Goal: Complete application form: Complete application form

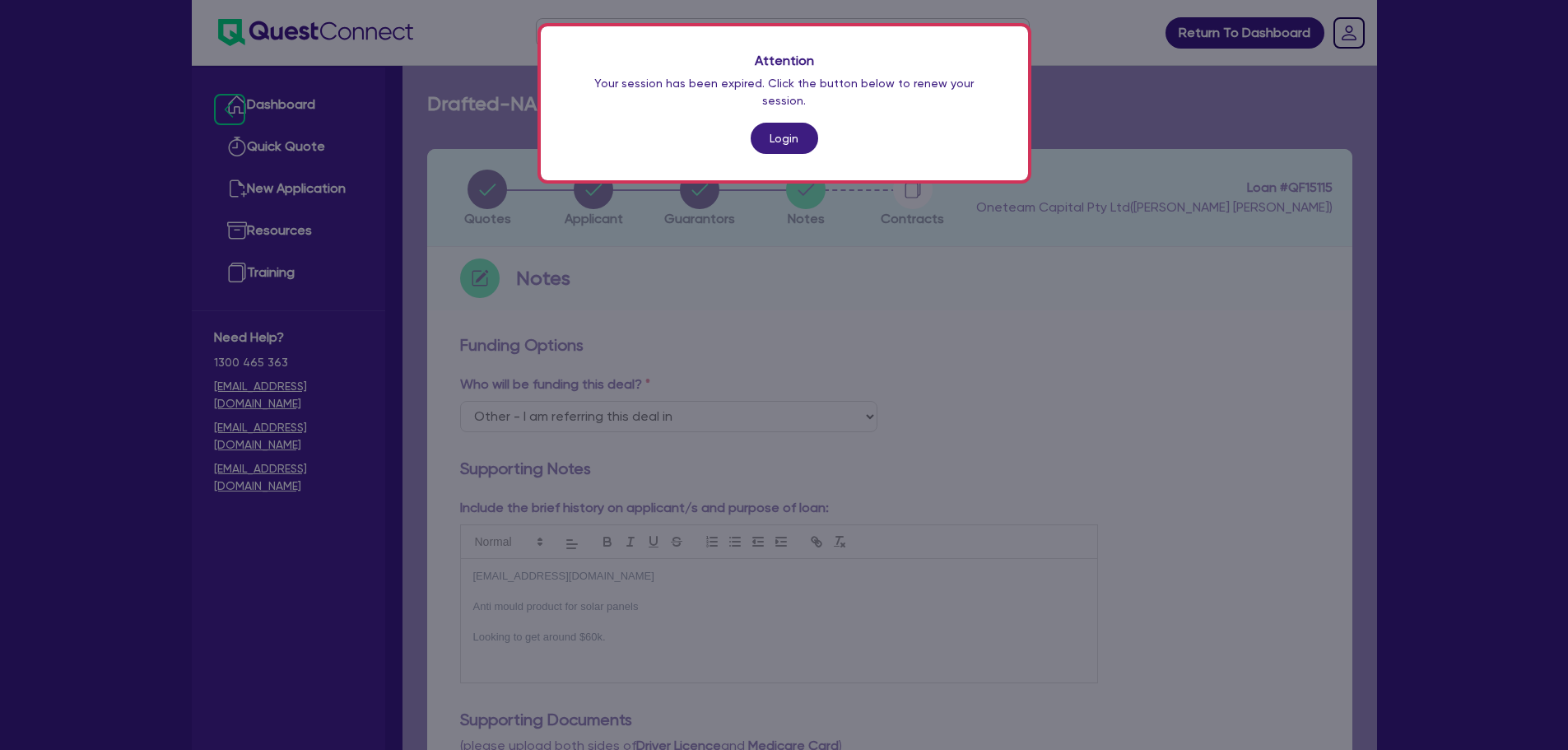
select select "Other"
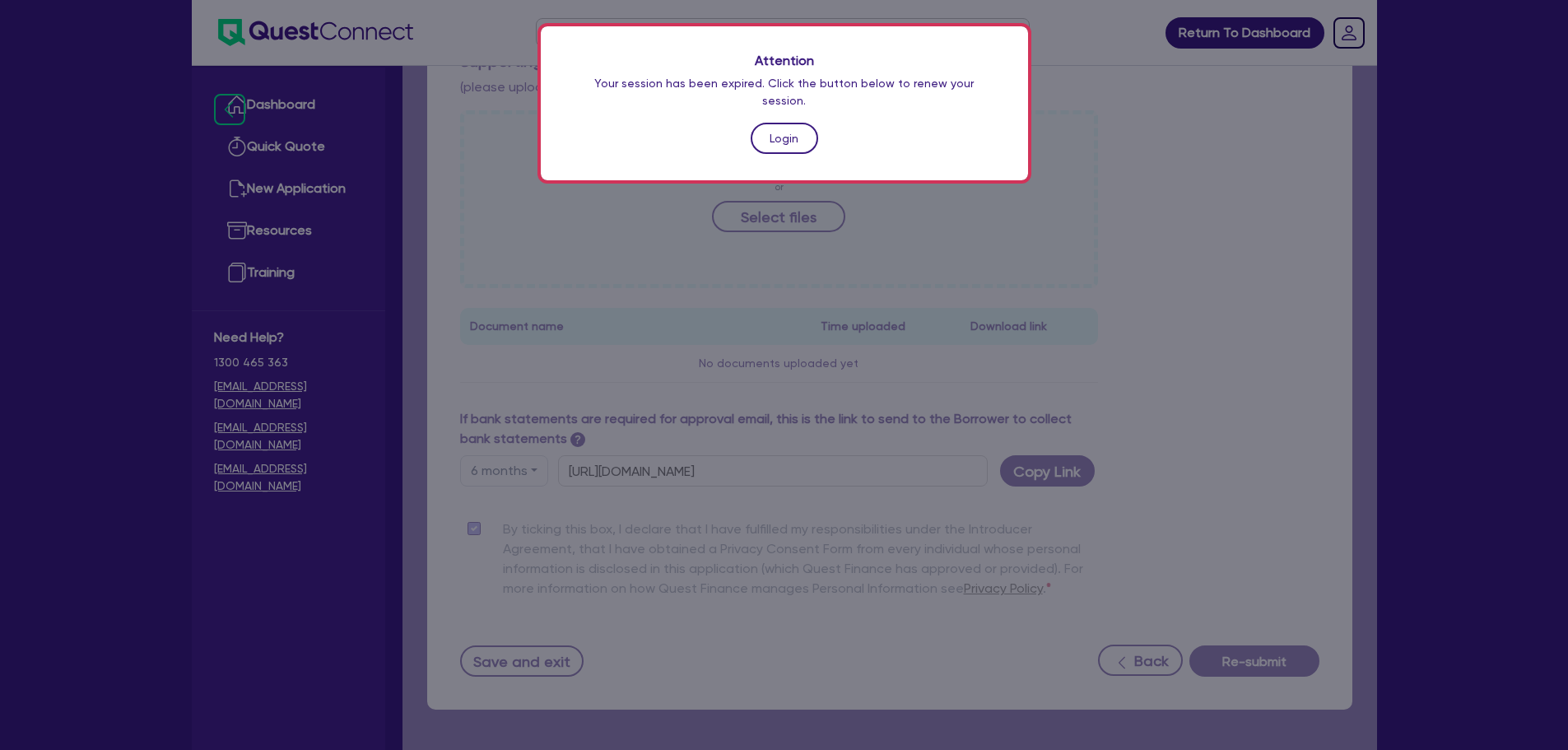
click at [787, 125] on link "Login" at bounding box center [784, 138] width 67 height 31
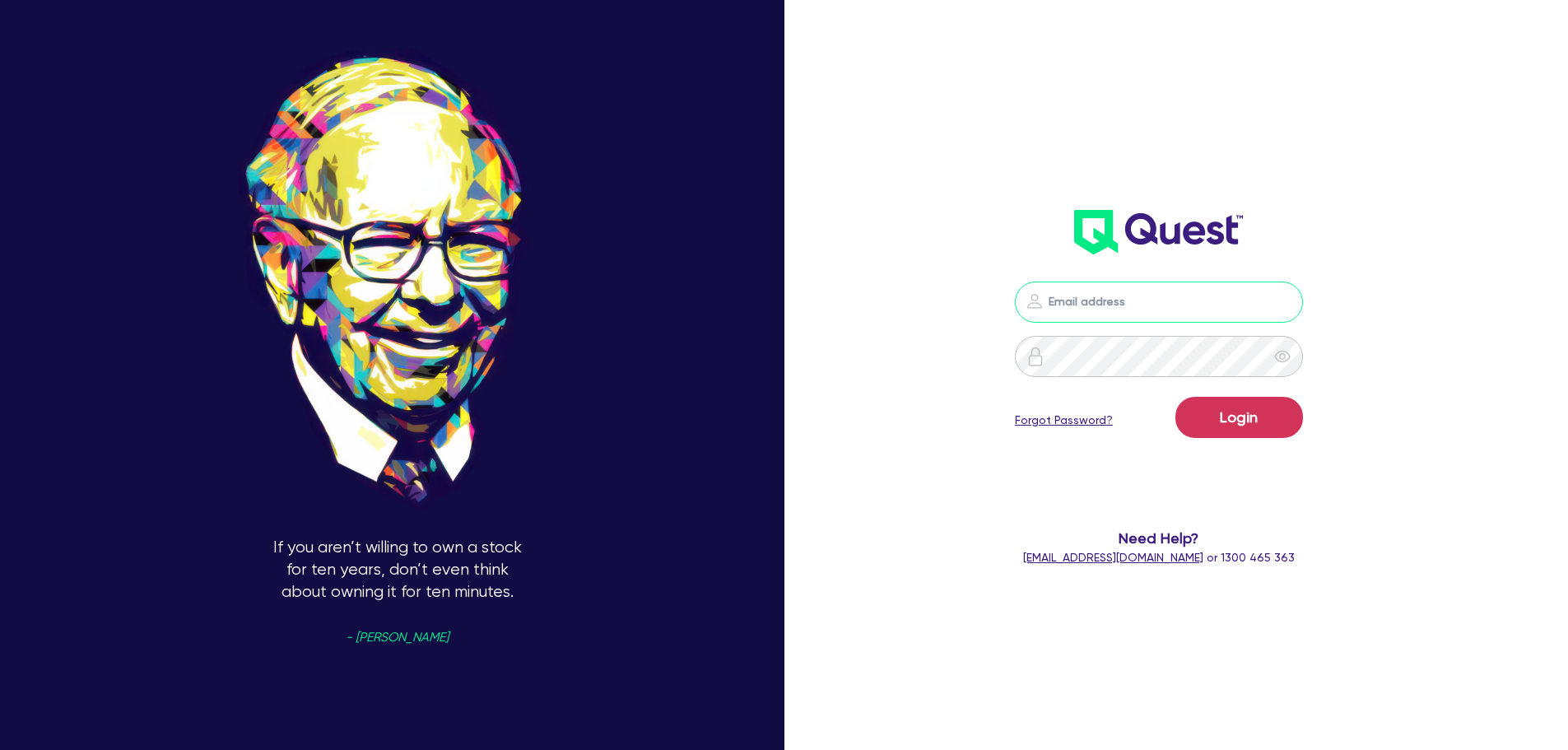
click at [1075, 294] on input "email" at bounding box center [1159, 302] width 289 height 41
type input "[EMAIL_ADDRESS][PERSON_NAME][DOMAIN_NAME]"
click at [1241, 427] on button "Login" at bounding box center [1239, 417] width 127 height 41
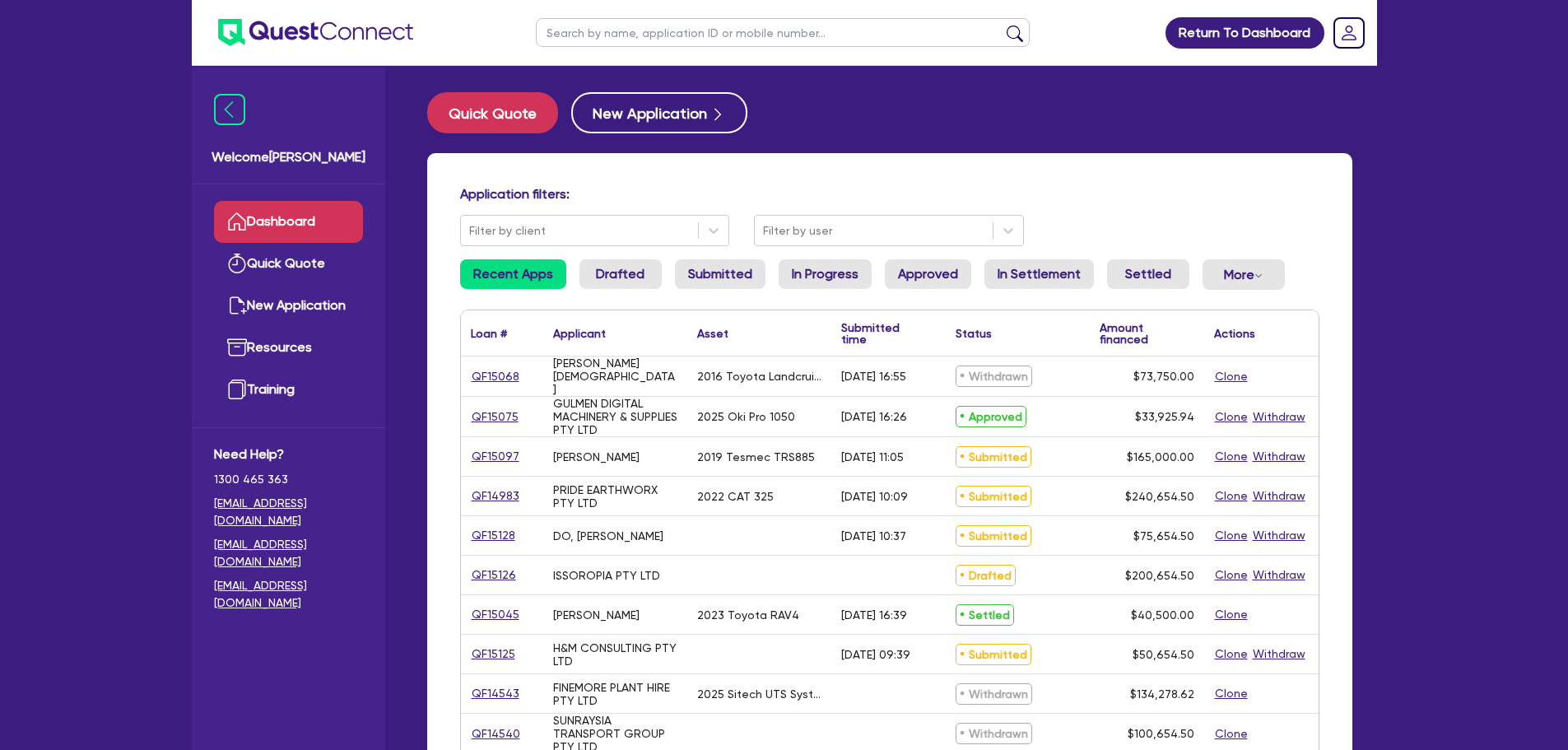
click at [605, 44] on input "text" at bounding box center [783, 33] width 494 height 29
type input "oz"
click at [1002, 24] on button "submit" at bounding box center [1014, 36] width 26 height 23
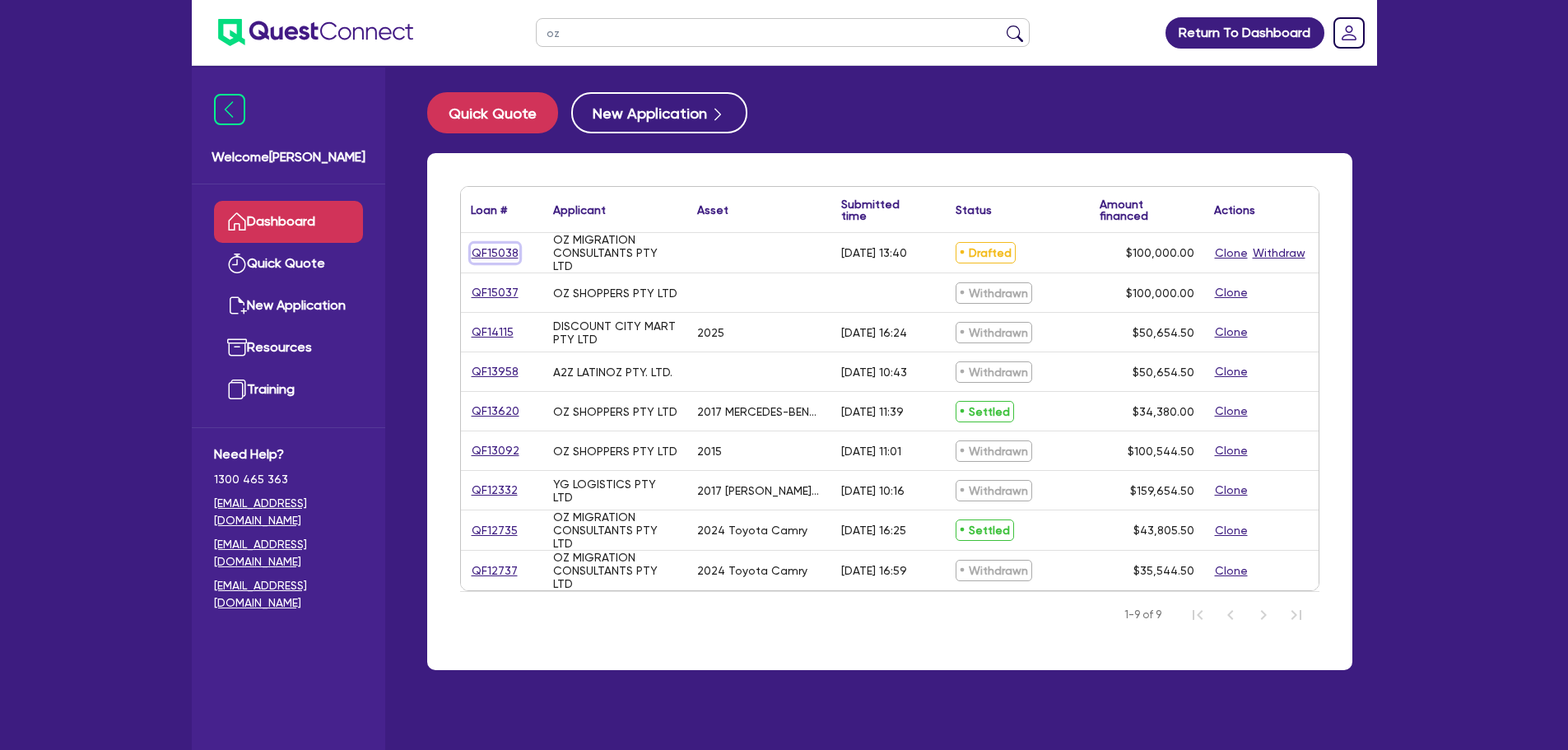
click at [491, 252] on link "QF15038" at bounding box center [495, 253] width 49 height 18
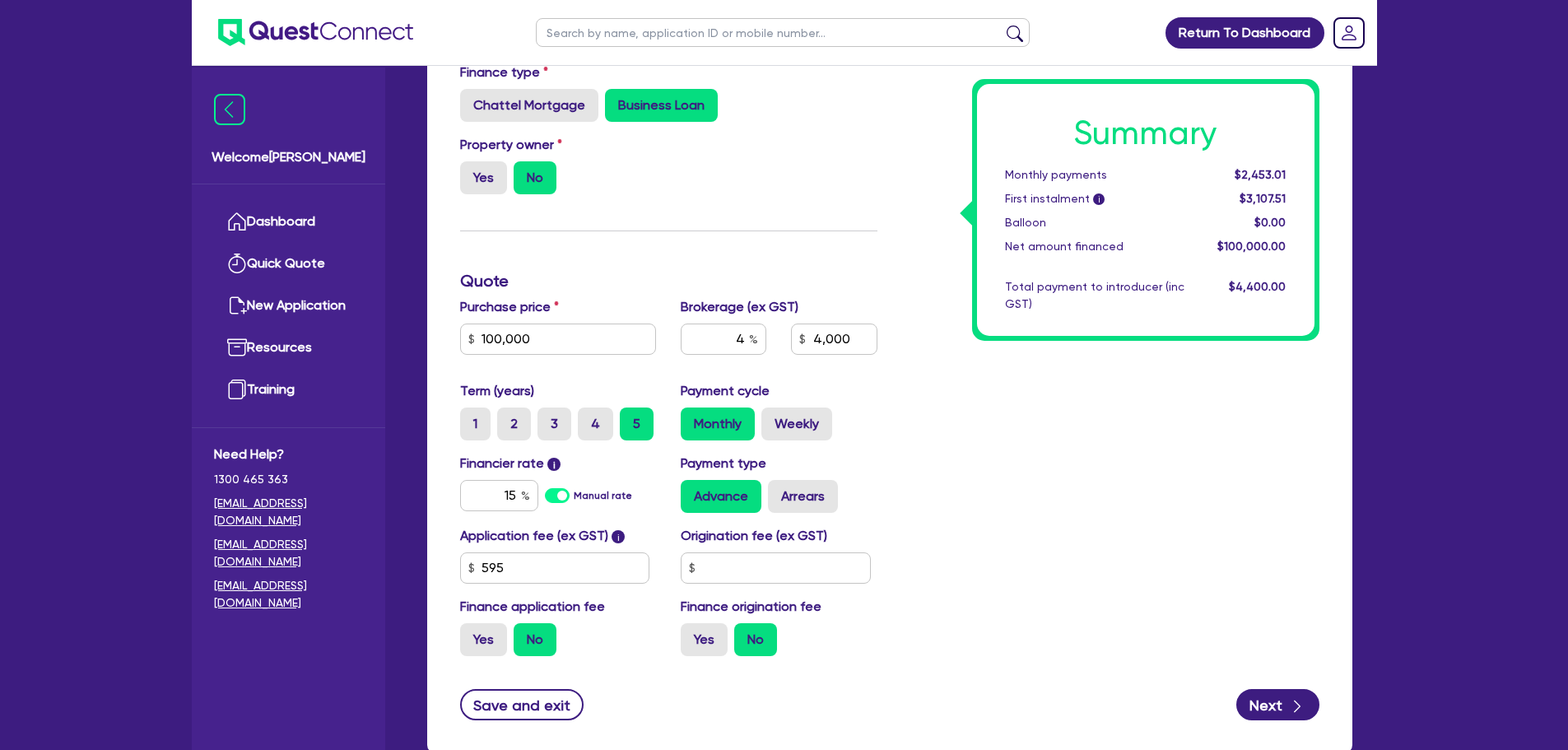
scroll to position [329, 0]
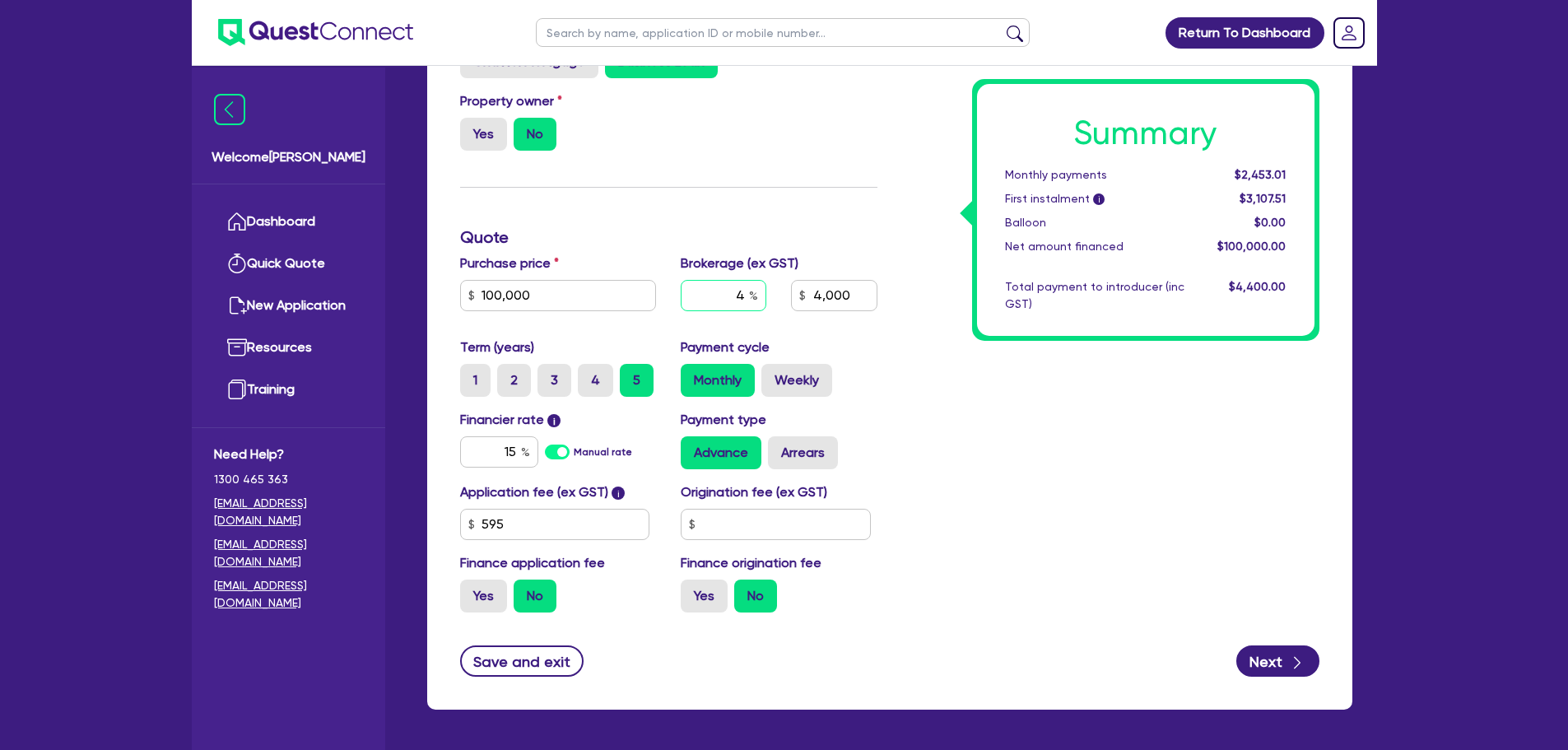
drag, startPoint x: 749, startPoint y: 293, endPoint x: 720, endPoint y: 293, distance: 29.0
click at [720, 293] on input "4" at bounding box center [724, 295] width 85 height 31
type input "6"
type input "100,000"
type input "4,000"
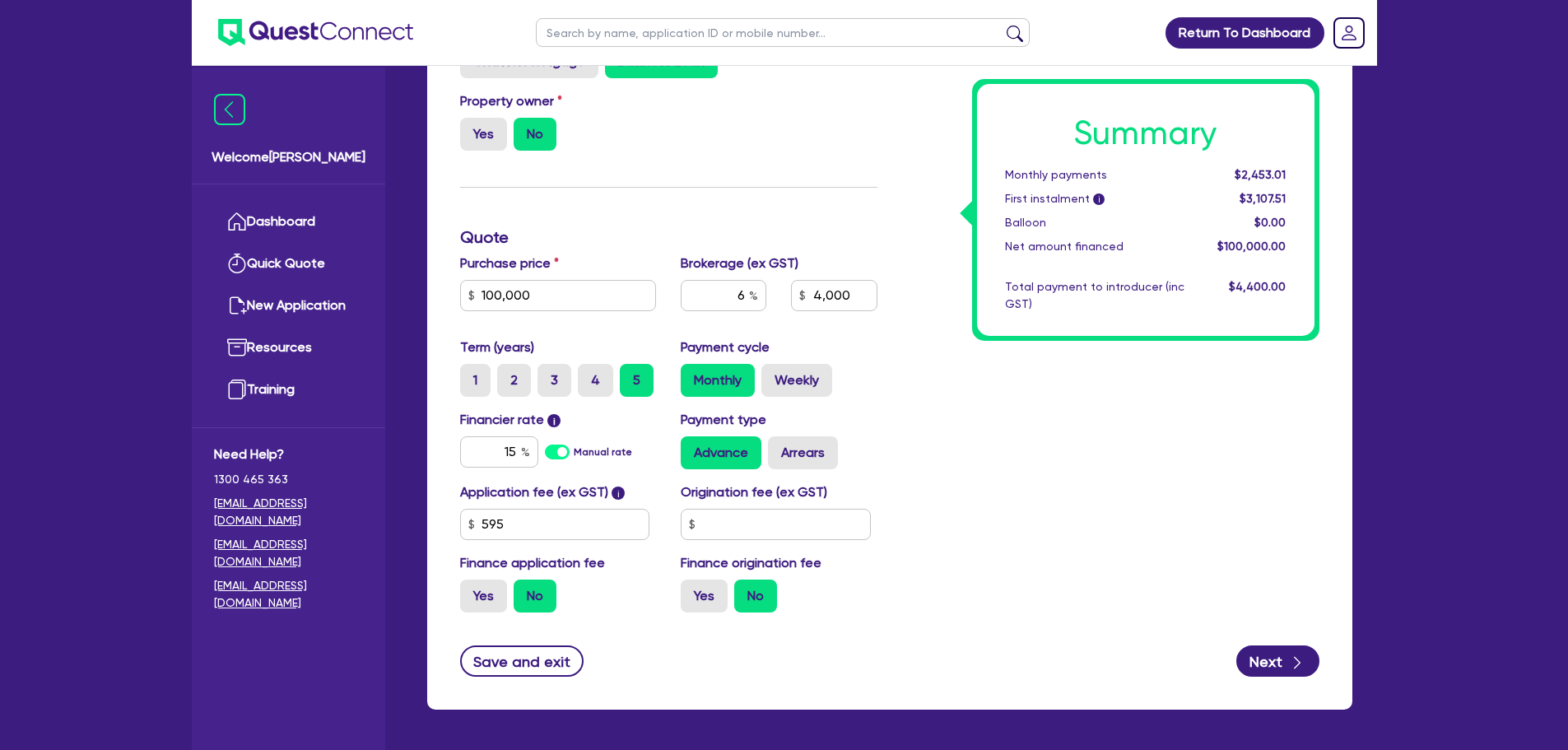
click at [778, 214] on div "Finance type Chattel Mortgage Business Loan Asset type category Select Cars and…" at bounding box center [668, 322] width 442 height 607
type input "100,000"
type input "6,000"
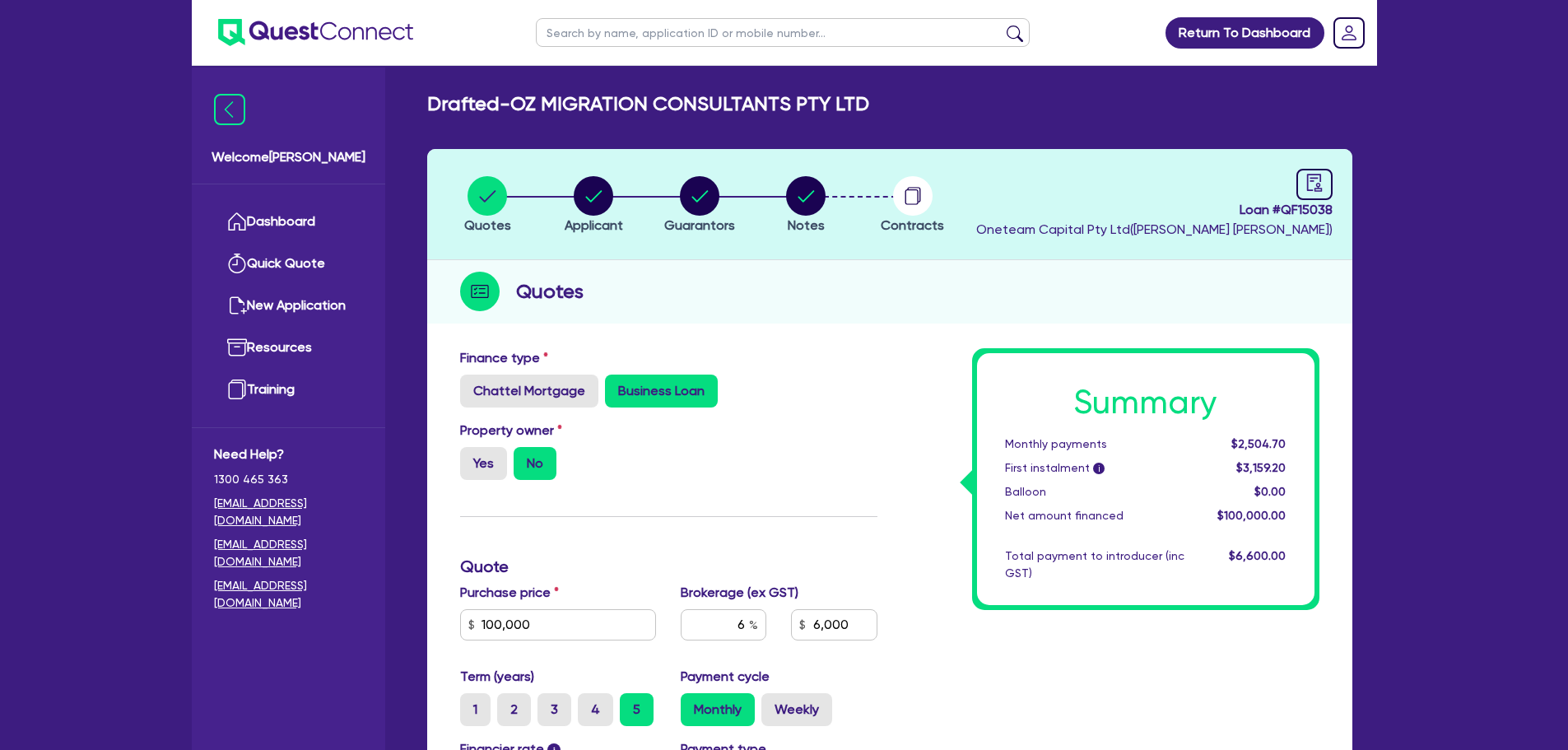
scroll to position [390, 0]
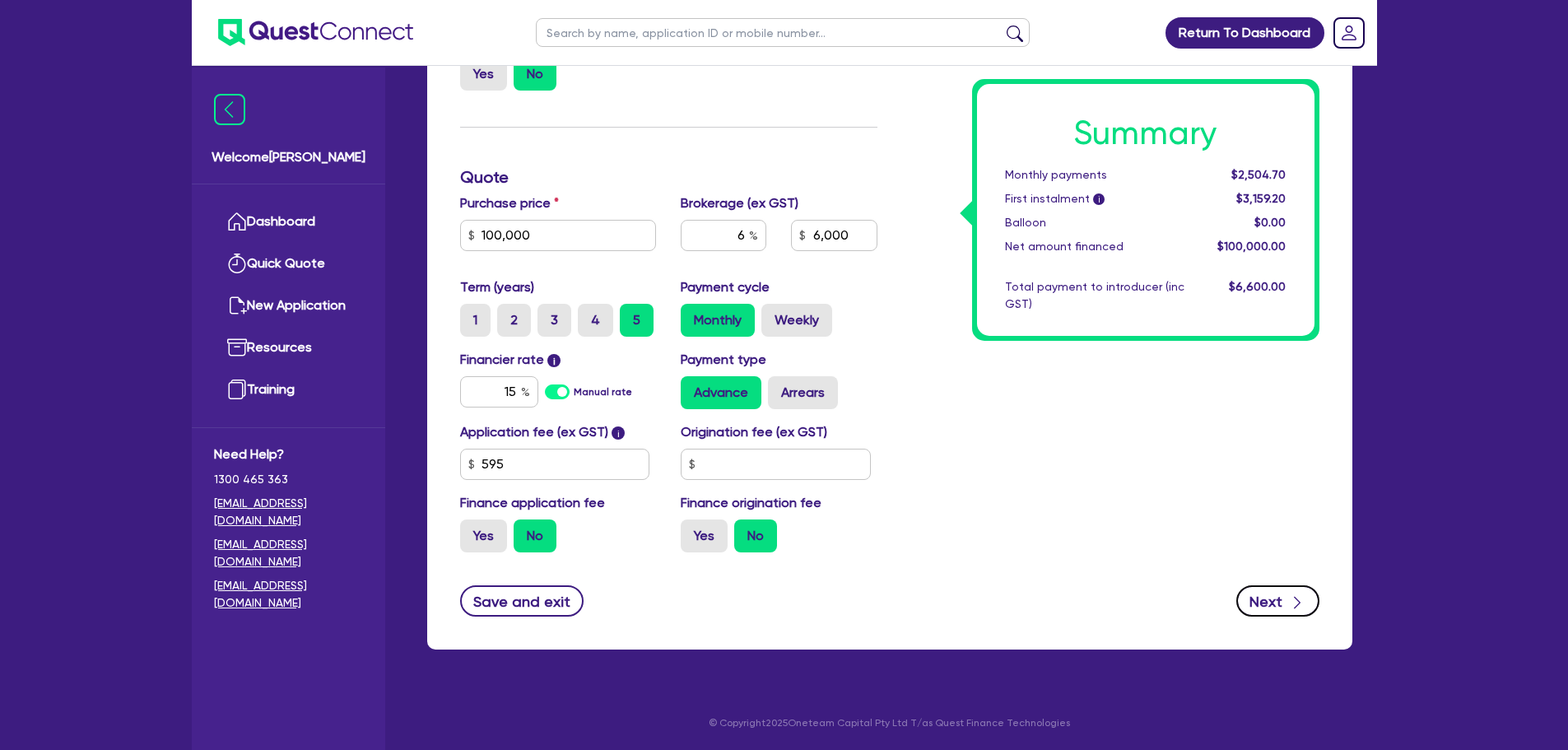
click at [1277, 599] on button "Next" at bounding box center [1278, 601] width 84 height 31
type input "100,000"
type input "6,000"
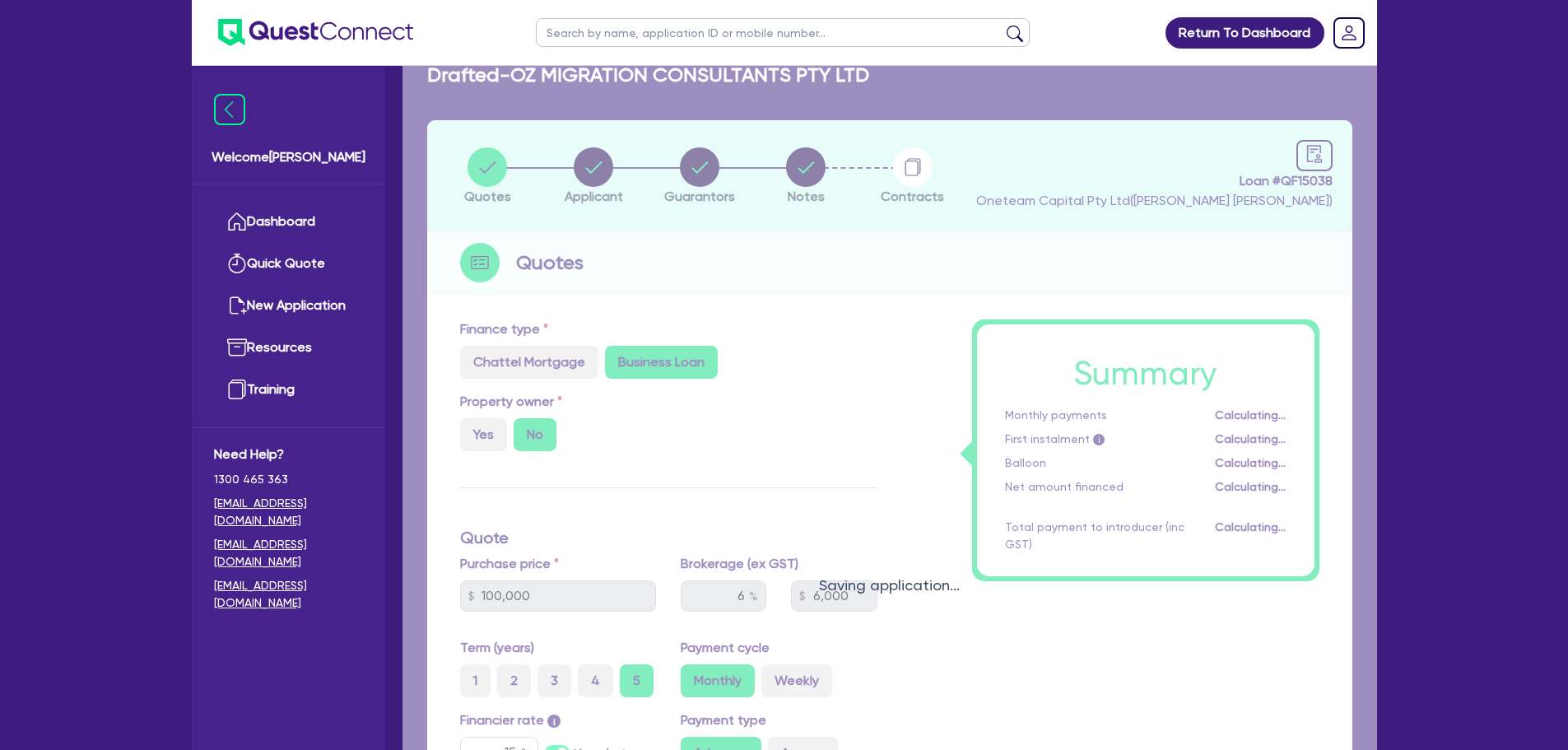
select select "COMPANY"
select select "PROFESSIONAL"
select select "MANAGEMENT"
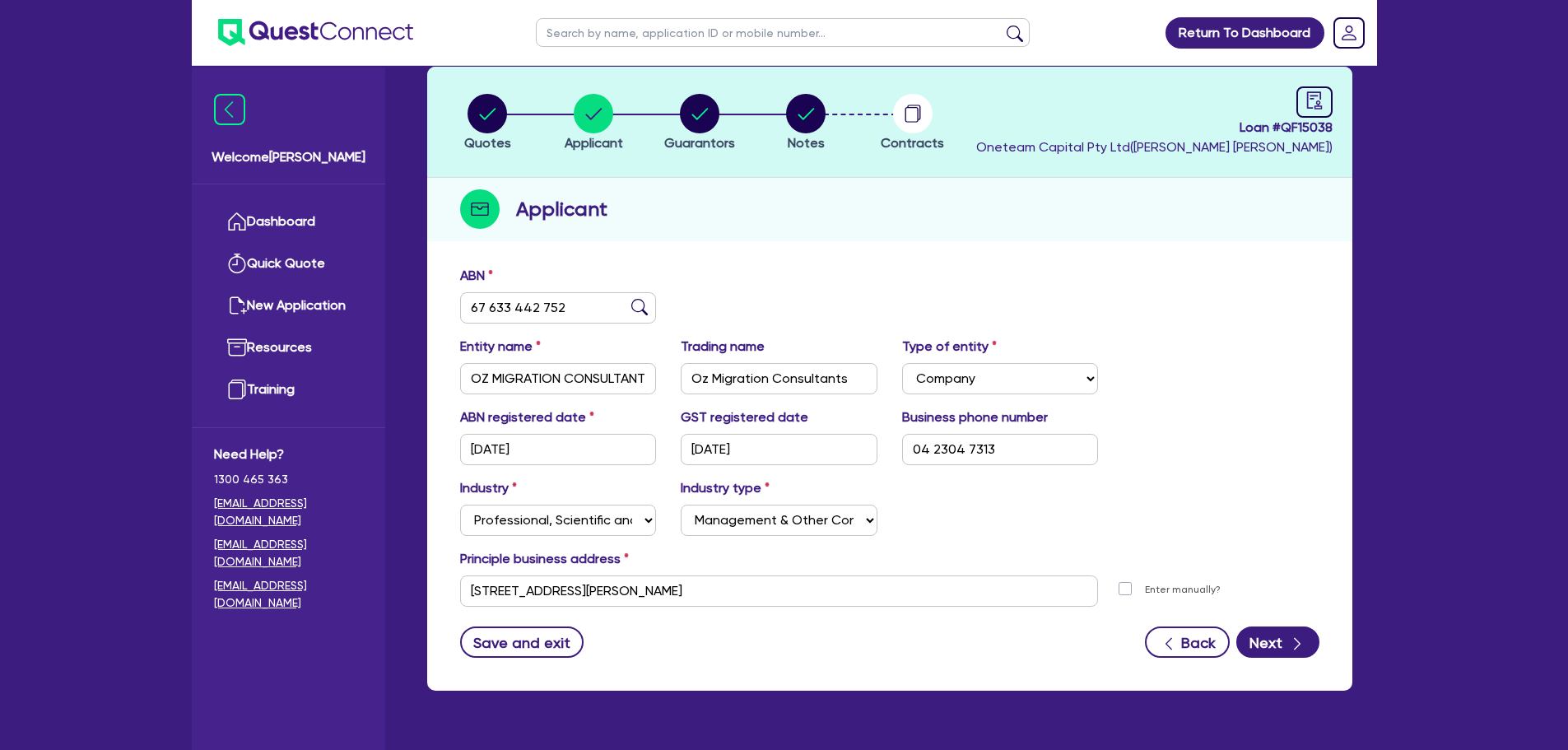
scroll to position [123, 0]
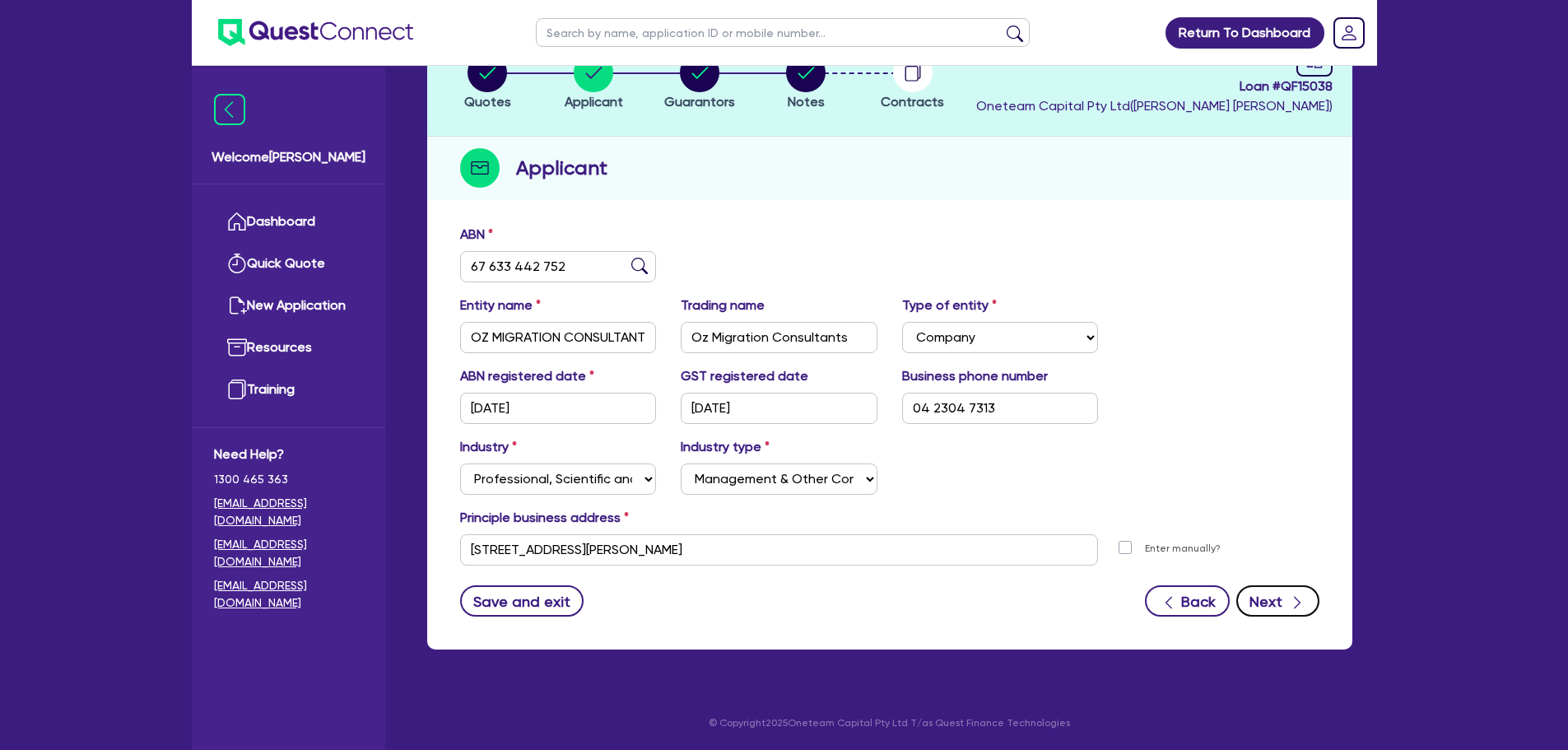
click at [1270, 607] on button "Next" at bounding box center [1278, 601] width 84 height 31
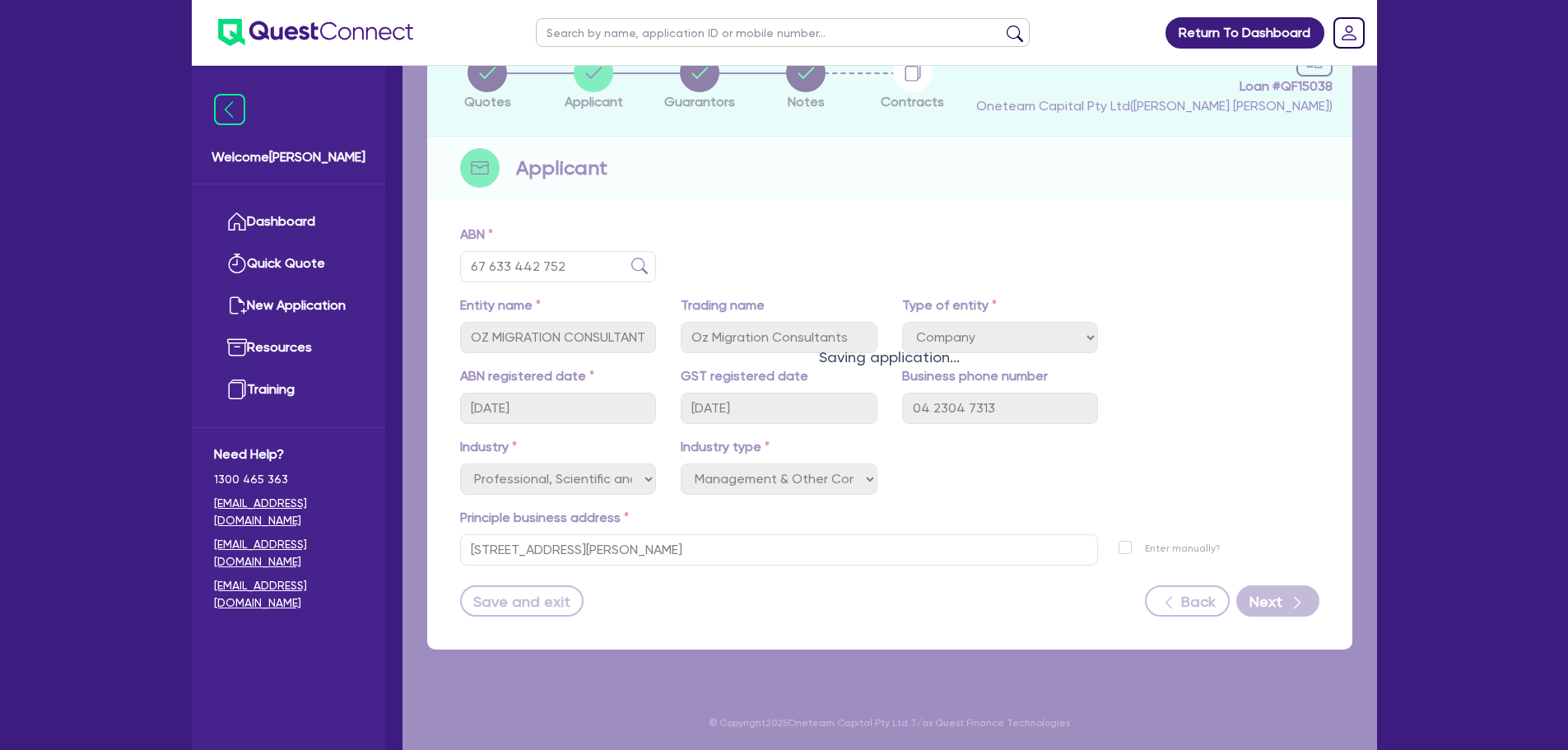
select select "MR"
select select "[GEOGRAPHIC_DATA]"
select select "MARRIED"
select select "PROPERTY"
select select "CASH"
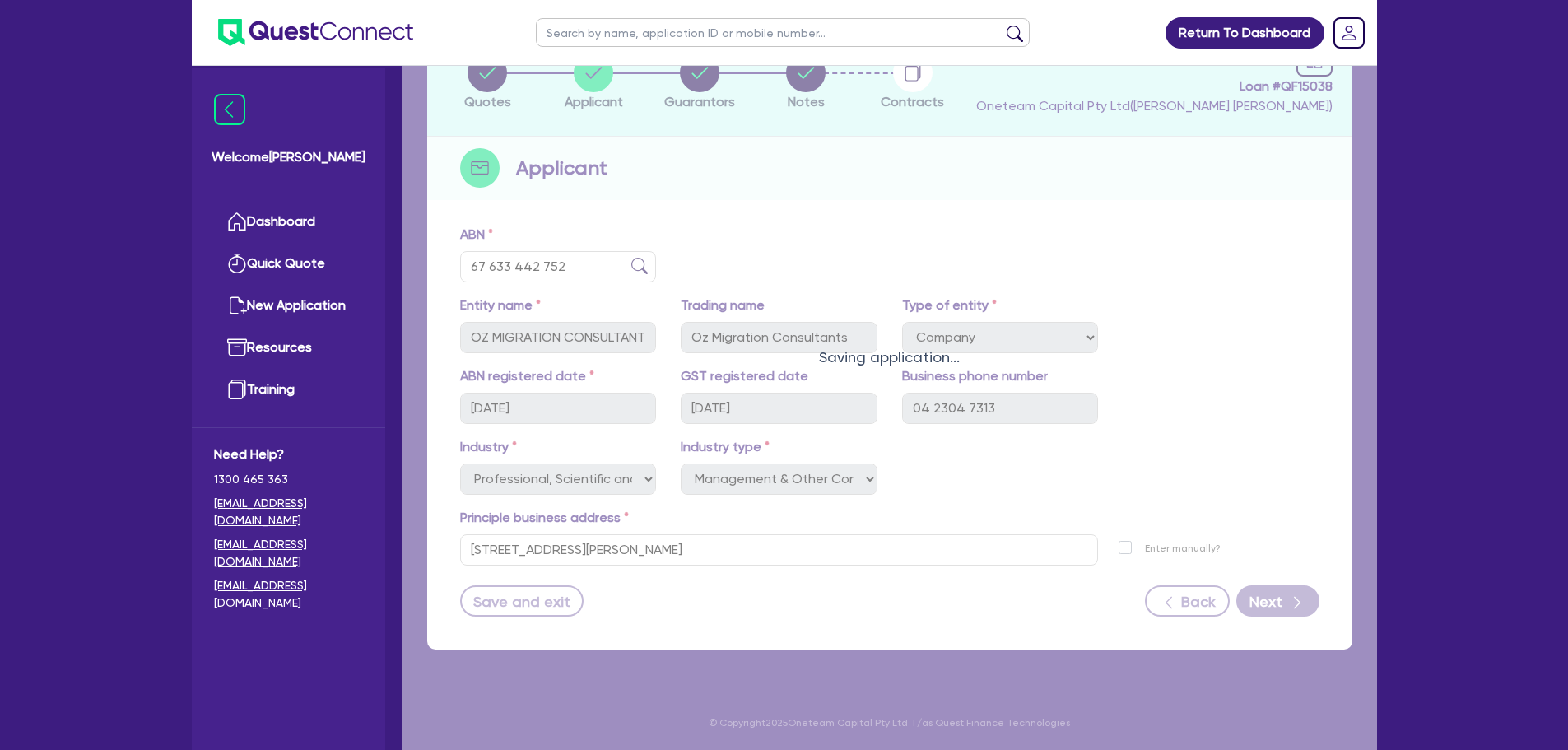
select select "HOUSEHOLD_PERSONAL"
select select "VEHICLE"
select select "MORTGAGE"
select select "CREDIT_CARD"
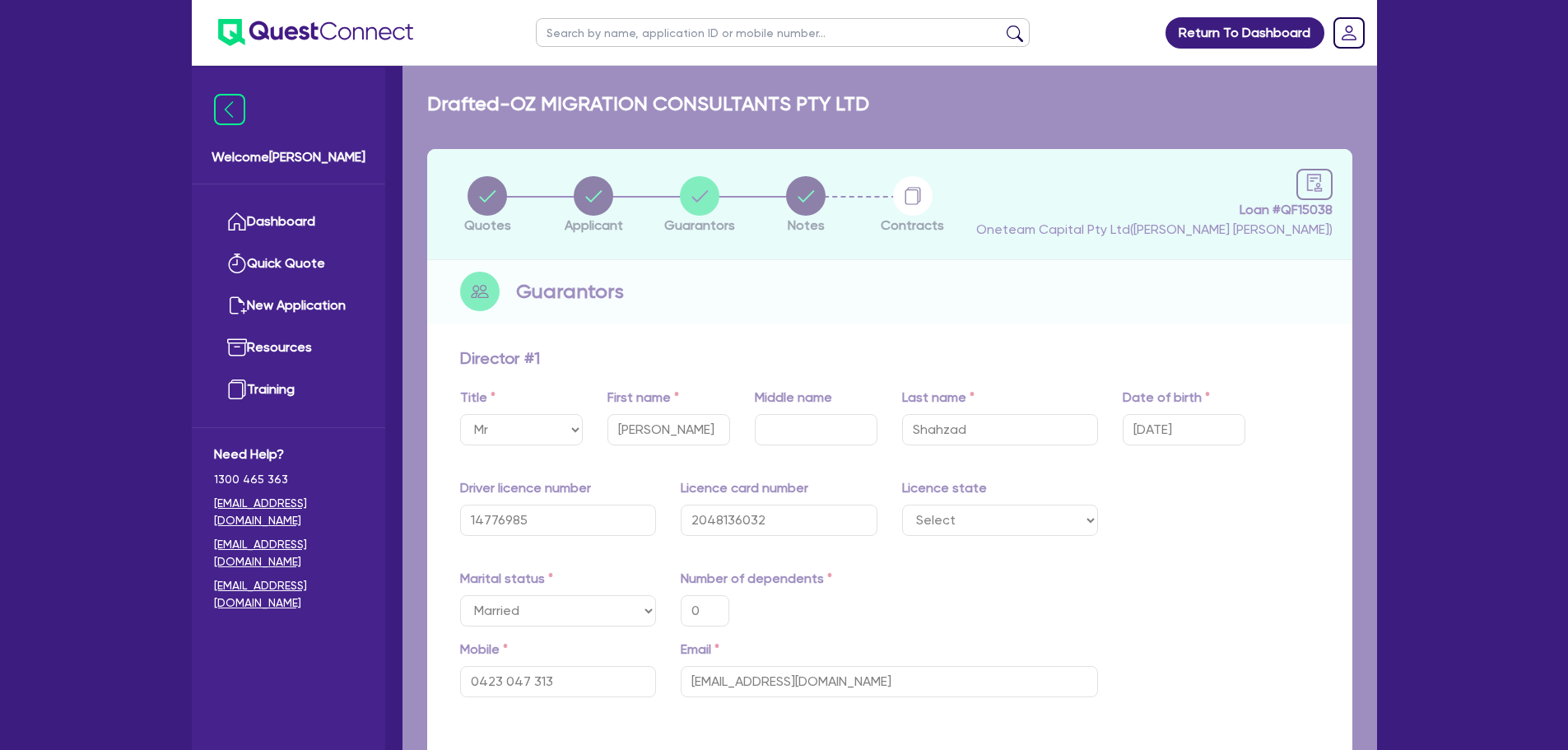
type input "0"
type input "0423 047 313"
type input "1,000,000"
type input "30,000"
type input "40,000"
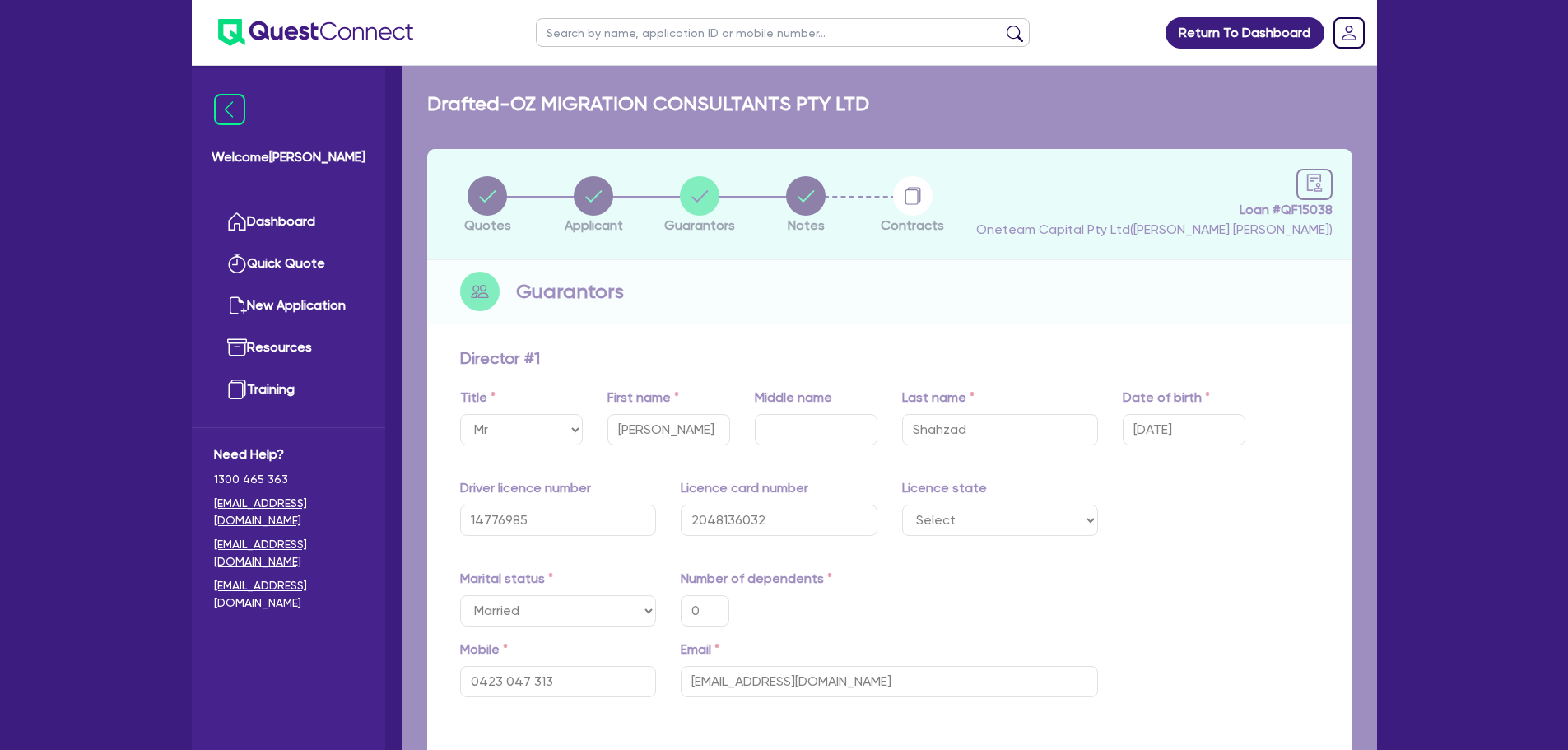
type input "35,000"
type input "500,000"
type input "4,000"
type input "12,000"
type input "1,000"
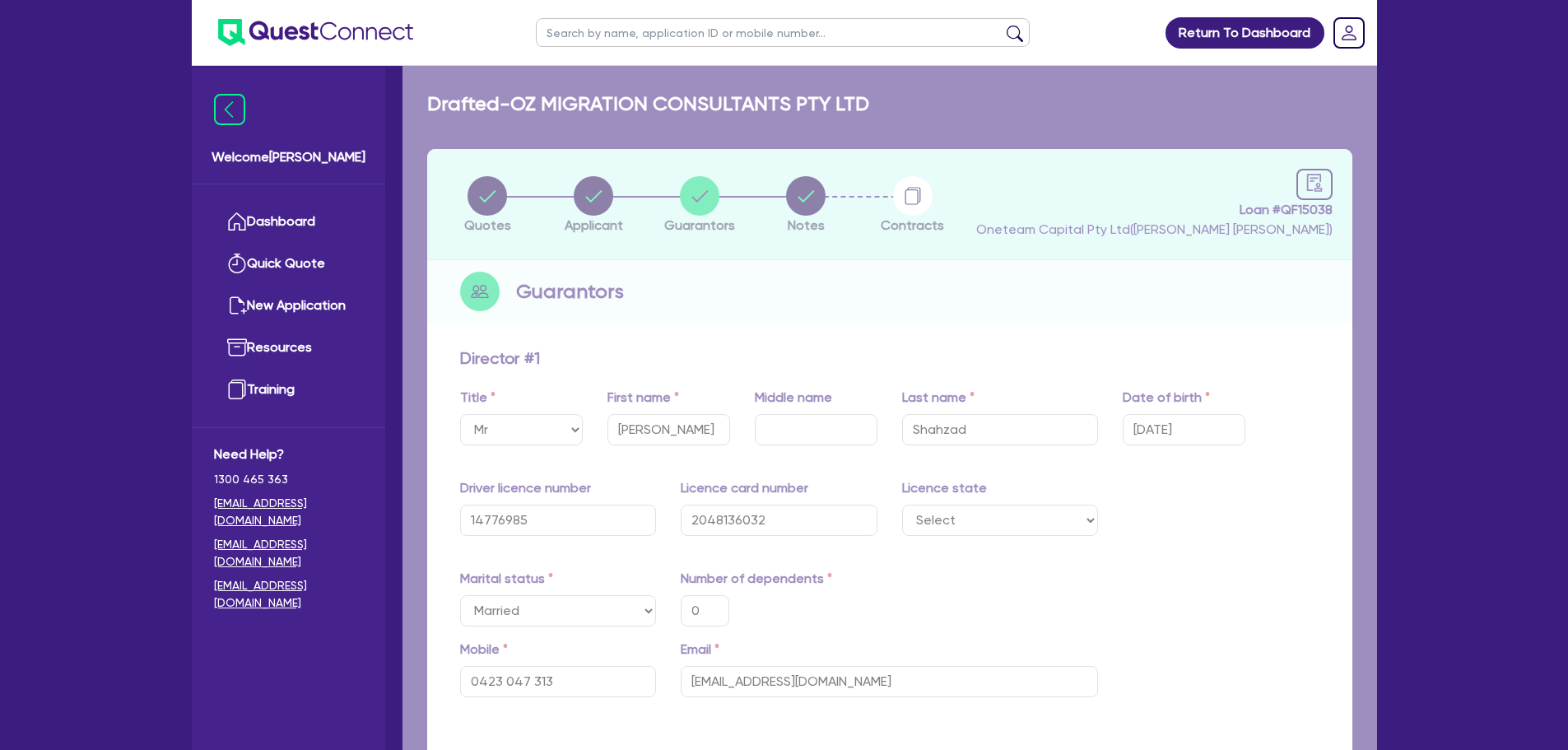
type input "4,000"
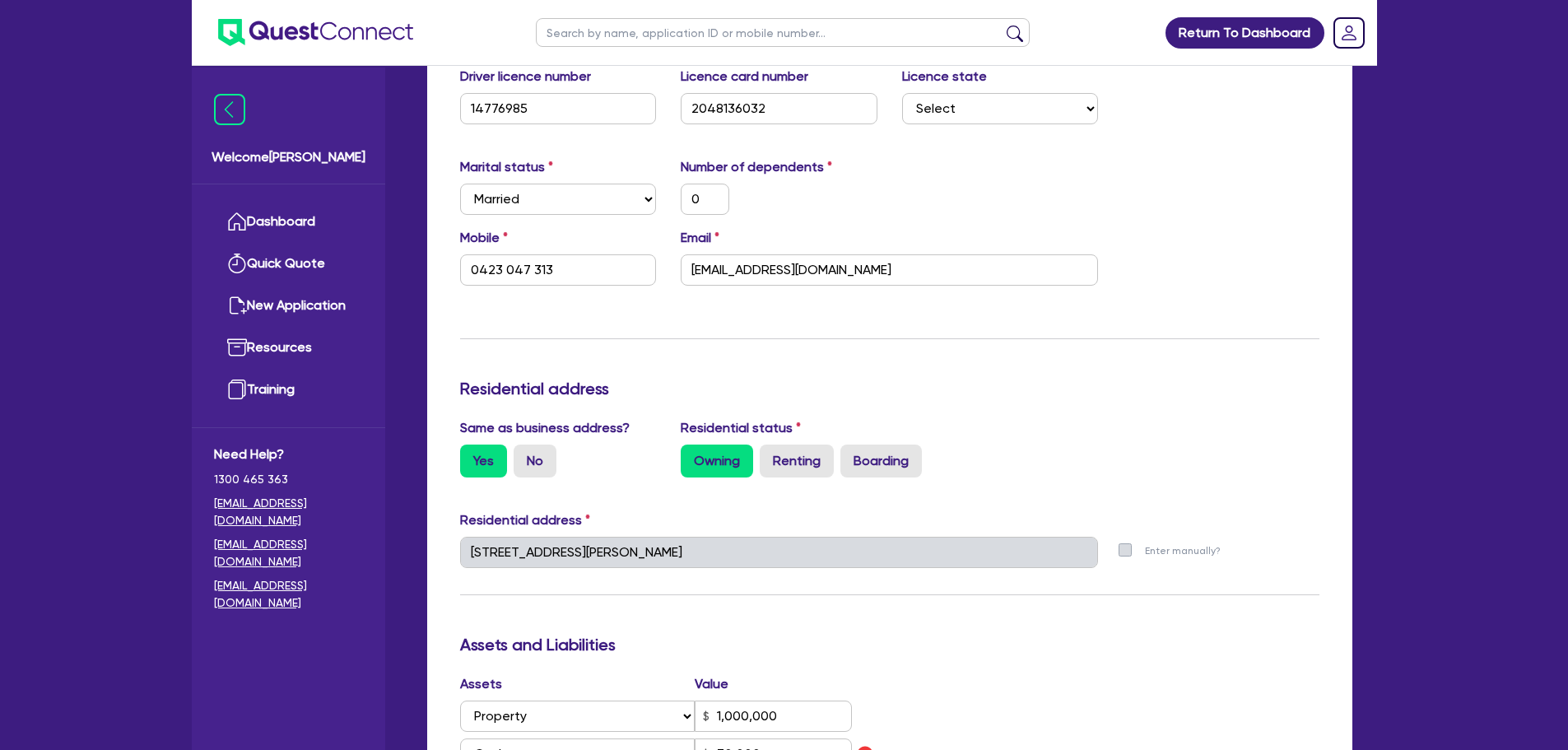
scroll to position [824, 0]
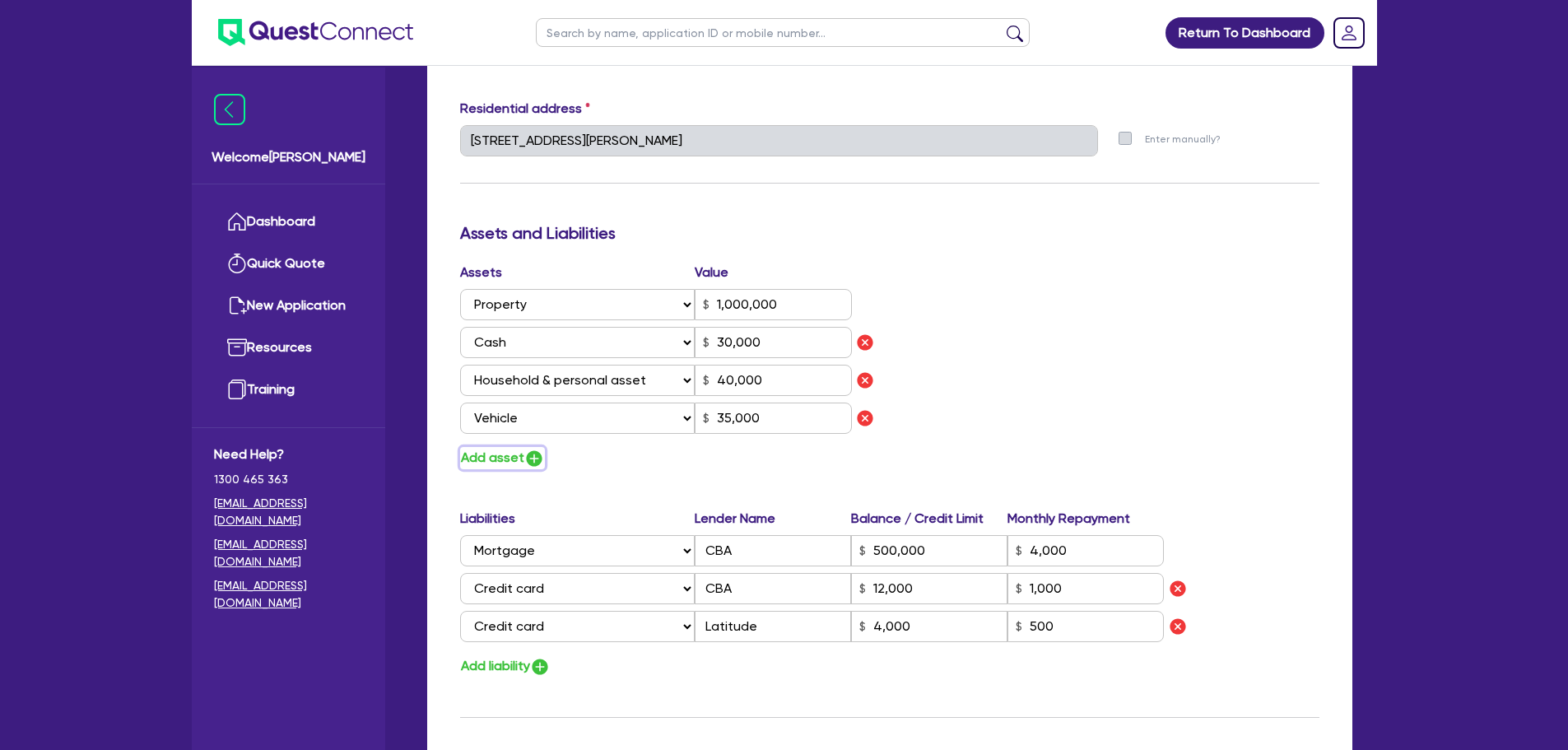
click at [529, 460] on img "button" at bounding box center [534, 459] width 19 height 19
type input "0"
type input "0423 047 313"
type input "1,000,000"
type input "30,000"
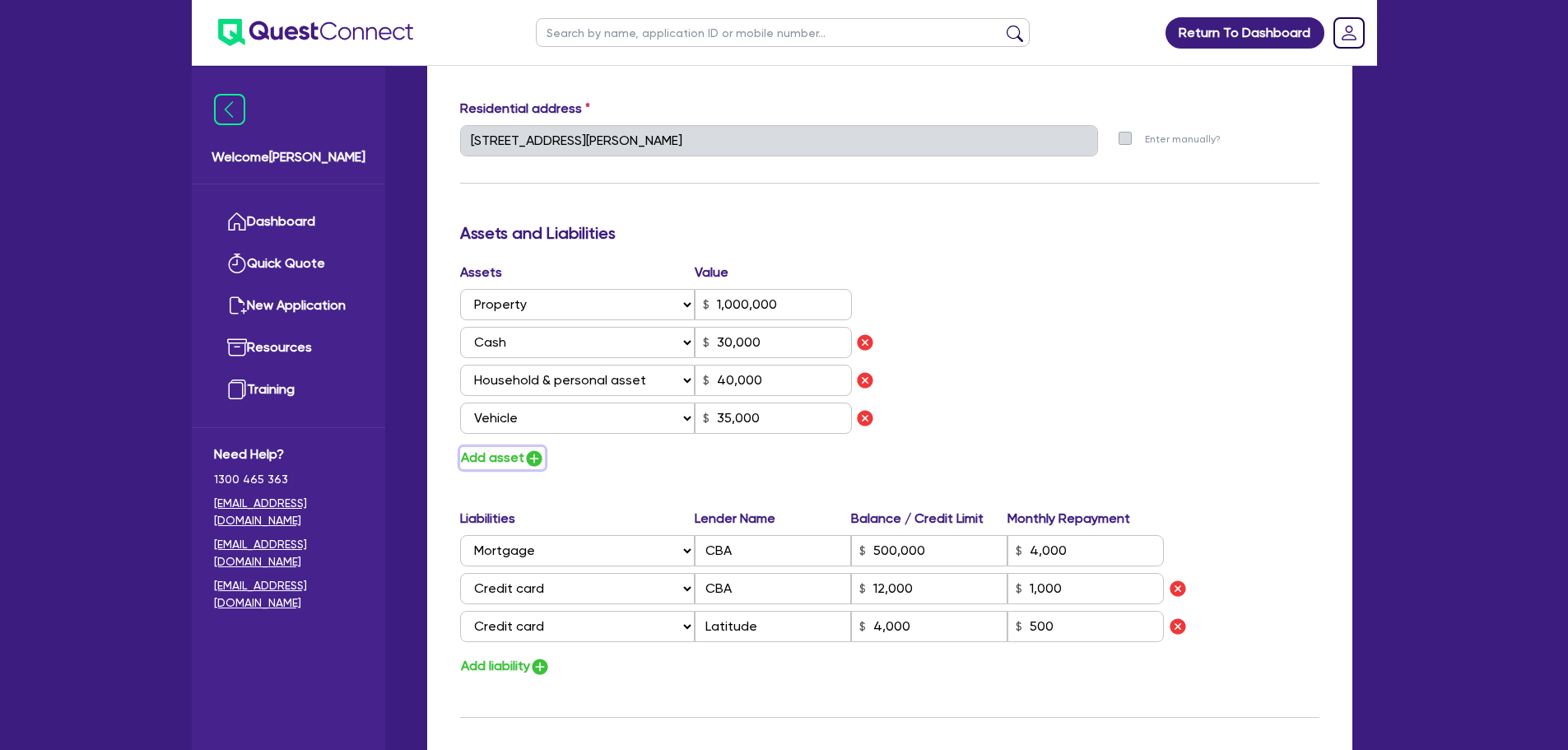
type input "40,000"
type input "35,000"
type input "500,000"
type input "4,000"
type input "12,000"
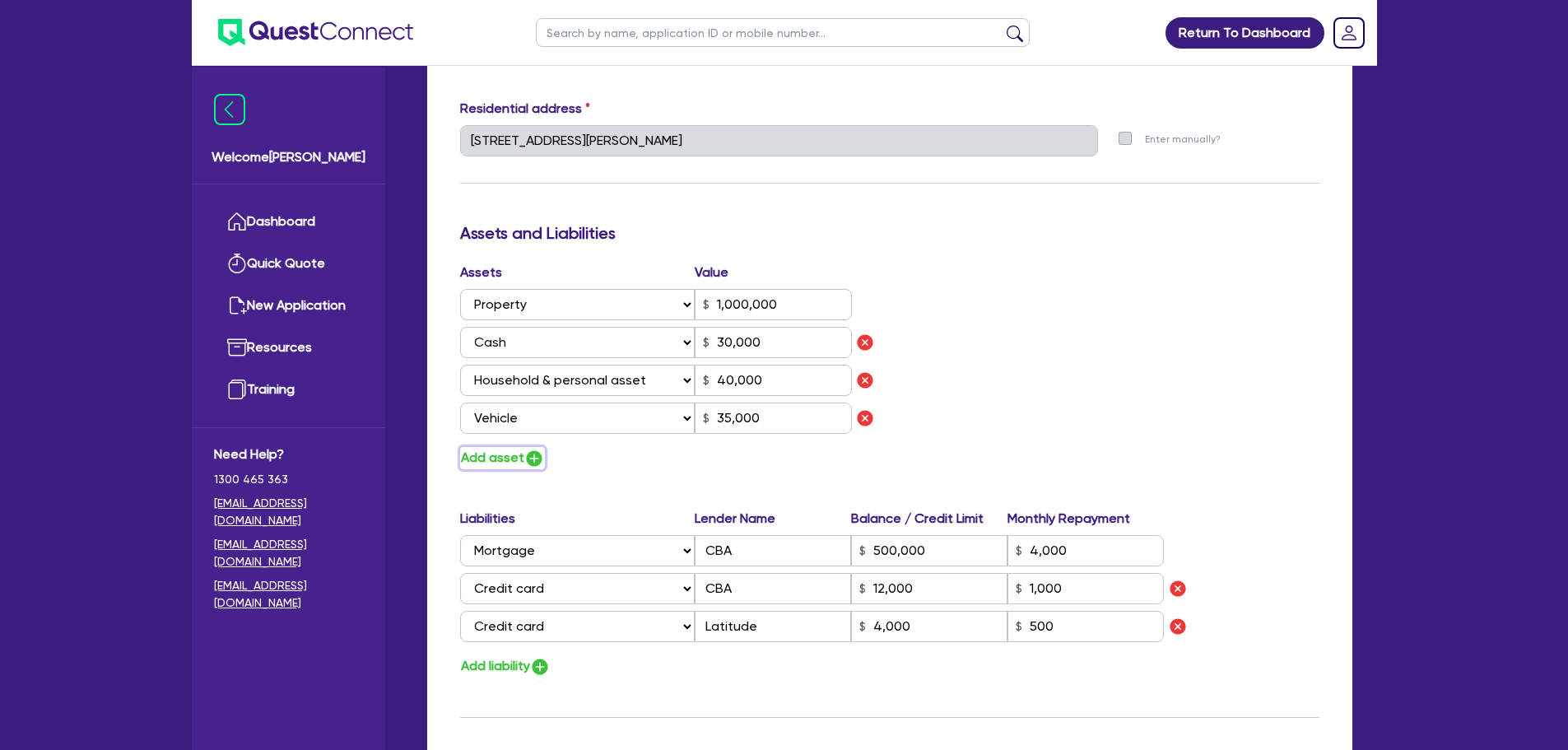
type input "1,000"
type input "4,000"
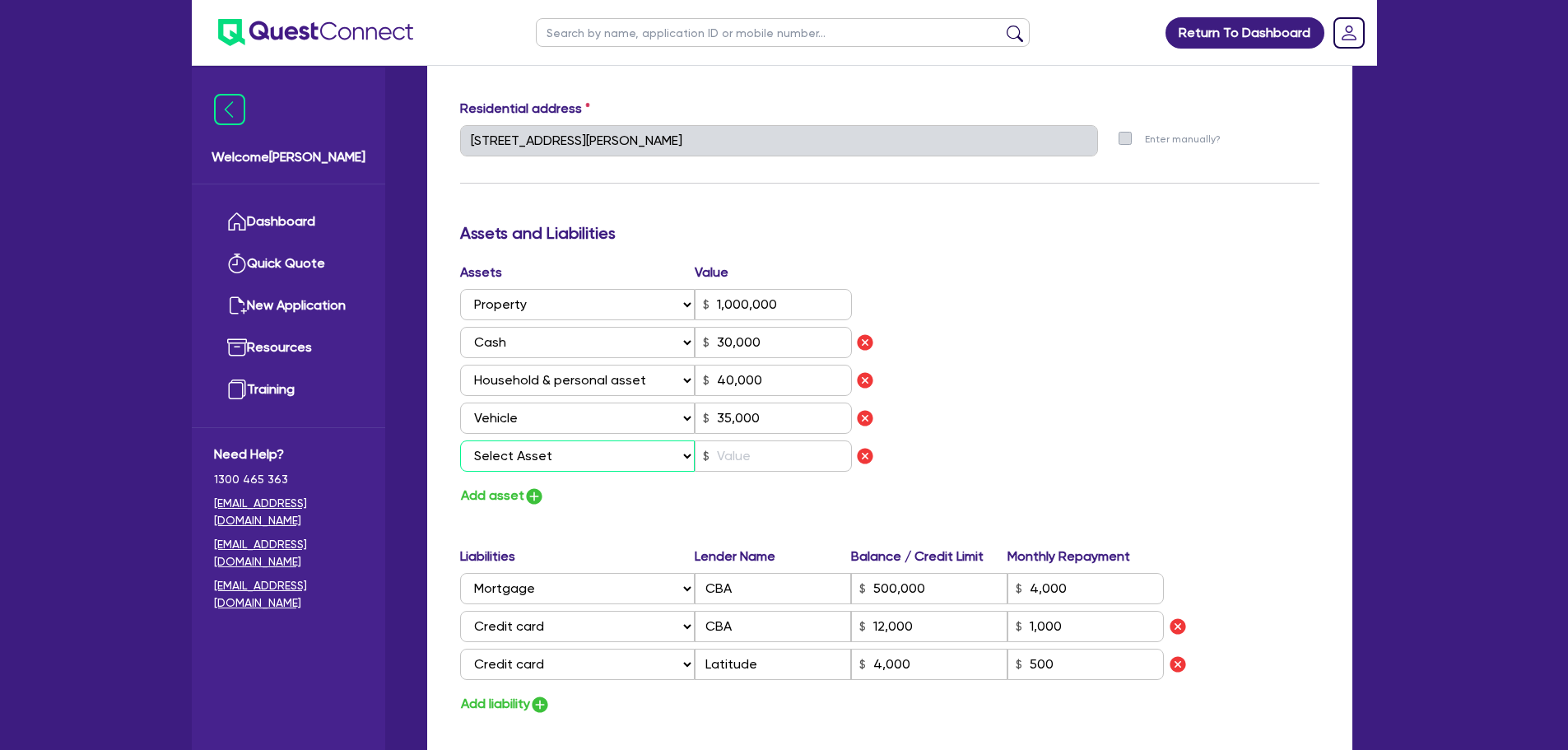
click at [532, 457] on select "Select Asset Cash Property Investment property Vehicle Truck Trailer Equipment …" at bounding box center [578, 456] width 235 height 31
select select "VEHICLE"
click at [460, 440] on select "Select Asset Cash Property Investment property Vehicle Truck Trailer Equipment …" at bounding box center [578, 456] width 235 height 31
type input "0"
type input "0423 047 313"
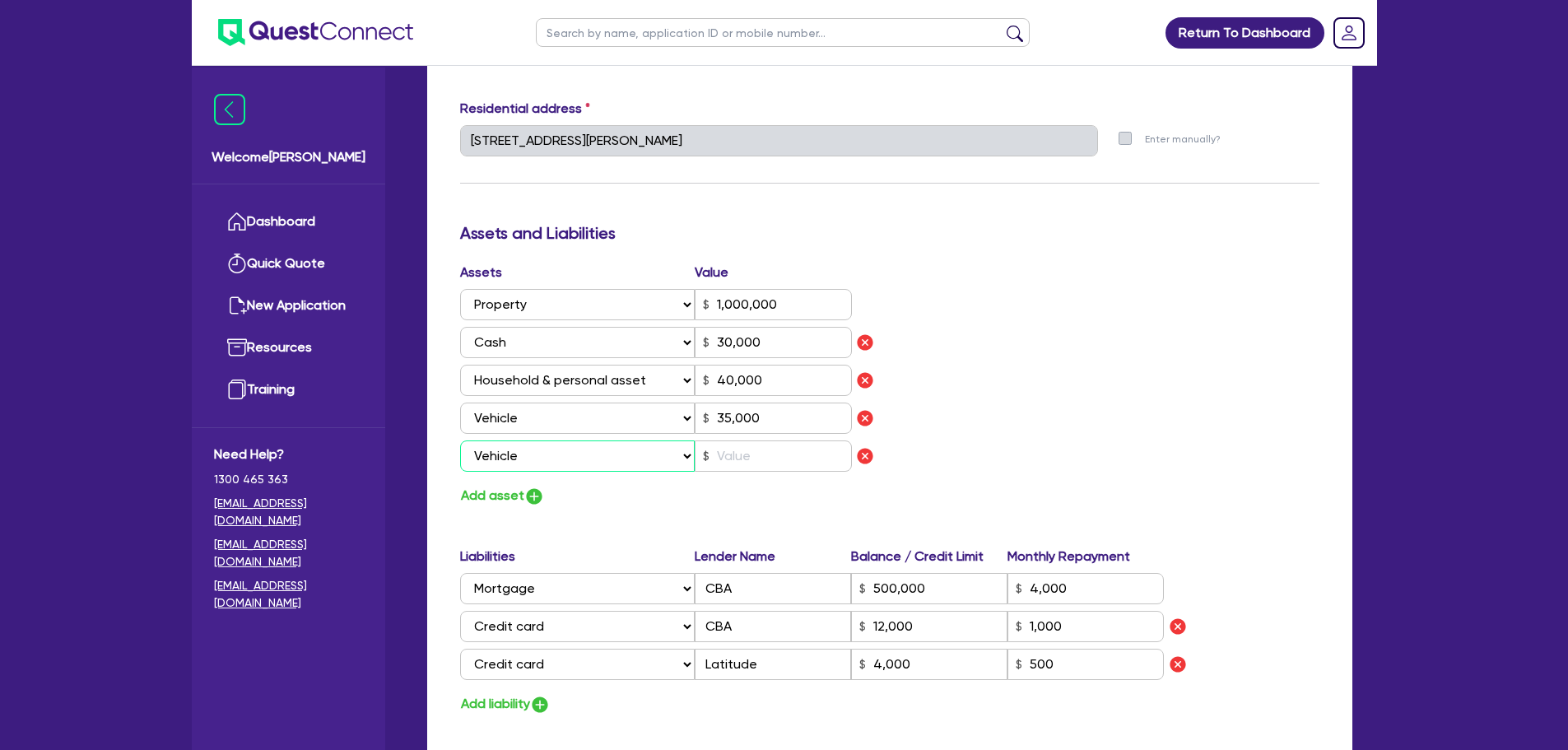
type input "1,000,000"
type input "30,000"
type input "40,000"
type input "35,000"
type input "500,000"
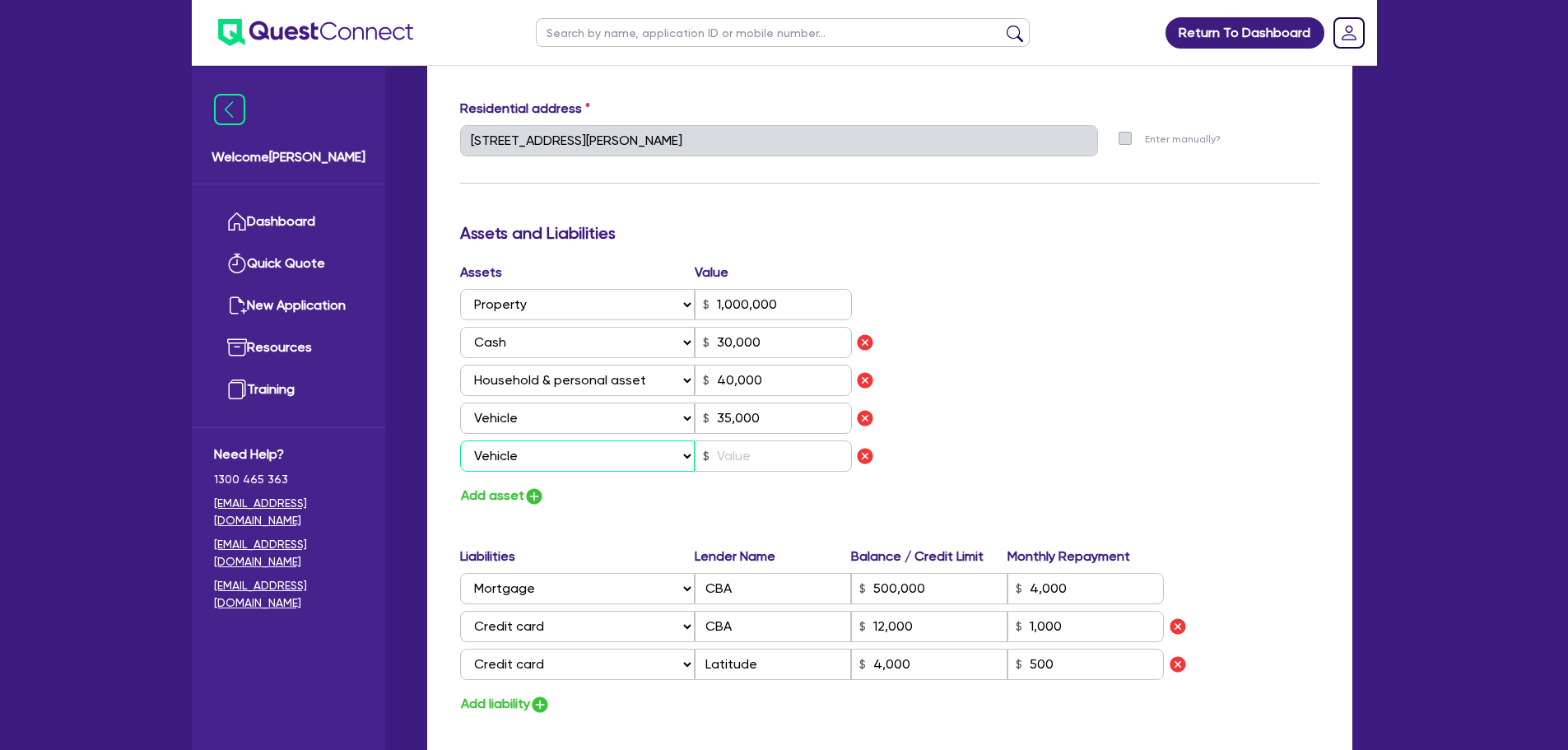
type input "4,000"
type input "12,000"
type input "1,000"
type input "4,000"
click at [761, 465] on input "text" at bounding box center [773, 456] width 157 height 31
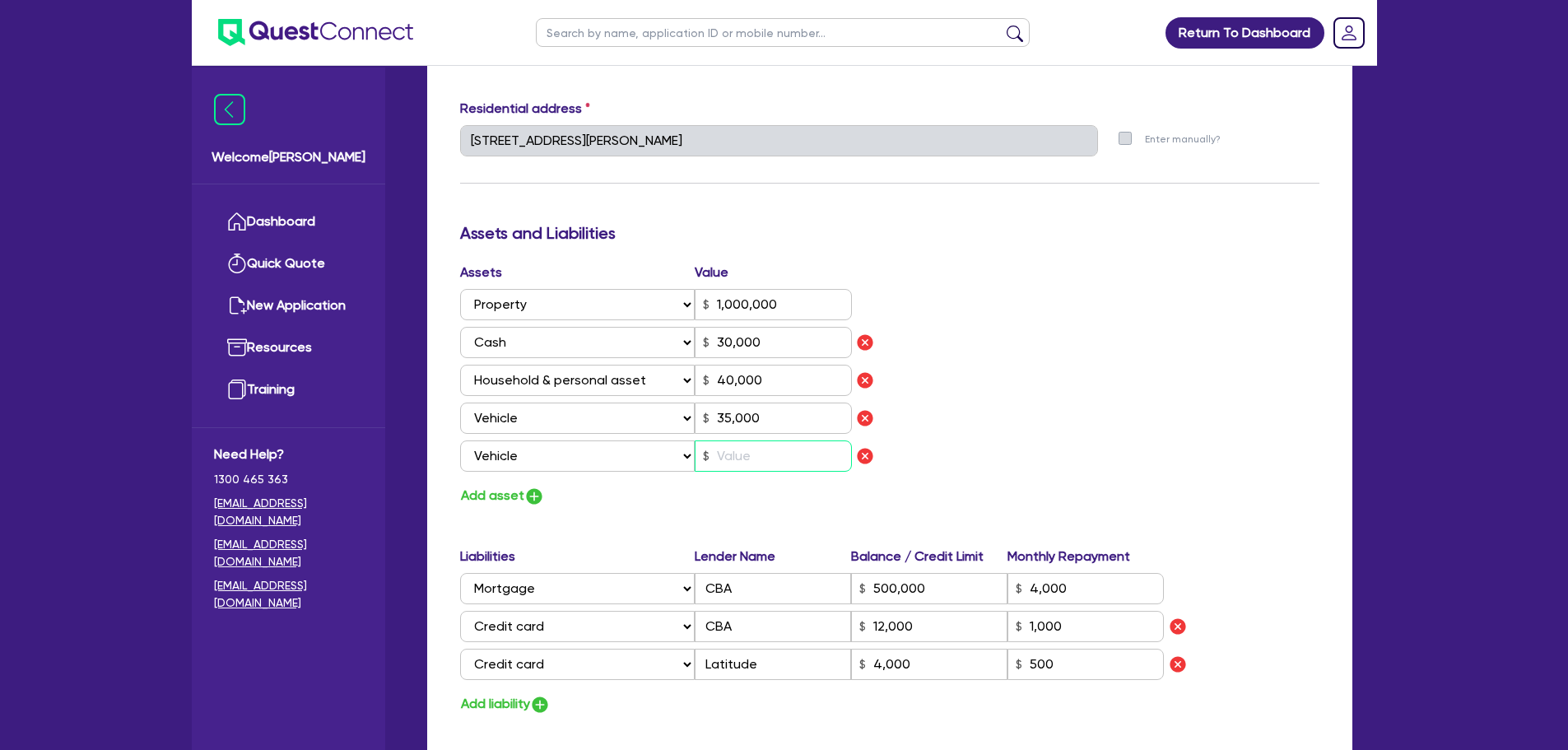
type input "0"
type input "0423 047 313"
type input "1,000,000"
type input "30,000"
type input "40,000"
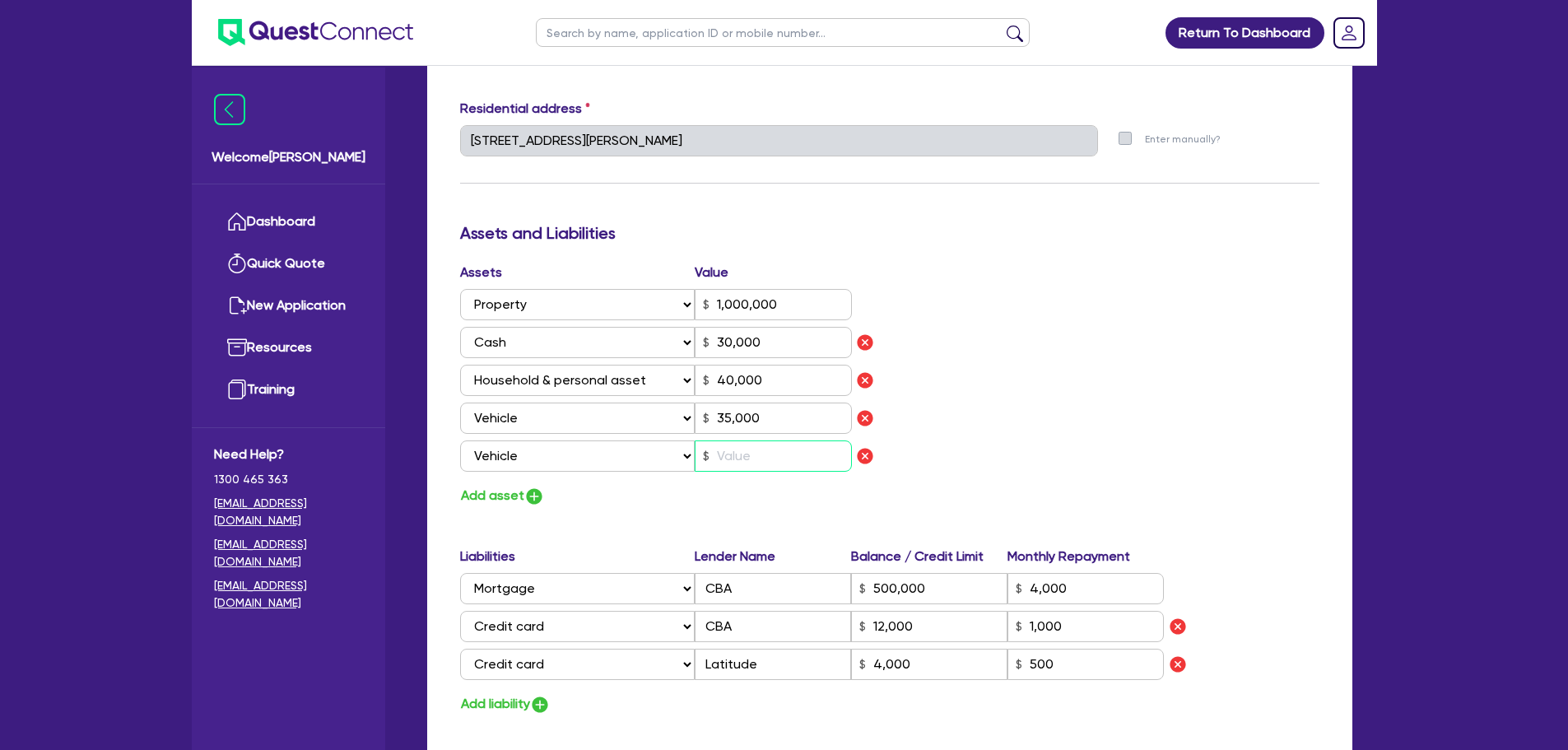
type input "35,000"
type input "500,000"
type input "4,000"
type input "12,000"
type input "1,000"
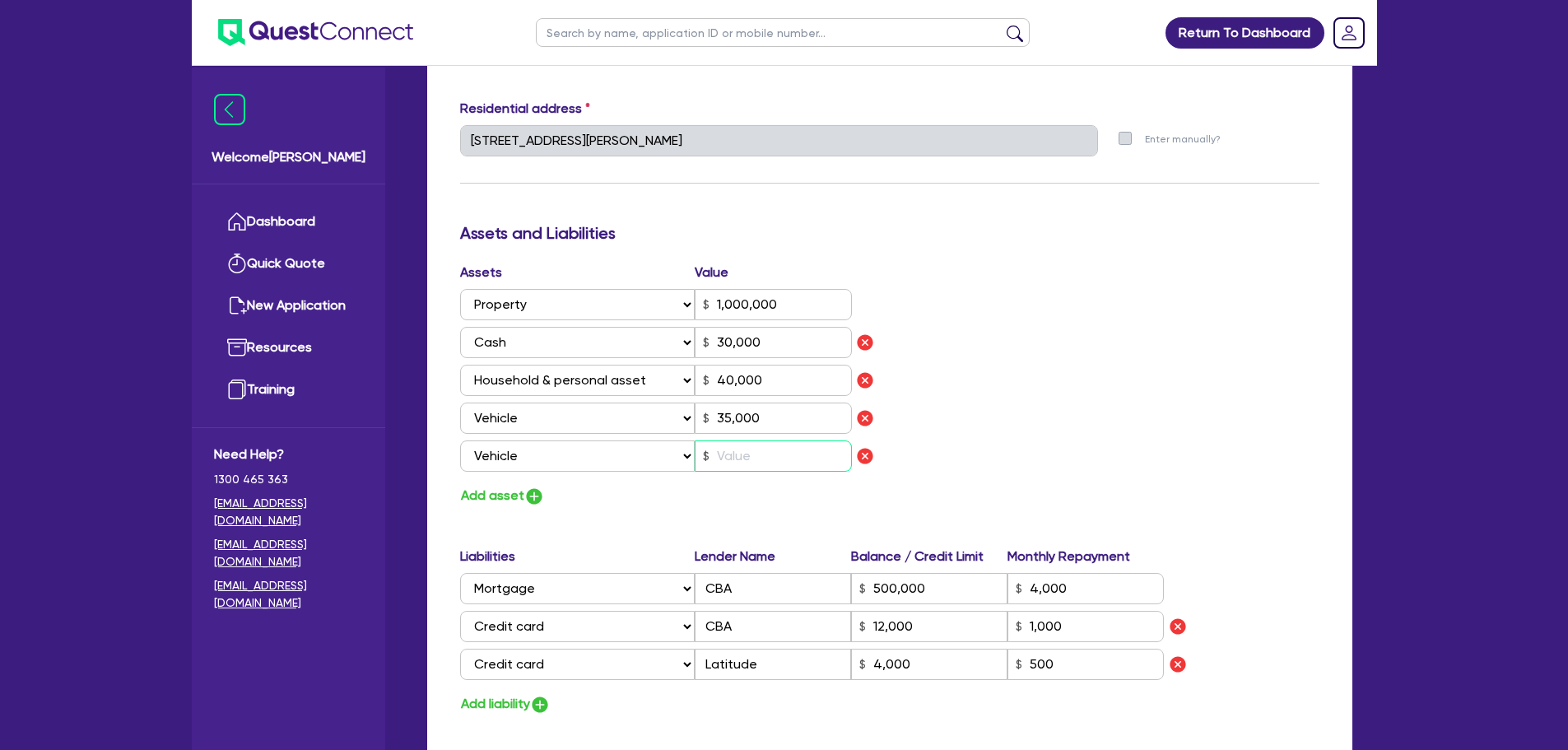
type input "4,000"
type input "5"
type input "0"
type input "0423 047 313"
type input "1,000,000"
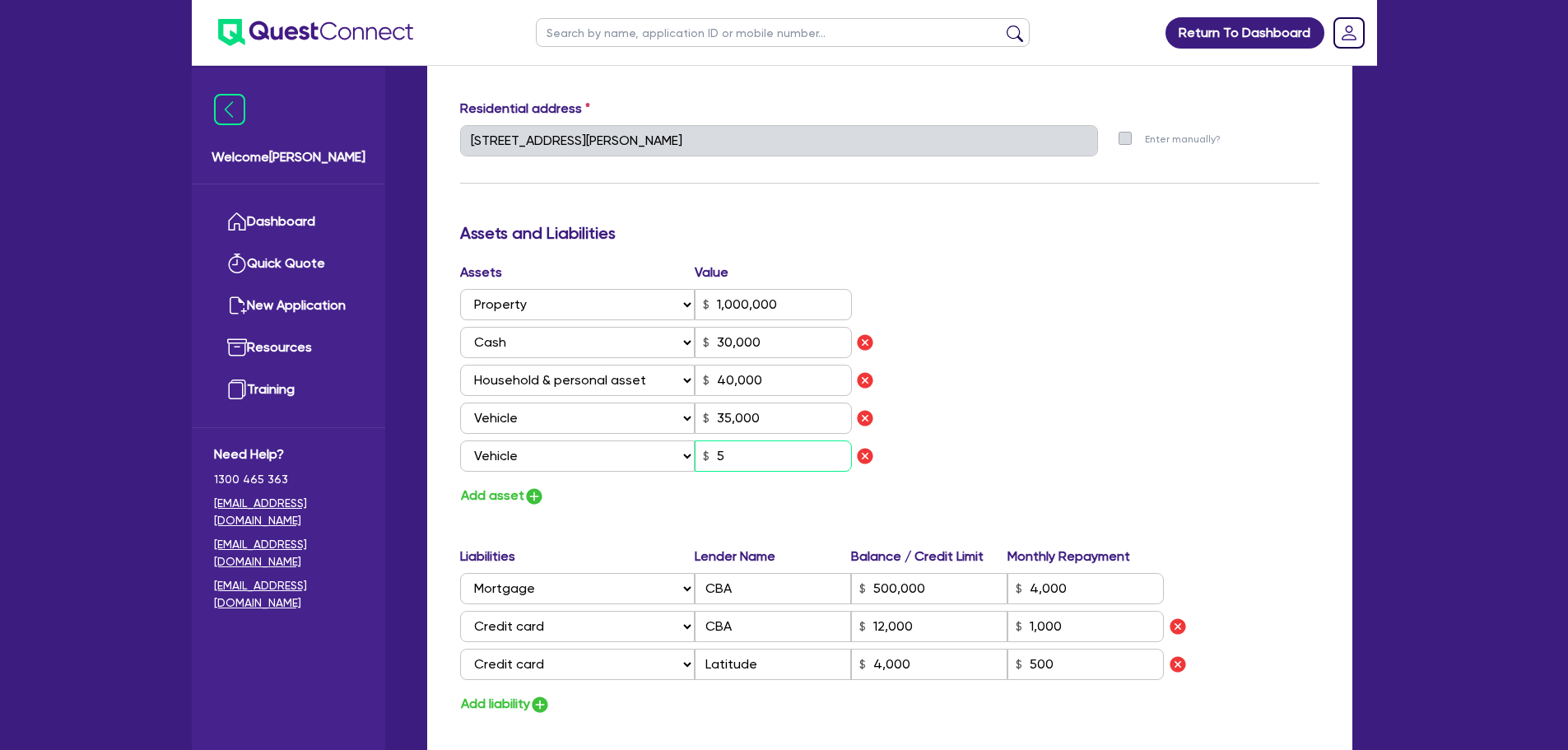
type input "30,000"
type input "40,000"
type input "35,000"
type input "500,000"
type input "4,000"
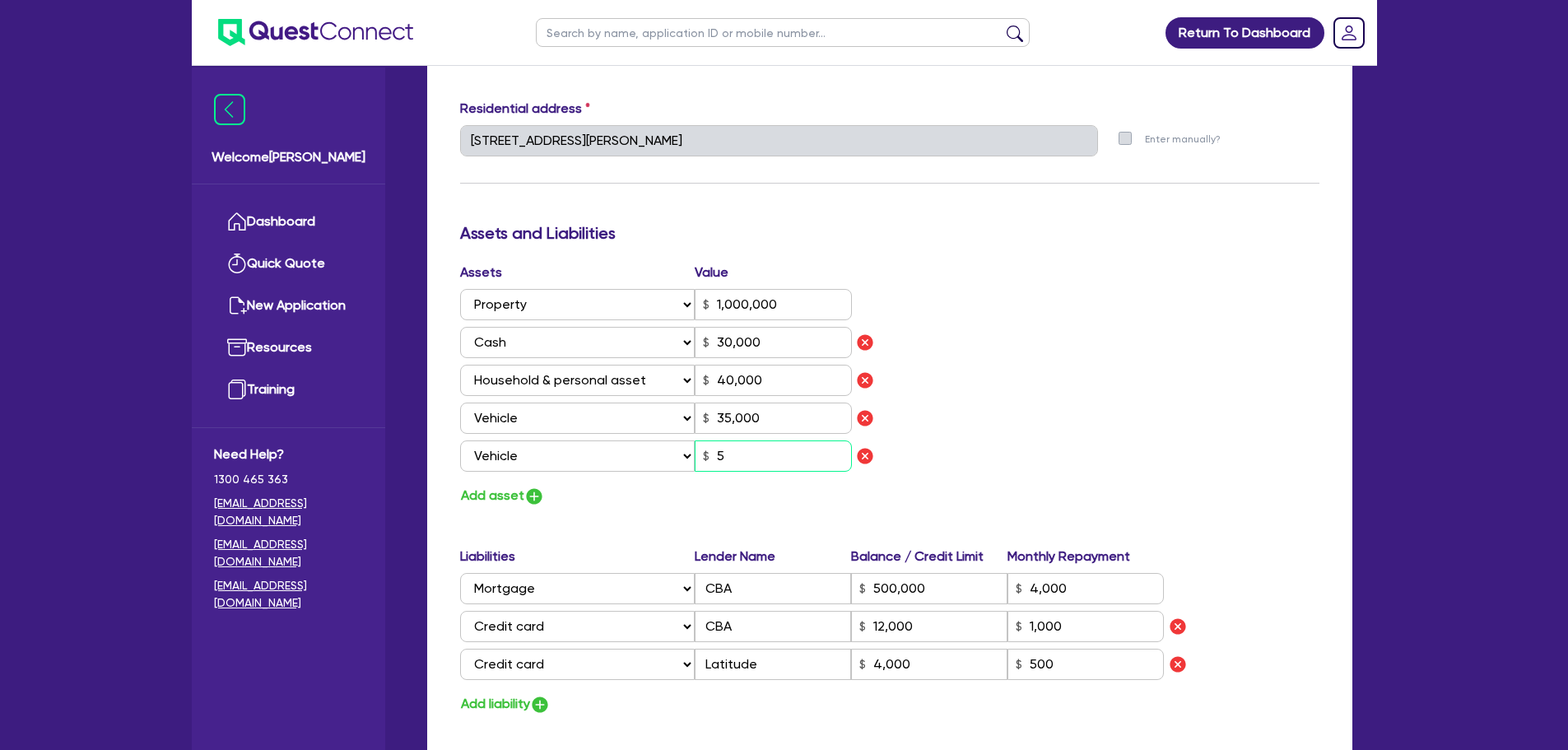
type input "12,000"
type input "1,000"
type input "4,000"
type input "50"
type input "0"
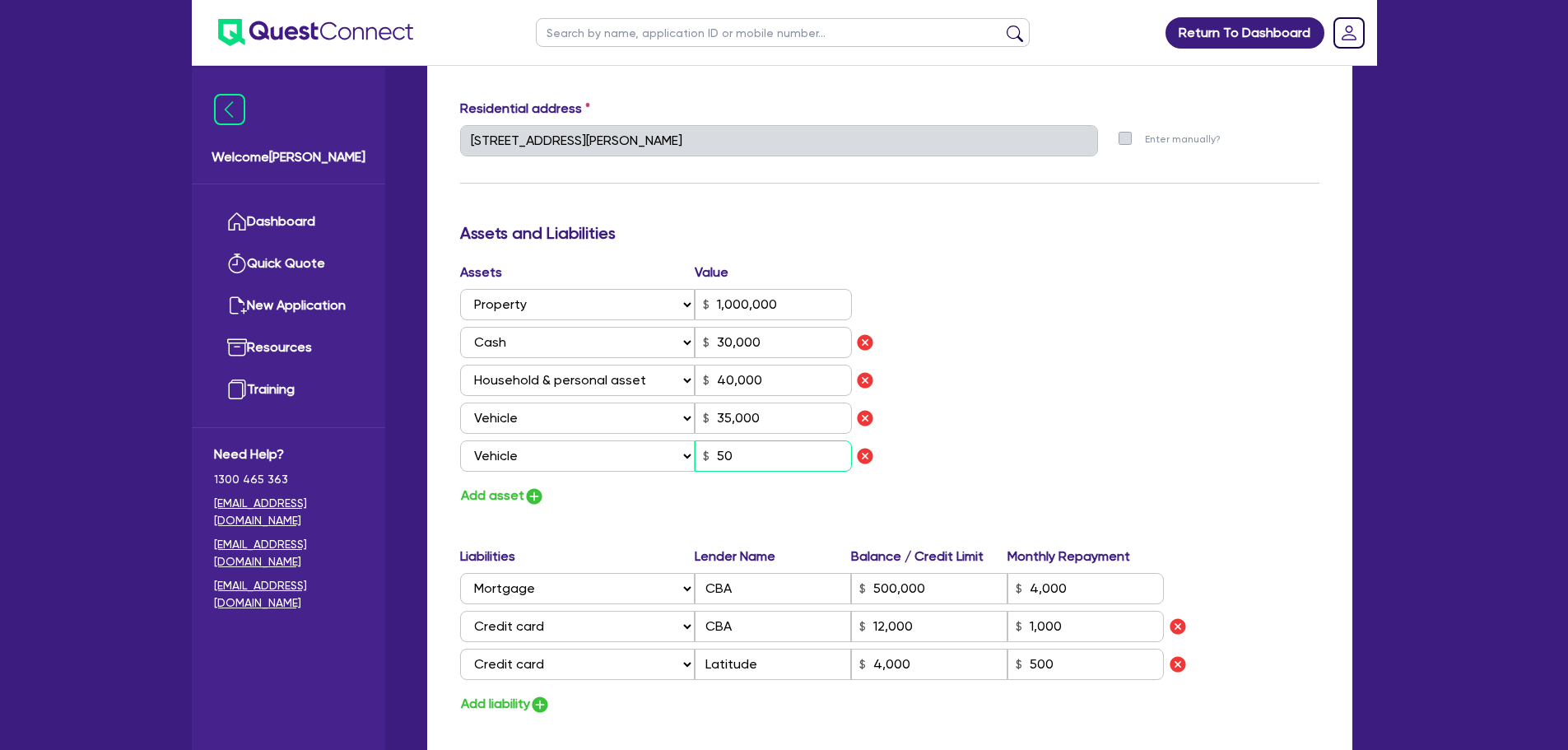
type input "0423 047 313"
type input "1,000,000"
type input "30,000"
type input "40,000"
type input "35,000"
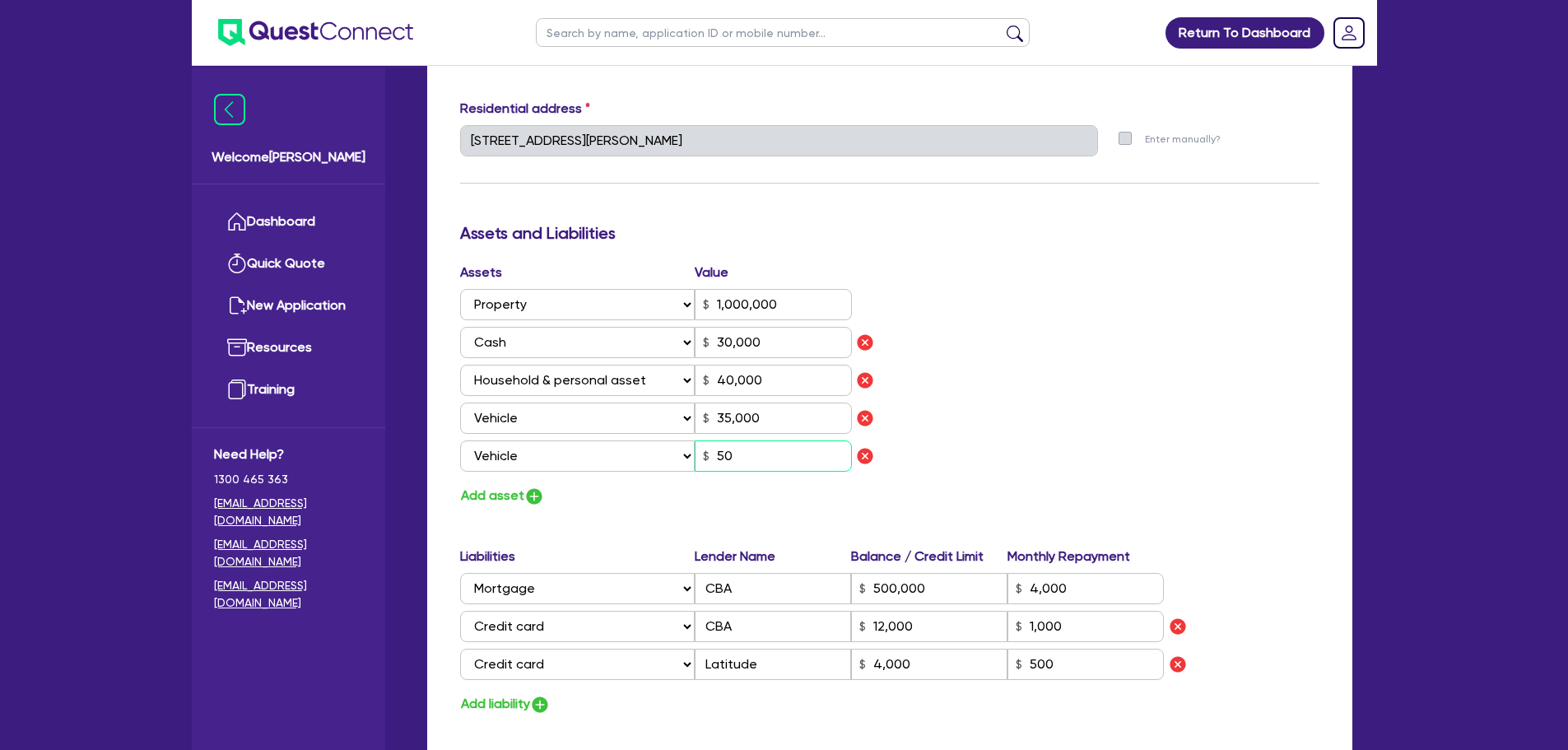
type input "500,000"
type input "4,000"
type input "12,000"
type input "1,000"
type input "4,000"
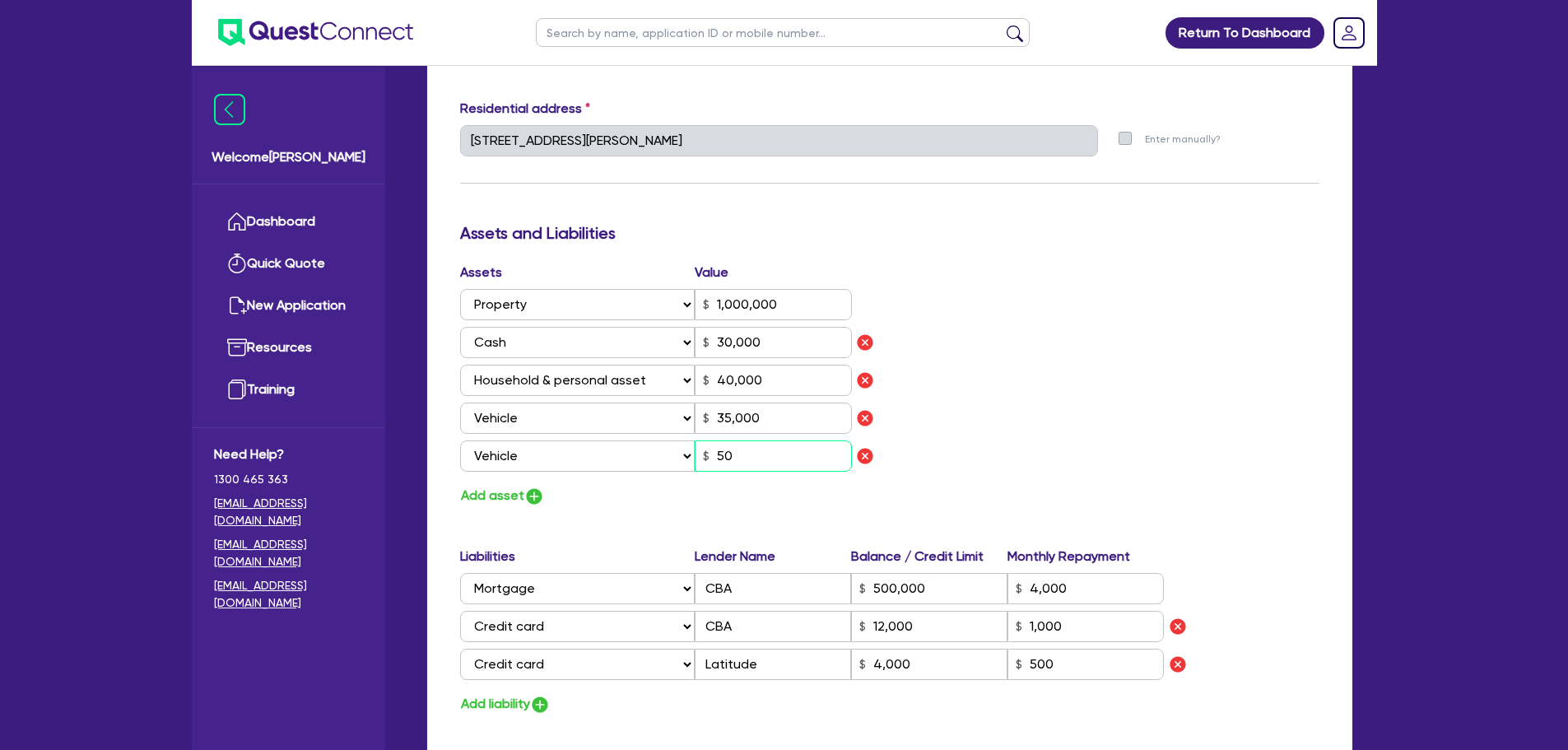
type input "500"
type input "0"
type input "0423 047 313"
type input "1,000,000"
type input "30,000"
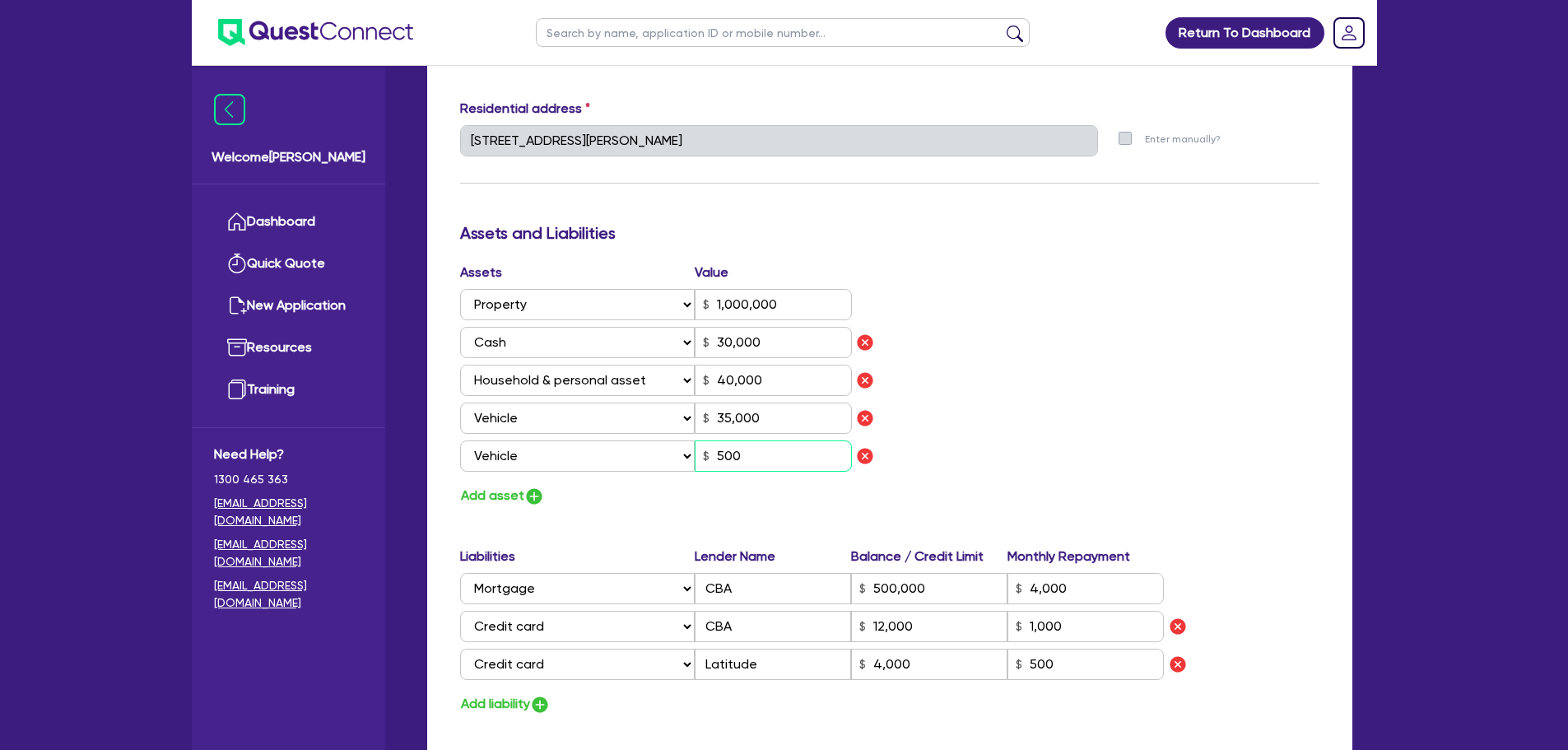
type input "40,000"
type input "35,000"
type input "500,000"
type input "4,000"
type input "12,000"
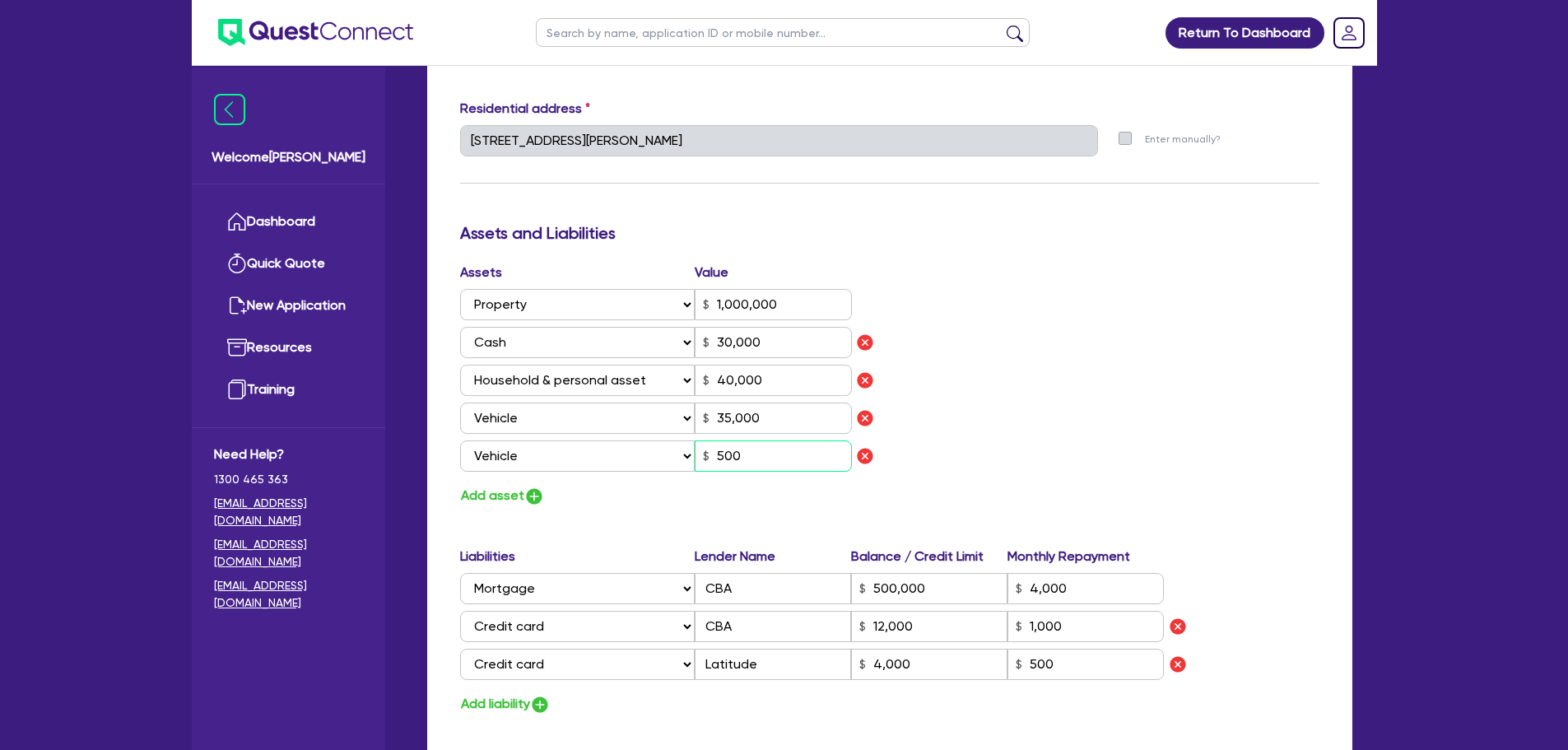
type input "1,000"
type input "4,000"
type input "5,000"
type input "0"
type input "0423 047 313"
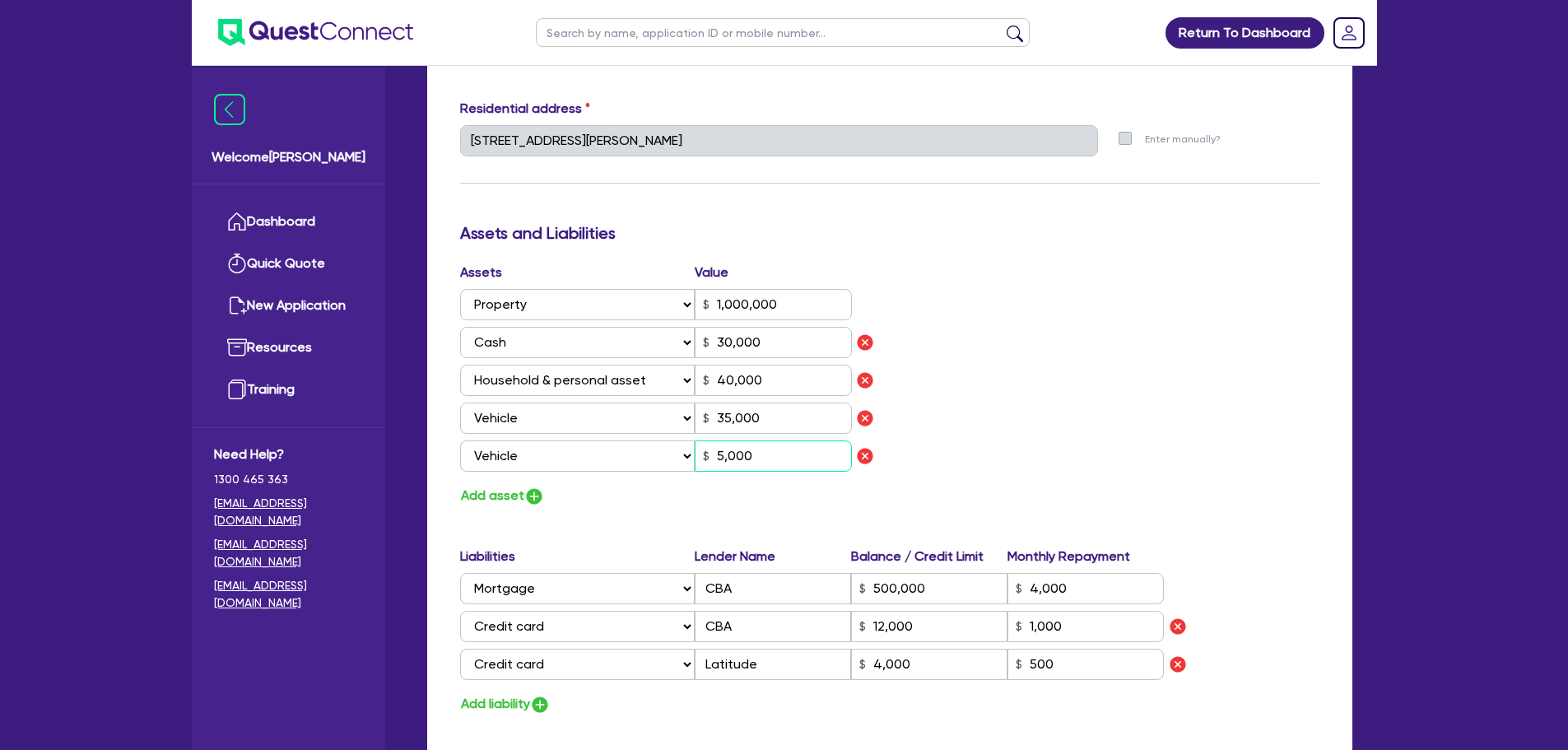
type input "1,000,000"
type input "30,000"
type input "40,000"
type input "35,000"
type input "500,000"
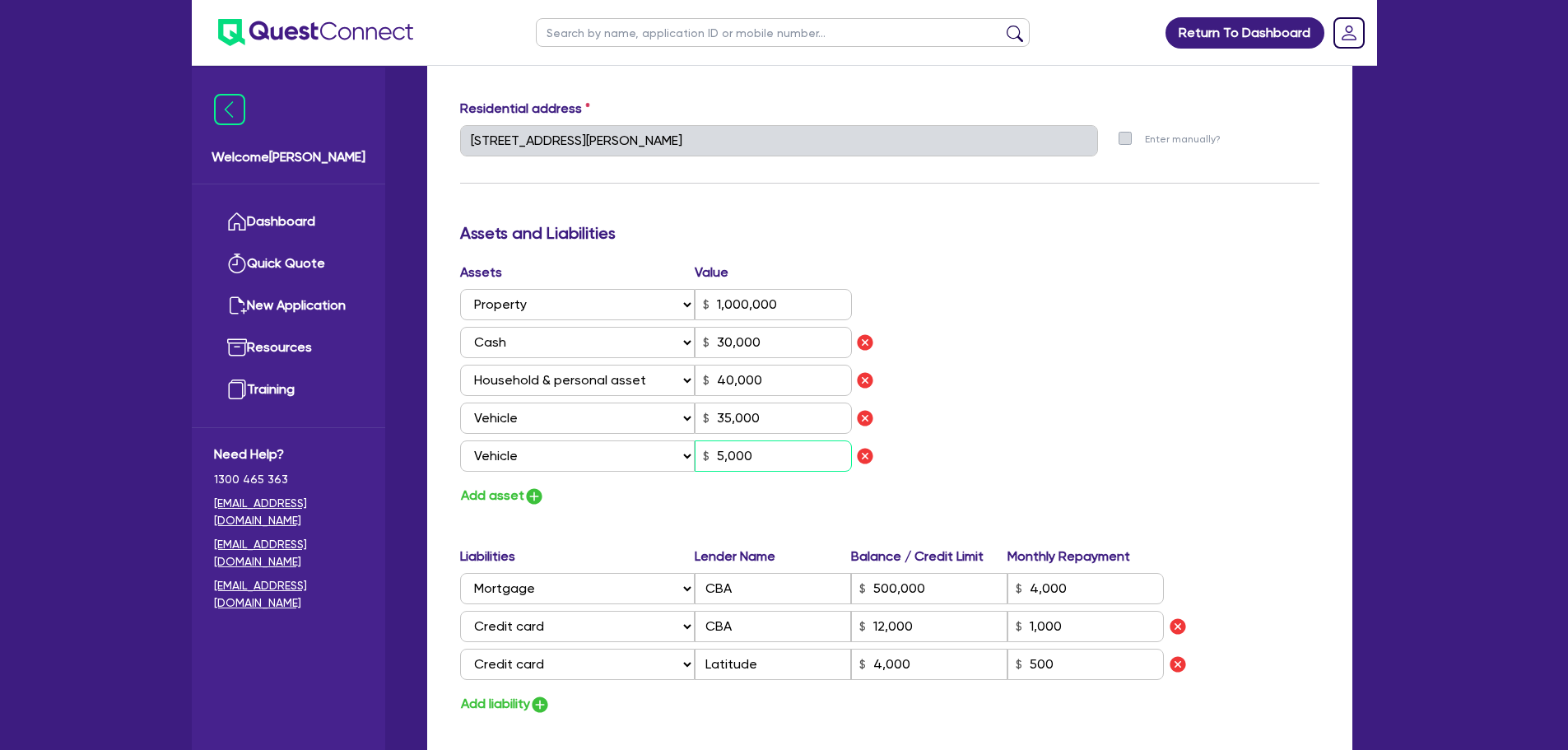
type input "4,000"
type input "12,000"
type input "1,000"
type input "4,000"
type input "500"
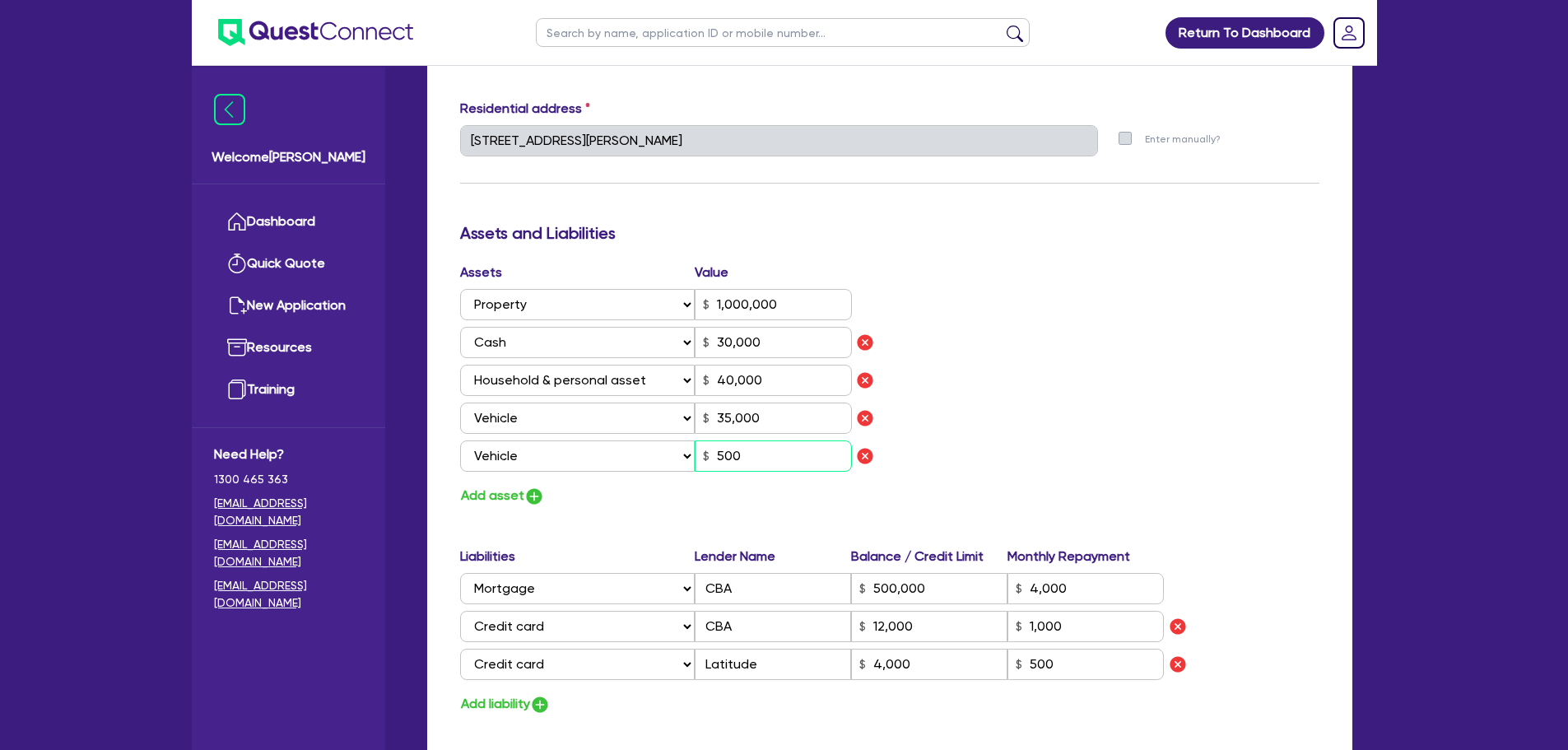
type input "0"
type input "0423 047 313"
type input "1,000,000"
type input "30,000"
type input "40,000"
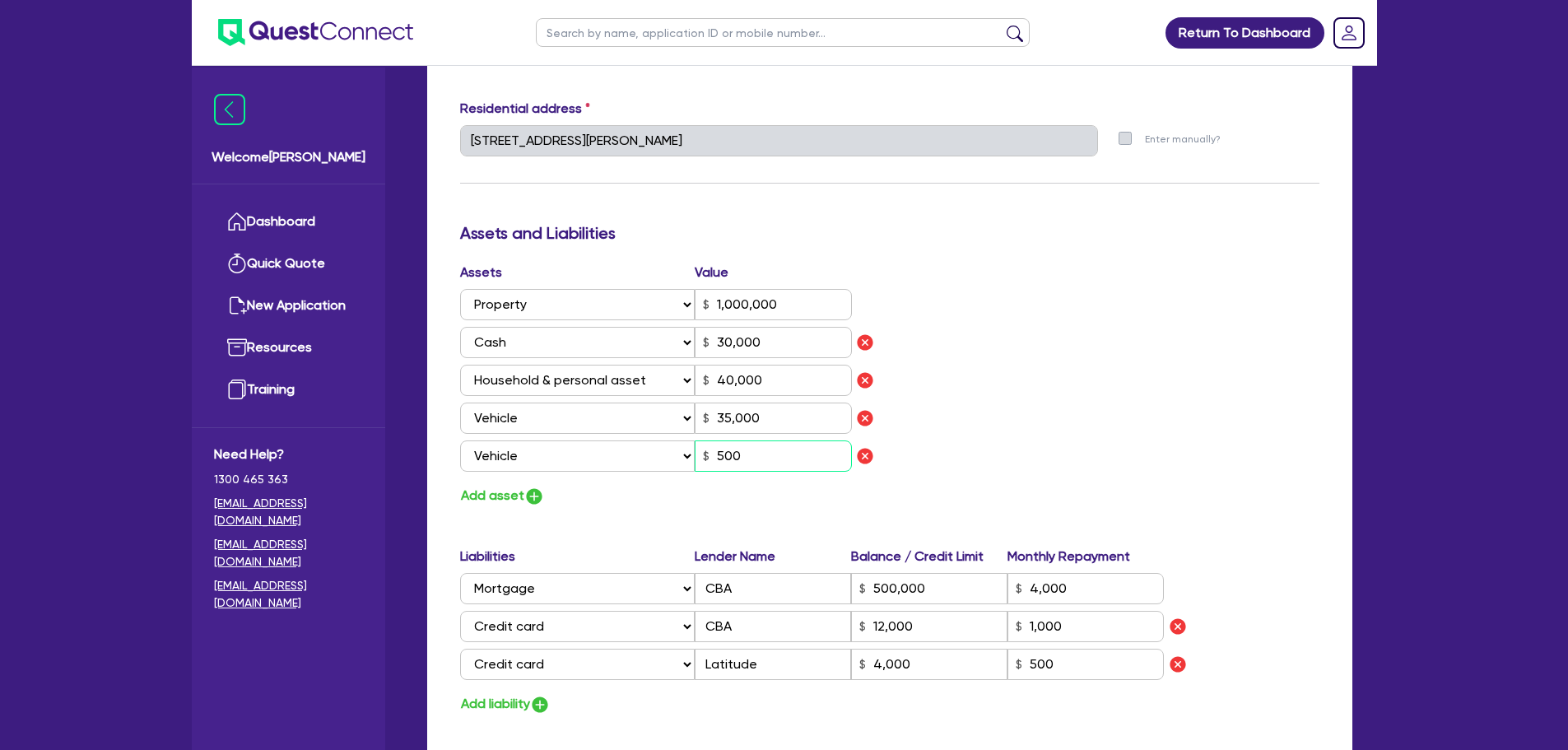
type input "35,000"
type input "500,000"
type input "4,000"
type input "12,000"
type input "1,000"
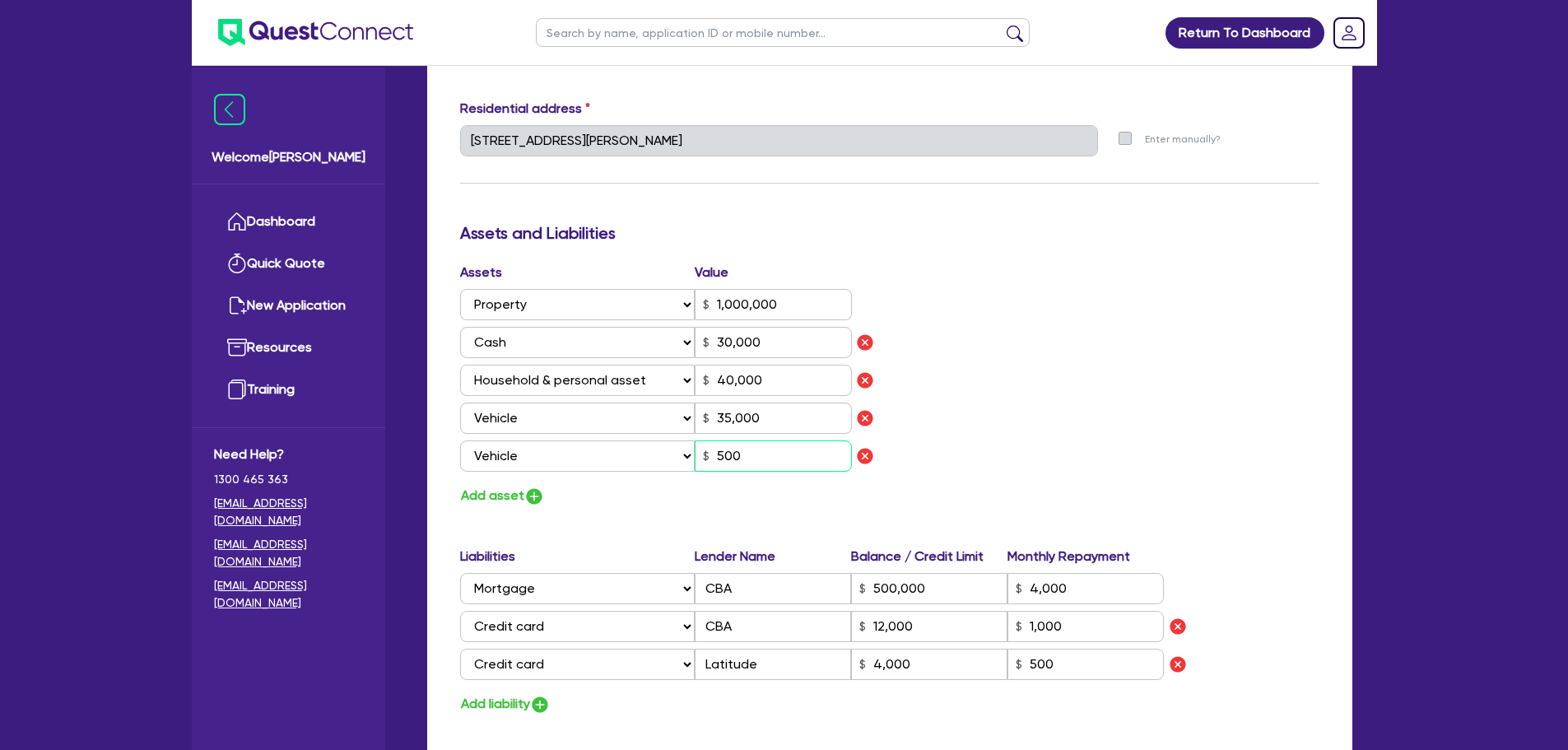
type input "4,000"
type input "50"
type input "0"
type input "0423 047 313"
type input "1,000,000"
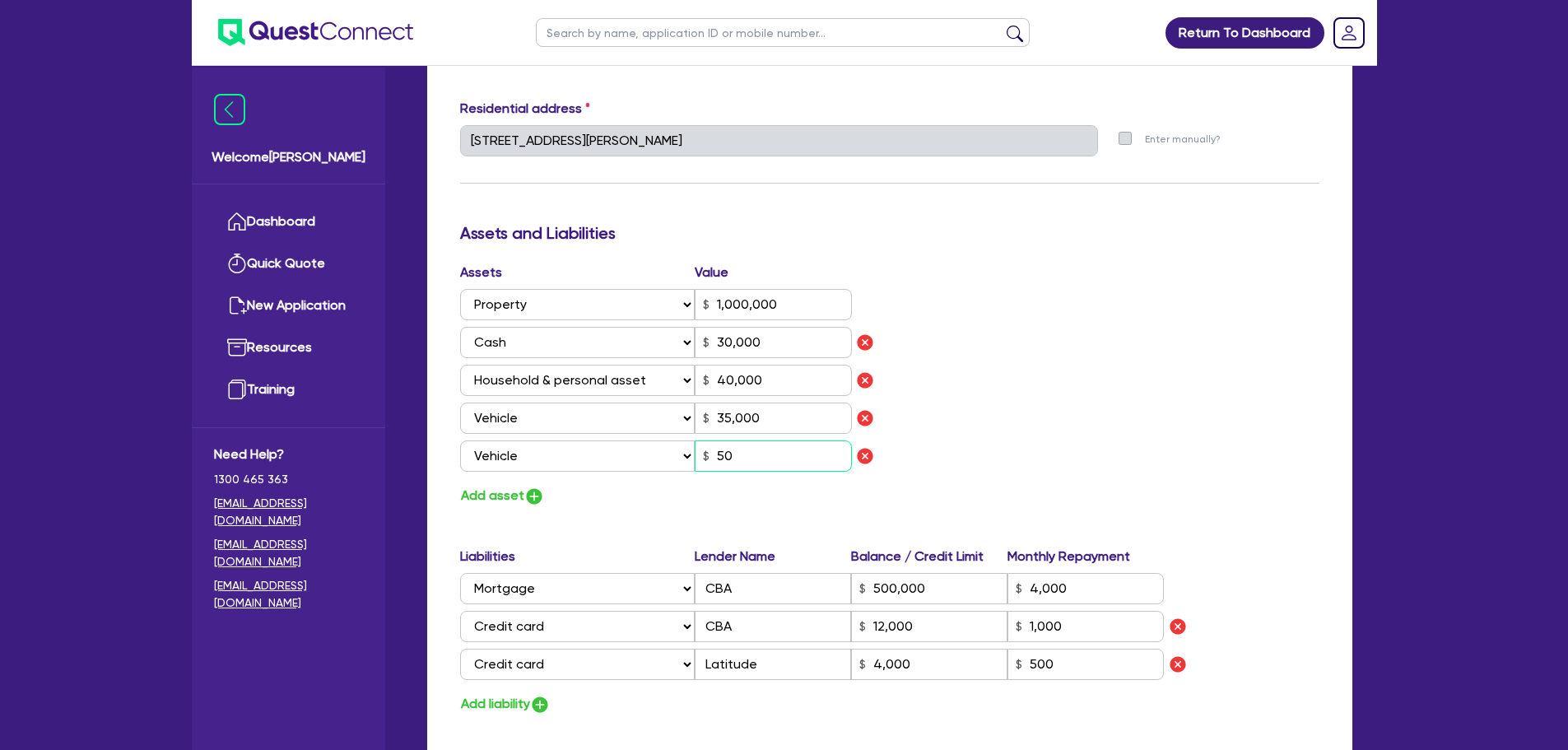
type input "30,000"
type input "40,000"
type input "35,000"
type input "500,000"
type input "4,000"
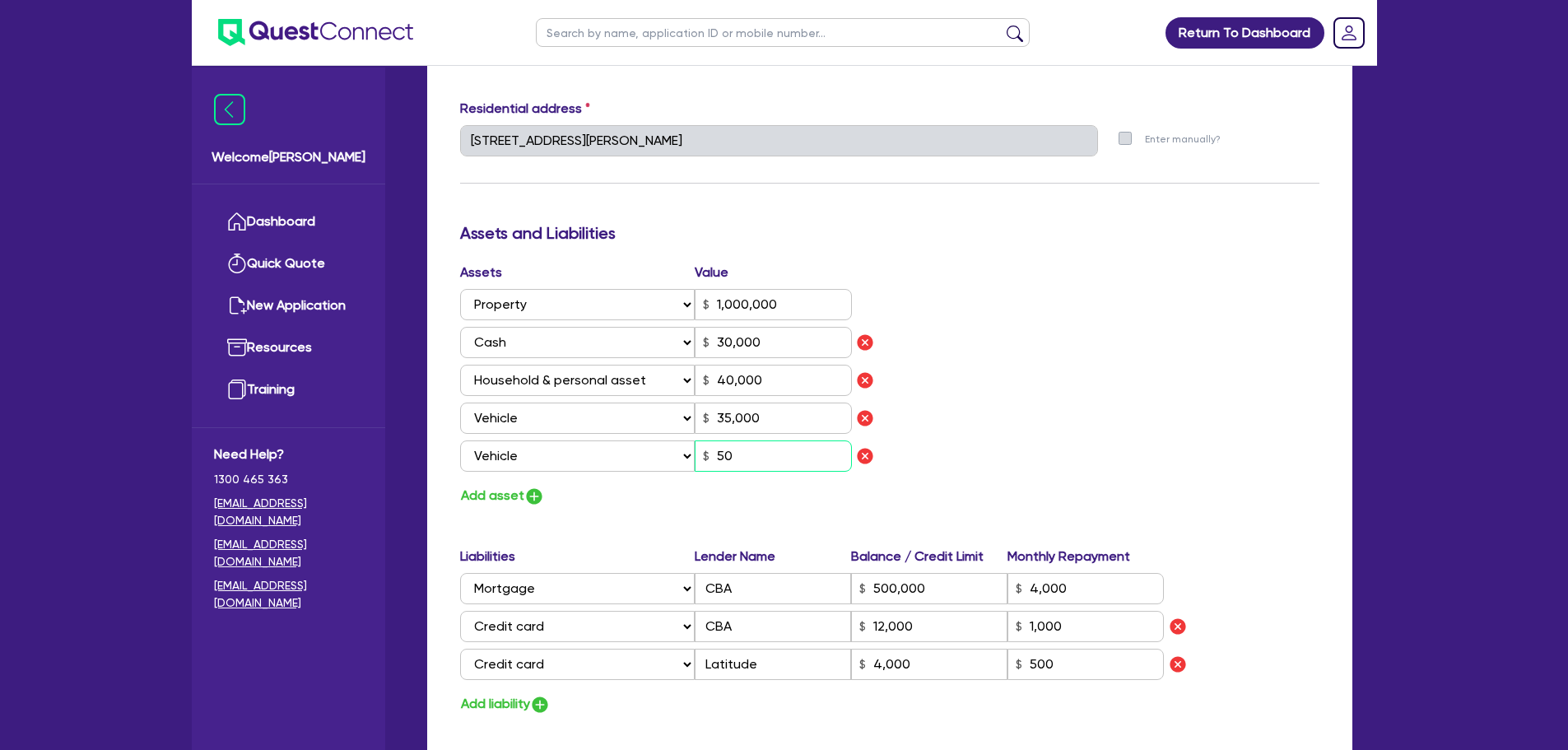
type input "12,000"
type input "1,000"
type input "4,000"
type input "5"
type input "0"
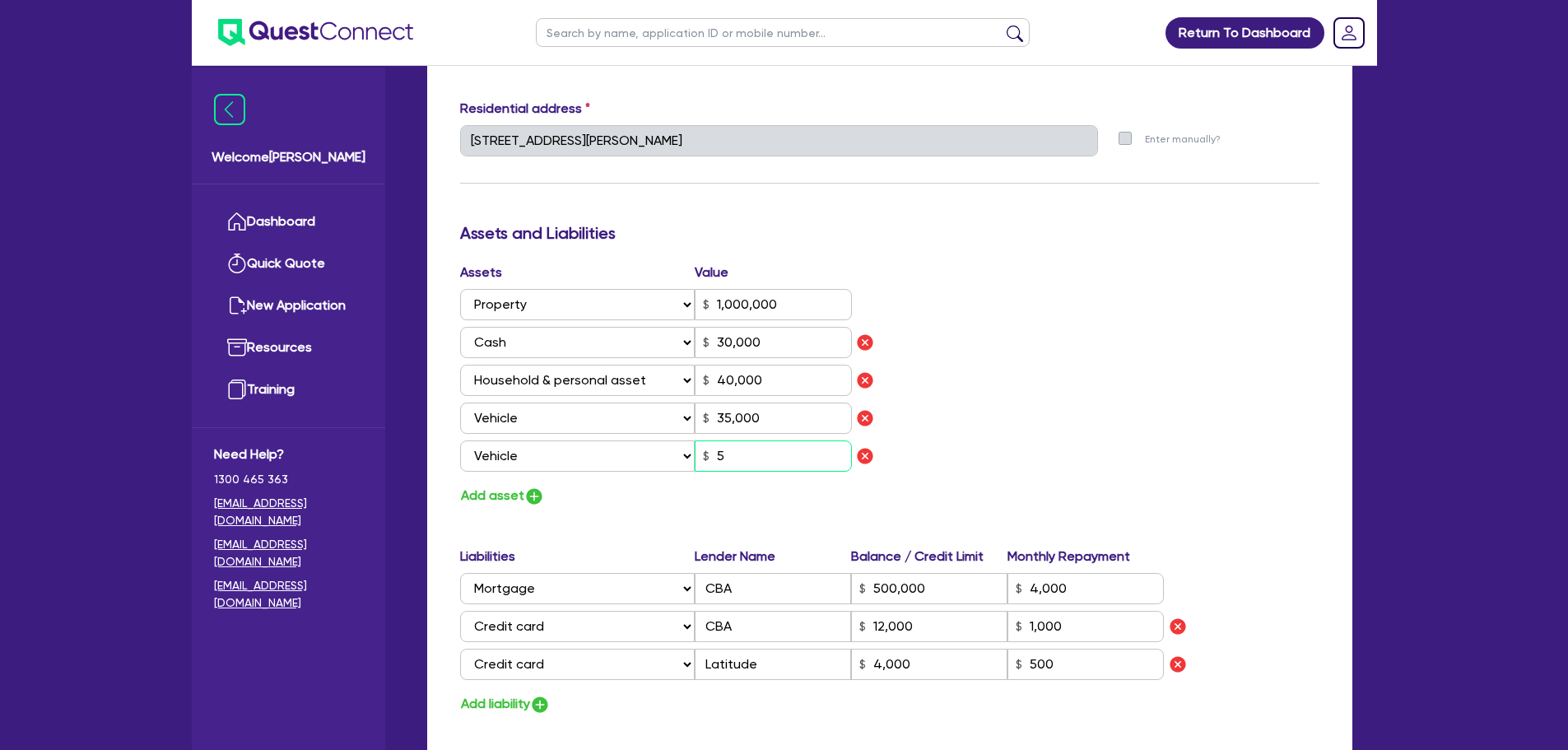
type input "0423 047 313"
type input "1,000,000"
type input "30,000"
type input "40,000"
type input "35,000"
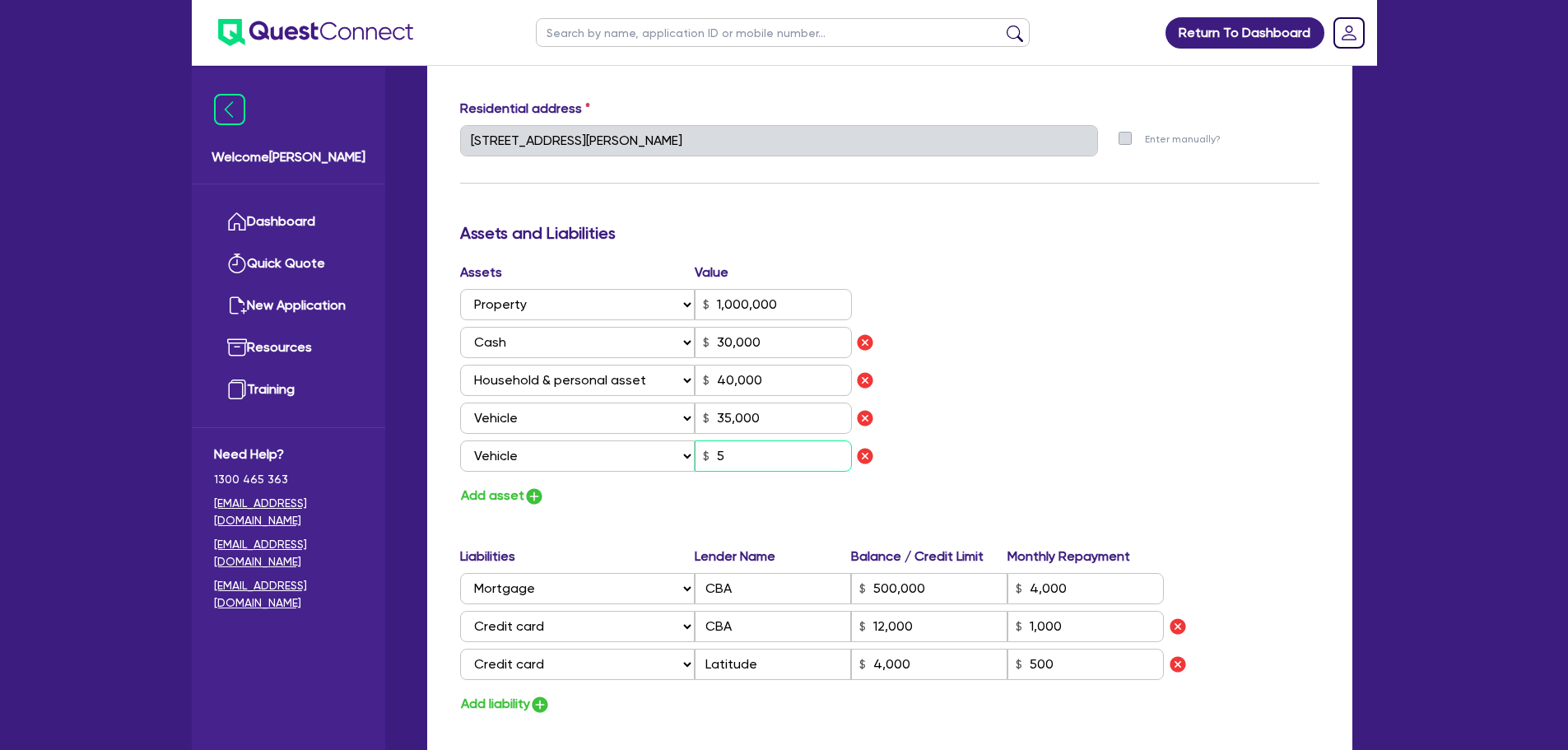
type input "500,000"
type input "4,000"
type input "12,000"
type input "1,000"
type input "4,000"
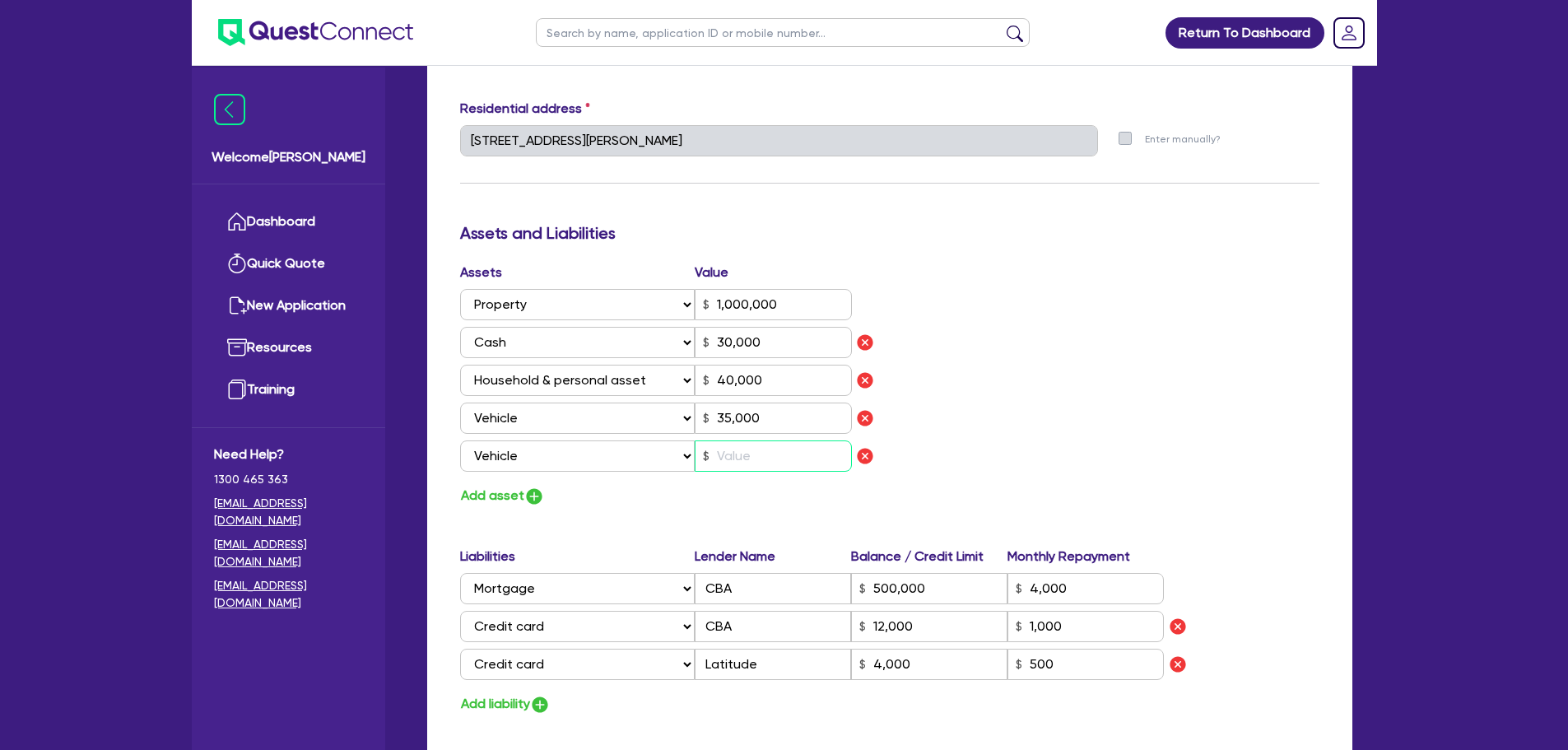
type input "0"
type input "0423 047 313"
type input "1,000,000"
type input "30,000"
type input "40,000"
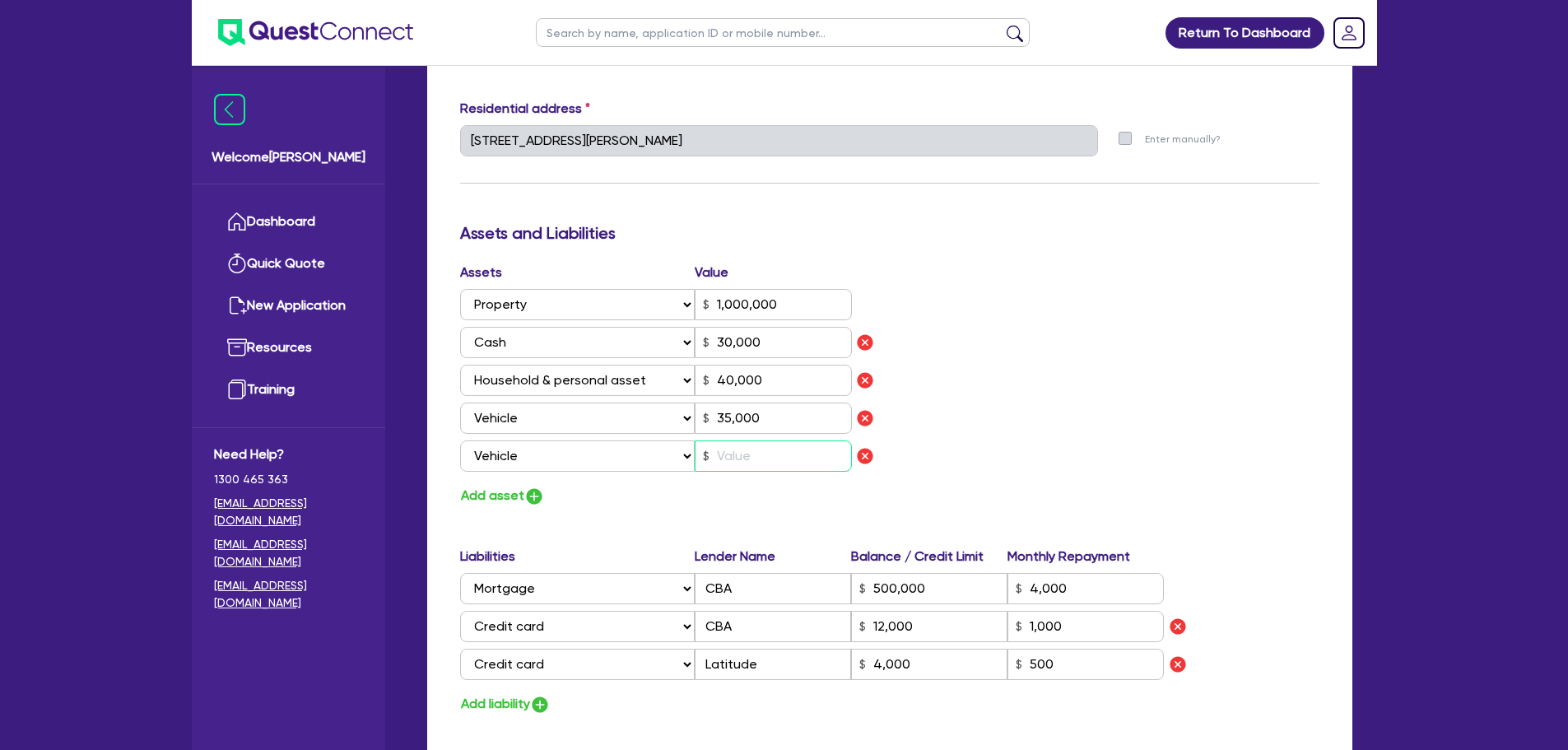
type input "35,000"
type input "500,000"
type input "4,000"
type input "12,000"
type input "1,000"
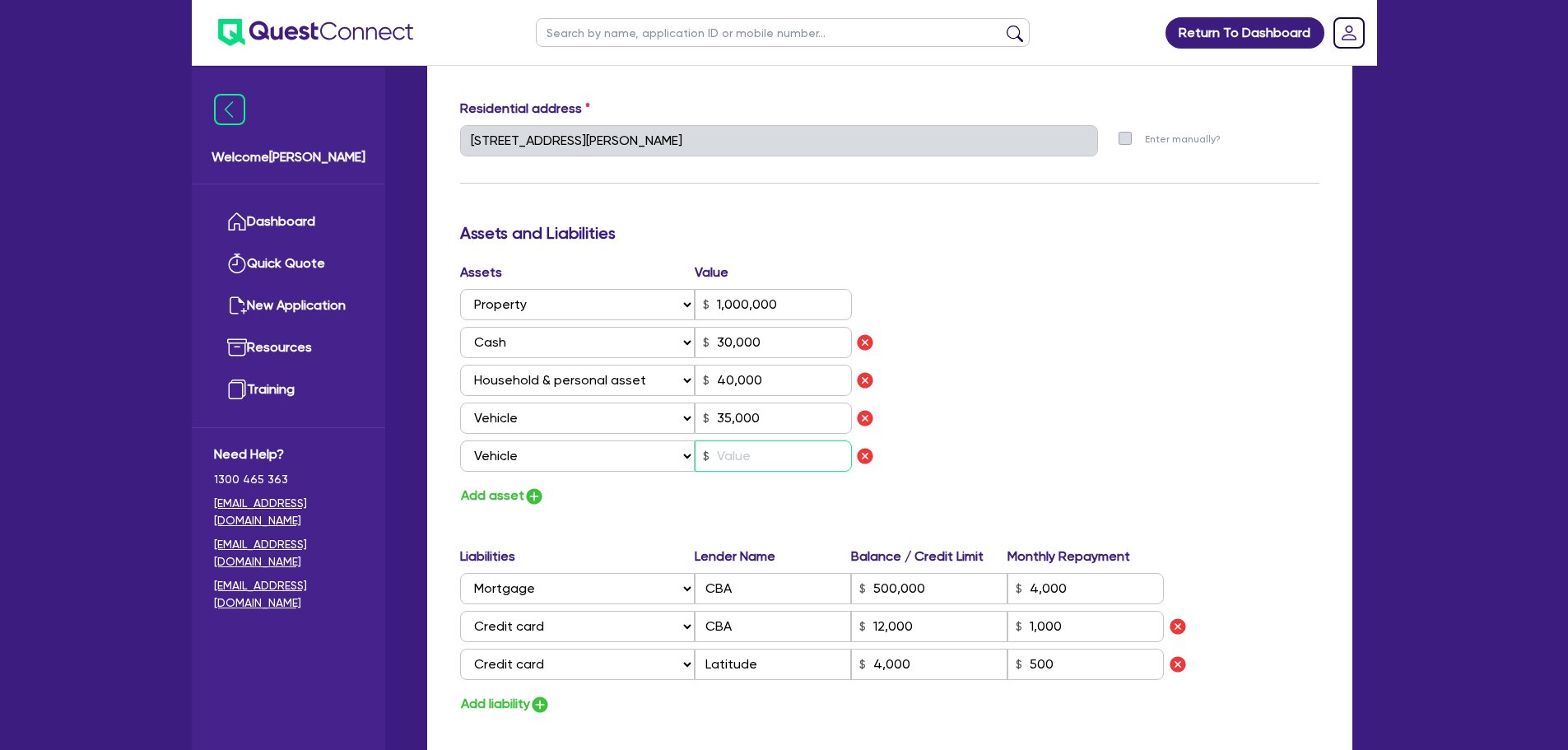
type input "4,000"
type input "4"
type input "0"
type input "0423 047 313"
type input "1,000,000"
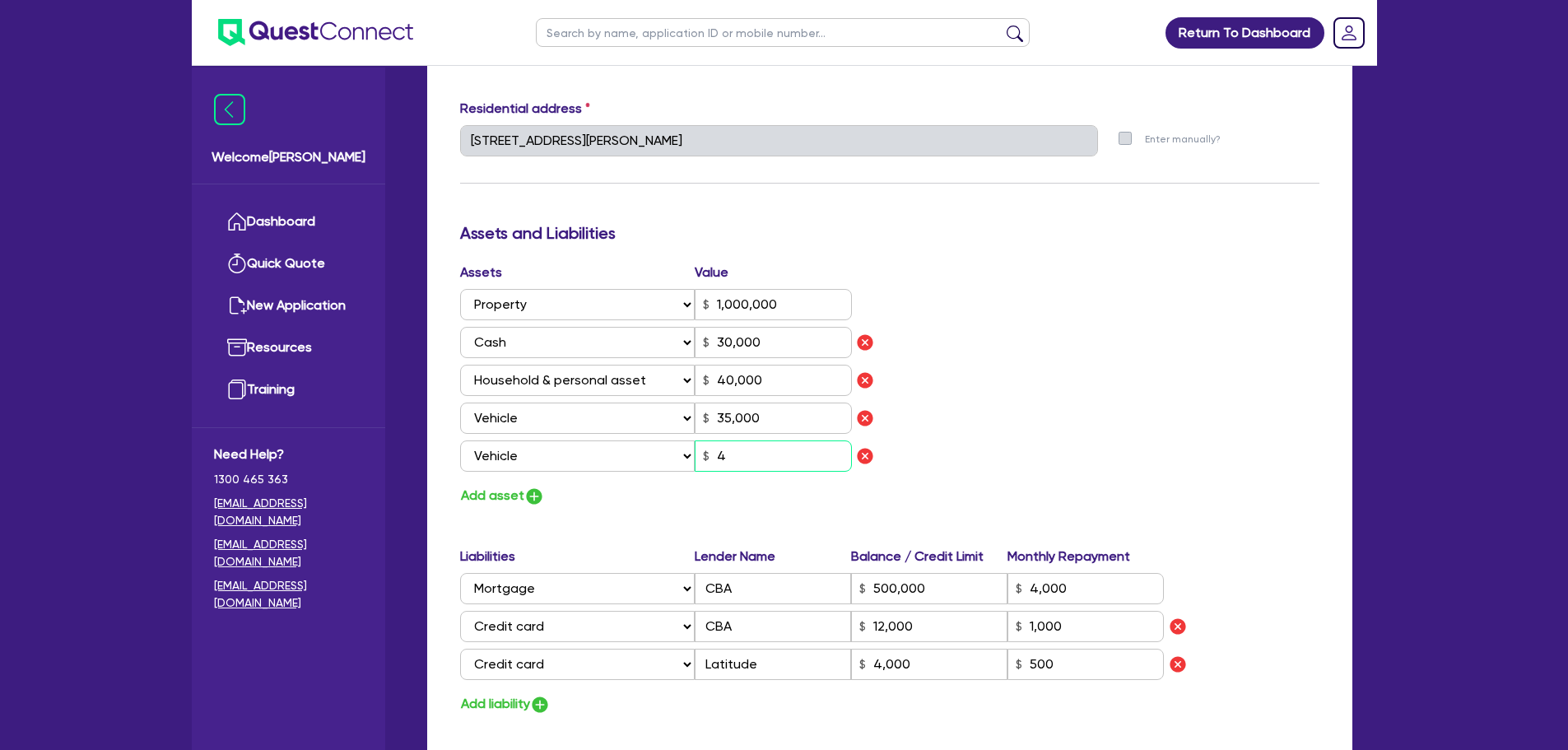
type input "30,000"
type input "40,000"
type input "35,000"
type input "500,000"
type input "4,000"
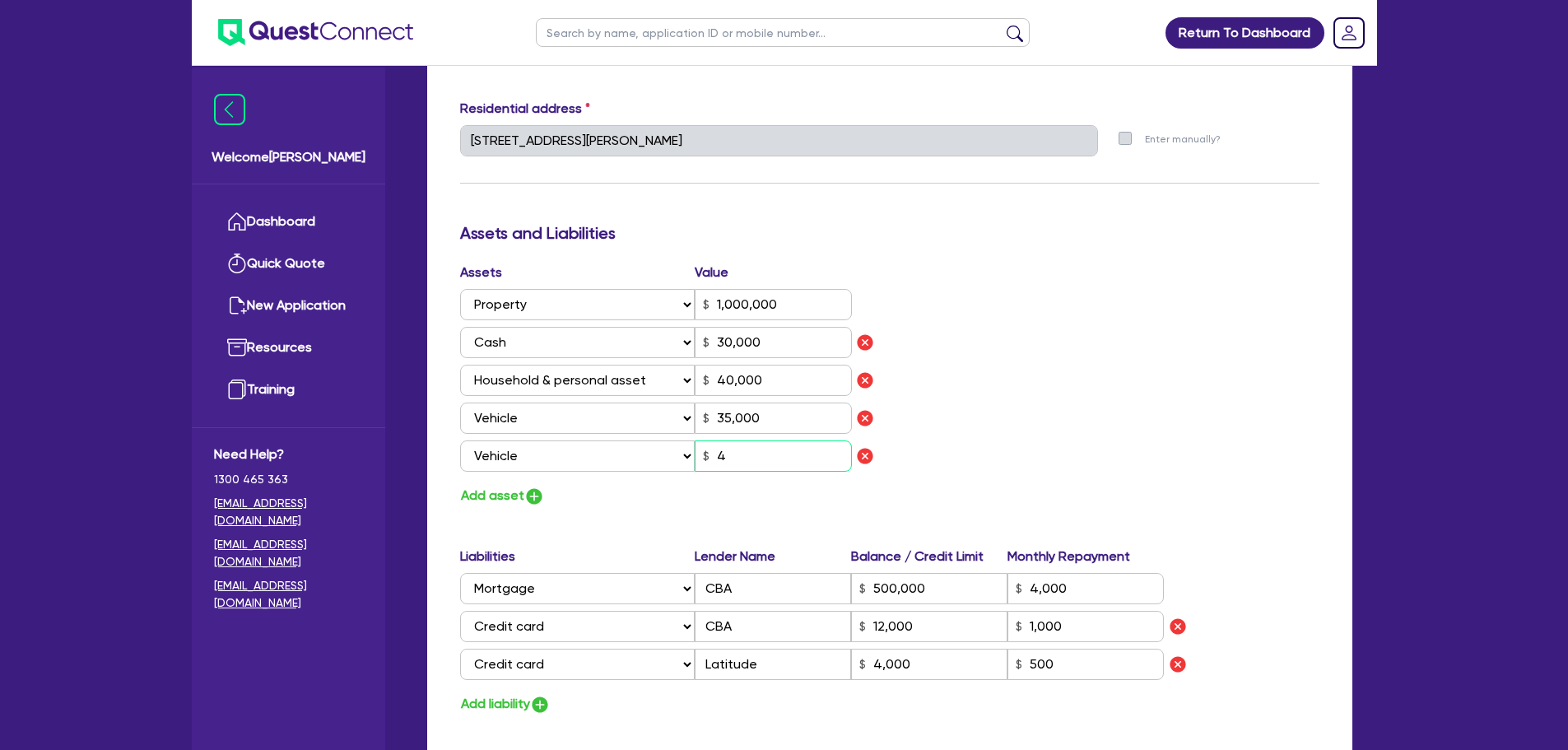
type input "12,000"
type input "1,000"
type input "4,000"
type input "45"
type input "0"
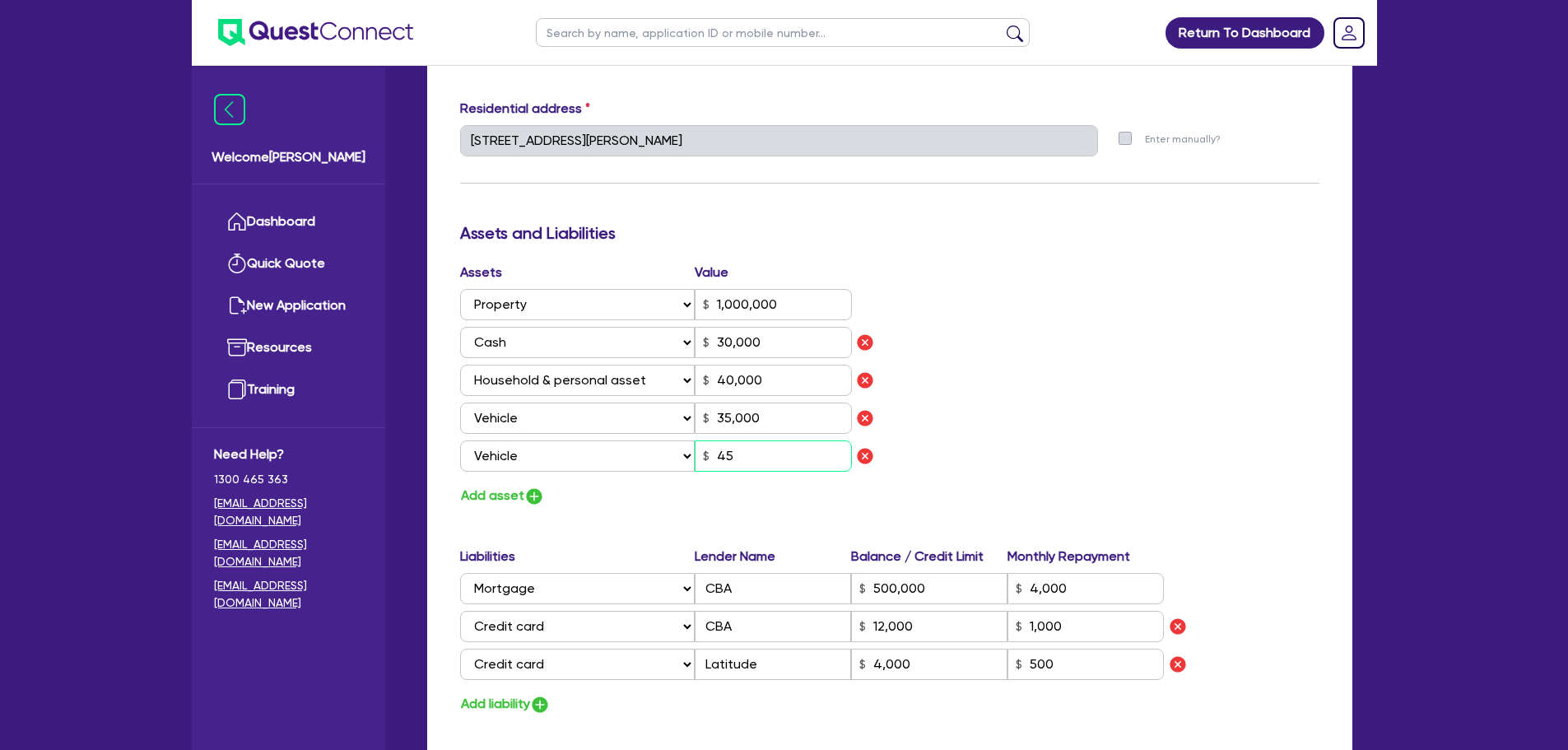
type input "0423 047 313"
type input "1,000,000"
type input "30,000"
type input "40,000"
type input "35,000"
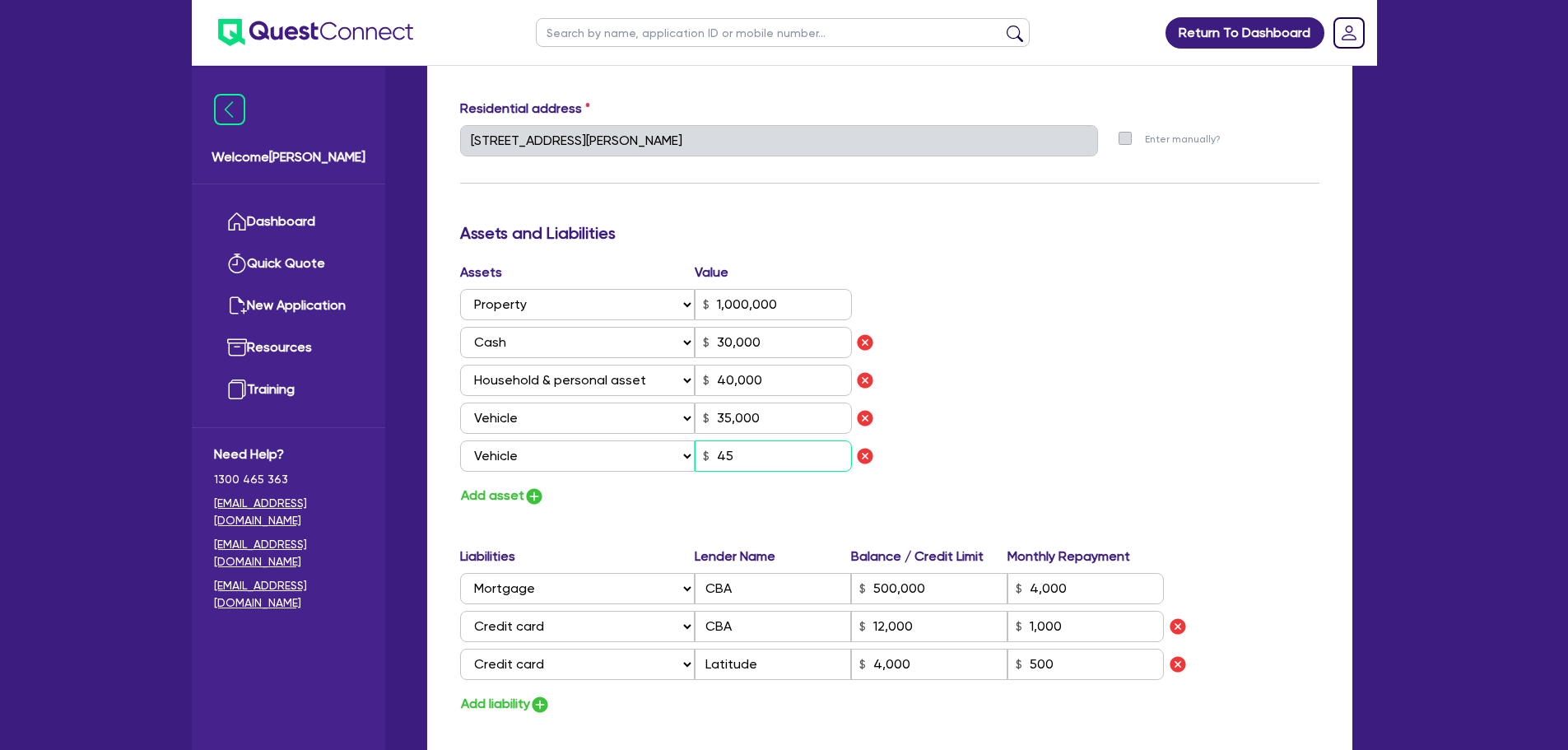
type input "500,000"
type input "4,000"
type input "12,000"
type input "1,000"
type input "4,000"
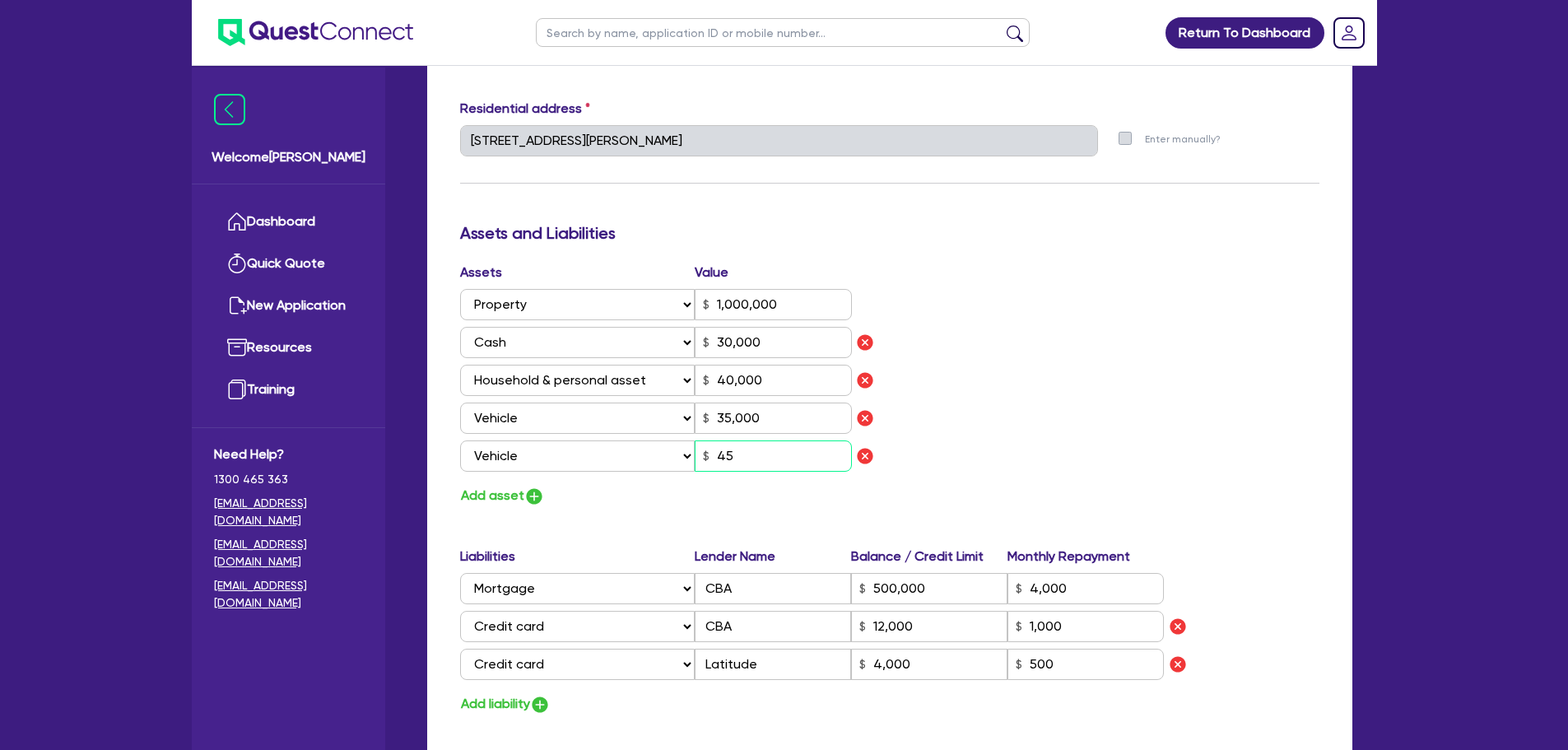
type input "450"
type input "0"
type input "0423 047 313"
type input "1,000,000"
type input "30,000"
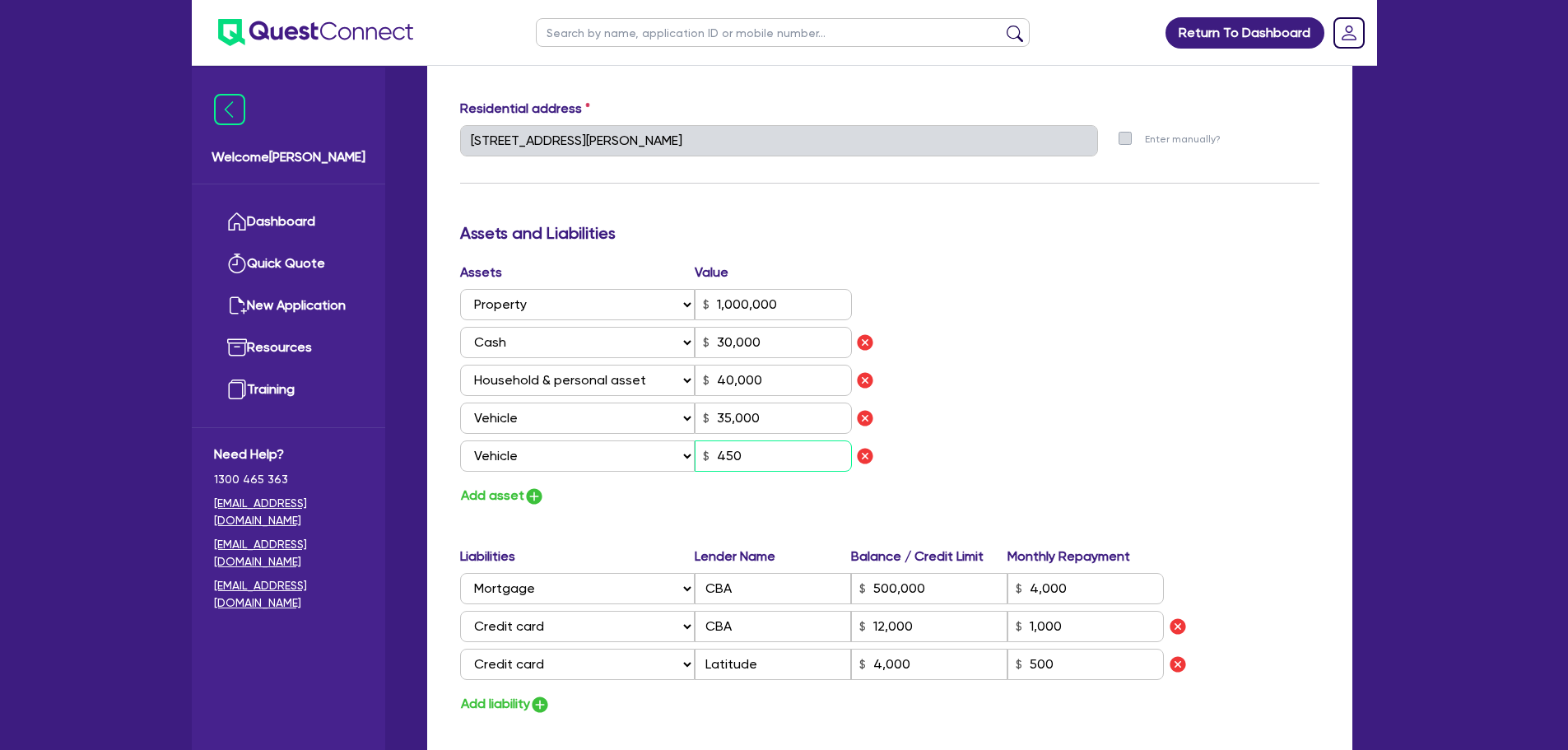
type input "40,000"
type input "35,000"
type input "500,000"
type input "4,000"
type input "12,000"
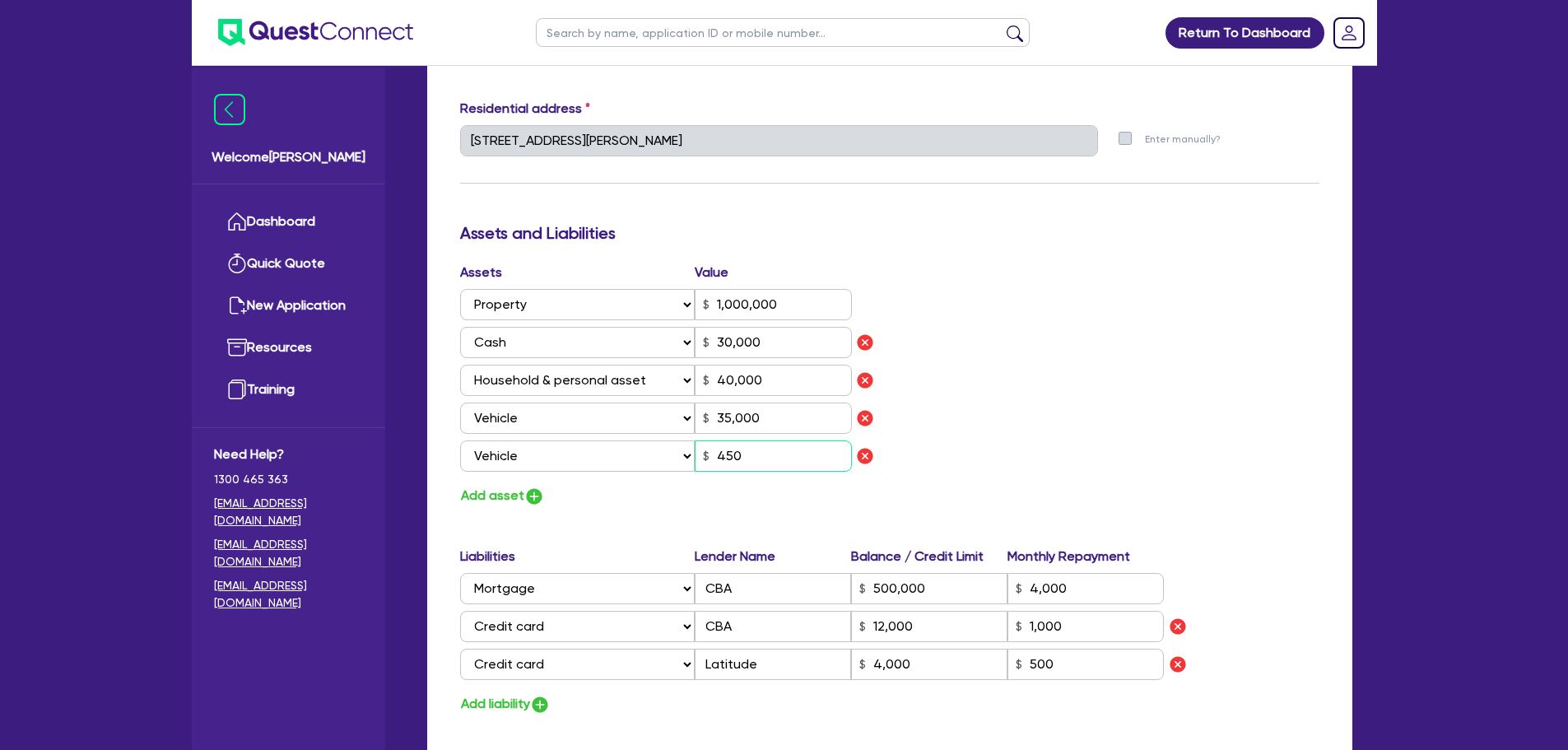
type input "1,000"
type input "4,000"
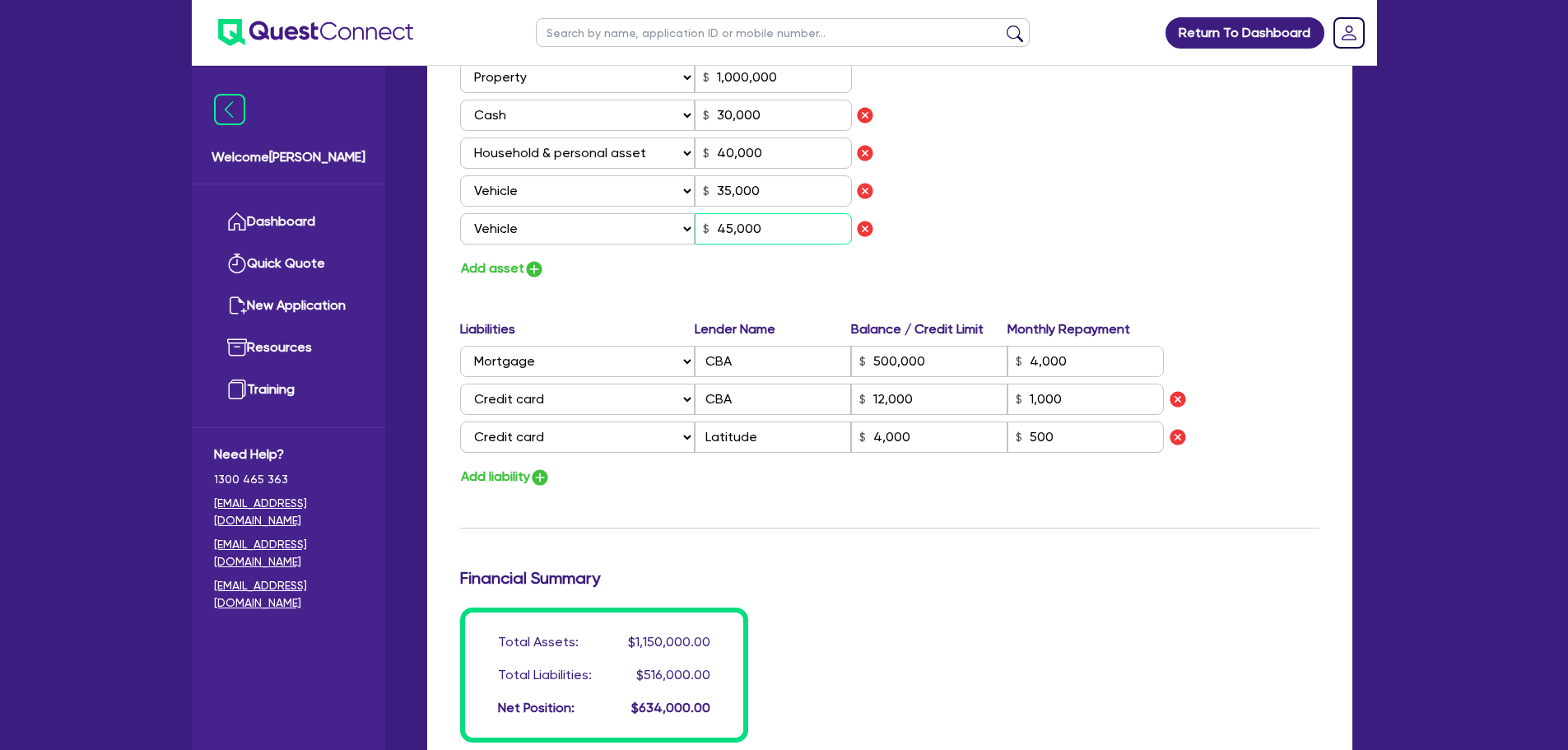
scroll to position [1071, 0]
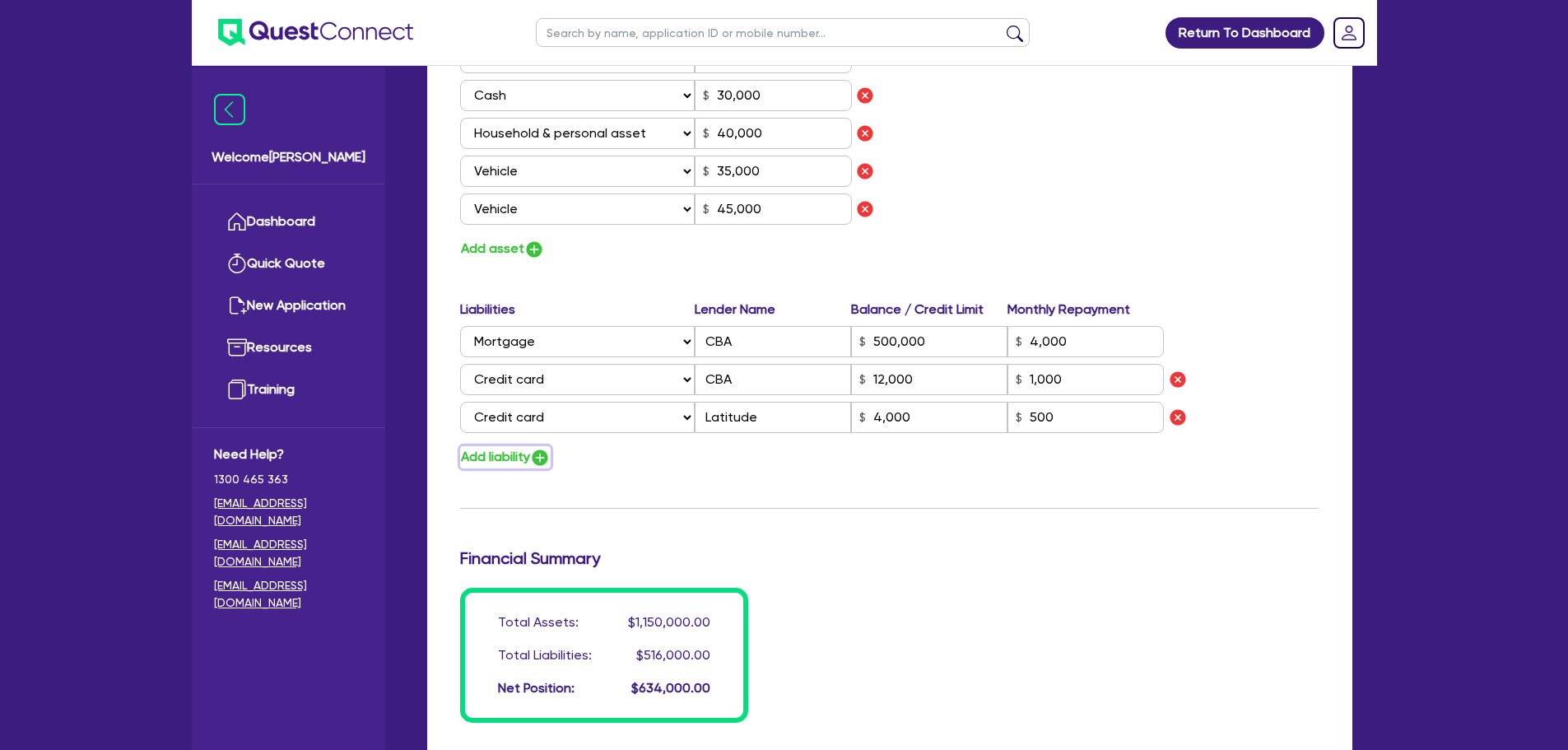
click at [531, 465] on button "Add liability" at bounding box center [505, 457] width 90 height 22
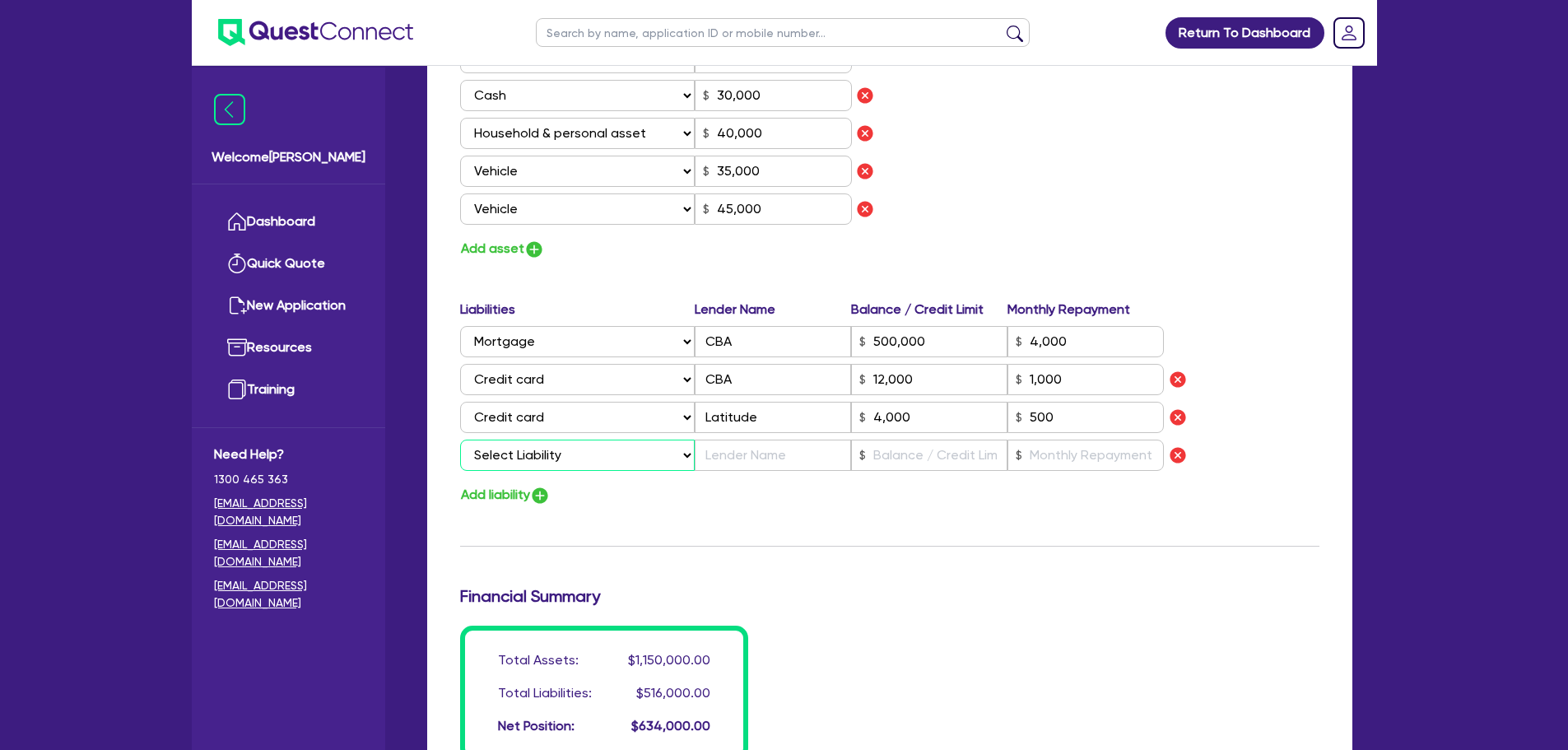
click at [547, 453] on select "Select Liability Credit card Mortgage Investment property loan Vehicle loan Tru…" at bounding box center [578, 456] width 235 height 31
click at [460, 440] on select "Select Liability Credit card Mortgage Investment property loan Vehicle loan Tru…" at bounding box center [578, 456] width 235 height 31
click at [726, 456] on input "text" at bounding box center [772, 456] width 156 height 31
click at [1202, 239] on div "Assets Value Select Asset Cash Property Investment property Vehicle Truck Trail…" at bounding box center [890, 138] width 884 height 245
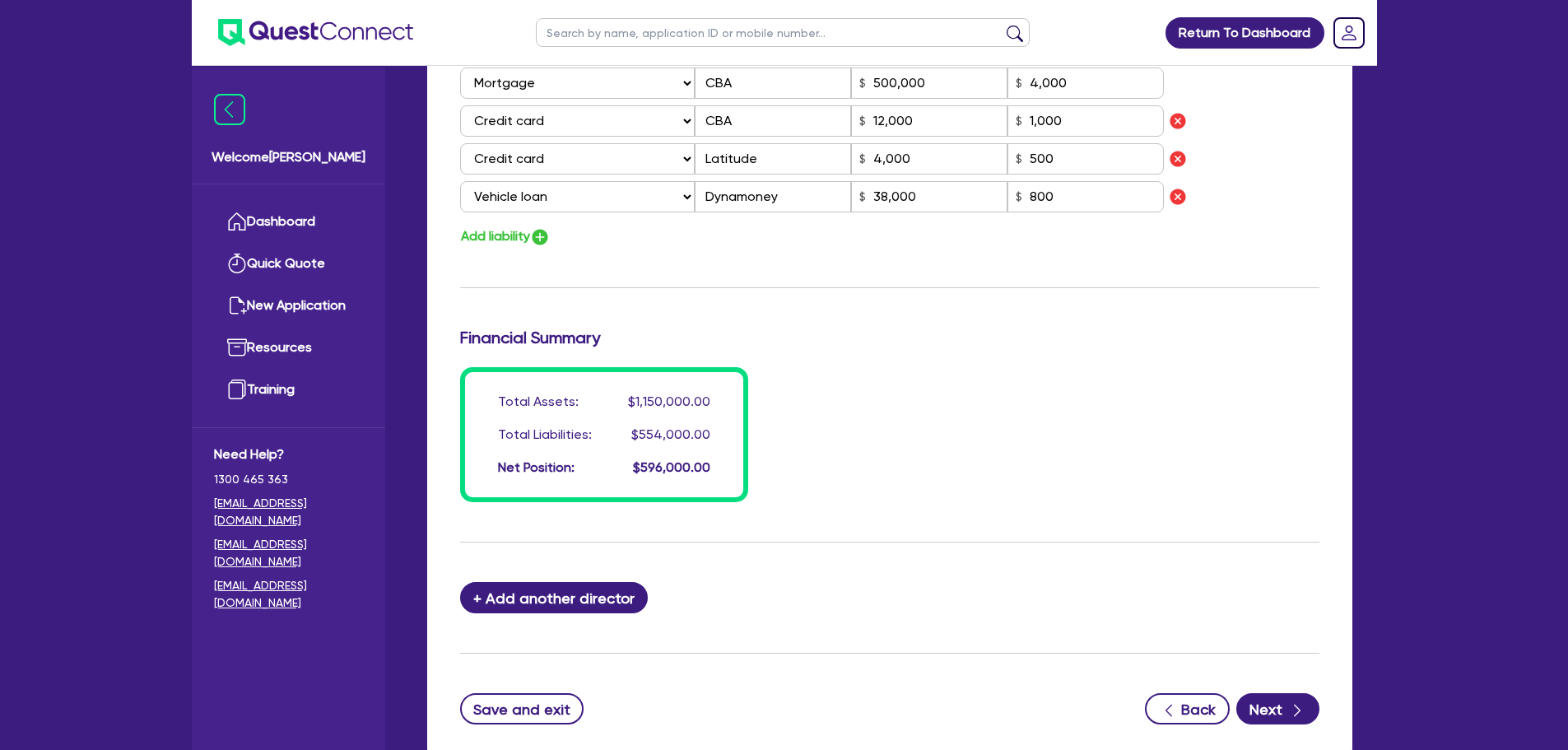
scroll to position [1437, 0]
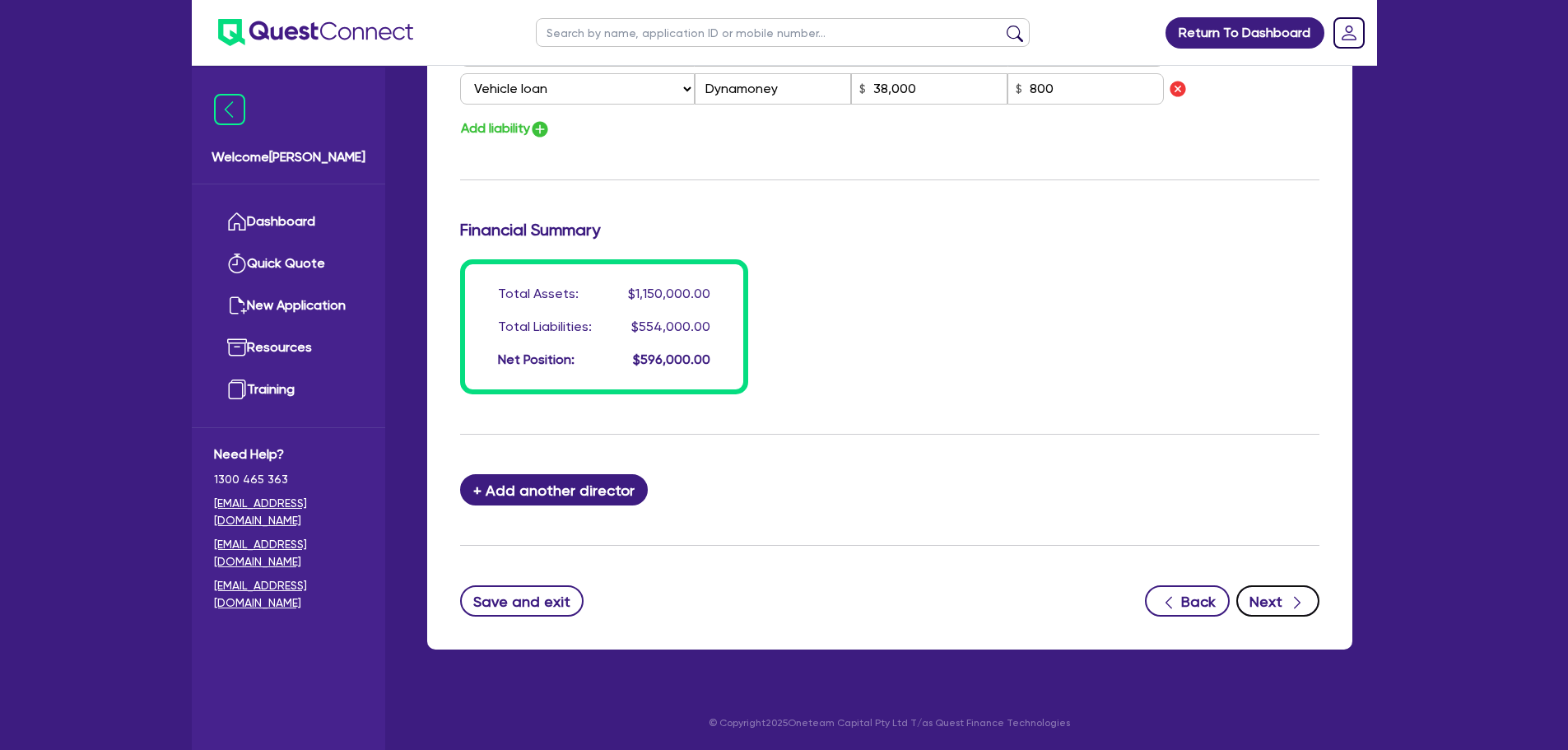
click at [1277, 601] on button "Next" at bounding box center [1278, 601] width 84 height 31
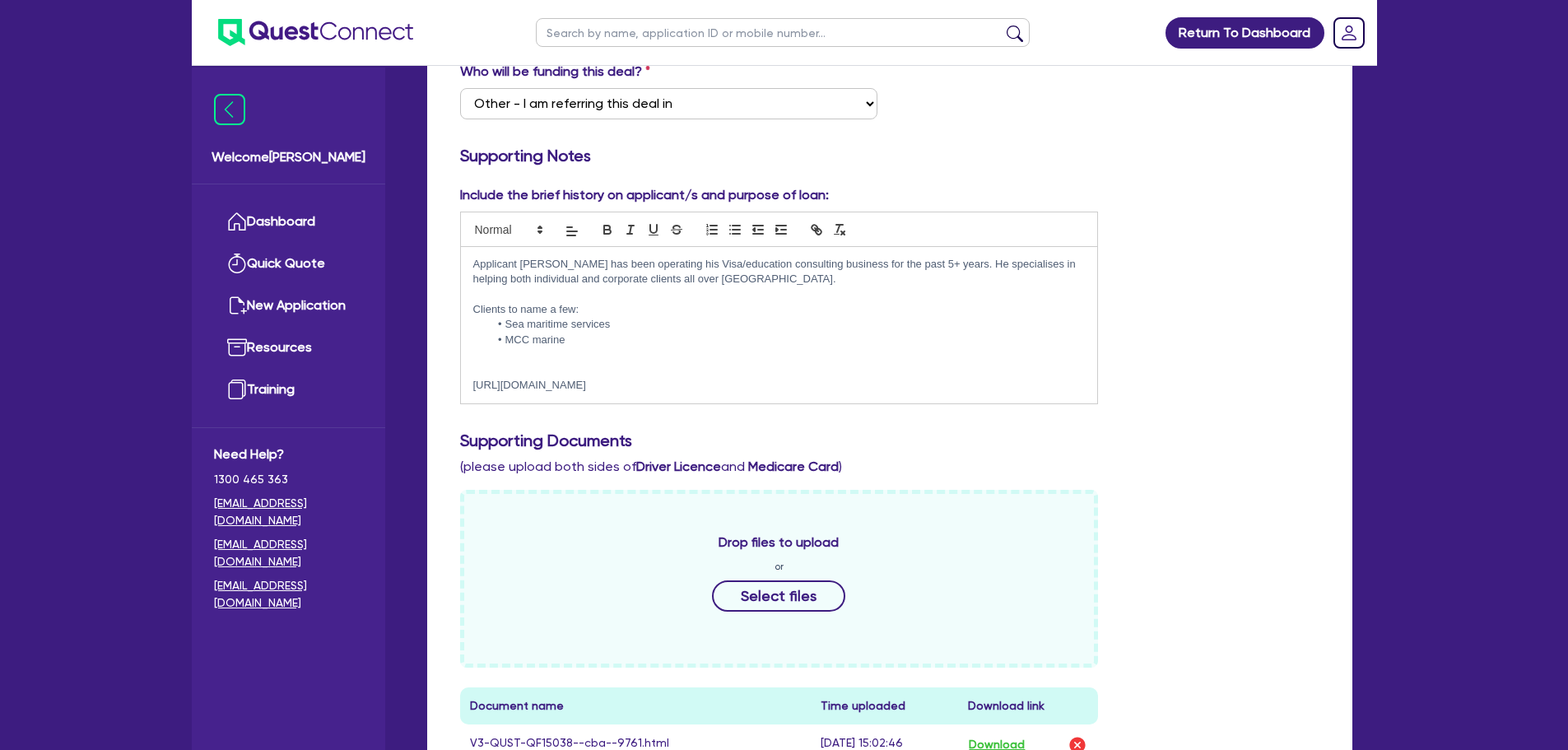
scroll to position [165, 0]
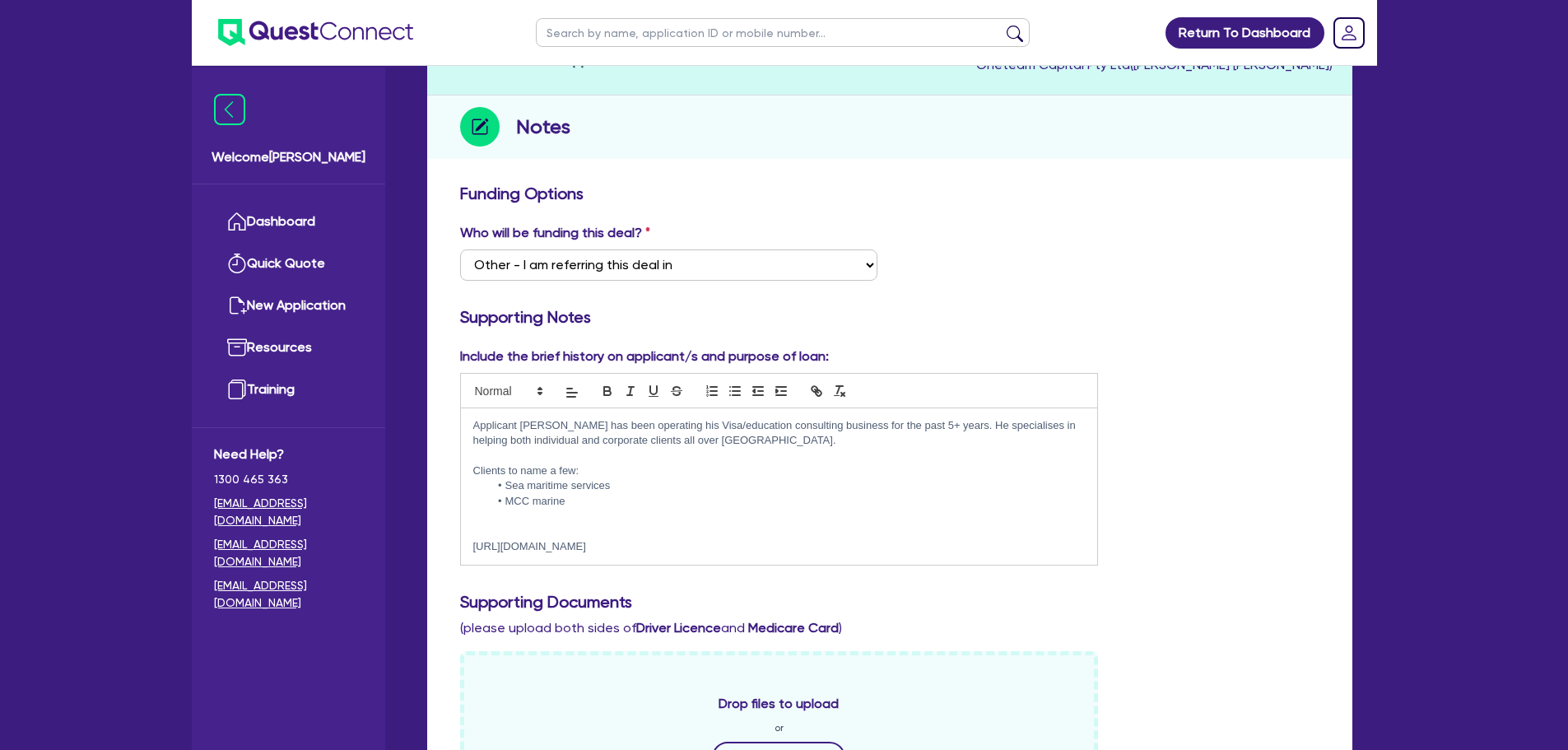
click at [744, 531] on p at bounding box center [779, 531] width 613 height 15
click at [471, 547] on div "Applicant [PERSON_NAME] has been operating his Visa/education consulting busine…" at bounding box center [780, 486] width 637 height 156
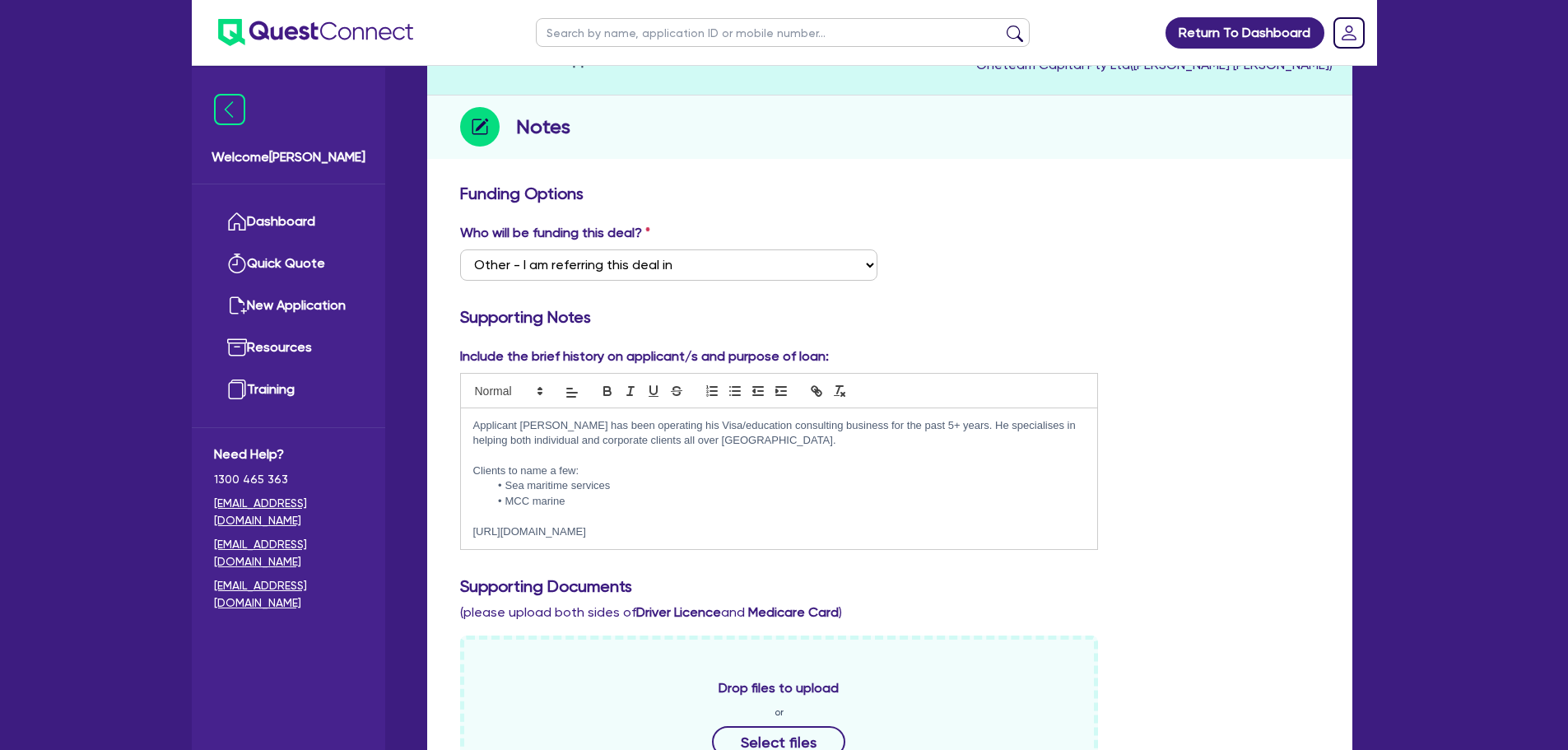
click at [733, 530] on p "[URL][DOMAIN_NAME]" at bounding box center [779, 531] width 613 height 15
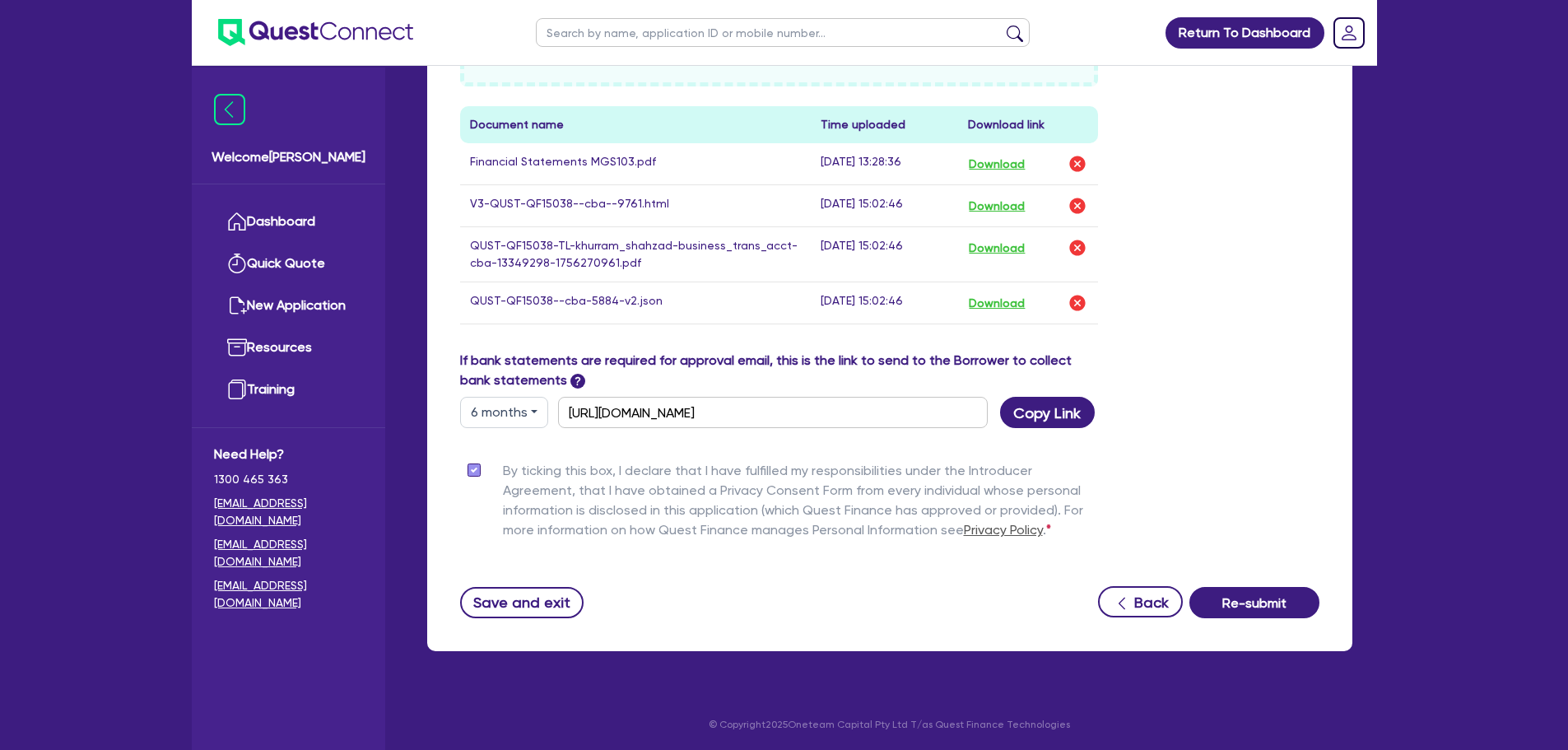
scroll to position [954, 0]
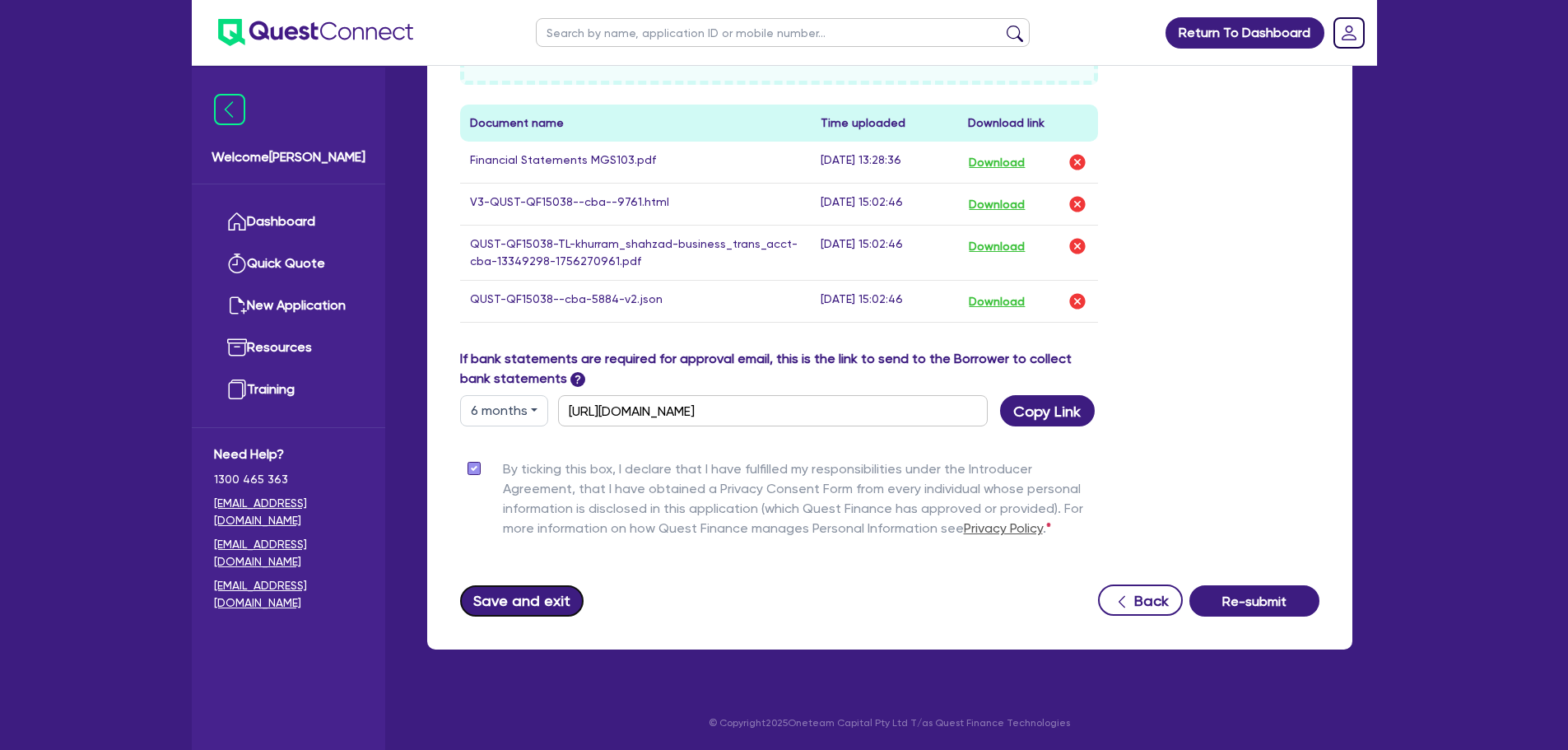
click at [548, 590] on button "Save and exit" at bounding box center [523, 601] width 124 height 31
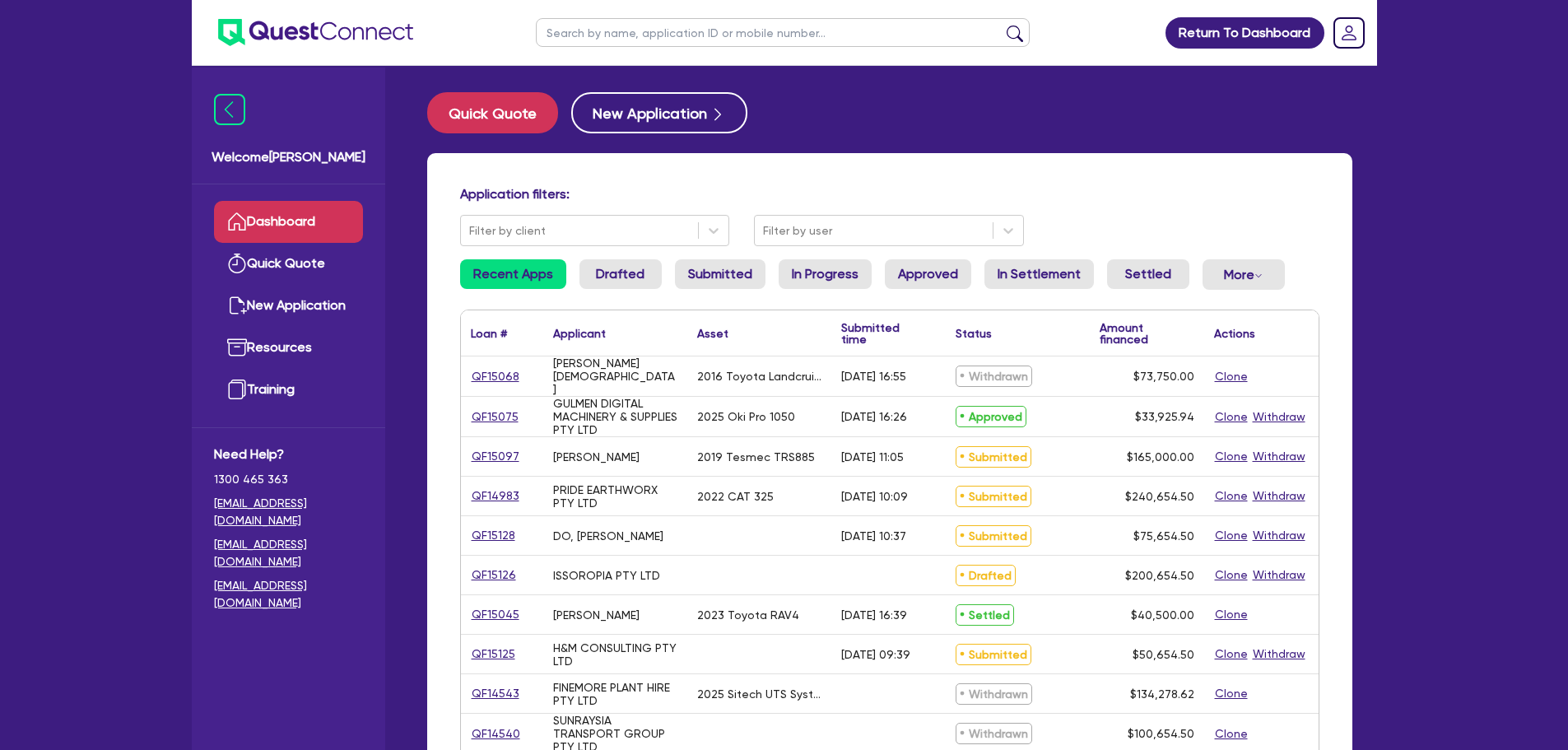
click at [655, 38] on input "text" at bounding box center [783, 33] width 494 height 29
click at [1002, 24] on button "submit" at bounding box center [1014, 36] width 26 height 23
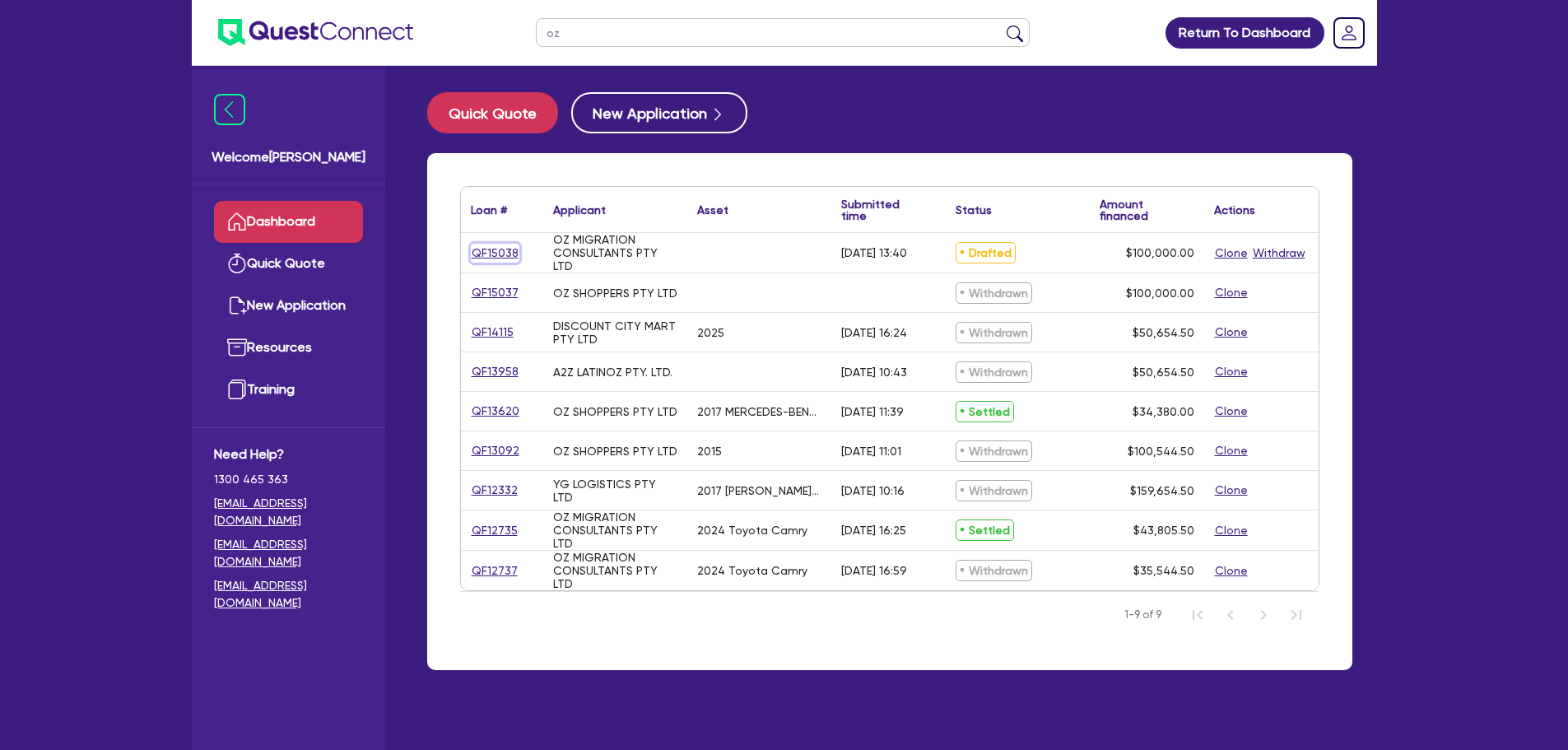
click at [495, 256] on link "QF15038" at bounding box center [495, 253] width 49 height 18
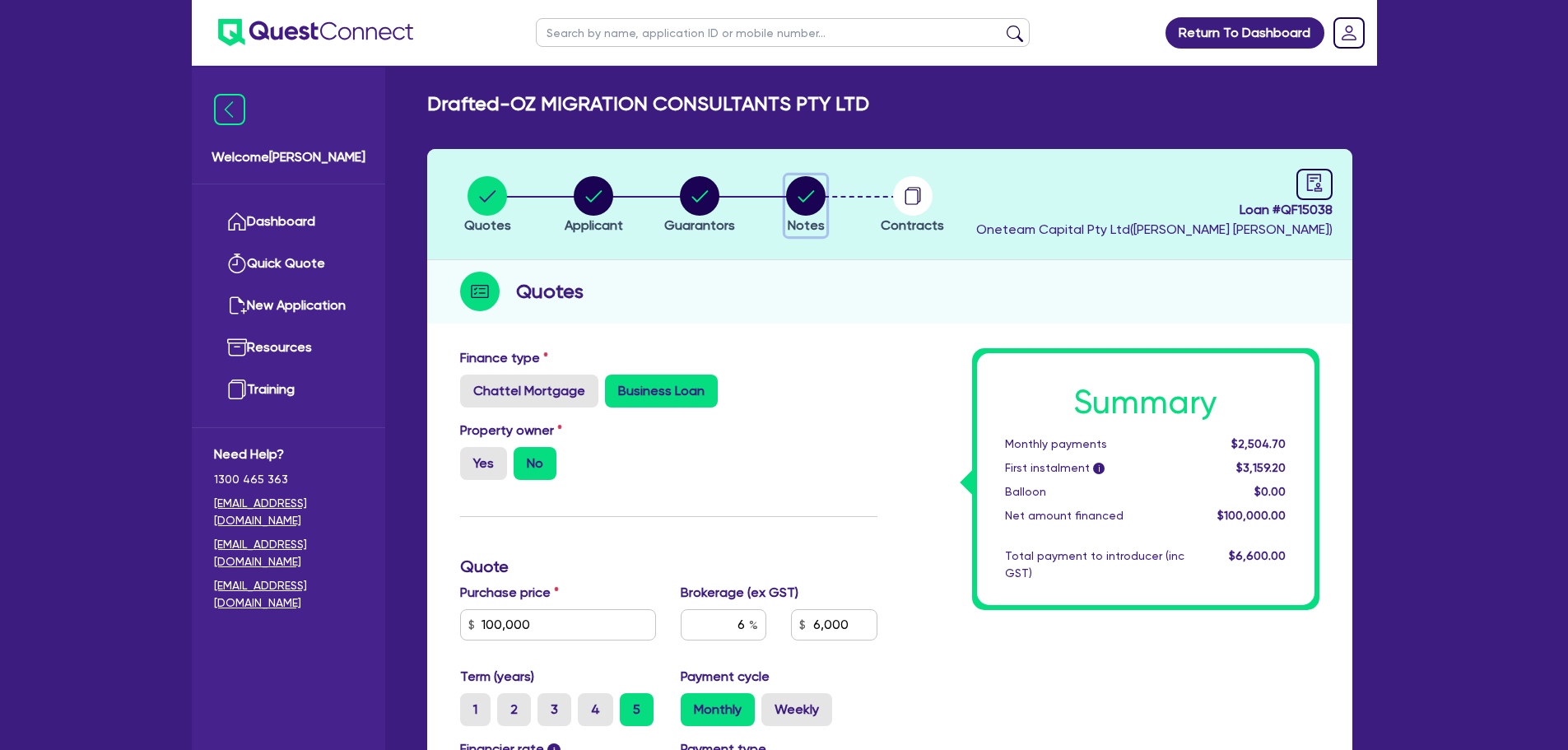
click at [820, 202] on circle "button" at bounding box center [805, 195] width 40 height 40
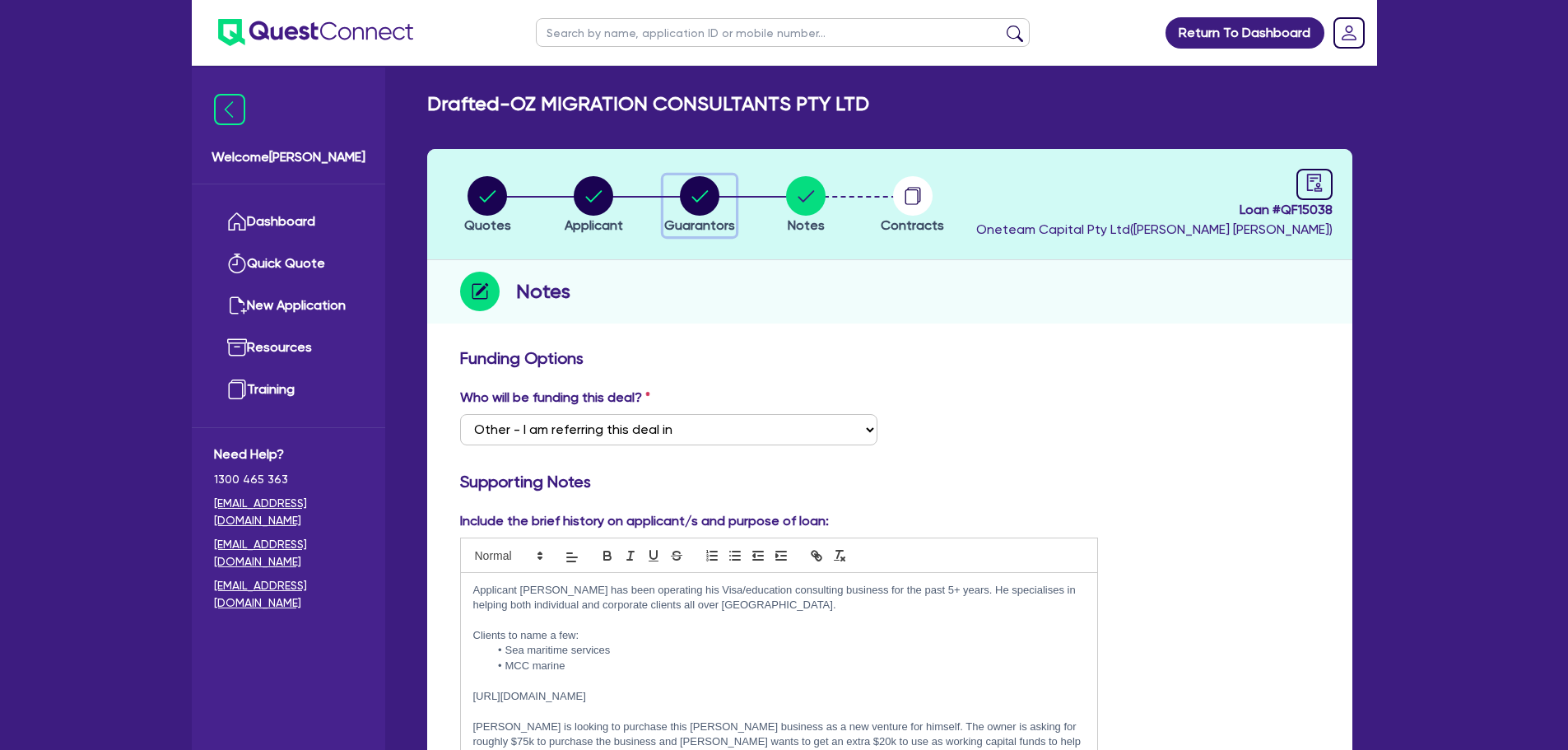
click at [683, 195] on circle "button" at bounding box center [699, 195] width 40 height 40
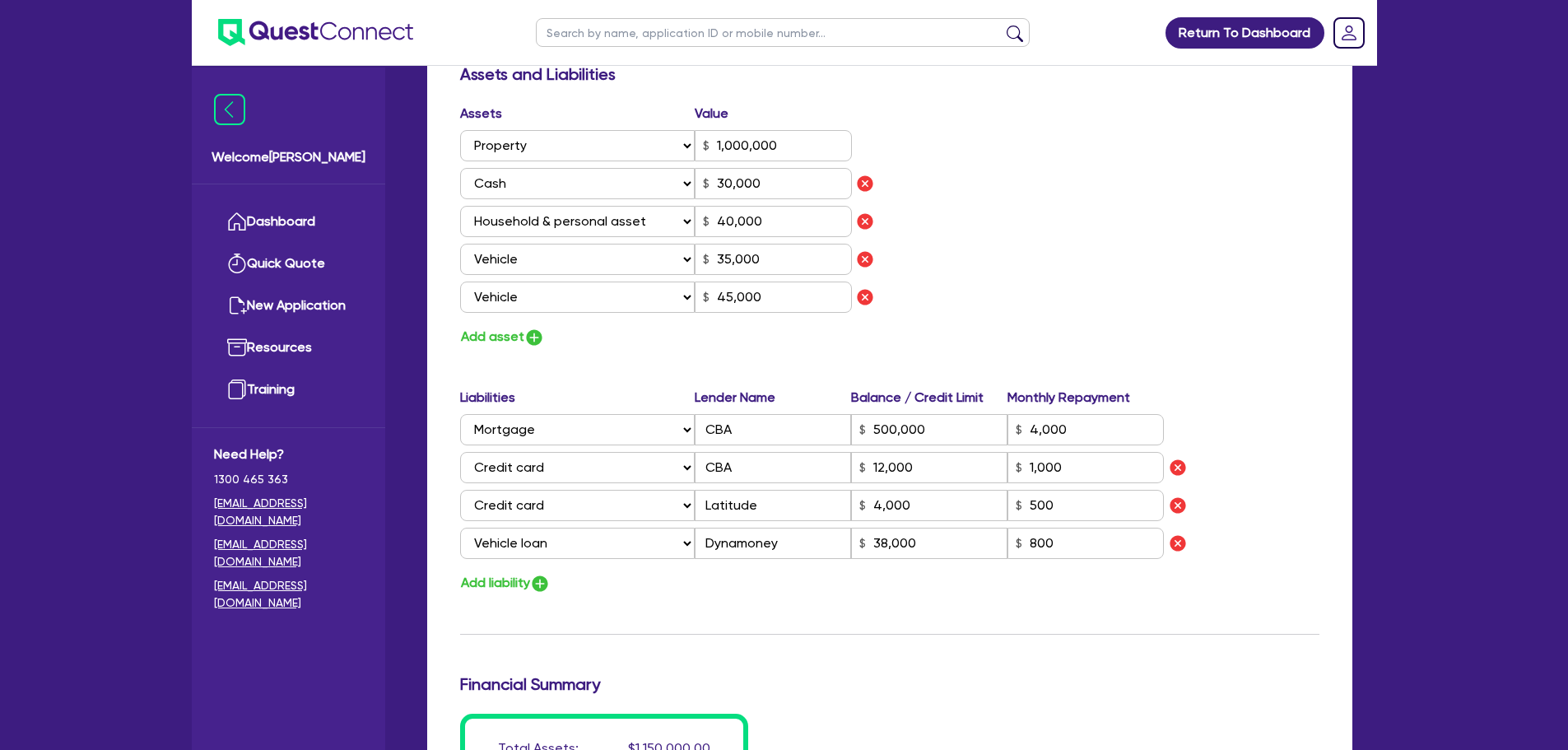
scroll to position [988, 0]
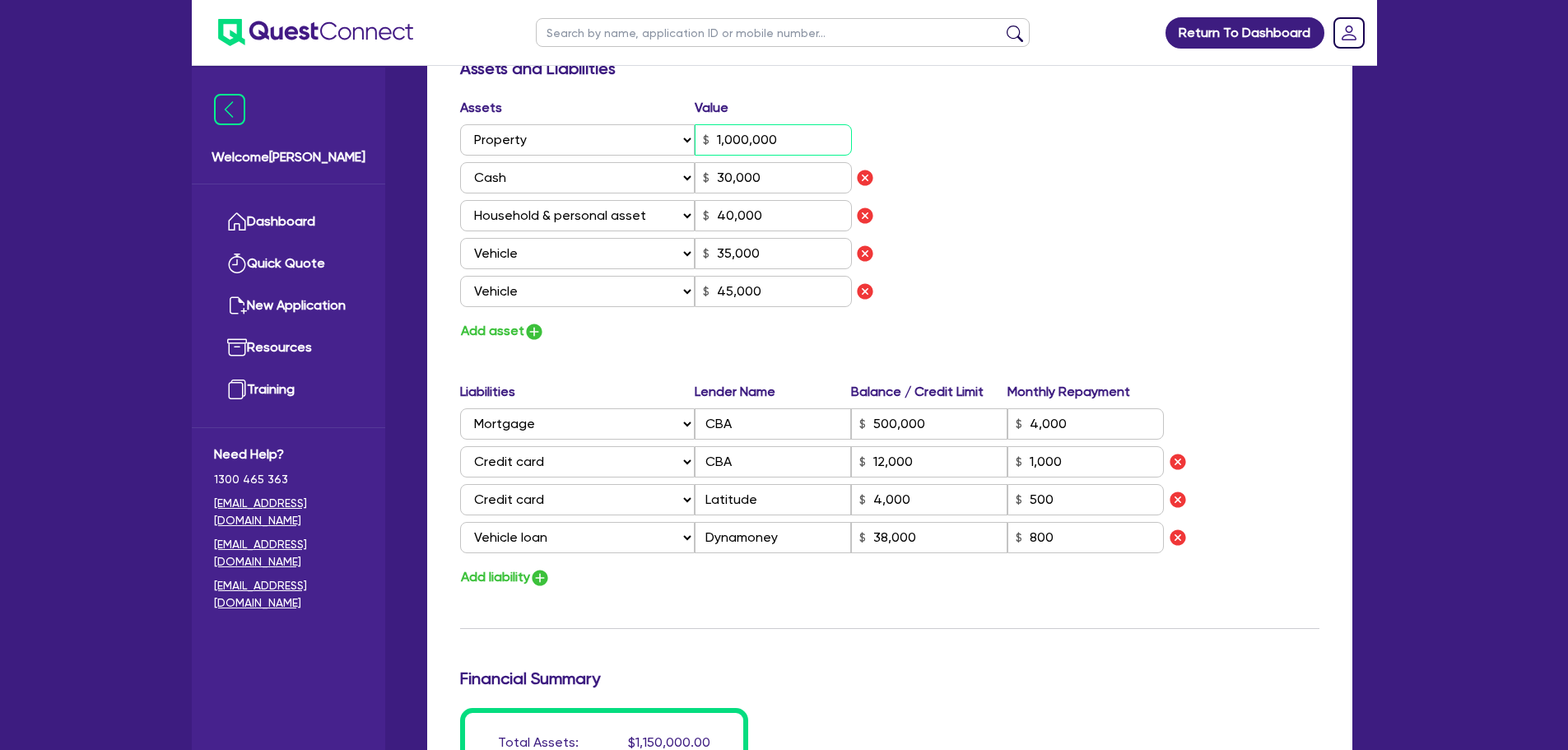
drag, startPoint x: 784, startPoint y: 145, endPoint x: 704, endPoint y: 149, distance: 80.1
click at [699, 148] on input "1,000,000" at bounding box center [773, 140] width 157 height 31
click at [1084, 191] on div "Assets Value Select Asset Cash Property Investment property Vehicle Truck Trail…" at bounding box center [890, 221] width 884 height 245
click at [864, 254] on img "button" at bounding box center [866, 254] width 19 height 19
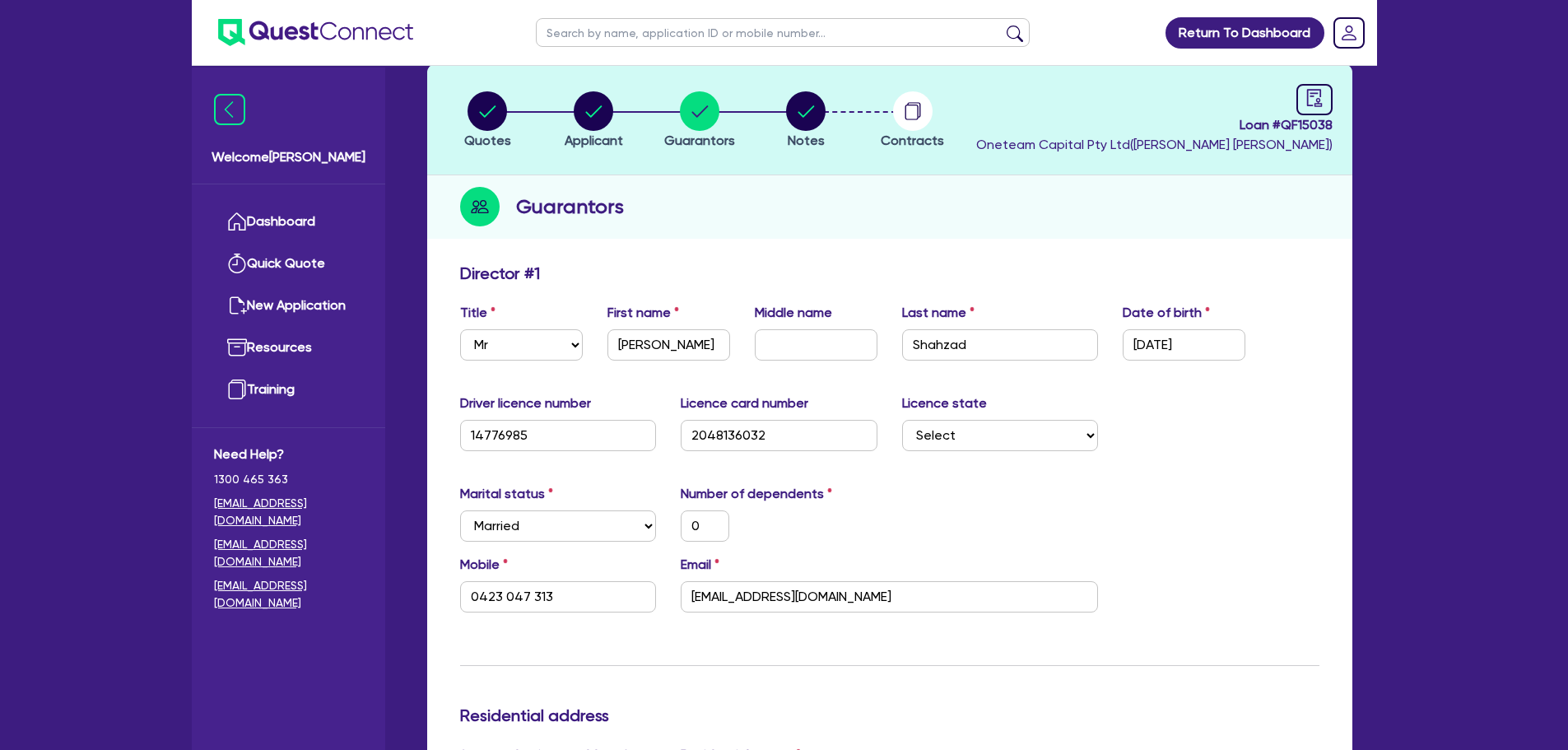
scroll to position [82, 0]
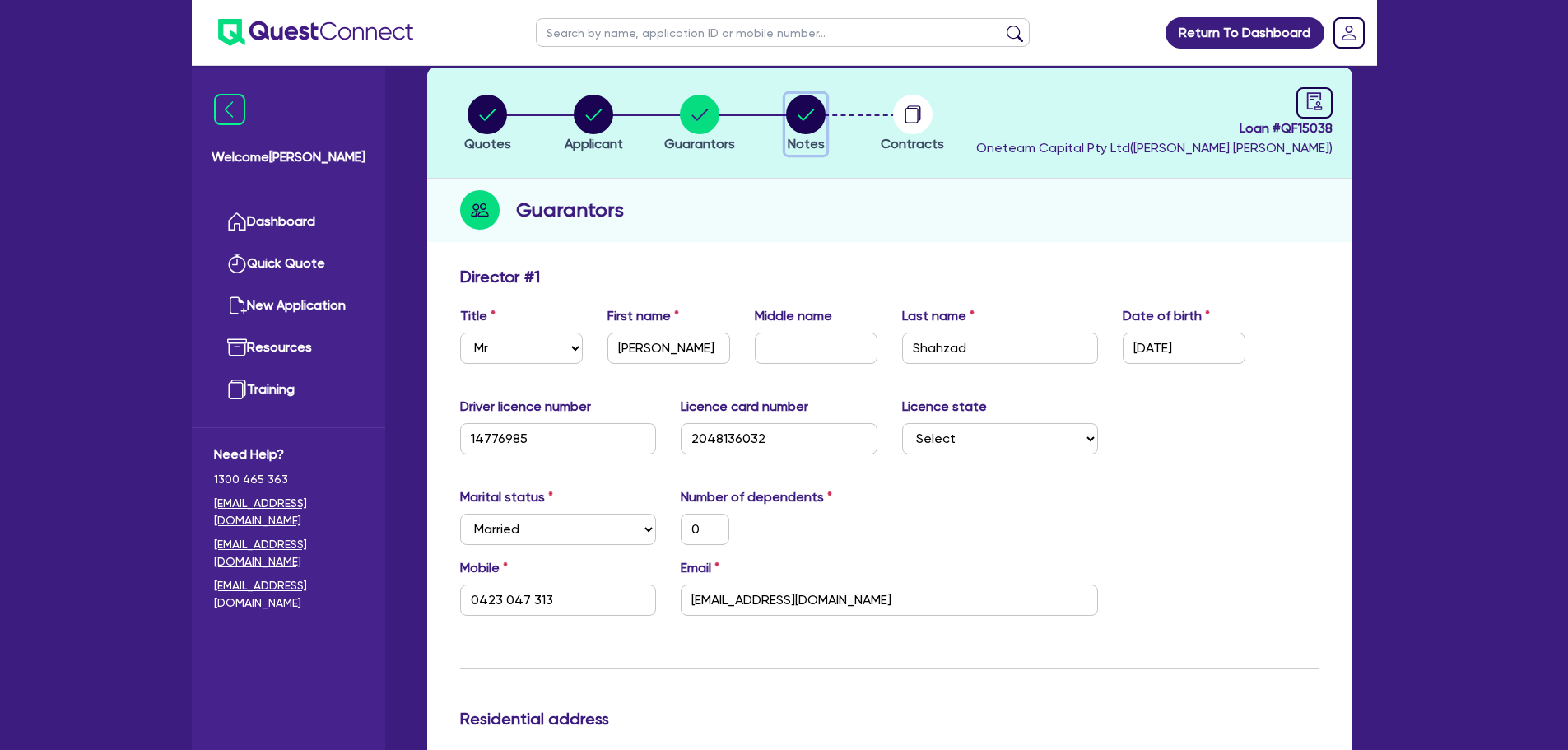
click at [808, 121] on circle "button" at bounding box center [805, 114] width 40 height 40
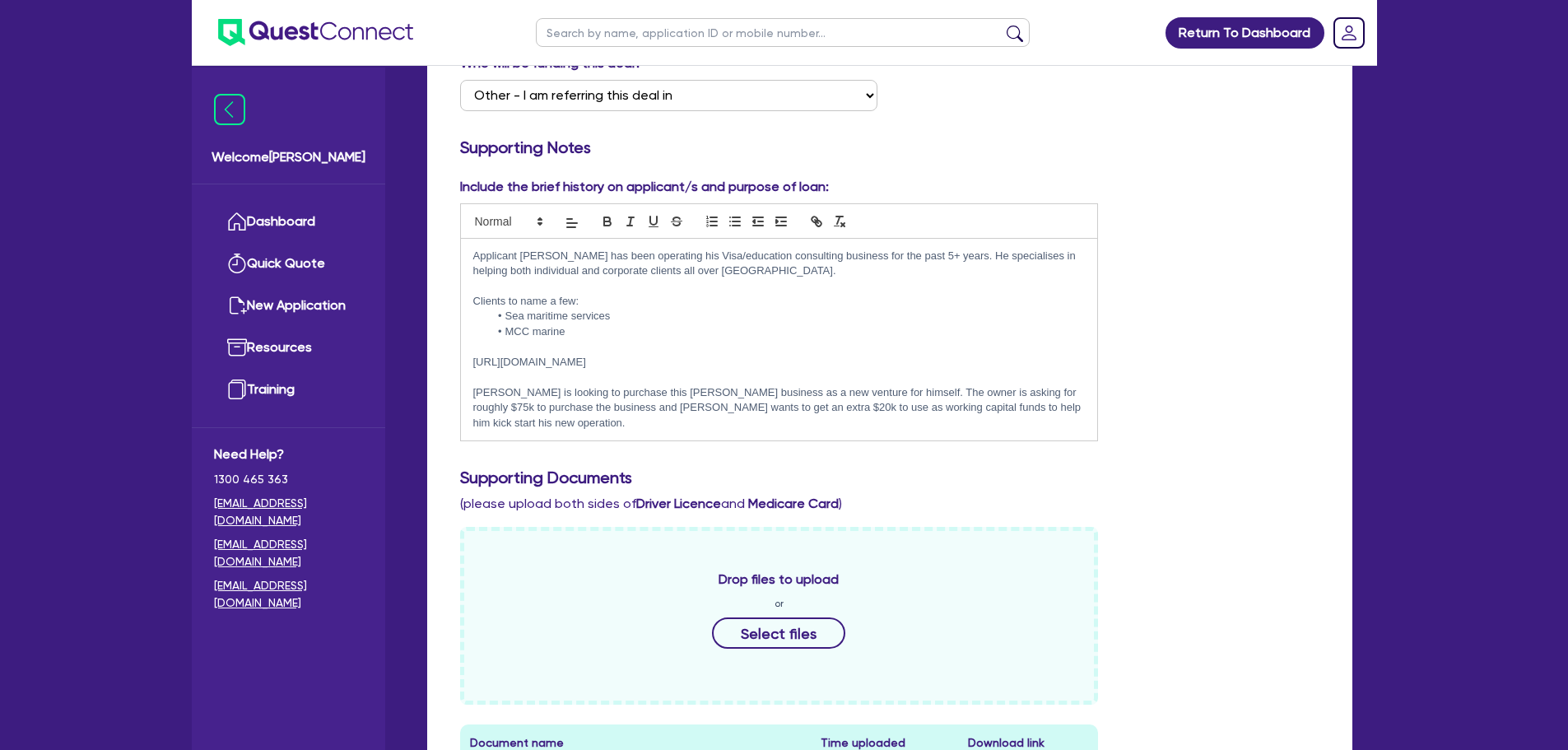
scroll to position [412, 0]
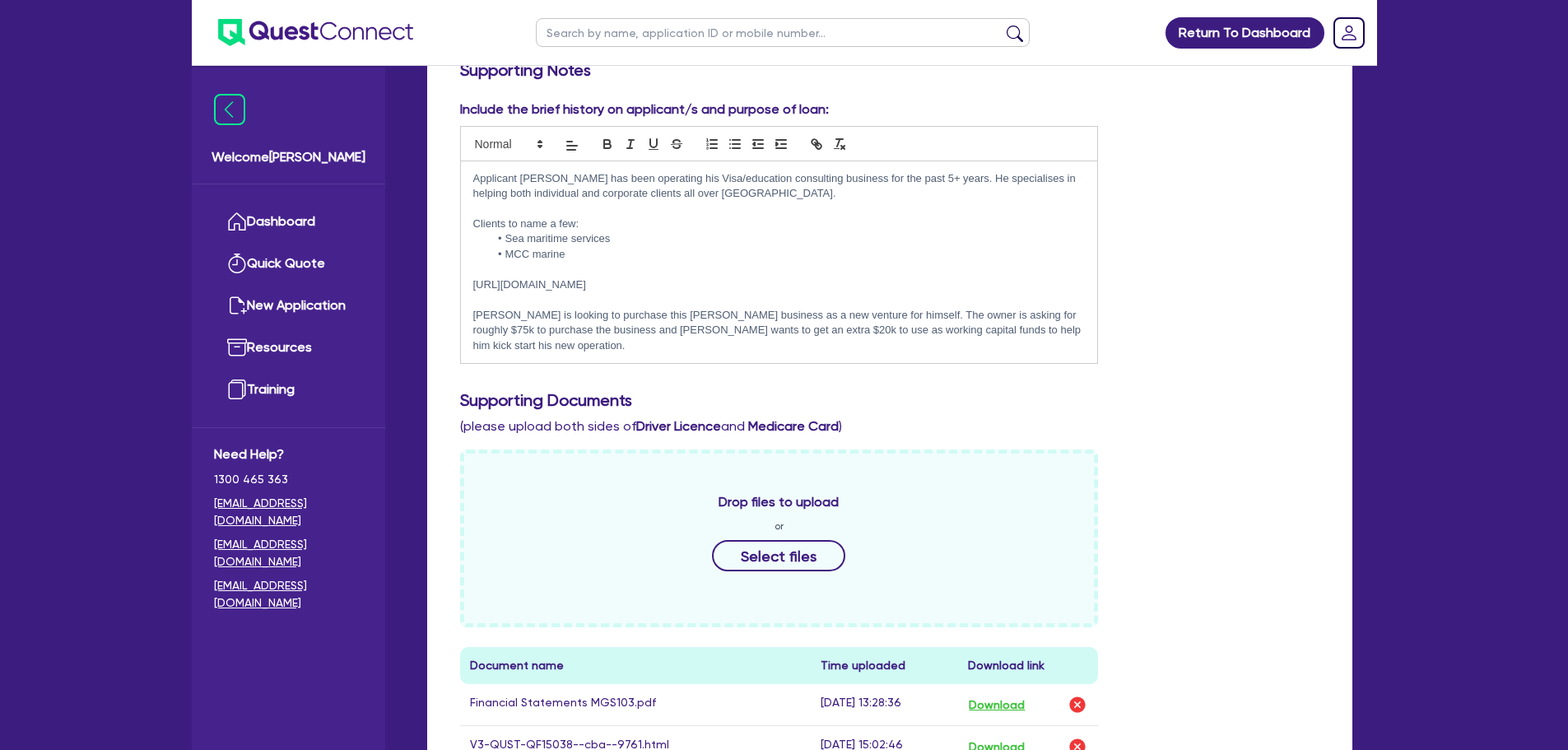
click at [712, 354] on p "[PERSON_NAME] is looking to purchase this [PERSON_NAME] business as a new ventu…" at bounding box center [779, 330] width 613 height 46
drag, startPoint x: 628, startPoint y: 328, endPoint x: 634, endPoint y: 337, distance: 10.8
click at [628, 327] on p "[PERSON_NAME] is looking to purchase this [PERSON_NAME] business as a new ventu…" at bounding box center [779, 330] width 613 height 46
click at [684, 341] on p "[PERSON_NAME] is looking to purchase this [PERSON_NAME] business as a new ventu…" at bounding box center [779, 330] width 613 height 46
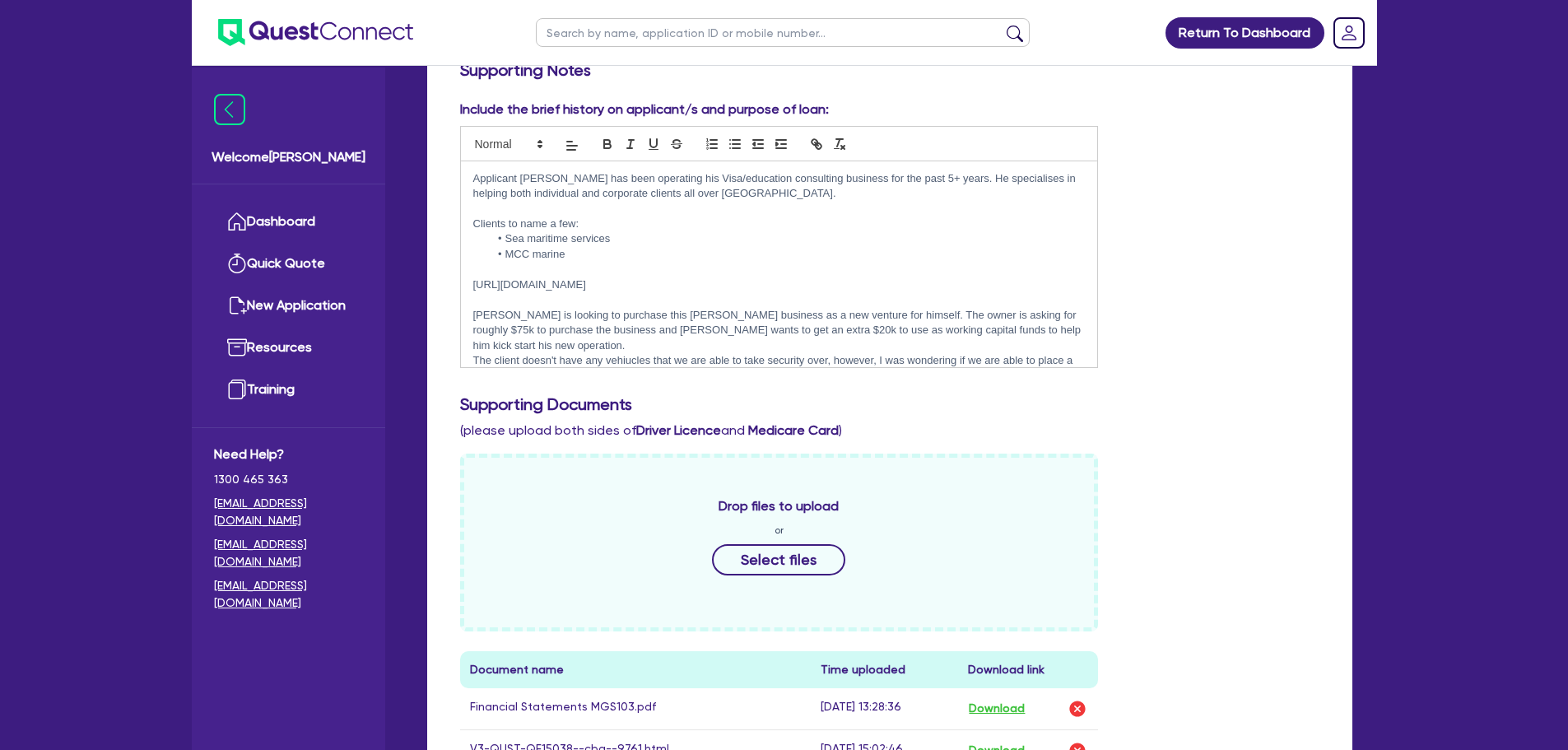
scroll to position [15, 0]
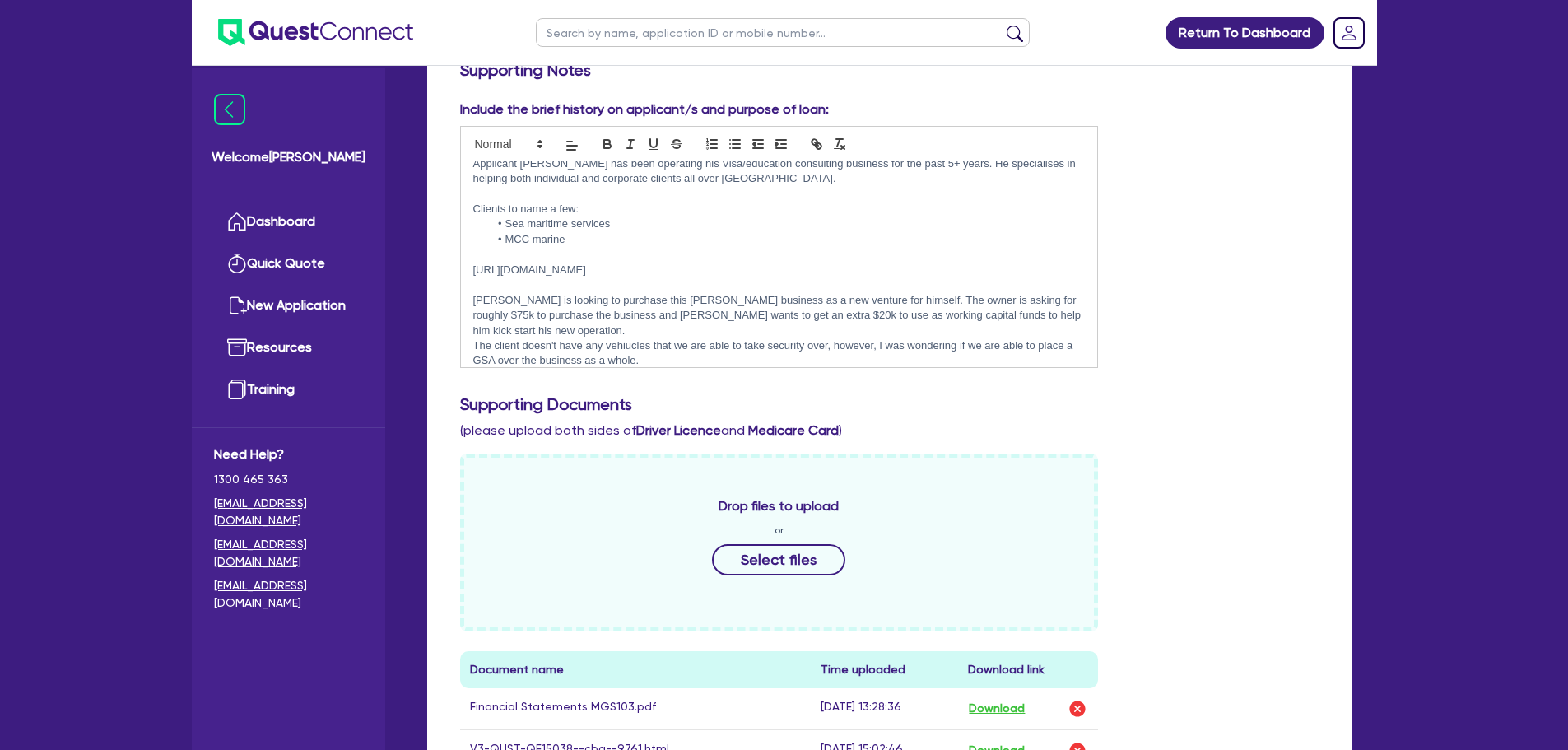
click at [631, 351] on p "The client doesn't have any vehiucles that we are able to take security over, h…" at bounding box center [779, 353] width 613 height 30
click at [689, 346] on p "The client doesn't have any vehicles that we are able to take security over, ho…" at bounding box center [779, 353] width 613 height 30
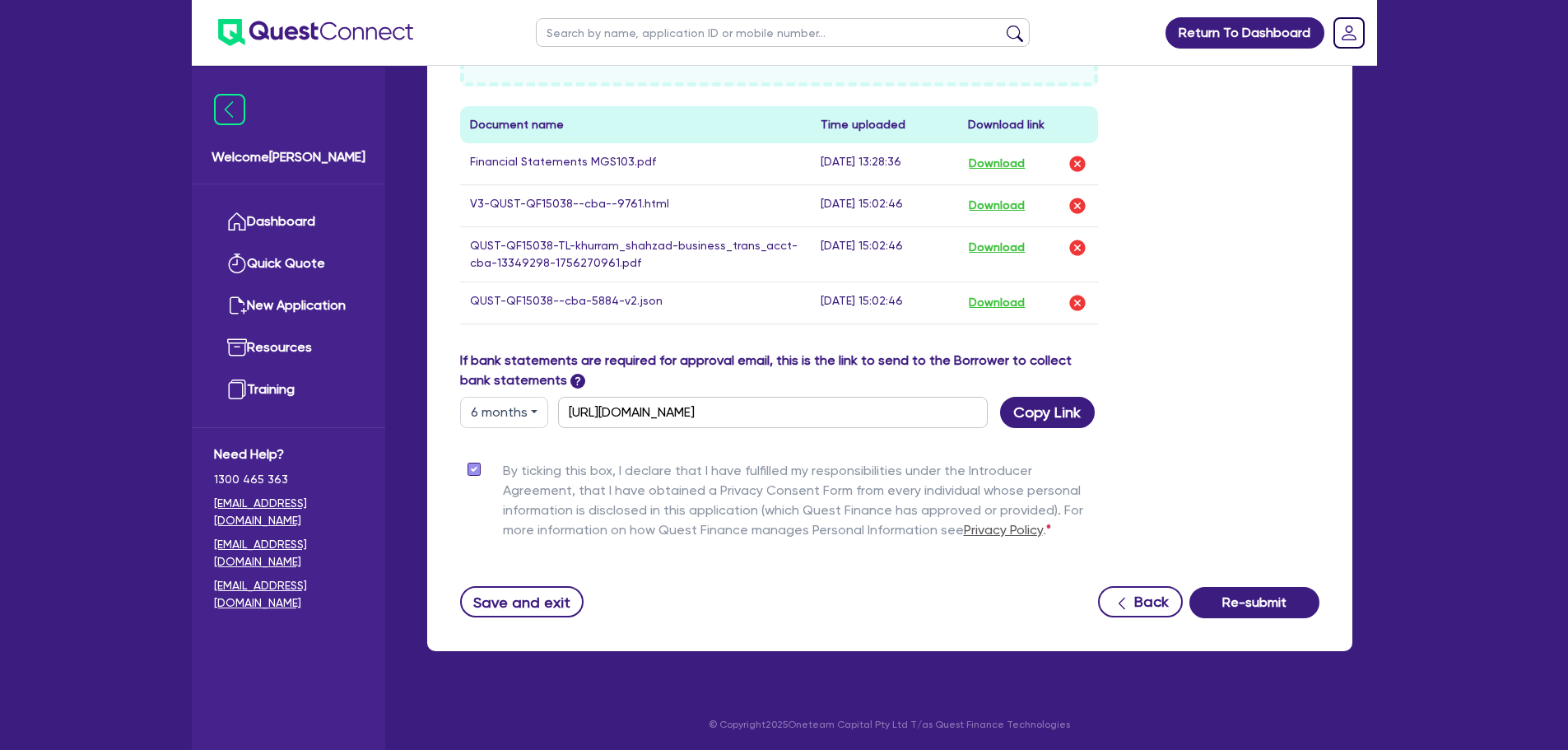
scroll to position [958, 0]
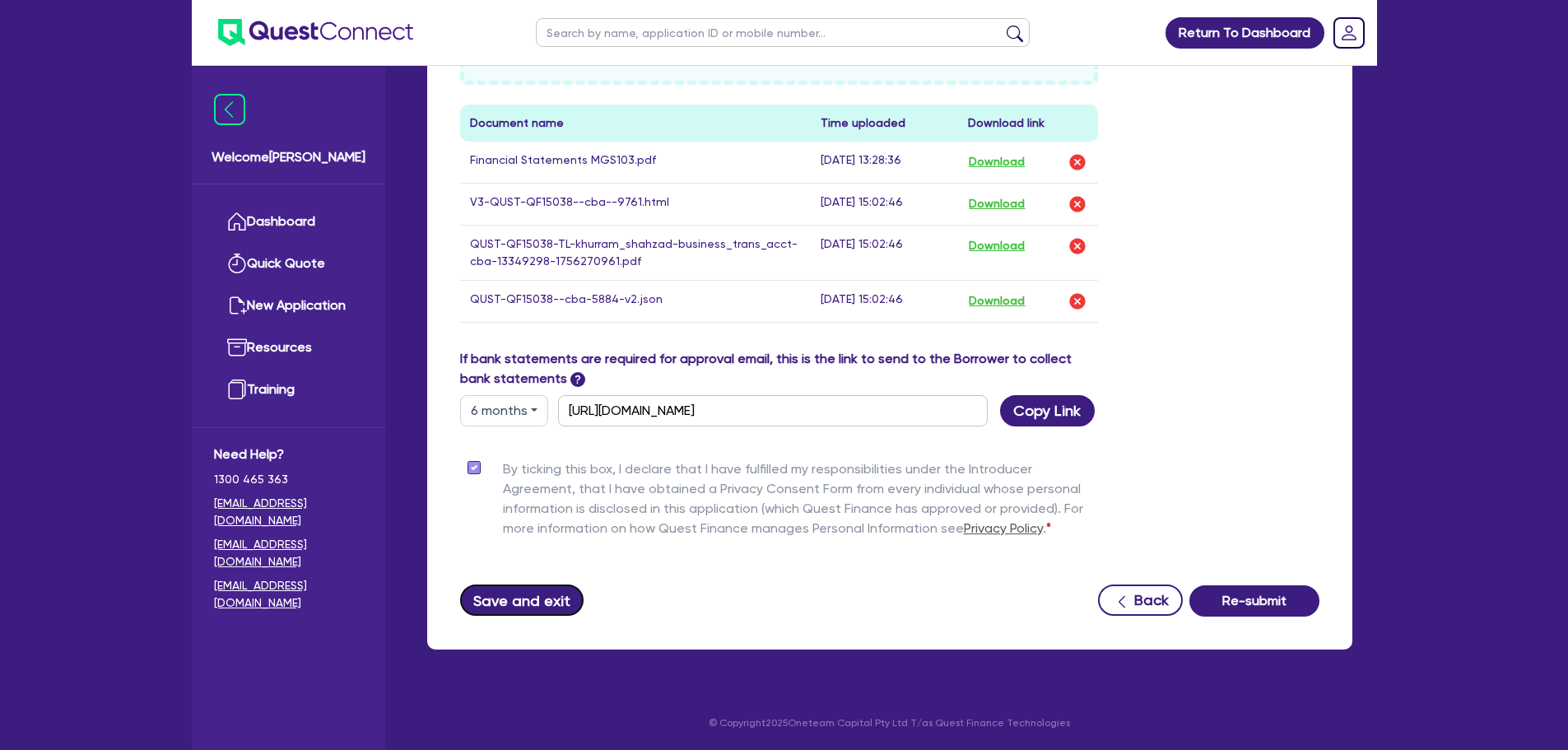
click at [529, 601] on button "Save and exit" at bounding box center [523, 600] width 124 height 31
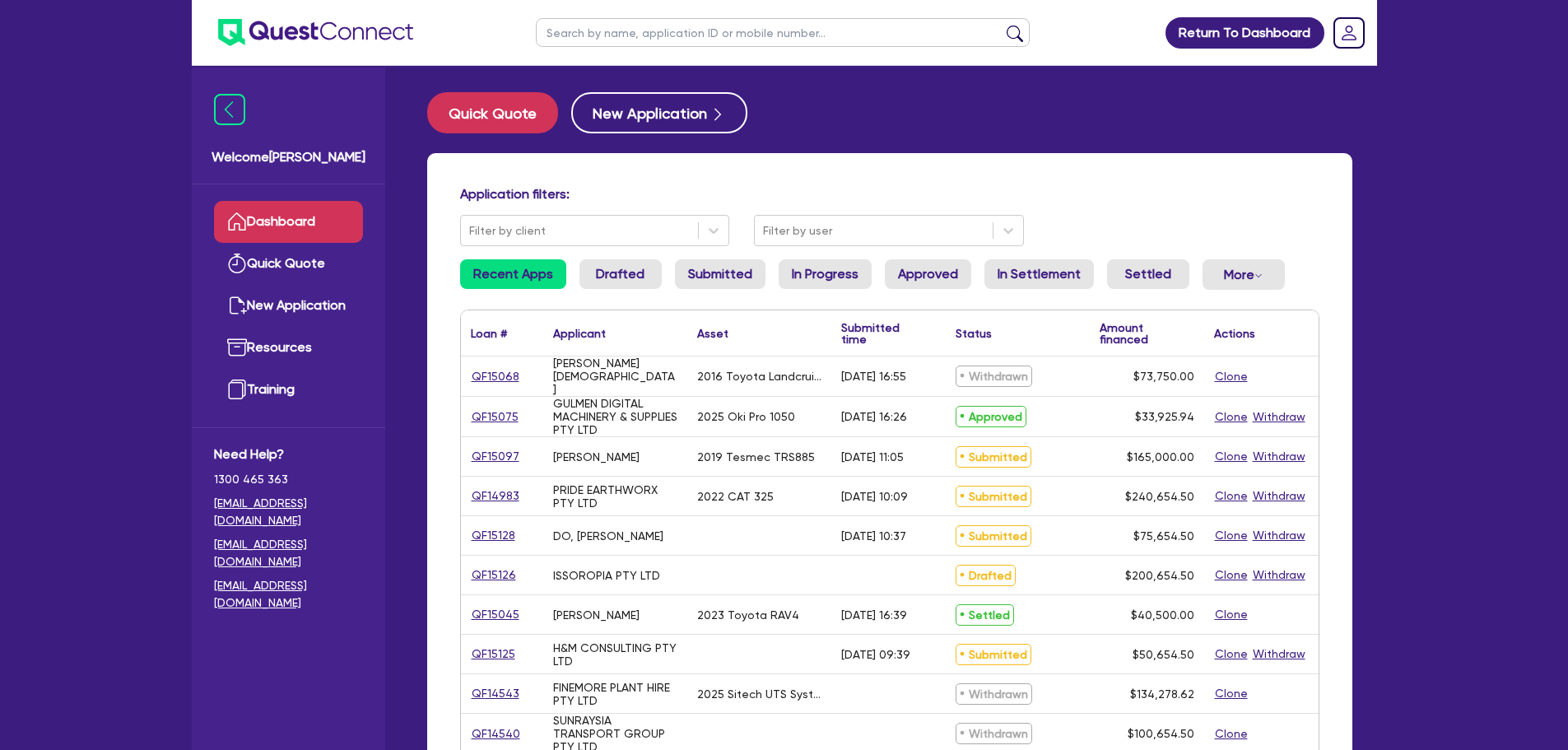
click at [647, 37] on input "text" at bounding box center [783, 33] width 494 height 29
click at [1002, 24] on button "submit" at bounding box center [1014, 36] width 26 height 23
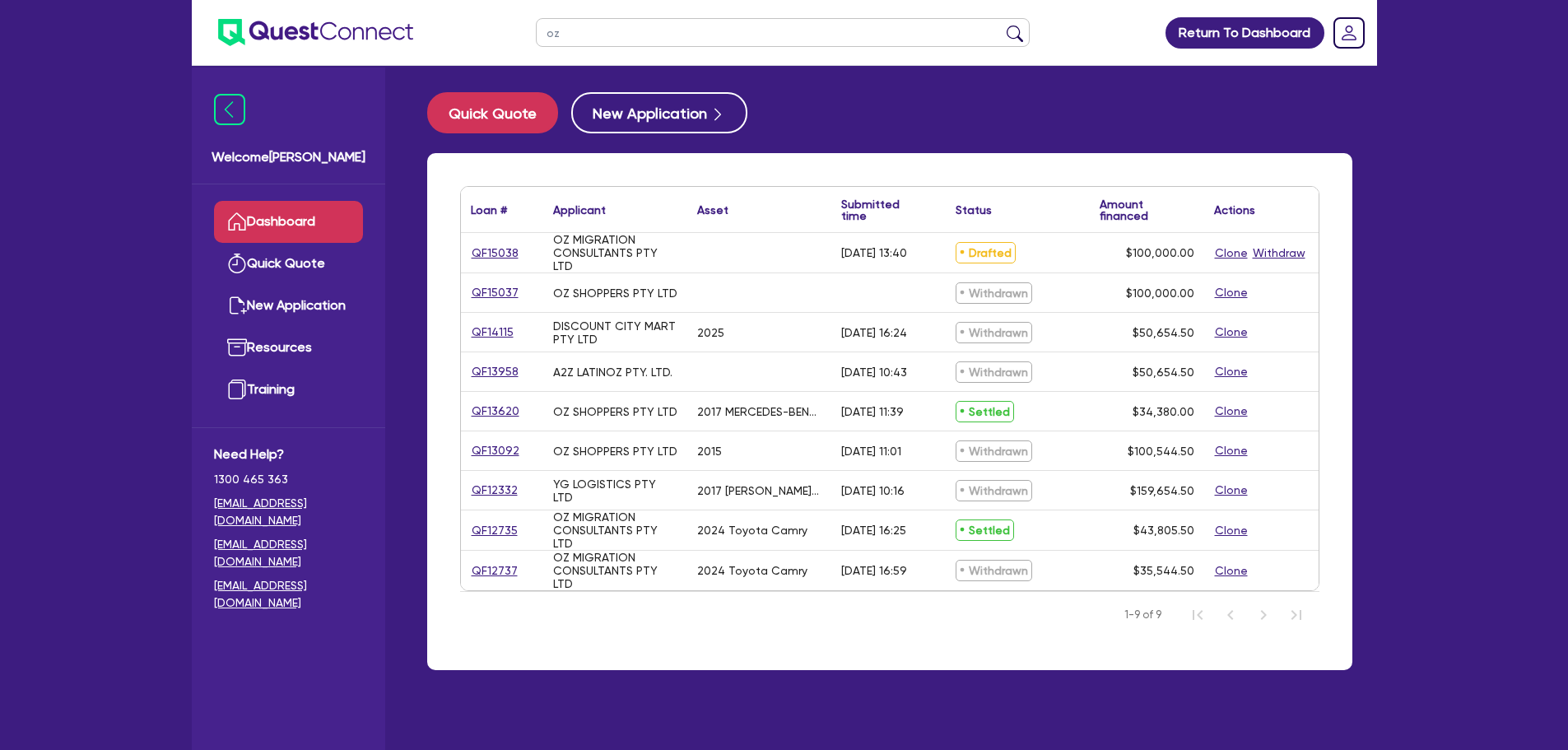
click at [501, 240] on div "QF15038" at bounding box center [502, 253] width 83 height 40
click at [498, 246] on link "QF15038" at bounding box center [495, 253] width 49 height 18
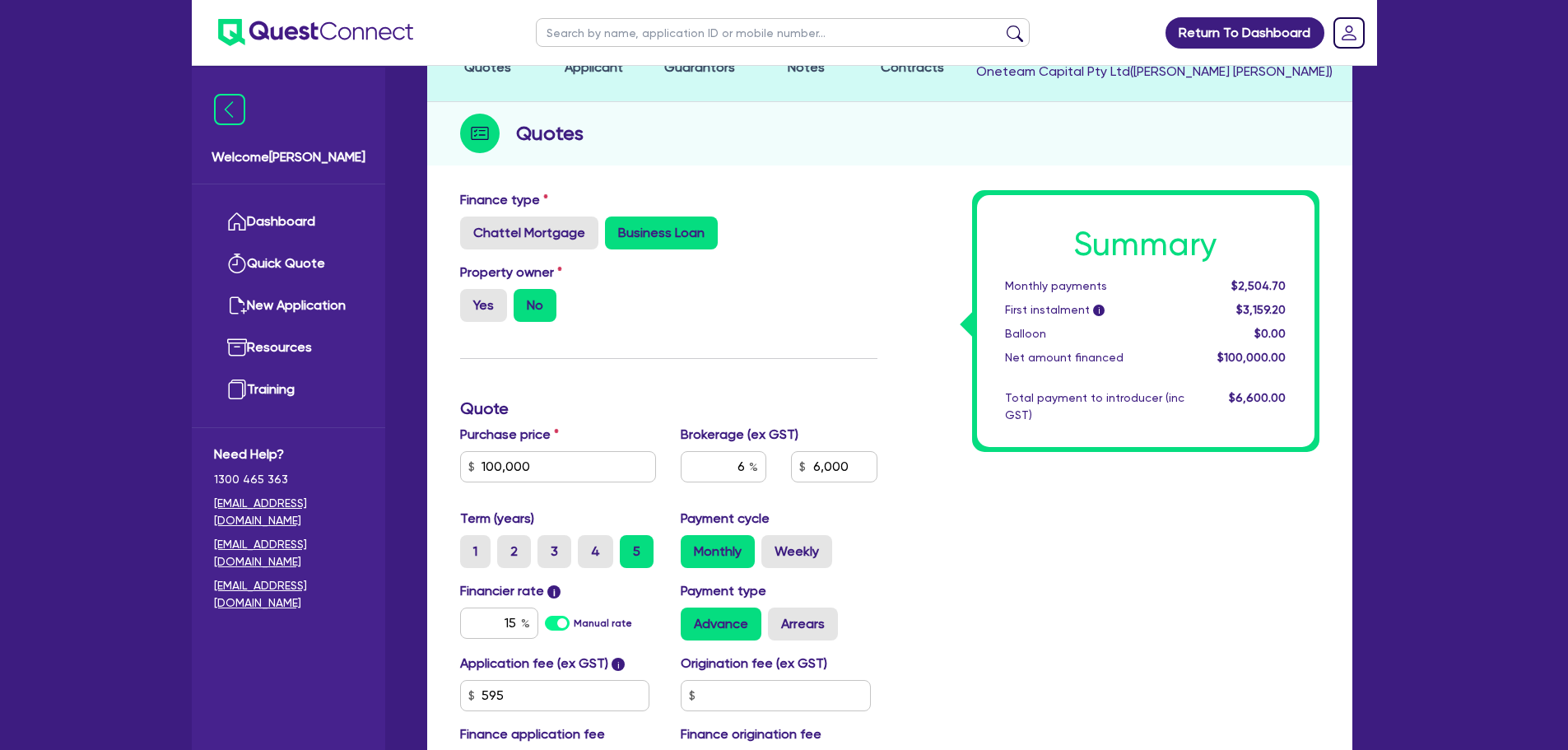
scroll to position [329, 0]
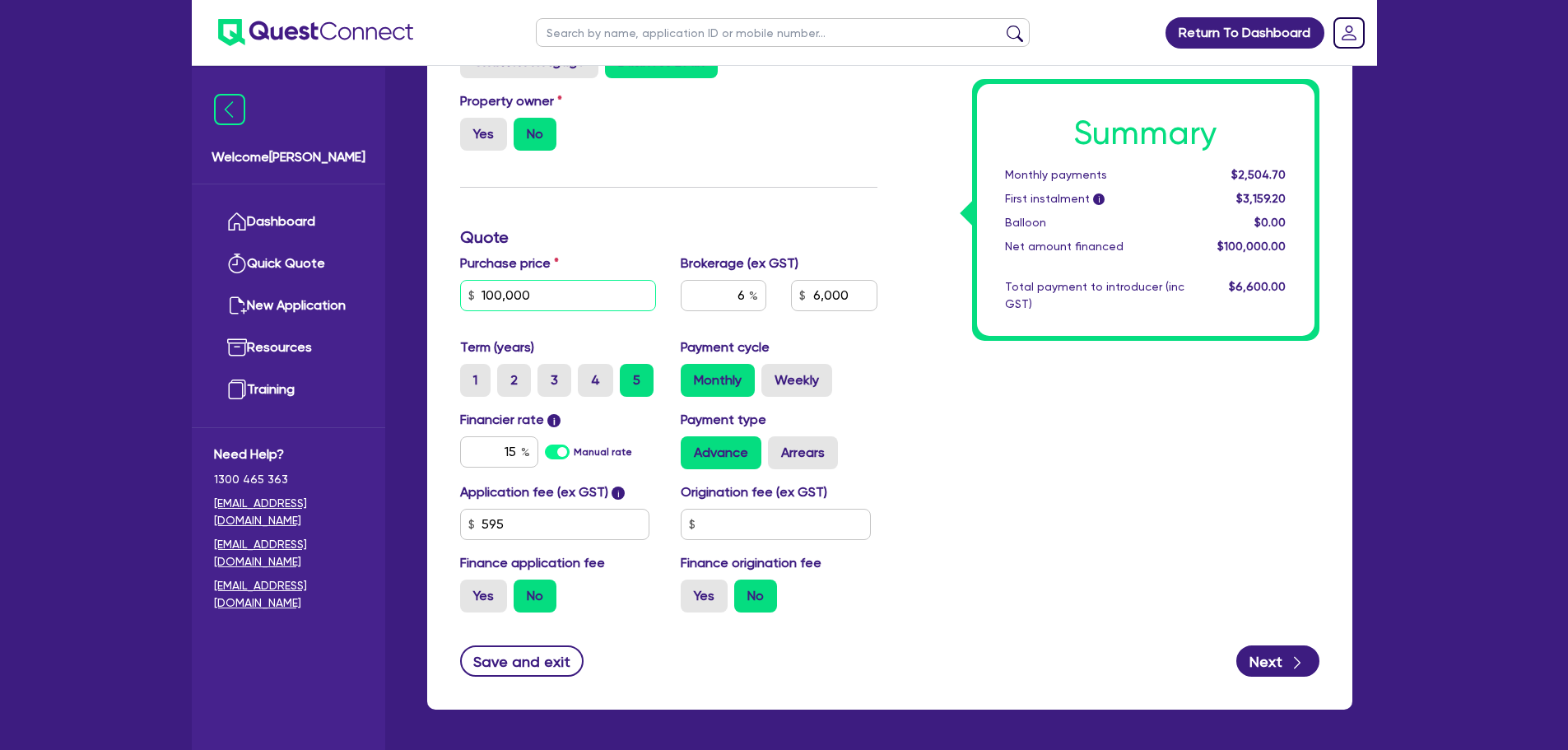
drag, startPoint x: 484, startPoint y: 297, endPoint x: 452, endPoint y: 294, distance: 32.1
click at [452, 294] on div "Purchase price 100,000" at bounding box center [559, 289] width 222 height 71
click at [952, 311] on div "Summary Monthly payments $2,504.70 First instalment i $3,159.20 Balloon $0.00 N…" at bounding box center [1110, 322] width 442 height 607
click at [570, 447] on div "Manual rate" at bounding box center [589, 452] width 87 height 31
click at [574, 453] on label "Manual rate" at bounding box center [603, 452] width 58 height 15
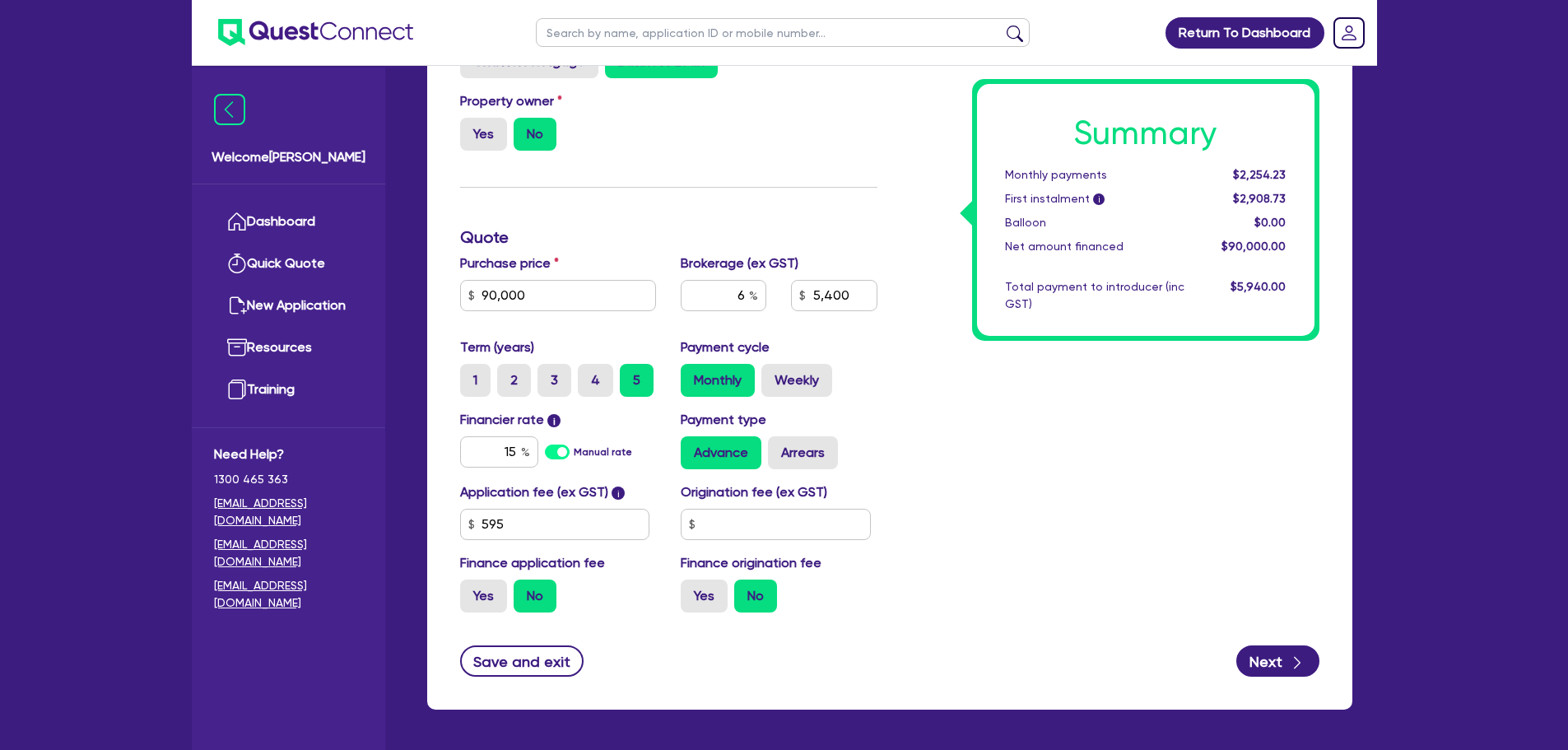
click at [0, 0] on input "Manual rate" at bounding box center [0, 0] width 0 height 0
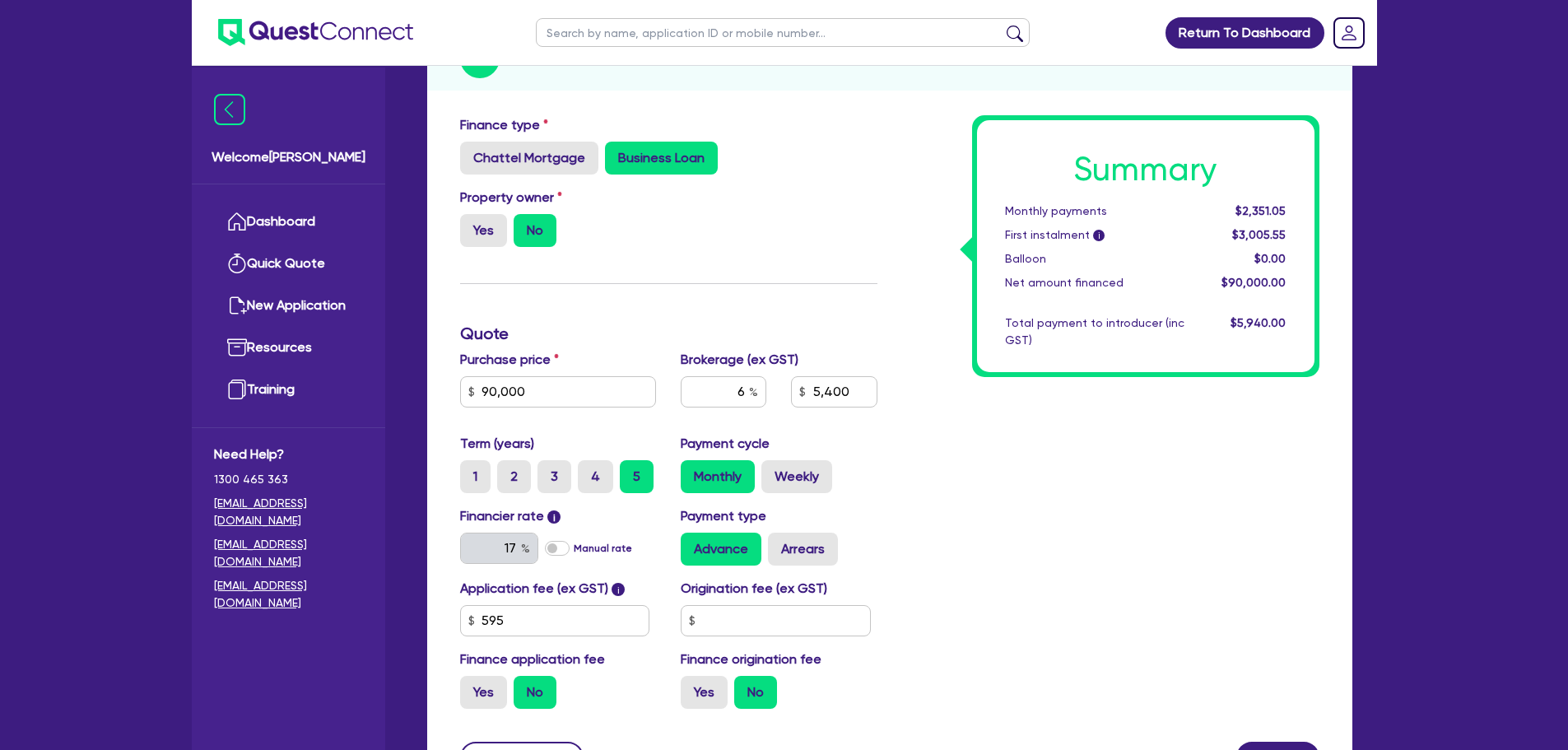
scroll to position [0, 0]
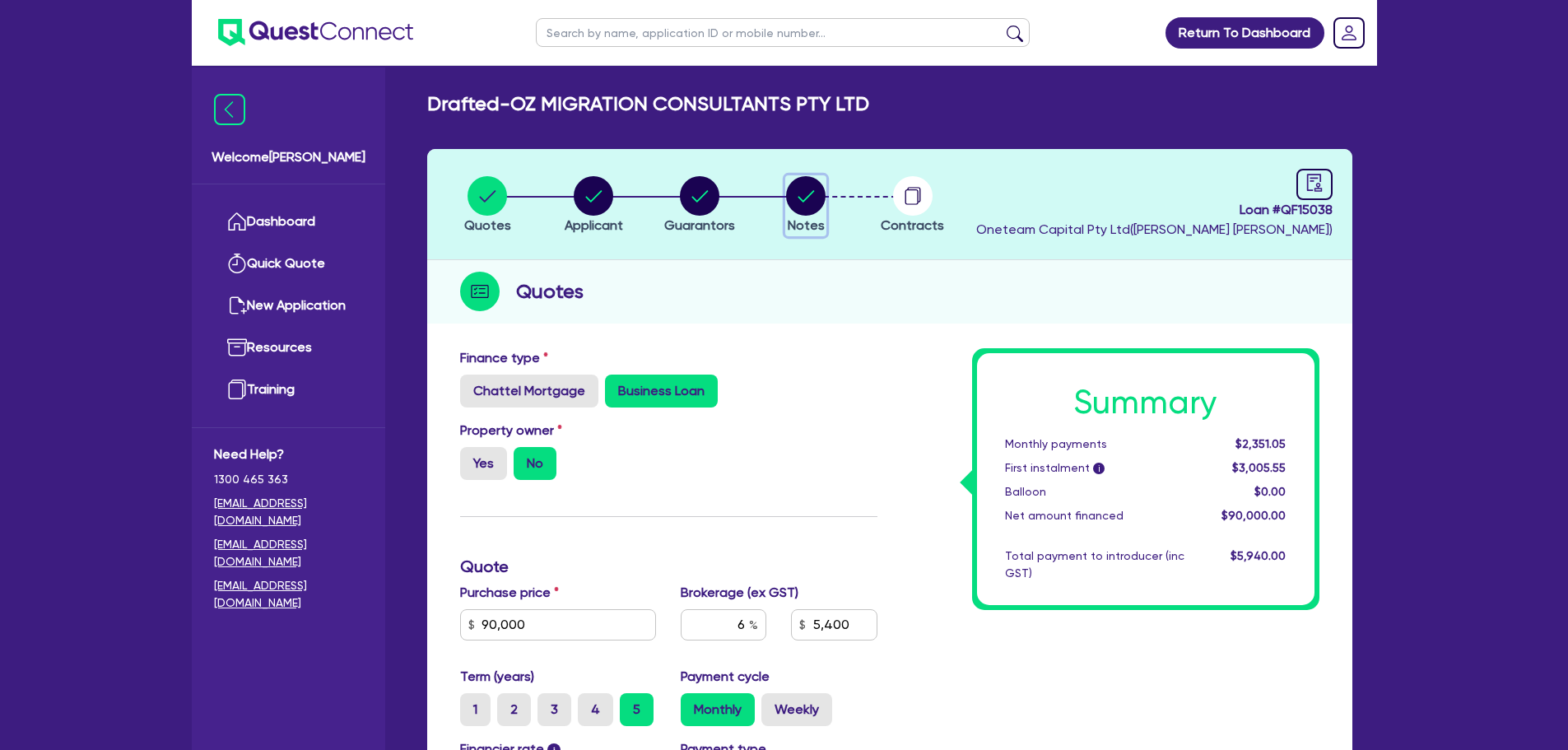
click at [811, 191] on circle "button" at bounding box center [805, 195] width 40 height 40
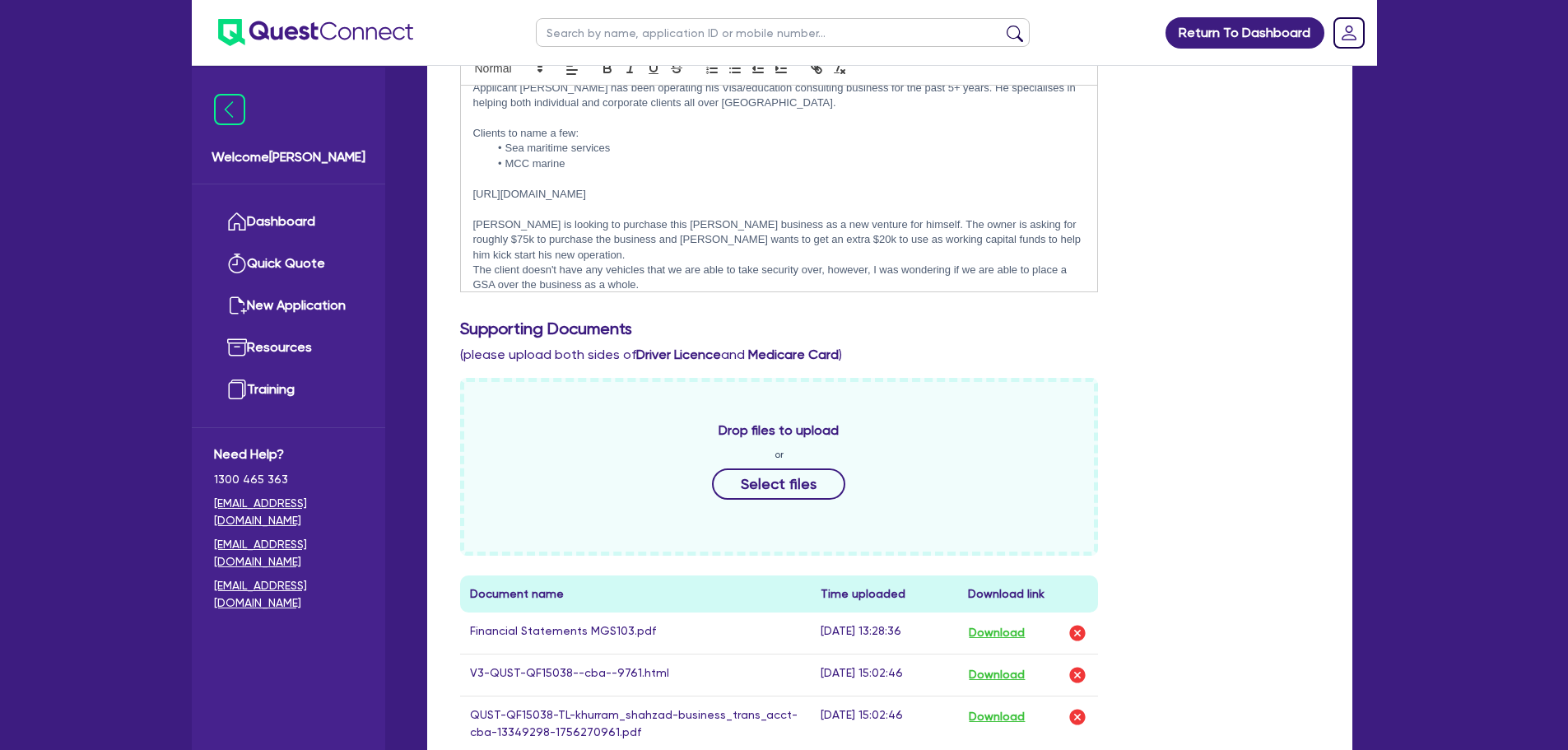
scroll to position [26, 0]
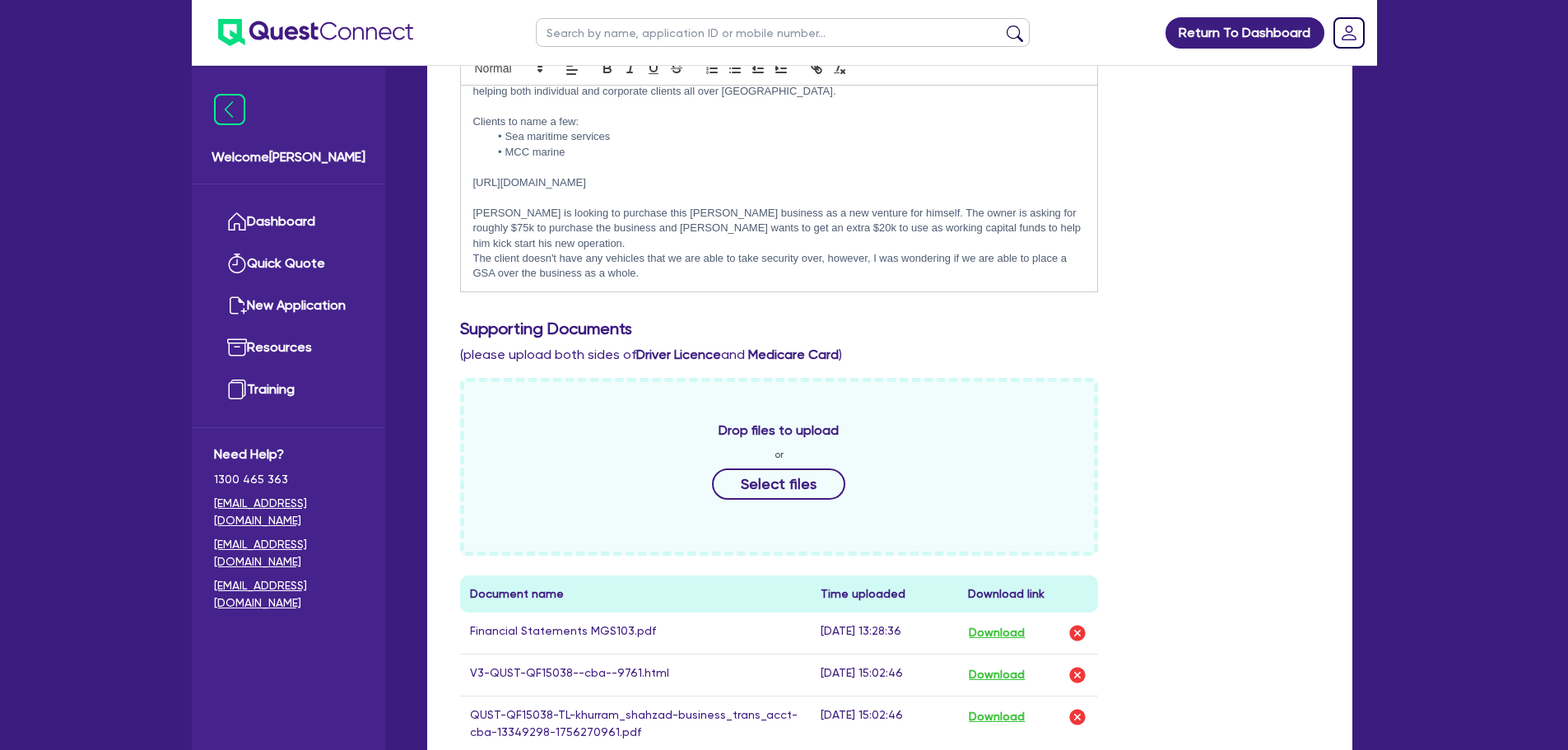
click at [1027, 212] on p "[PERSON_NAME] is looking to purchase this [PERSON_NAME] business as a new ventu…" at bounding box center [779, 228] width 613 height 46
click at [656, 241] on p "[PERSON_NAME] is looking to purchase this [PERSON_NAME] business as a new ventu…" at bounding box center [779, 228] width 613 height 46
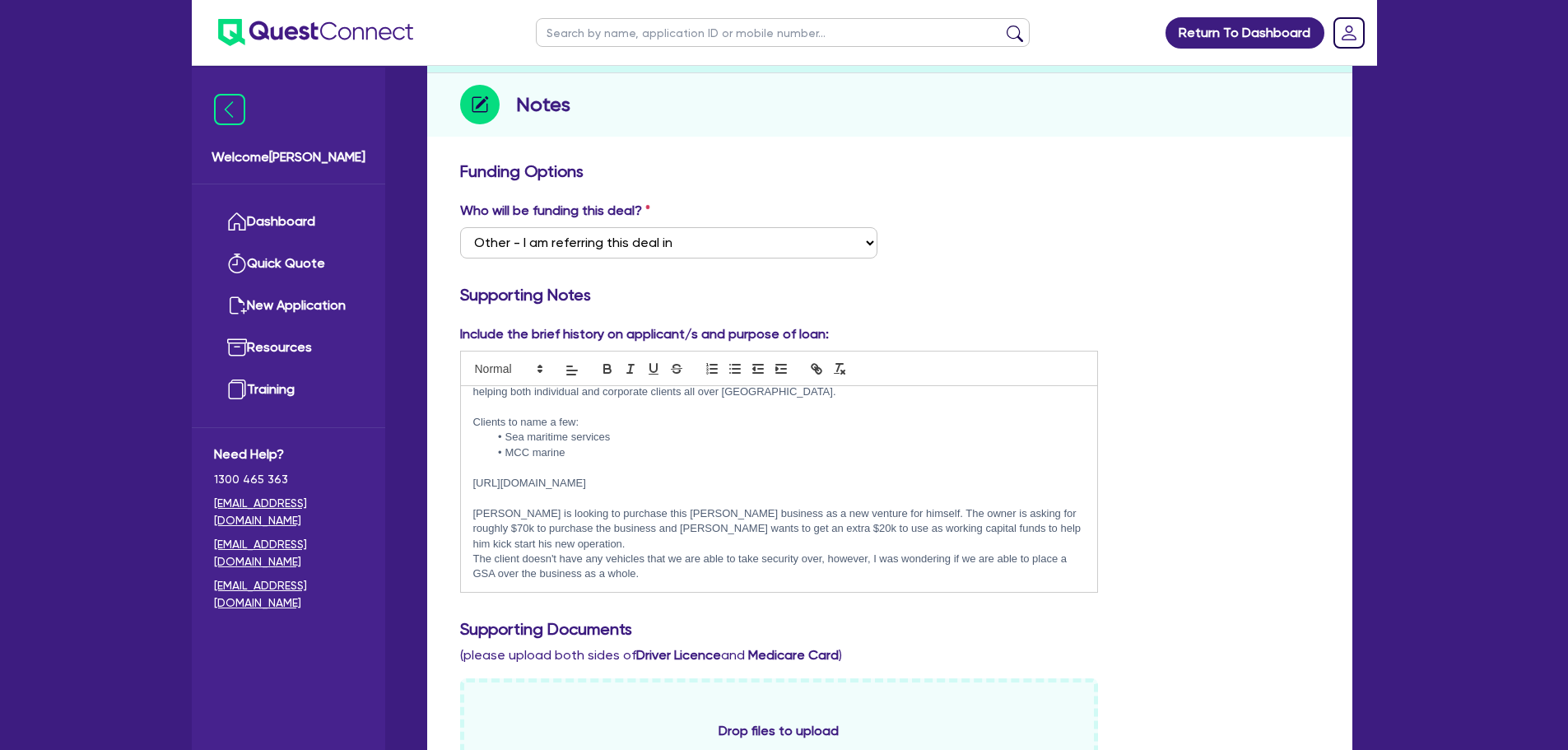
scroll to position [494, 0]
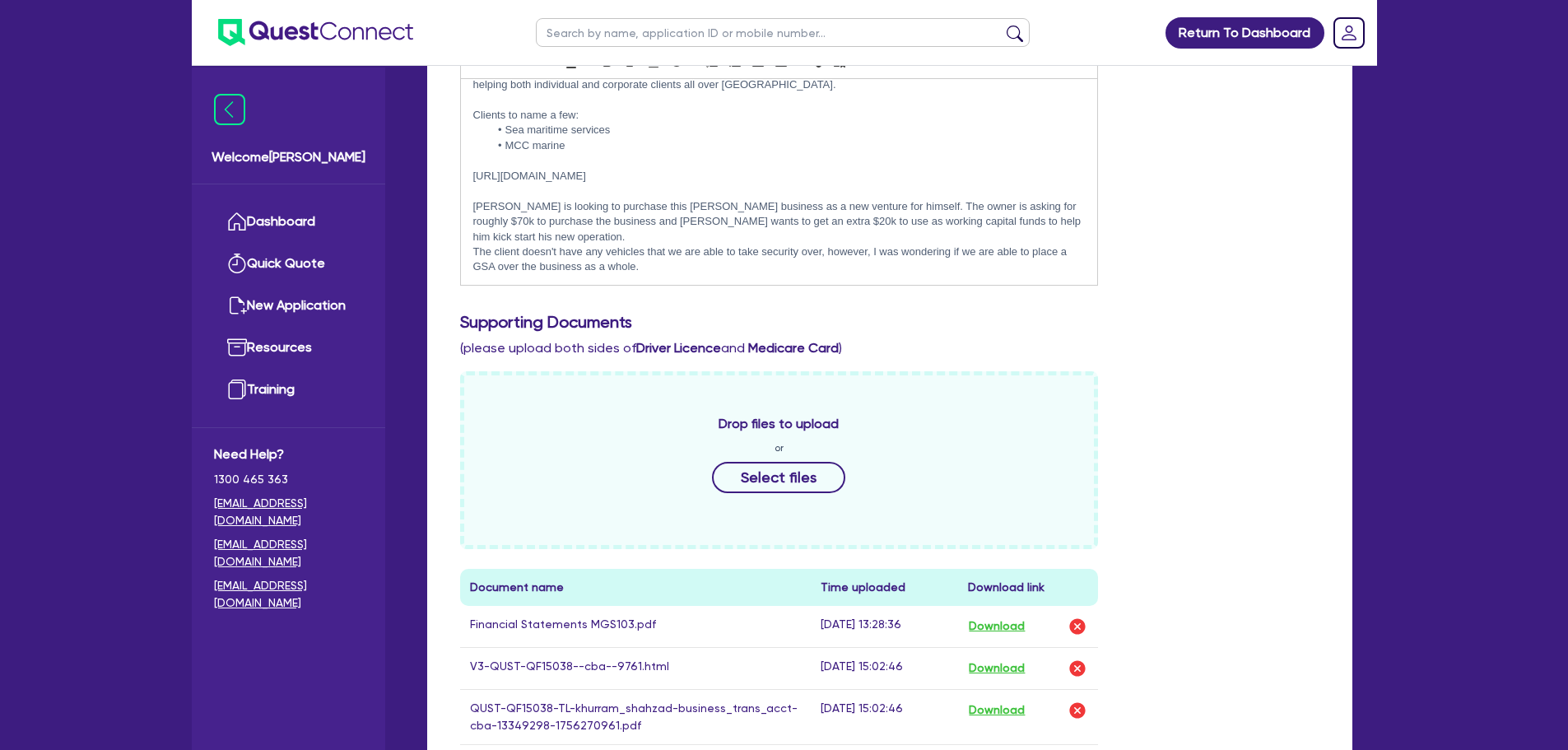
click at [776, 266] on p "The client doesn't have any vehicles that we are able to take security over, ho…" at bounding box center [779, 259] width 613 height 30
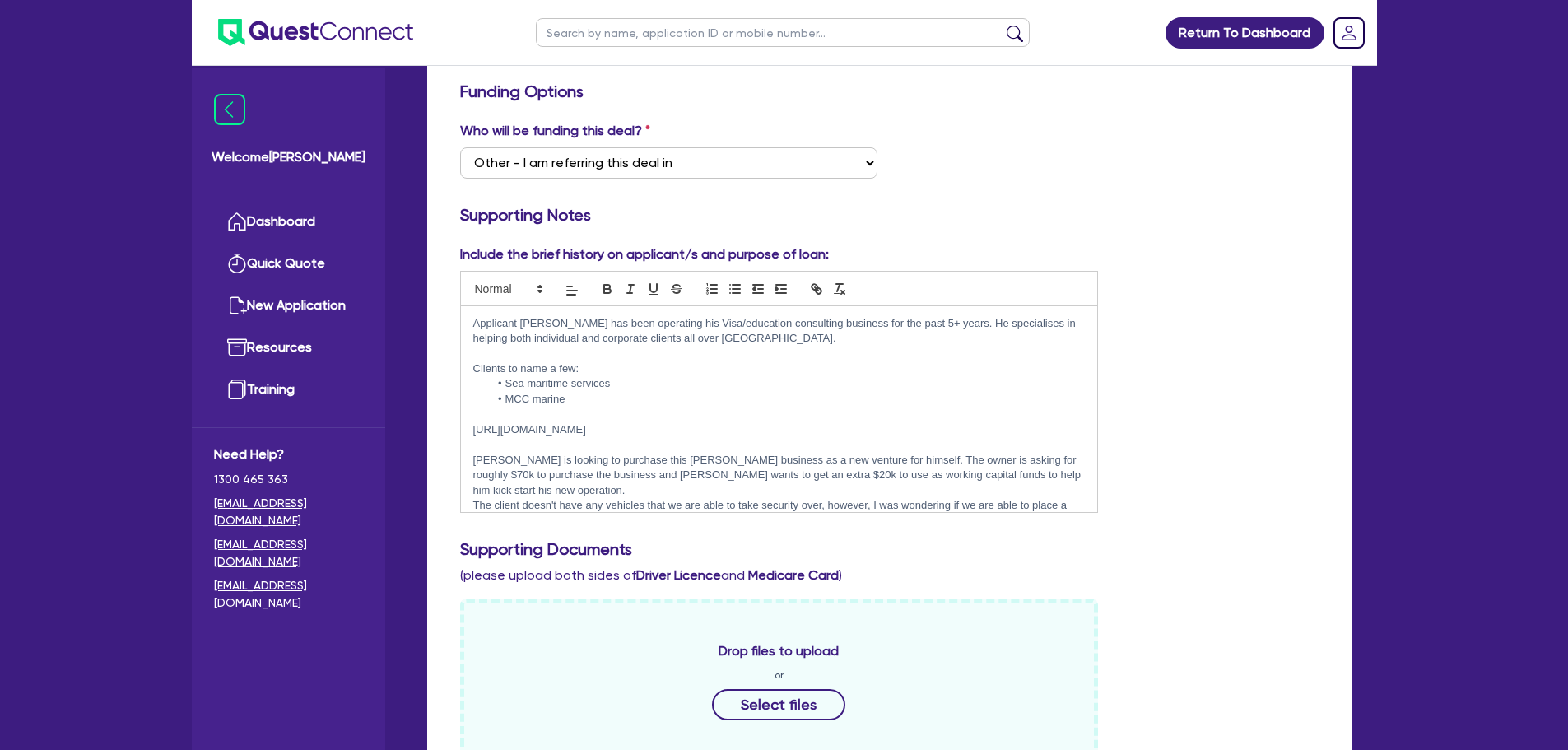
scroll to position [0, 0]
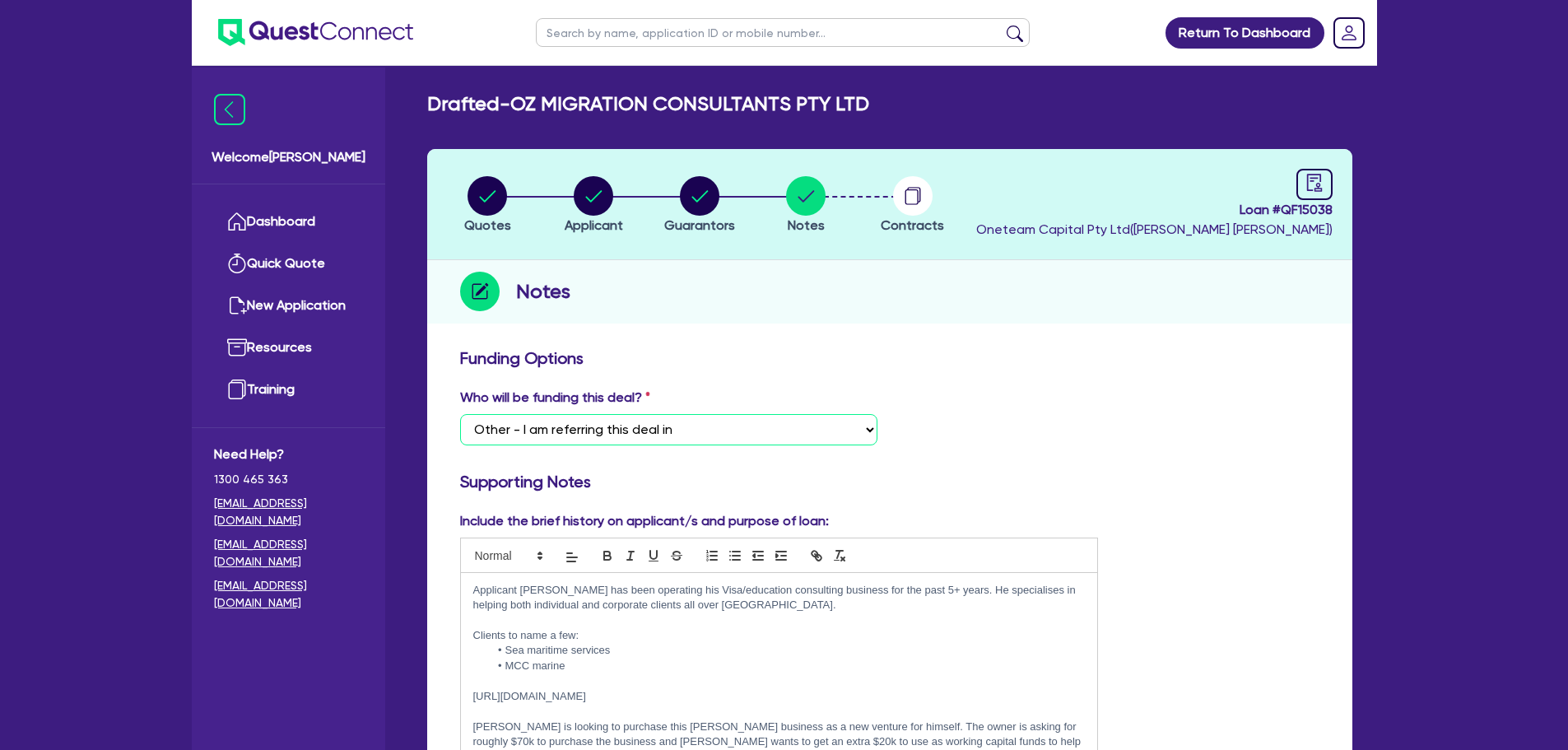
click at [704, 427] on select "Select I want Quest to fund 100% I will fund 100% I will co-fund with Quest Oth…" at bounding box center [669, 429] width 418 height 31
click at [460, 414] on select "Select I want Quest to fund 100% I will fund 100% I will co-fund with Quest Oth…" at bounding box center [669, 429] width 418 height 31
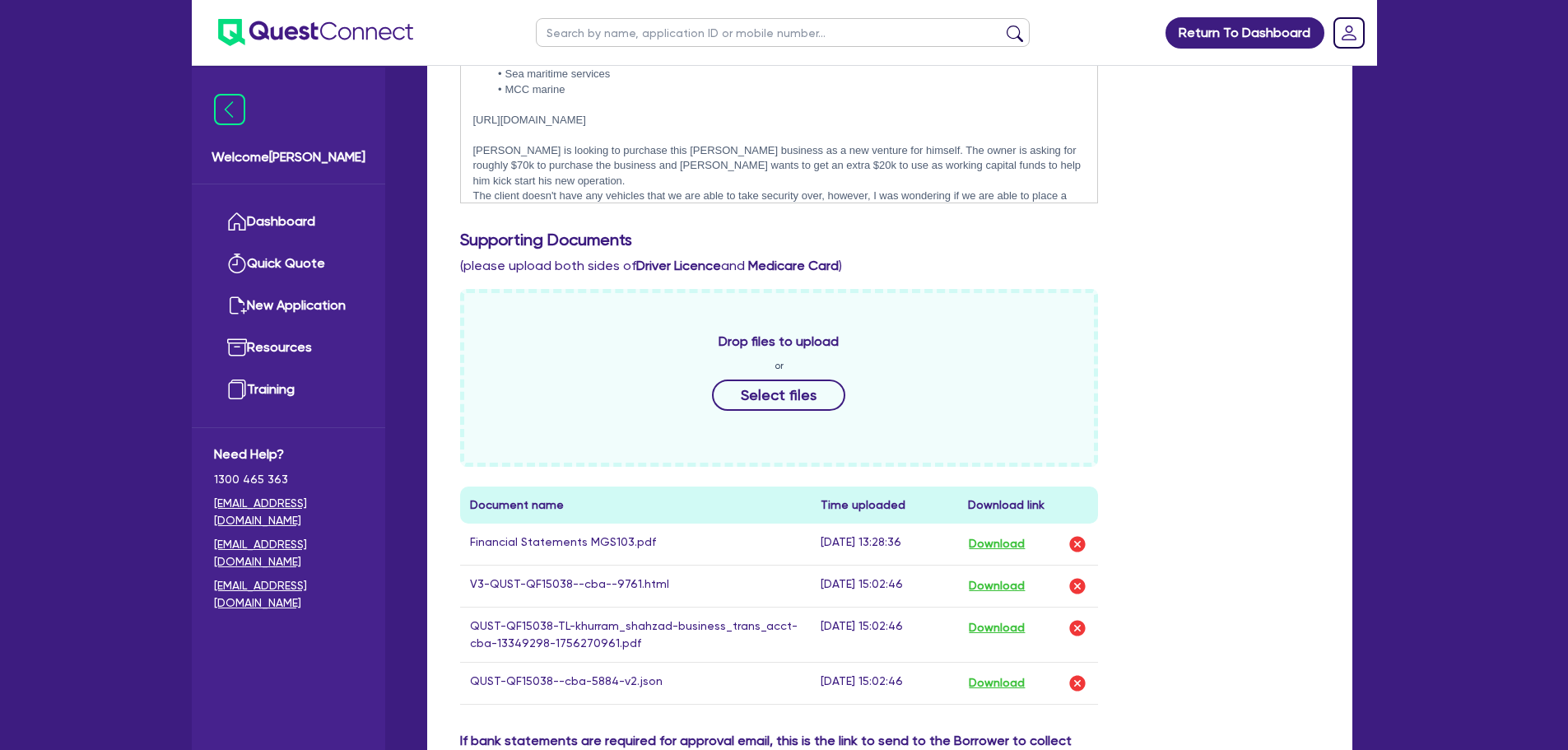
scroll to position [958, 0]
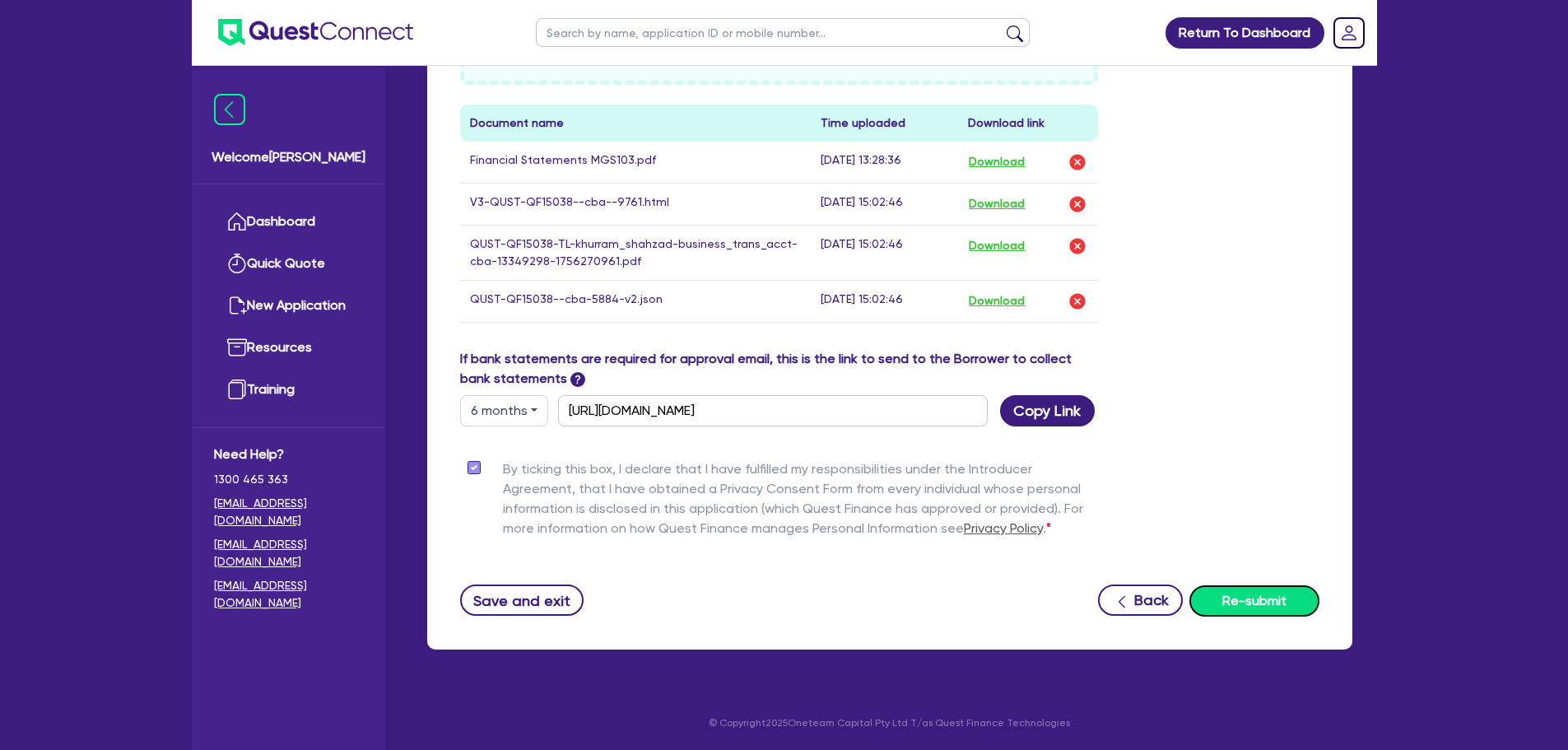
click at [1291, 601] on button "Re-submit" at bounding box center [1255, 601] width 130 height 31
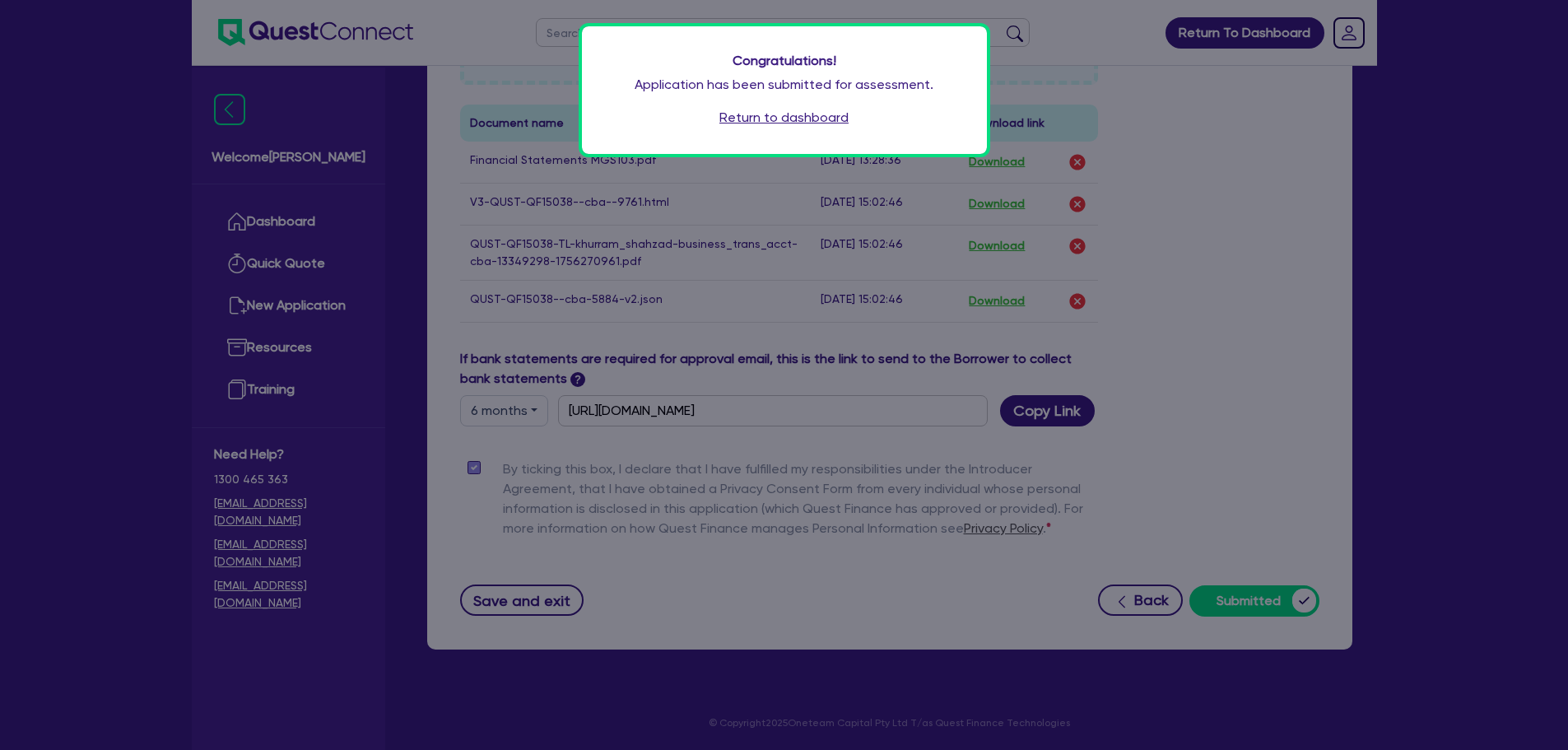
click at [829, 117] on link "Return to dashboard" at bounding box center [784, 118] width 129 height 19
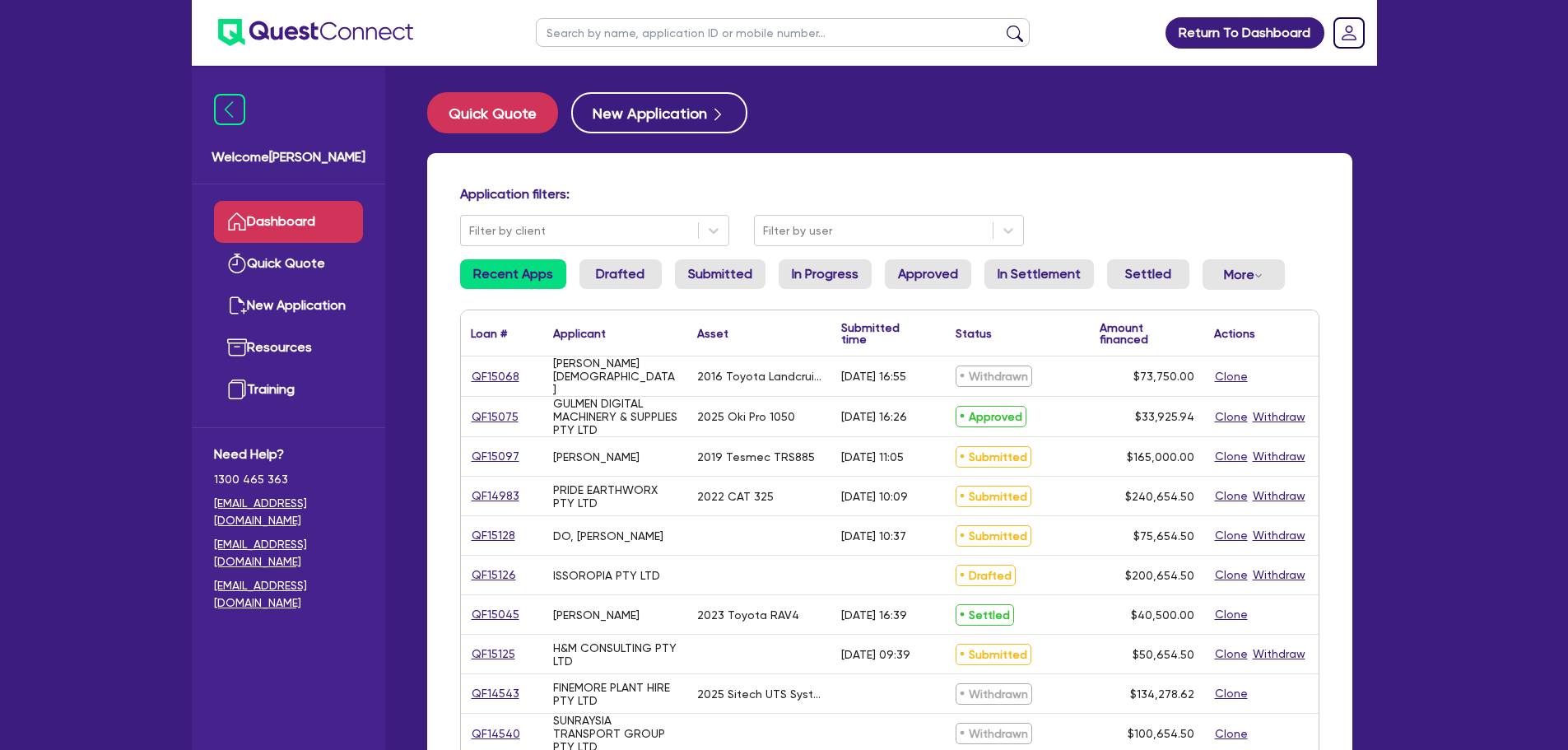
drag, startPoint x: 604, startPoint y: 30, endPoint x: 624, endPoint y: 25, distance: 20.6
click at [604, 30] on input "text" at bounding box center [783, 33] width 494 height 29
click at [1002, 24] on button "submit" at bounding box center [1014, 36] width 26 height 23
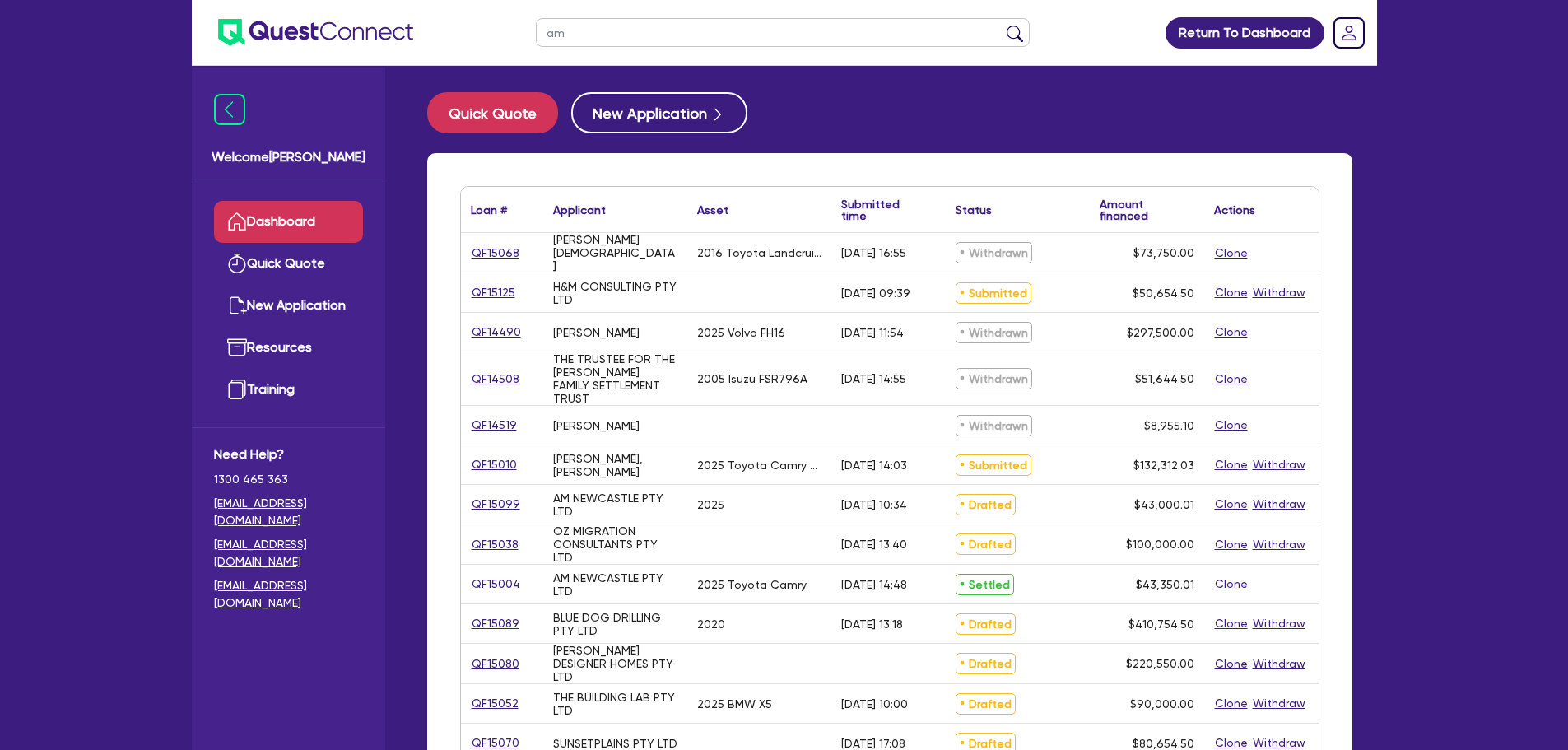
click at [593, 34] on input "am" at bounding box center [783, 33] width 494 height 29
type input "am newcast"
click at [1002, 24] on button "submit" at bounding box center [1014, 36] width 26 height 23
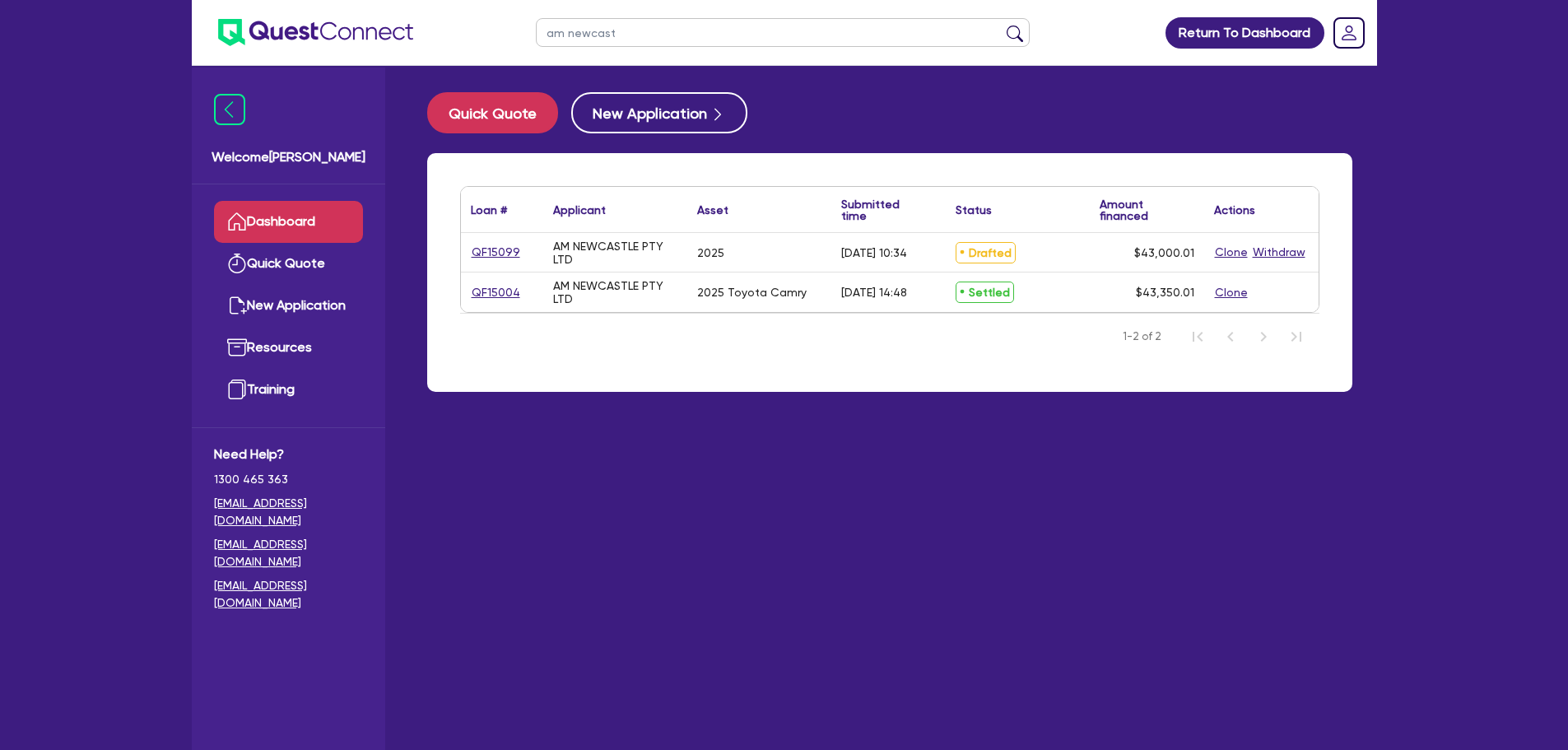
click at [505, 262] on div "QF15099" at bounding box center [502, 253] width 83 height 39
click at [489, 257] on link "QF15099" at bounding box center [496, 252] width 51 height 18
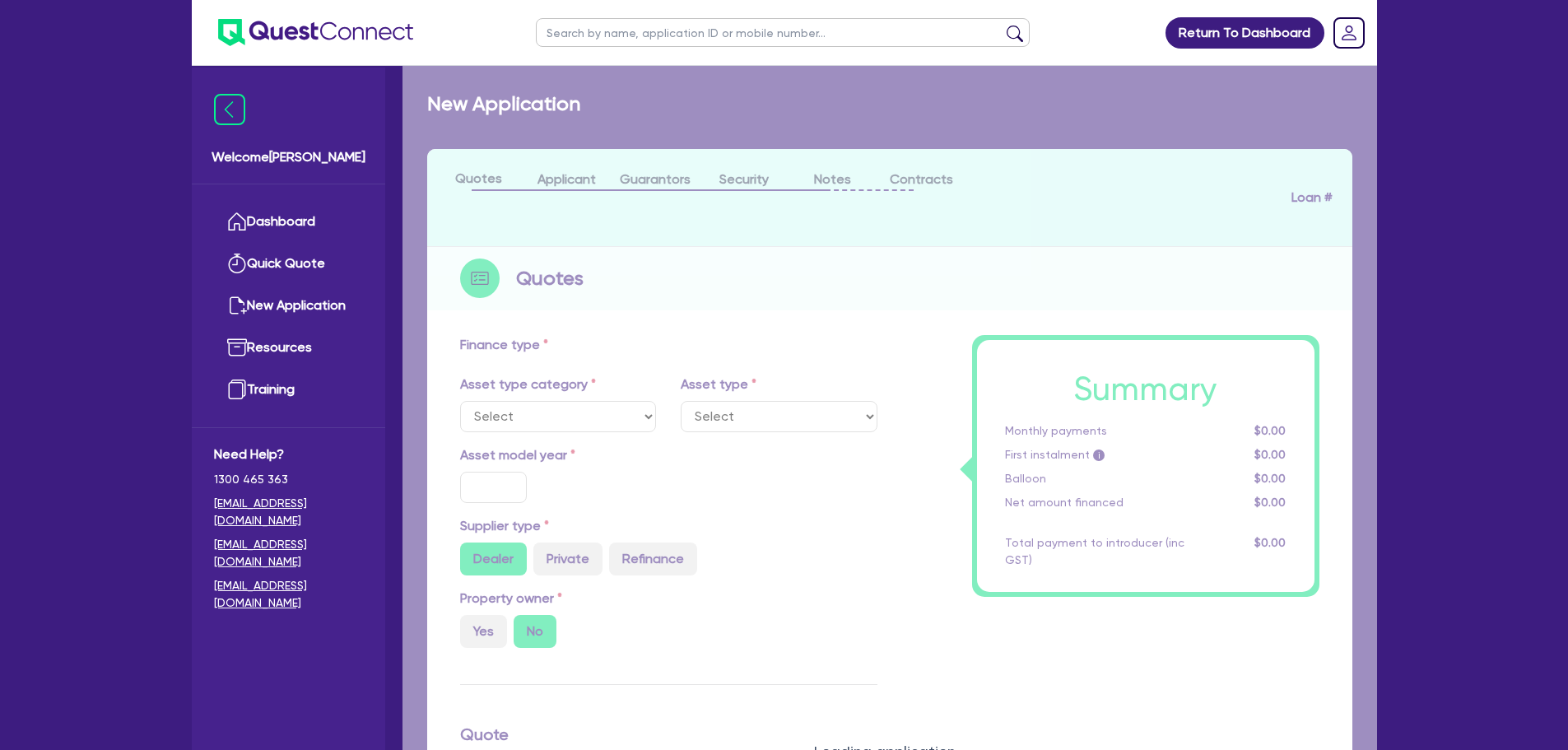
select select "CARS_AND_LIGHT_TRUCKS"
type input "2025"
radio input "true"
type input "42,500"
type input "3"
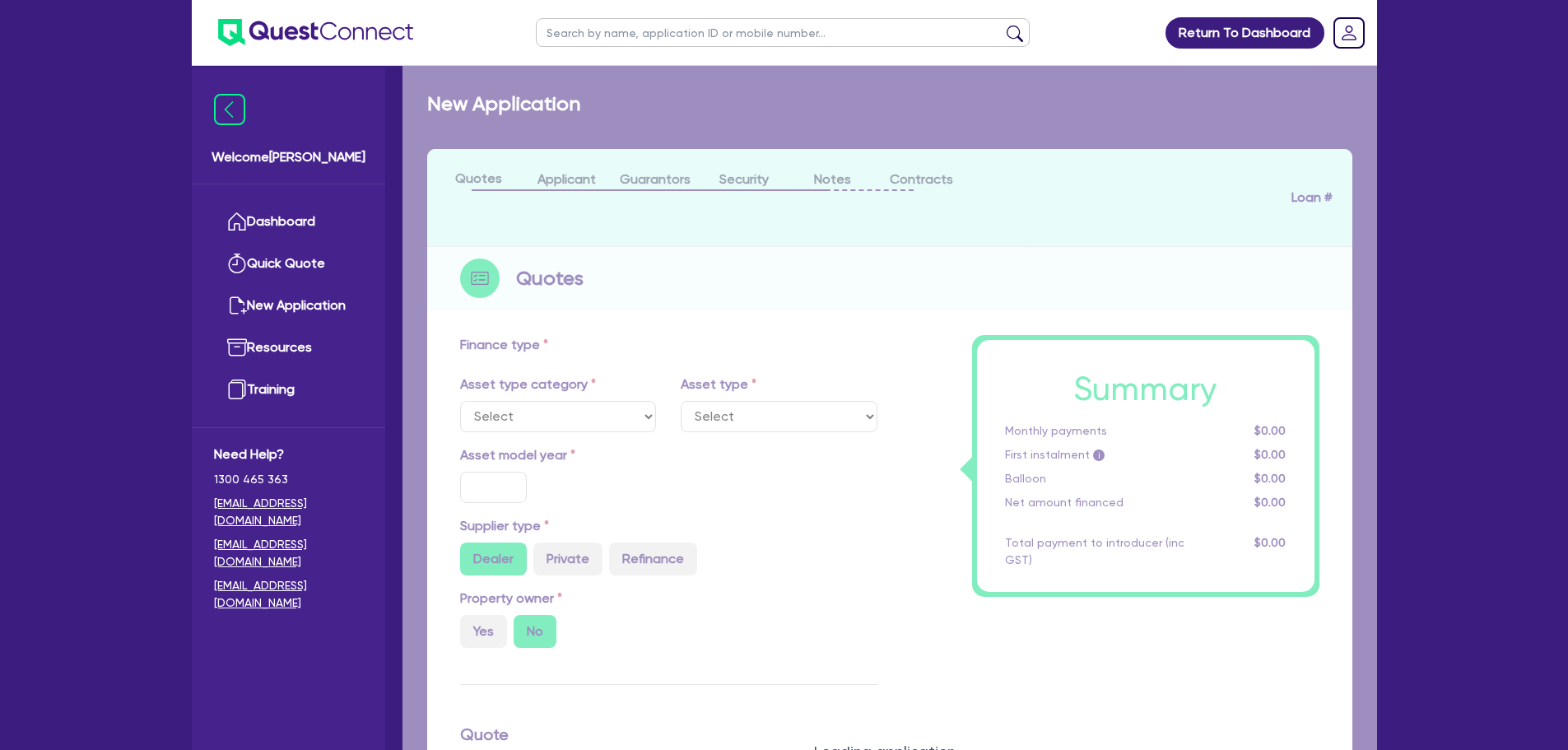
type input "1,290"
type input "6.5"
type input "454.55"
type input "318.18"
select select "PASSENGER_VEHICLES"
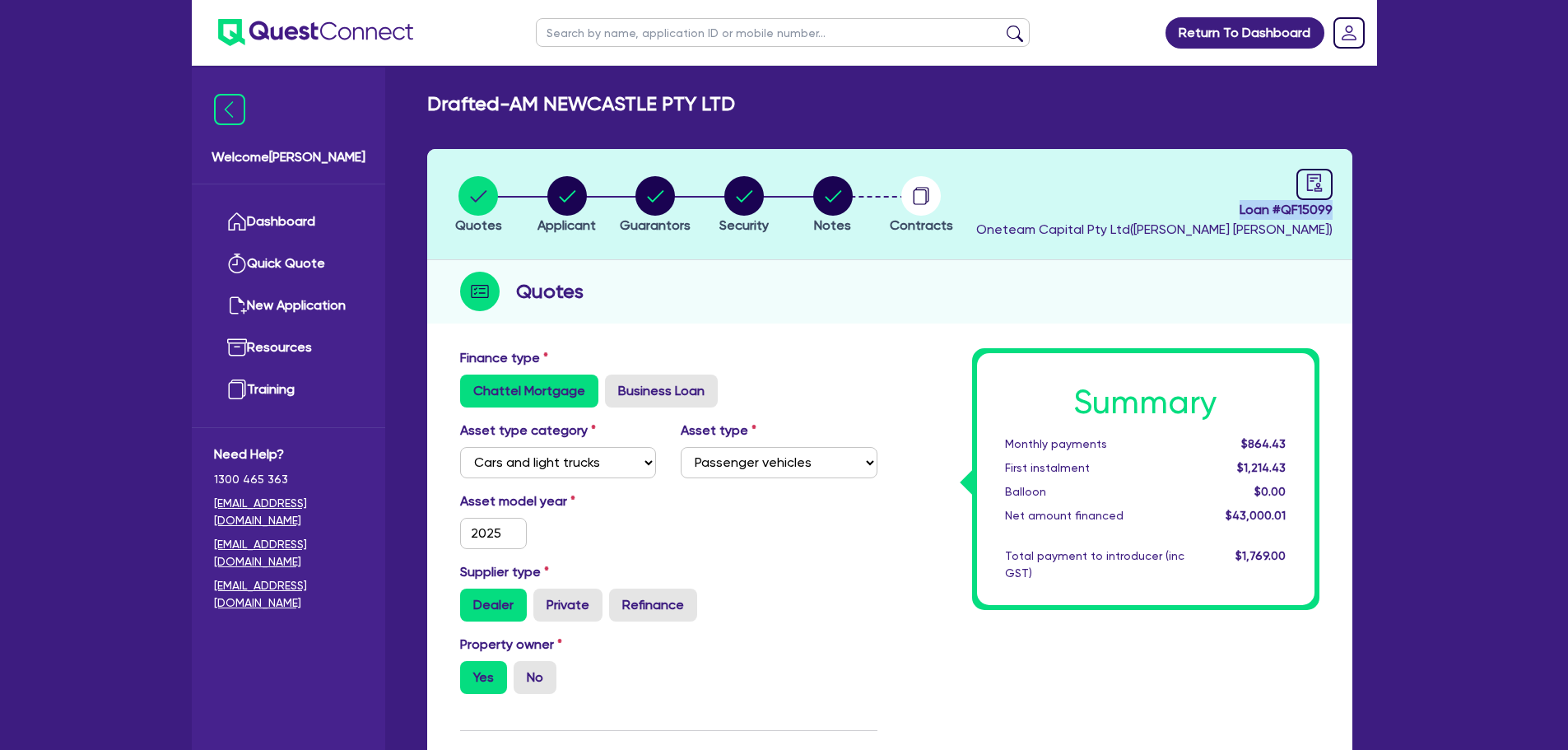
drag, startPoint x: 1228, startPoint y: 207, endPoint x: 1336, endPoint y: 211, distance: 108.1
click at [1336, 211] on header "Quotes Applicant Guarantors Security Notes Contracts Loan # QF15099 Oneteam Cap…" at bounding box center [890, 204] width 926 height 111
copy span "Loan # QF15099"
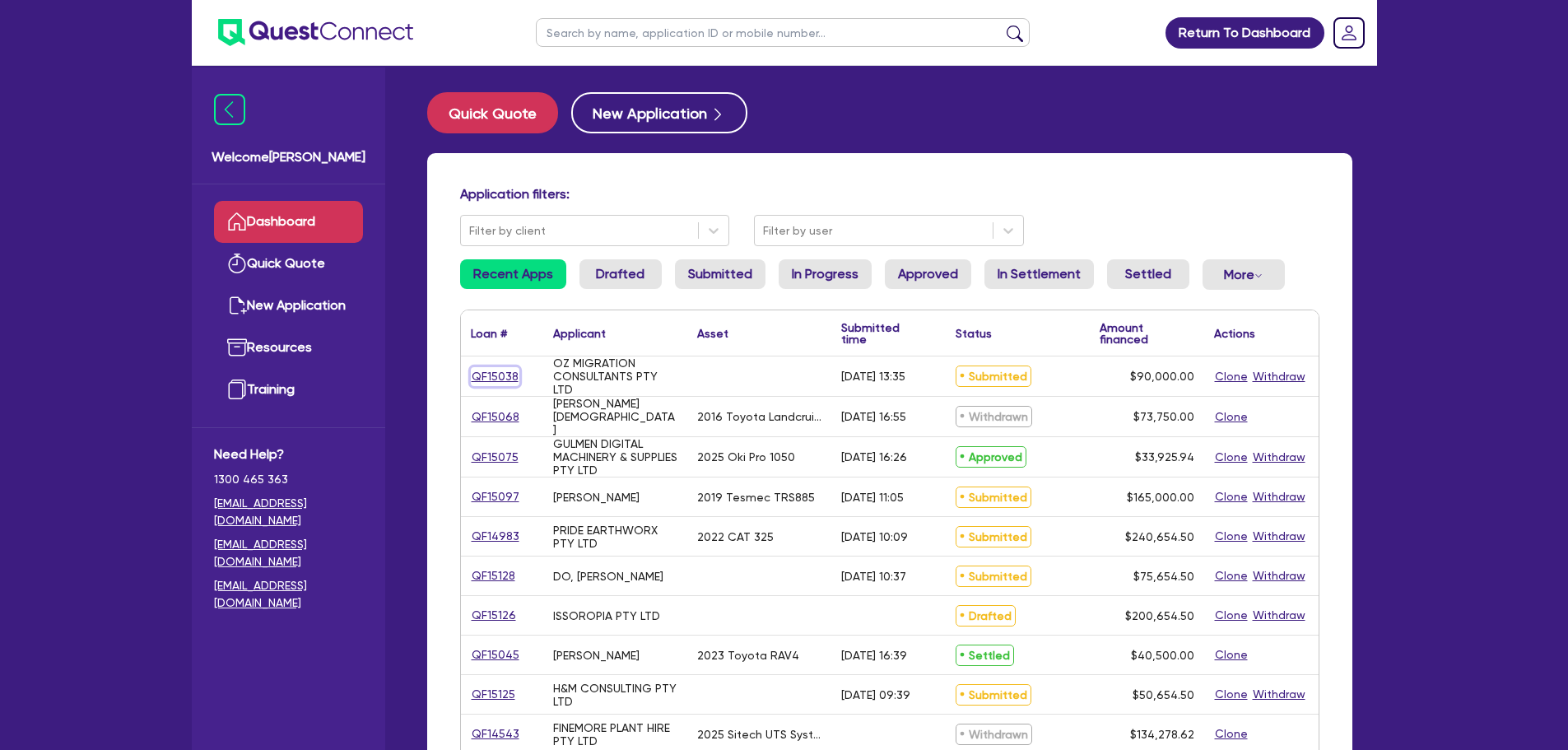
click at [489, 376] on link "QF15038" at bounding box center [495, 376] width 49 height 18
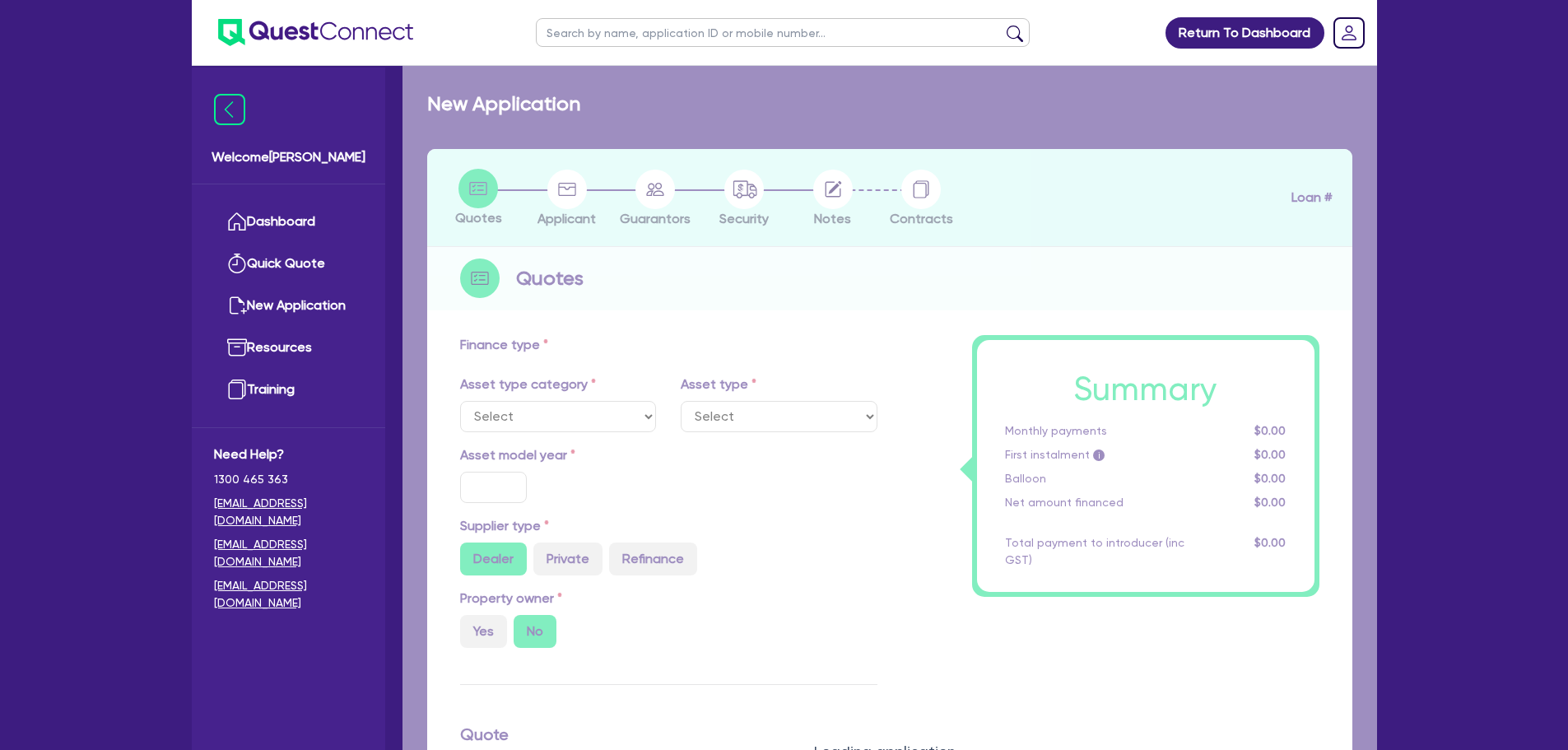
type input "90,000"
type input "6"
type input "5,400"
type input "17"
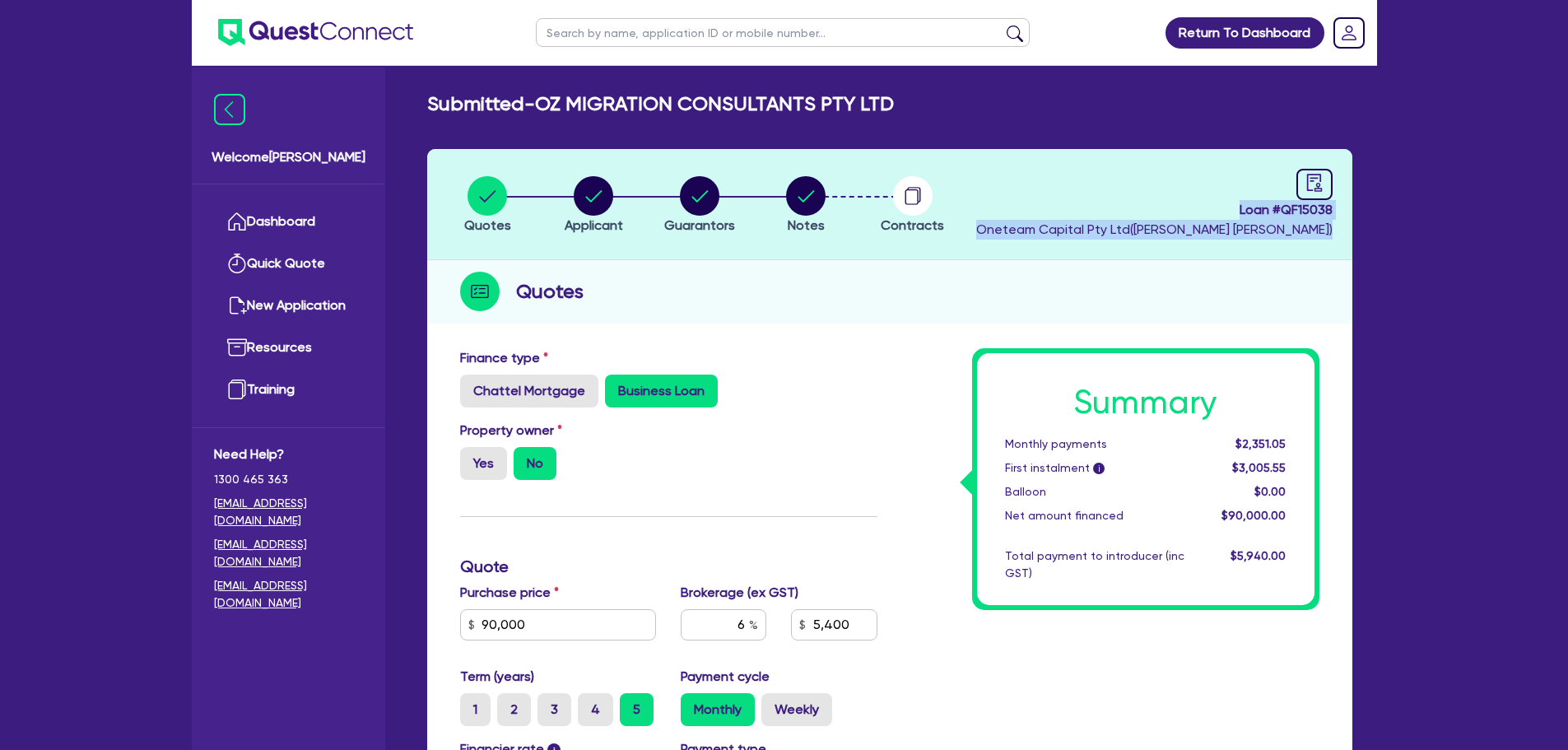
drag, startPoint x: 1231, startPoint y: 213, endPoint x: 1333, endPoint y: 221, distance: 102.3
click at [1333, 221] on header "Quotes Applicant Guarantors Notes Contracts Loan # QF15038 Oneteam Capital Pty …" at bounding box center [890, 204] width 926 height 111
click at [1068, 274] on div "Quotes" at bounding box center [890, 291] width 926 height 63
drag, startPoint x: 1247, startPoint y: 210, endPoint x: 1330, endPoint y: 217, distance: 83.3
click at [1330, 217] on span "Loan # QF15038" at bounding box center [1154, 210] width 357 height 19
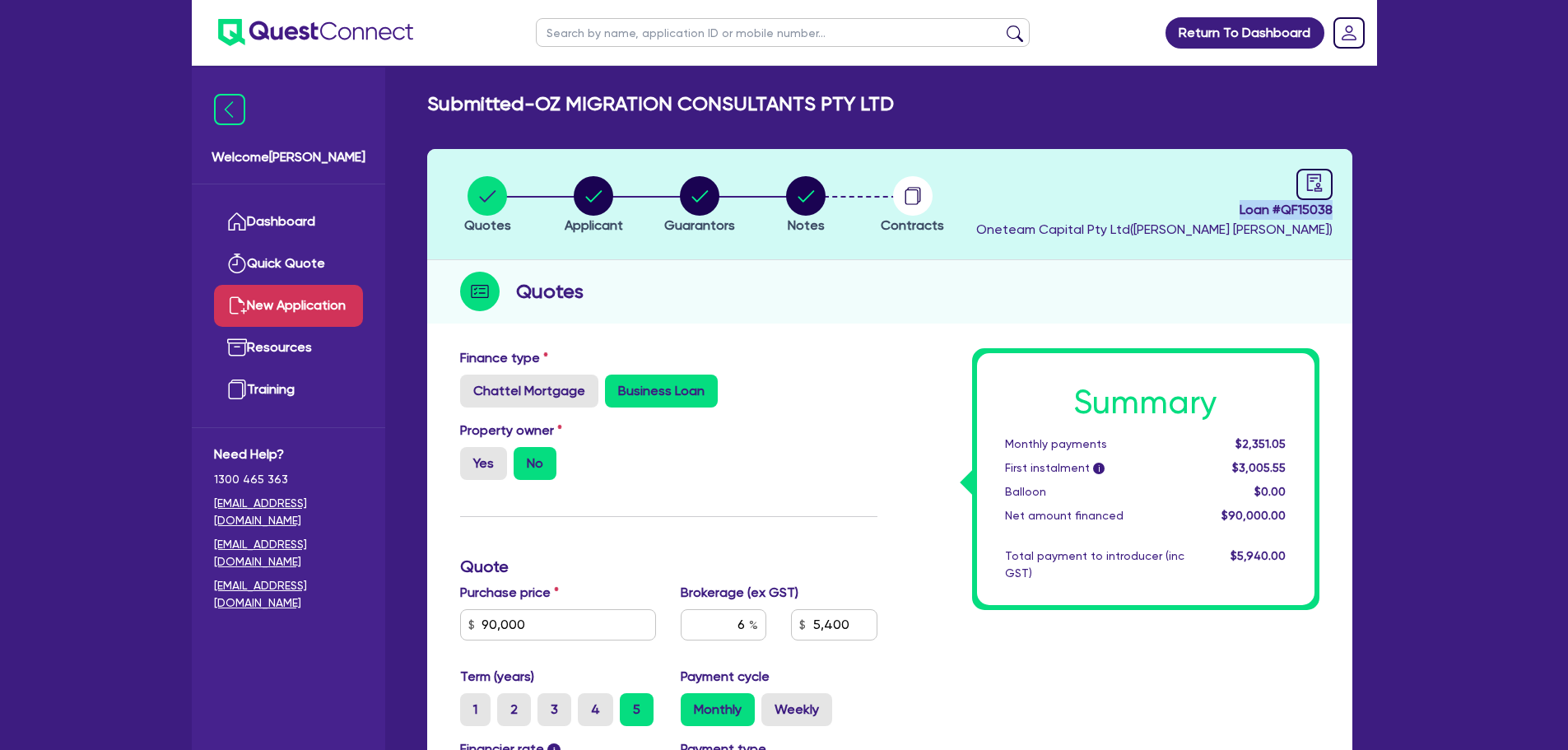
copy span "Loan # QF15038"
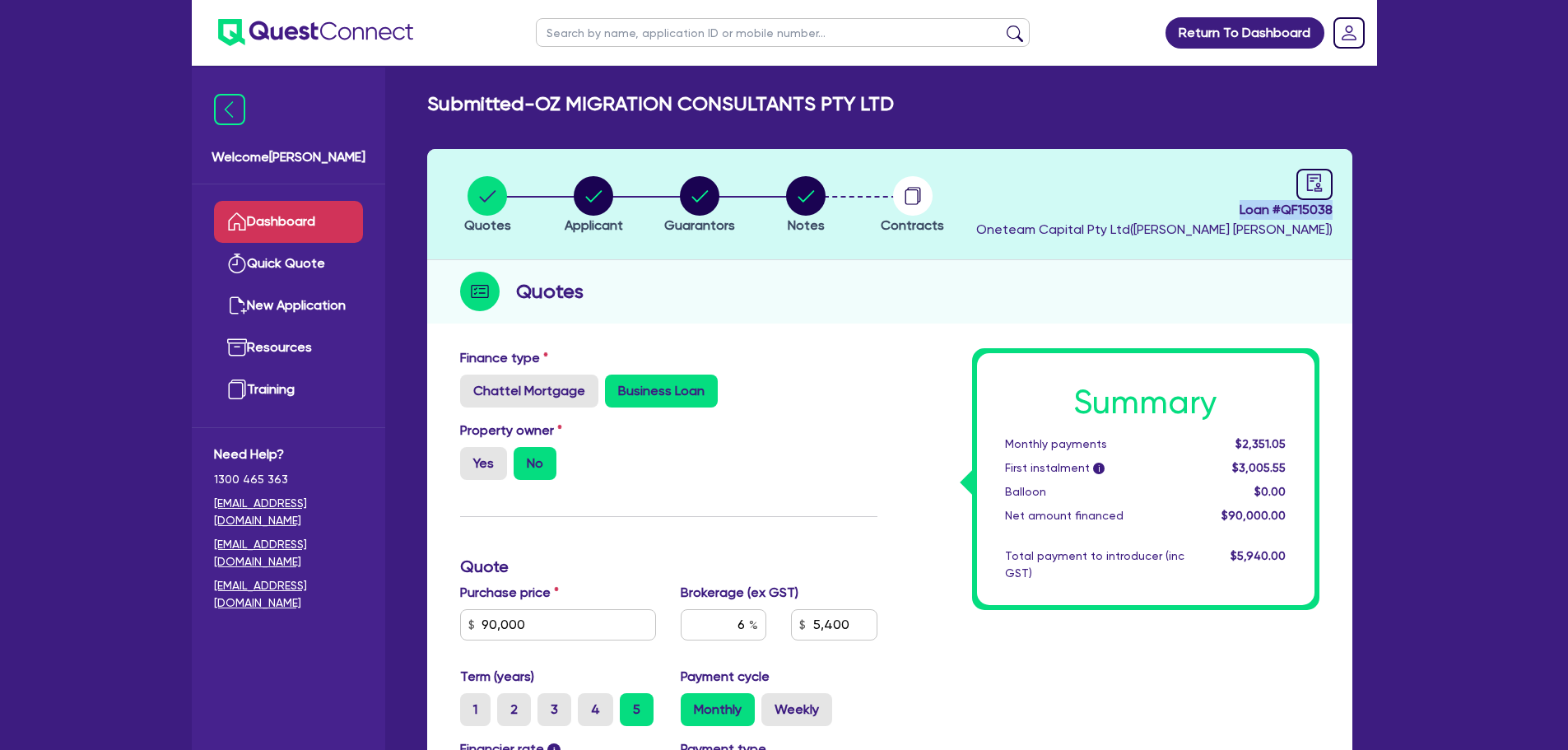
click at [301, 223] on link "Dashboard" at bounding box center [288, 222] width 149 height 42
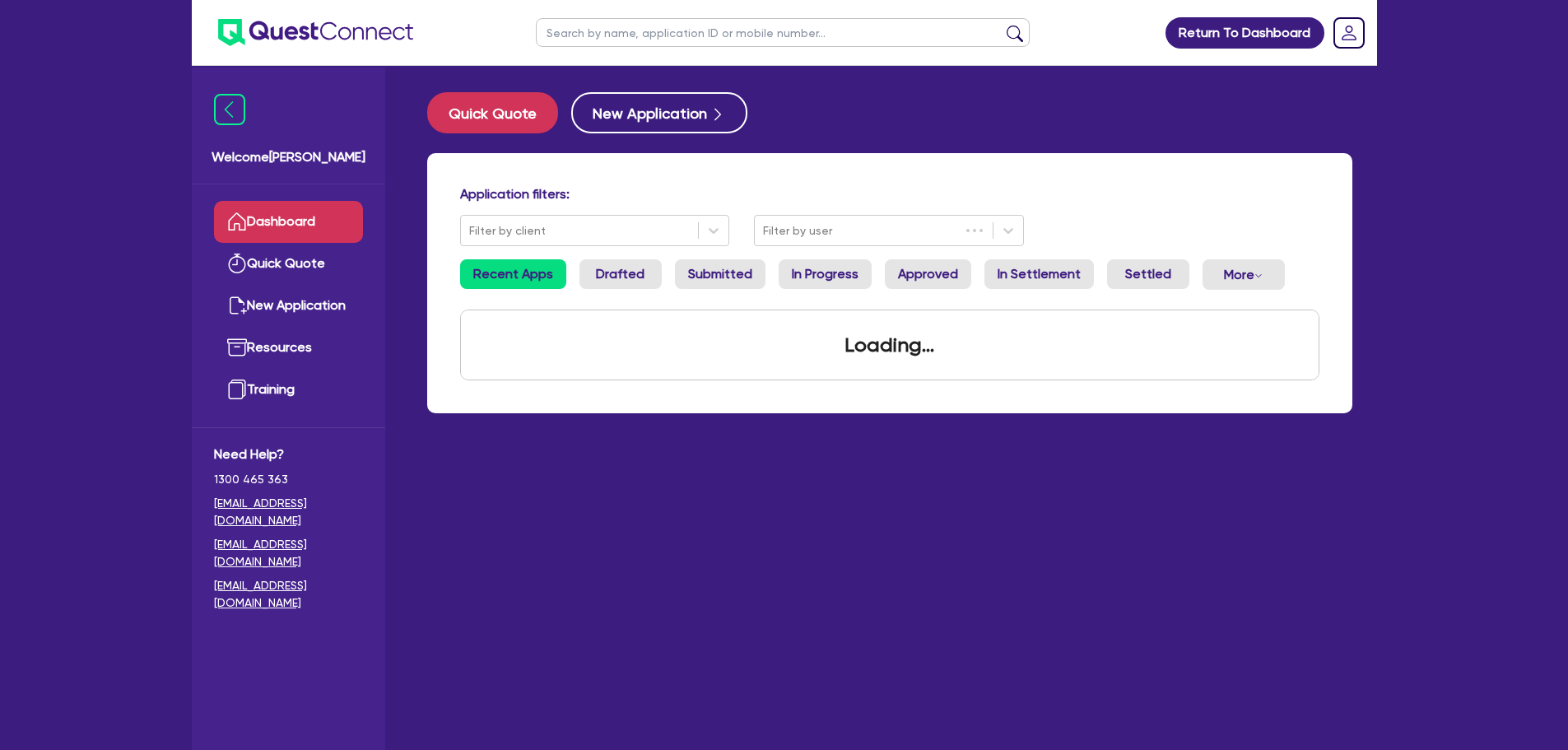
click at [695, 24] on input "text" at bounding box center [783, 33] width 494 height 29
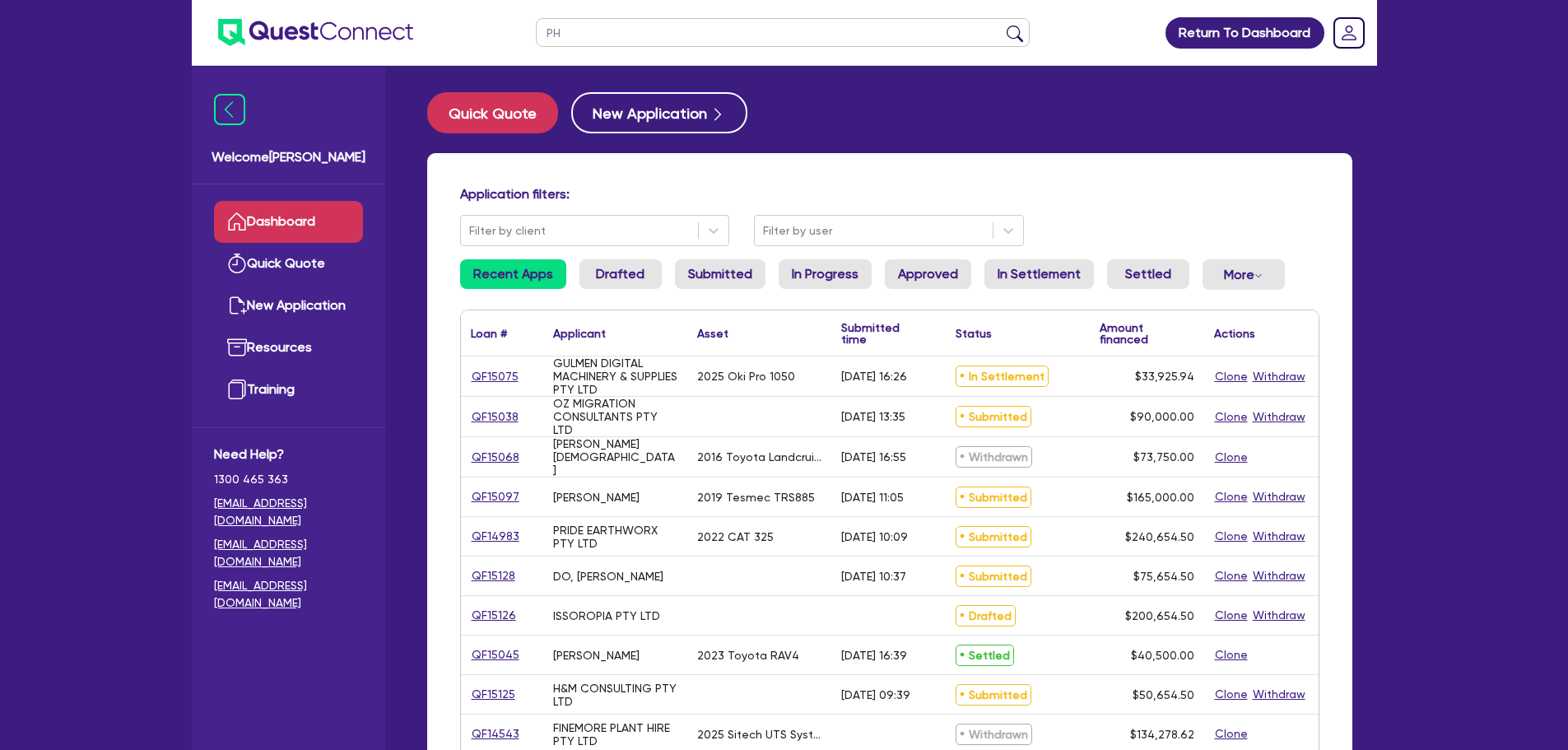
type input "PH"
click at [1002, 24] on button "submit" at bounding box center [1014, 36] width 26 height 23
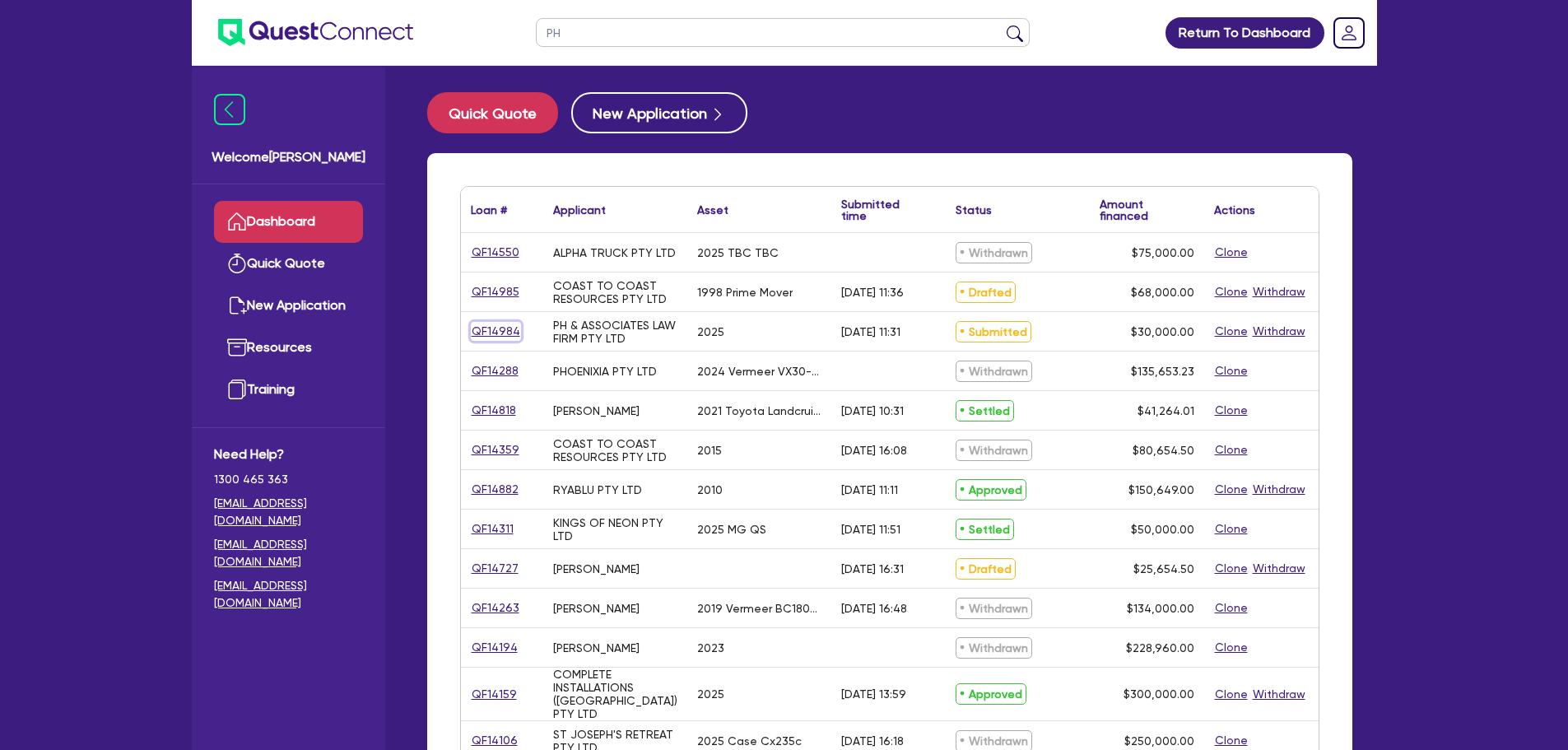
click at [500, 328] on link "QF14984" at bounding box center [496, 330] width 51 height 18
select select "CARS_AND_LIGHT_TRUCKS"
select select "PASSENGER_VEHICLES"
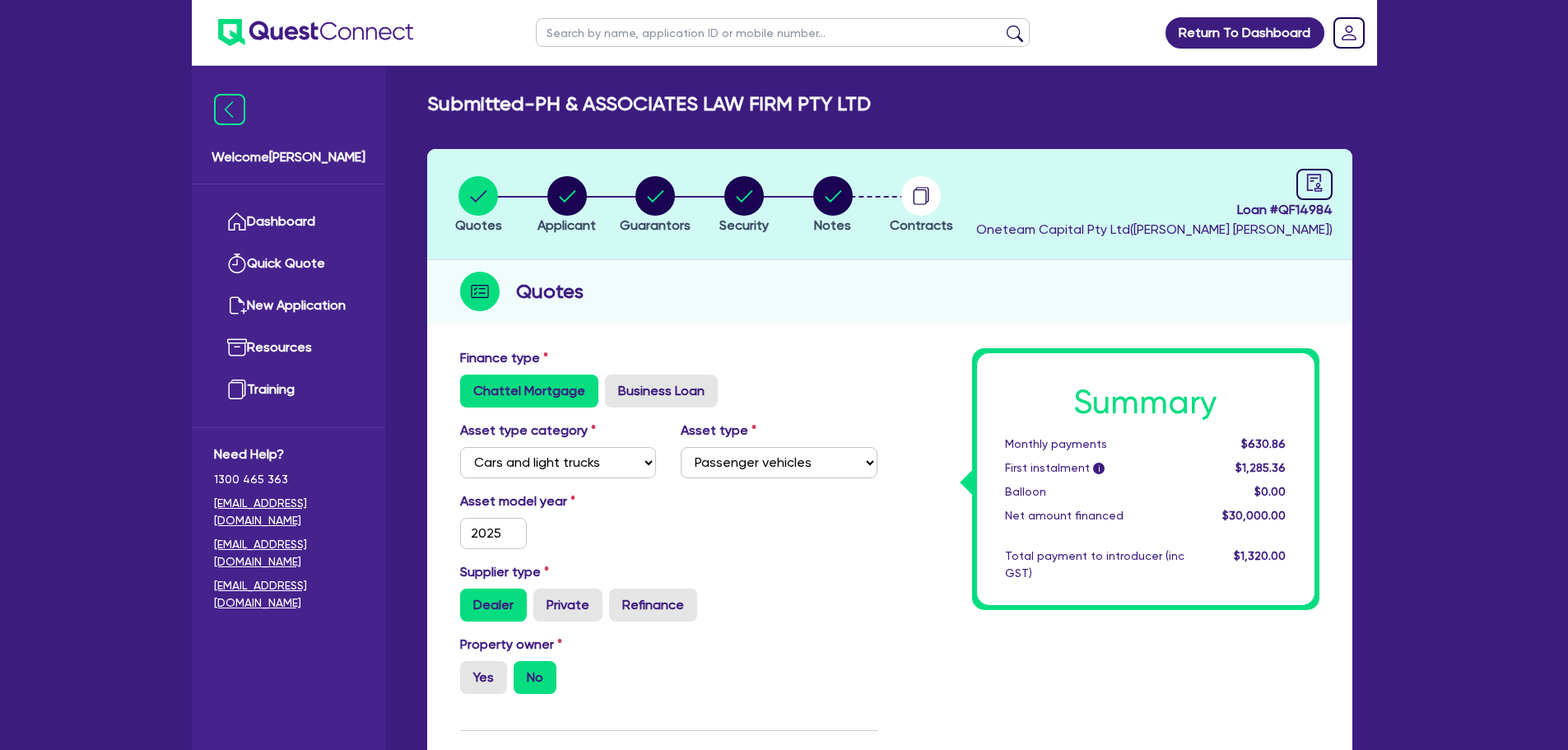
click at [854, 191] on li "Notes" at bounding box center [834, 204] width 89 height 57
click at [845, 196] on circle "button" at bounding box center [833, 195] width 40 height 40
select select "Other"
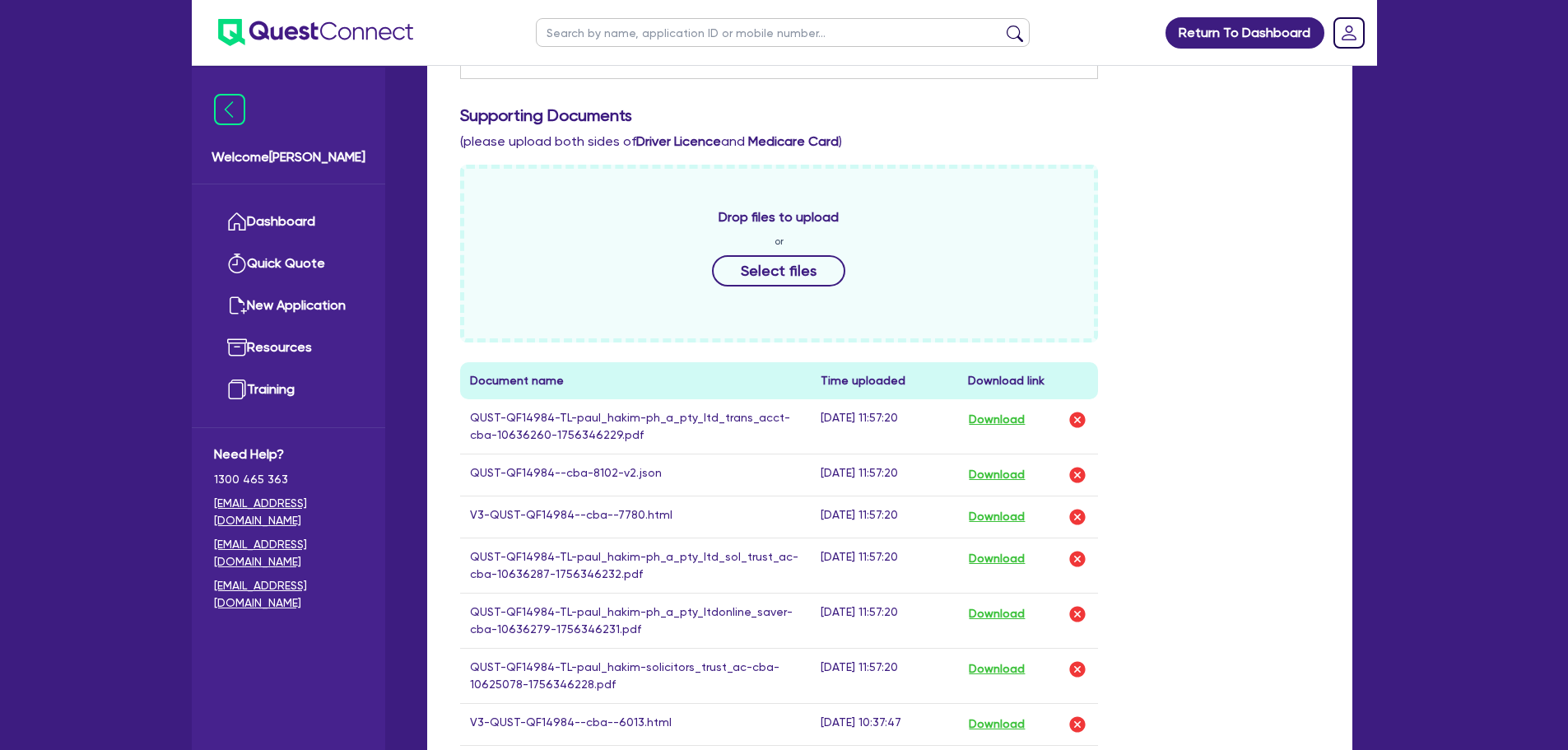
scroll to position [659, 0]
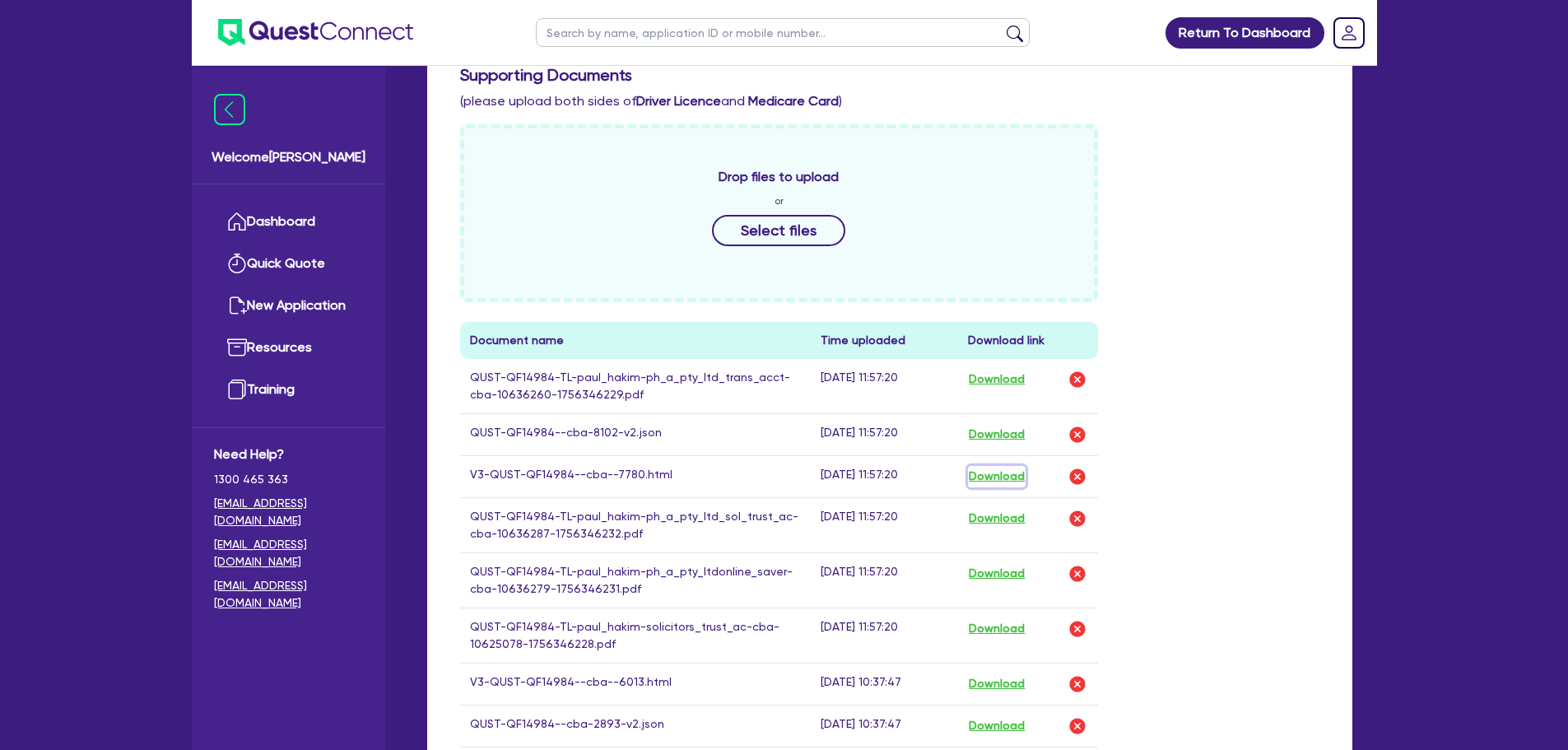
click at [989, 475] on button "Download" at bounding box center [997, 477] width 57 height 21
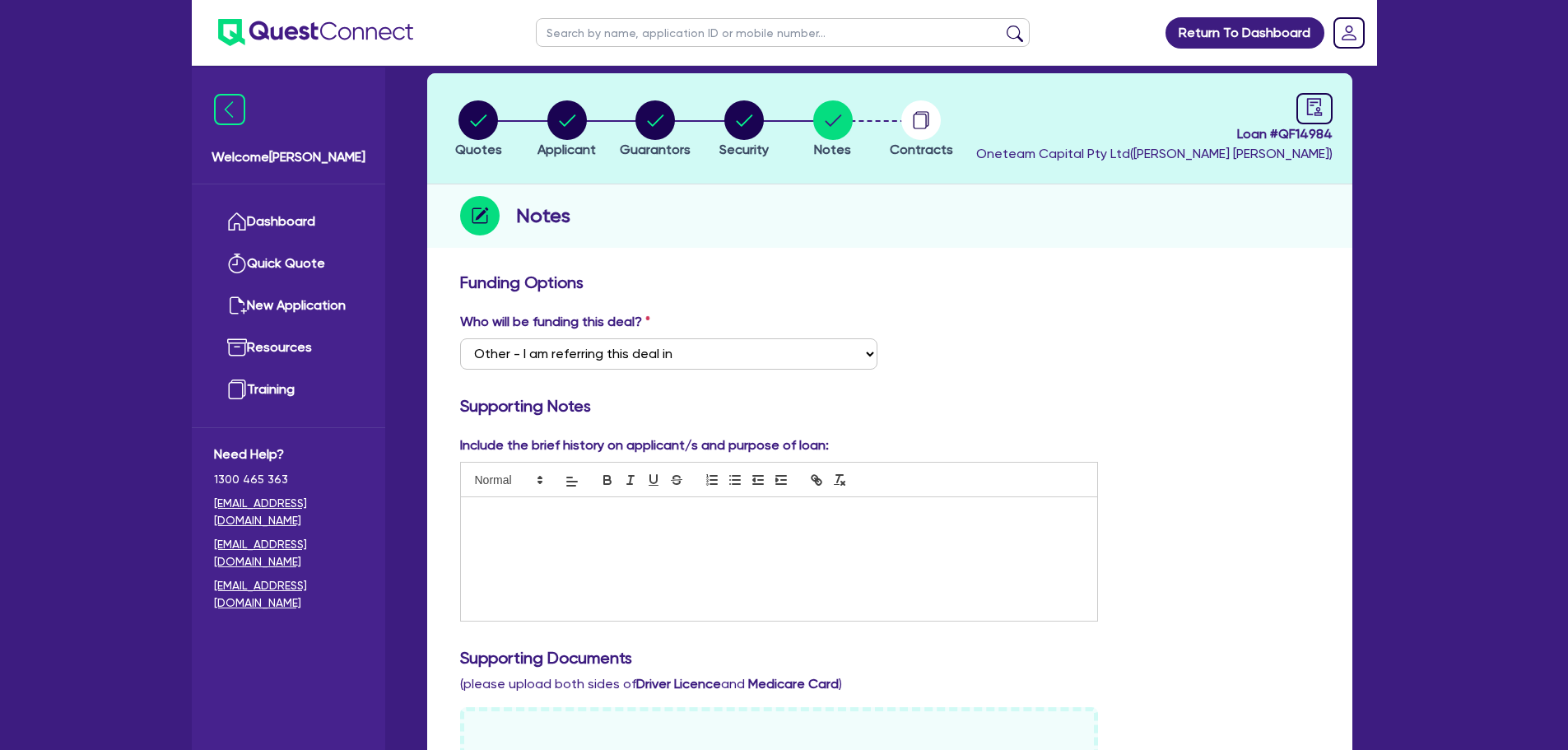
scroll to position [0, 0]
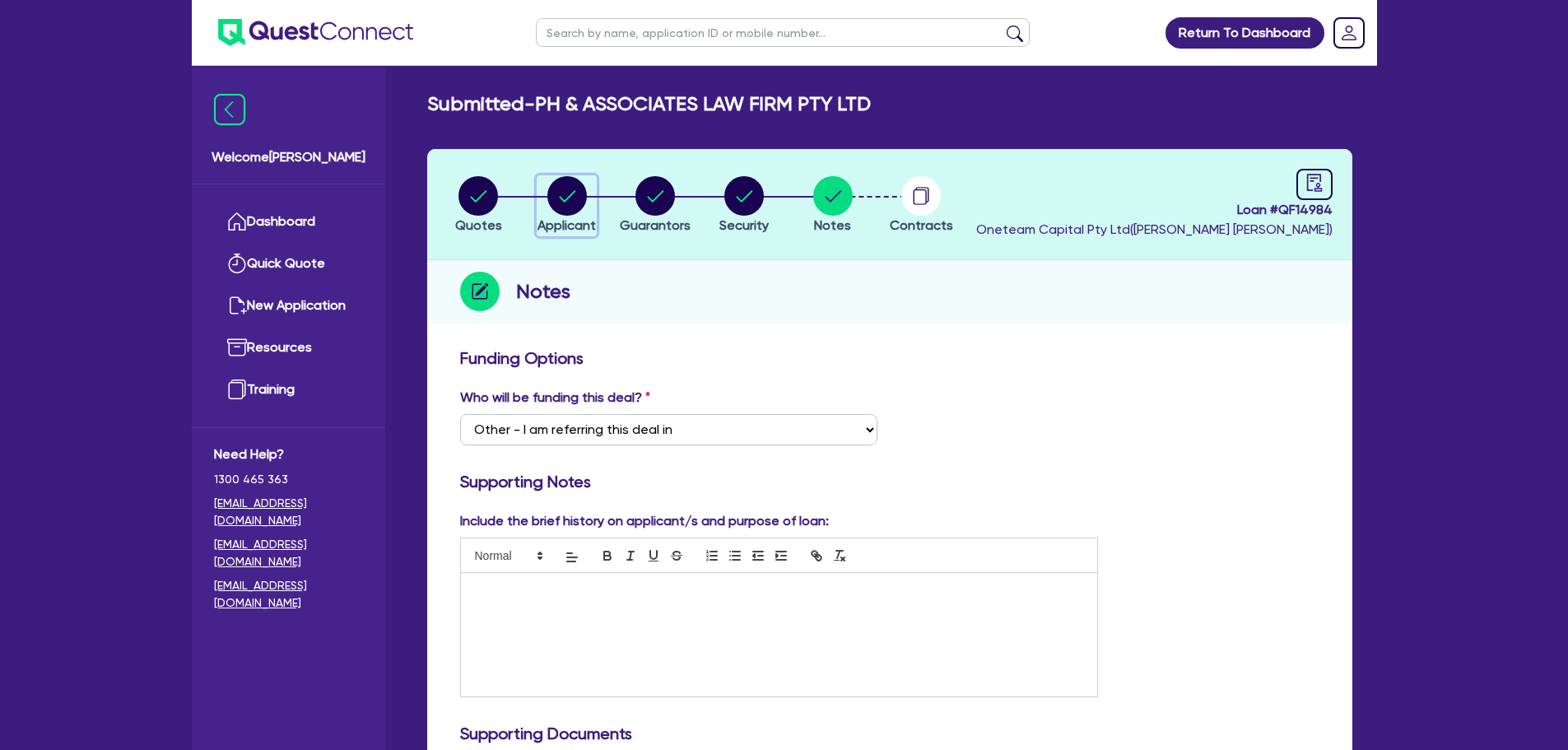
click at [567, 202] on circle "button" at bounding box center [567, 195] width 40 height 40
select select "COMPANY"
select select "PROFESSIONAL"
select select "LAWYERS"
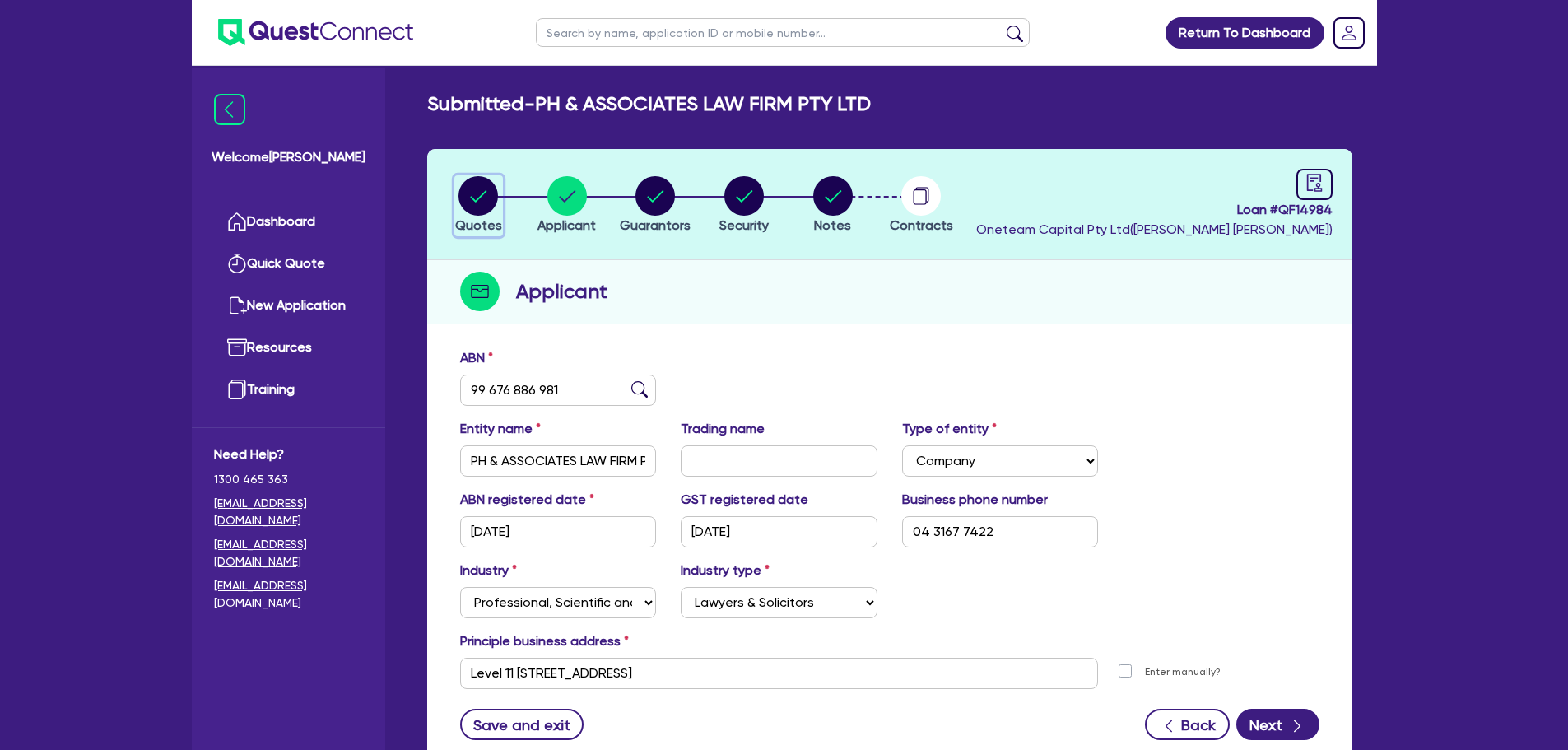
click at [484, 191] on circle "button" at bounding box center [478, 195] width 40 height 40
select select "CARS_AND_LIGHT_TRUCKS"
select select "PASSENGER_VEHICLES"
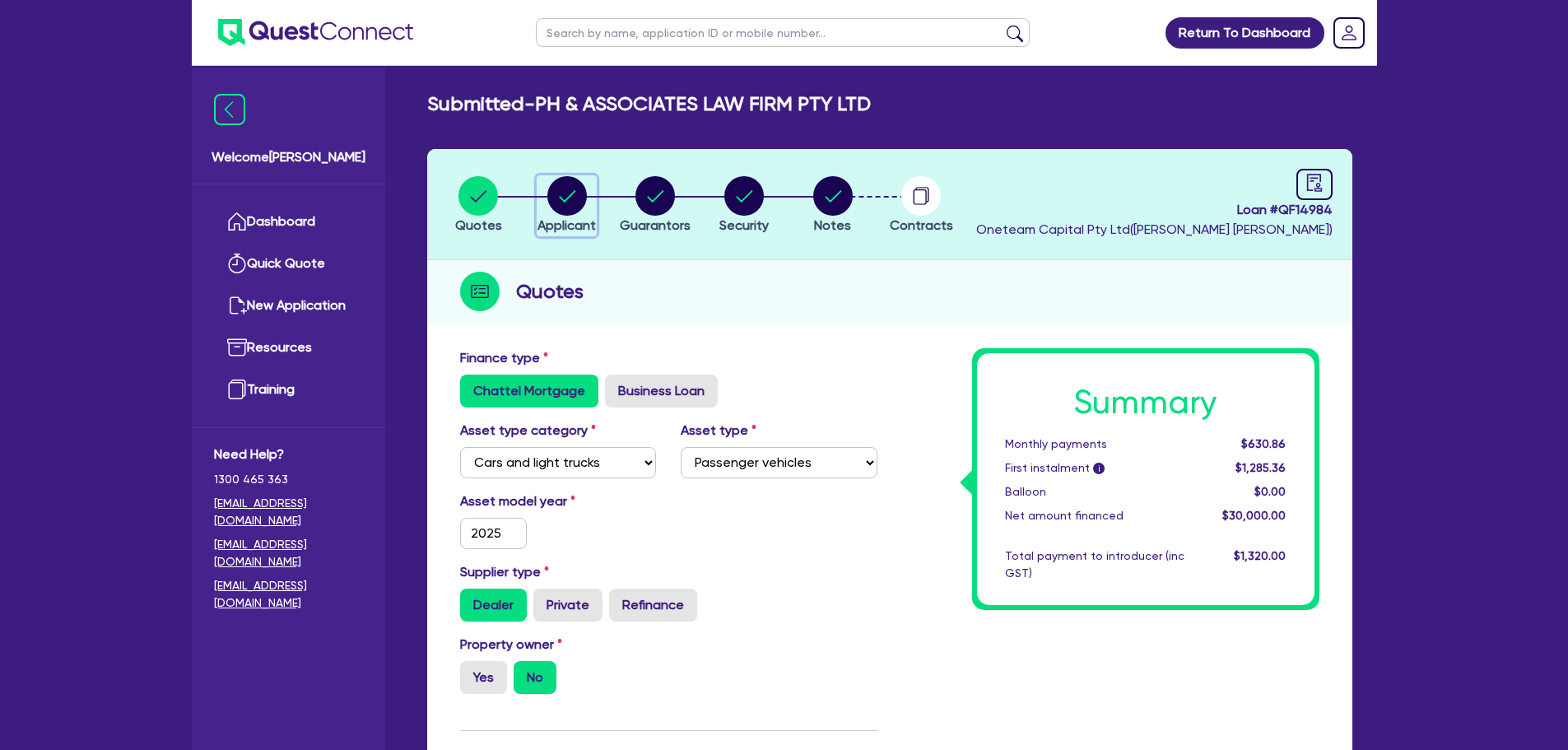
click at [564, 214] on circle "button" at bounding box center [567, 195] width 40 height 40
select select "COMPANY"
select select "PROFESSIONAL"
select select "LAWYERS"
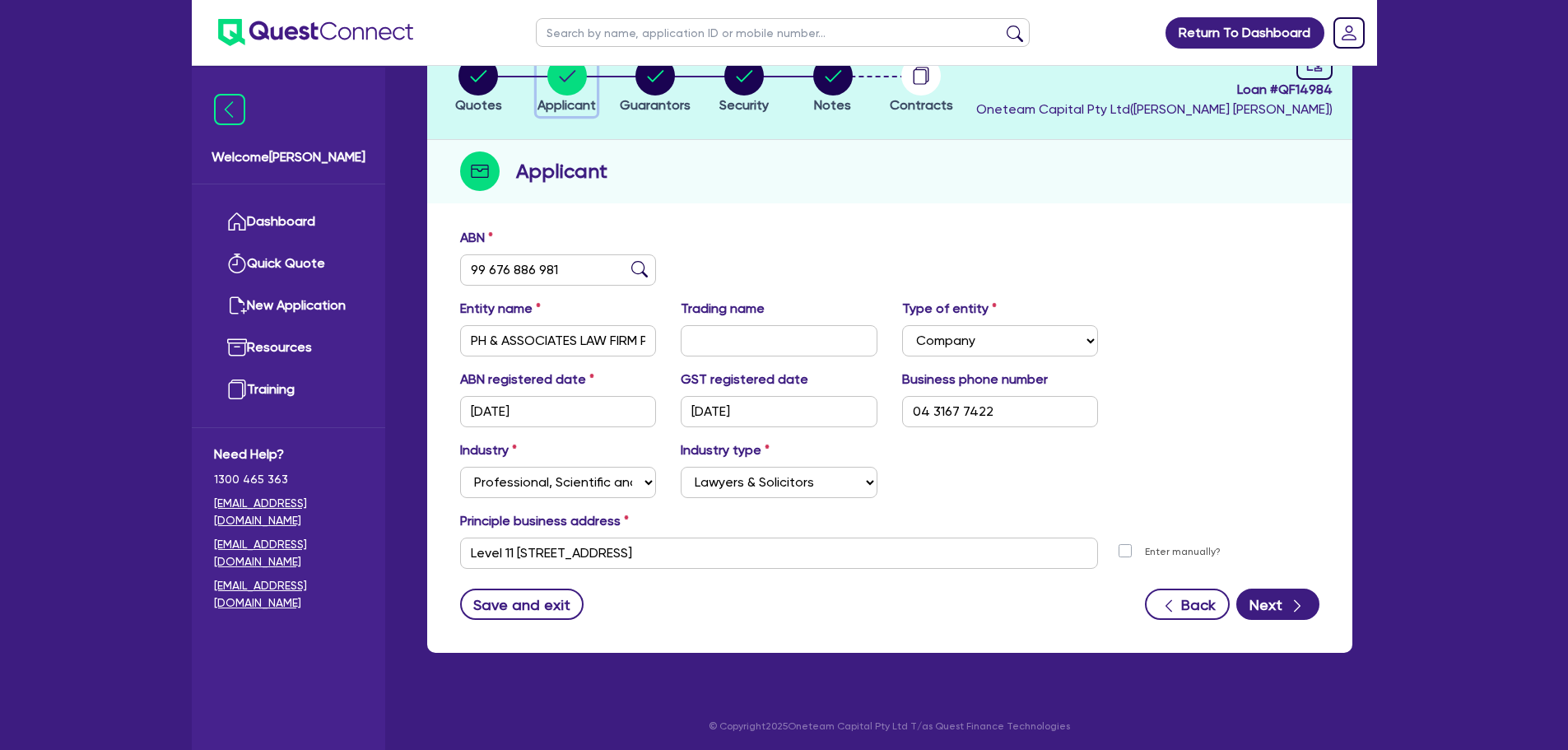
scroll to position [123, 0]
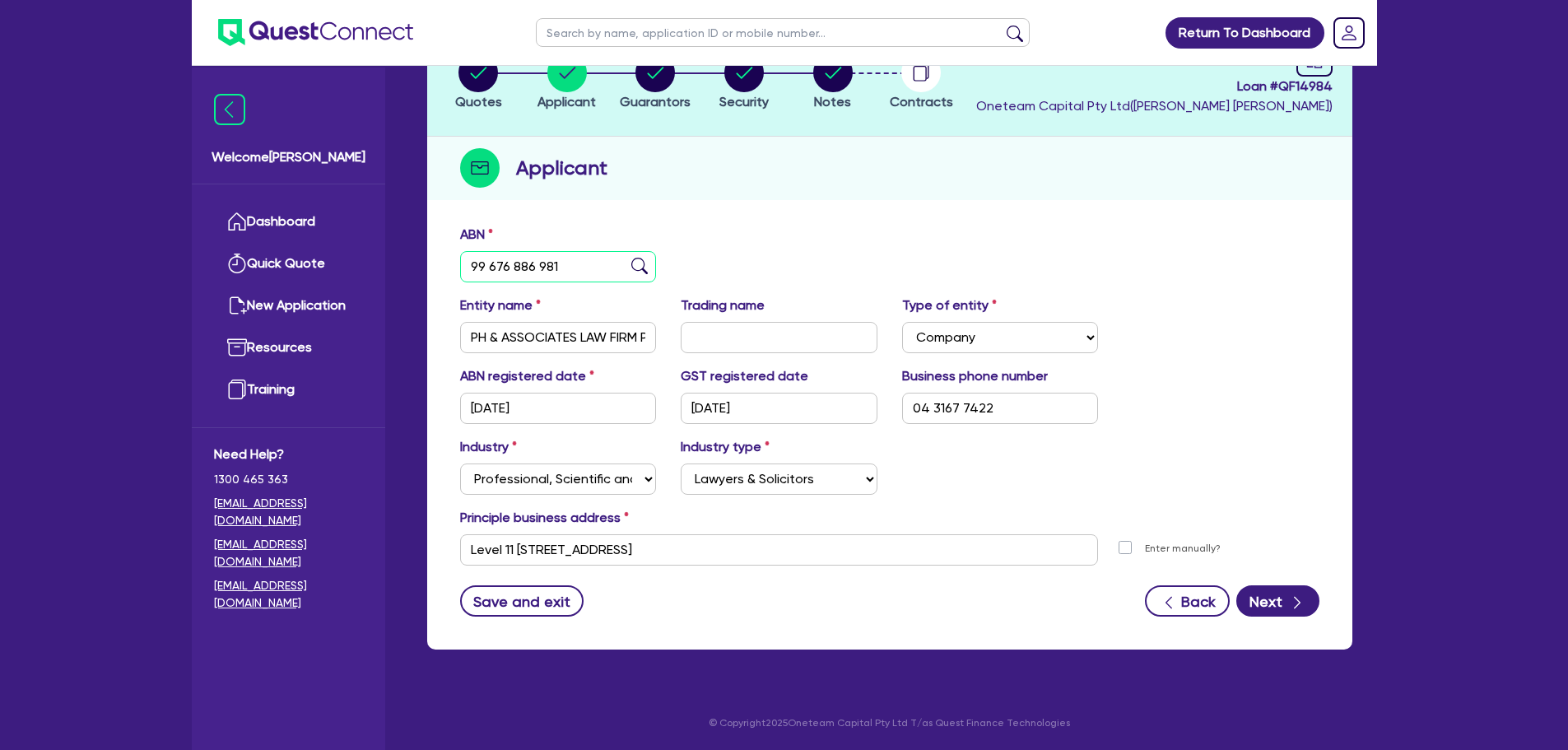
drag, startPoint x: 570, startPoint y: 267, endPoint x: 440, endPoint y: 272, distance: 130.1
click at [441, 272] on div "ABN 99 676 886 981 Entity name PH & ASSOCIATES LAW FIRM PTY LTD Trading name Ty…" at bounding box center [890, 433] width 926 height 433
click at [794, 243] on div "ABN 99 676 886 981" at bounding box center [890, 259] width 884 height 71
click at [292, 225] on link "Dashboard" at bounding box center [288, 222] width 149 height 42
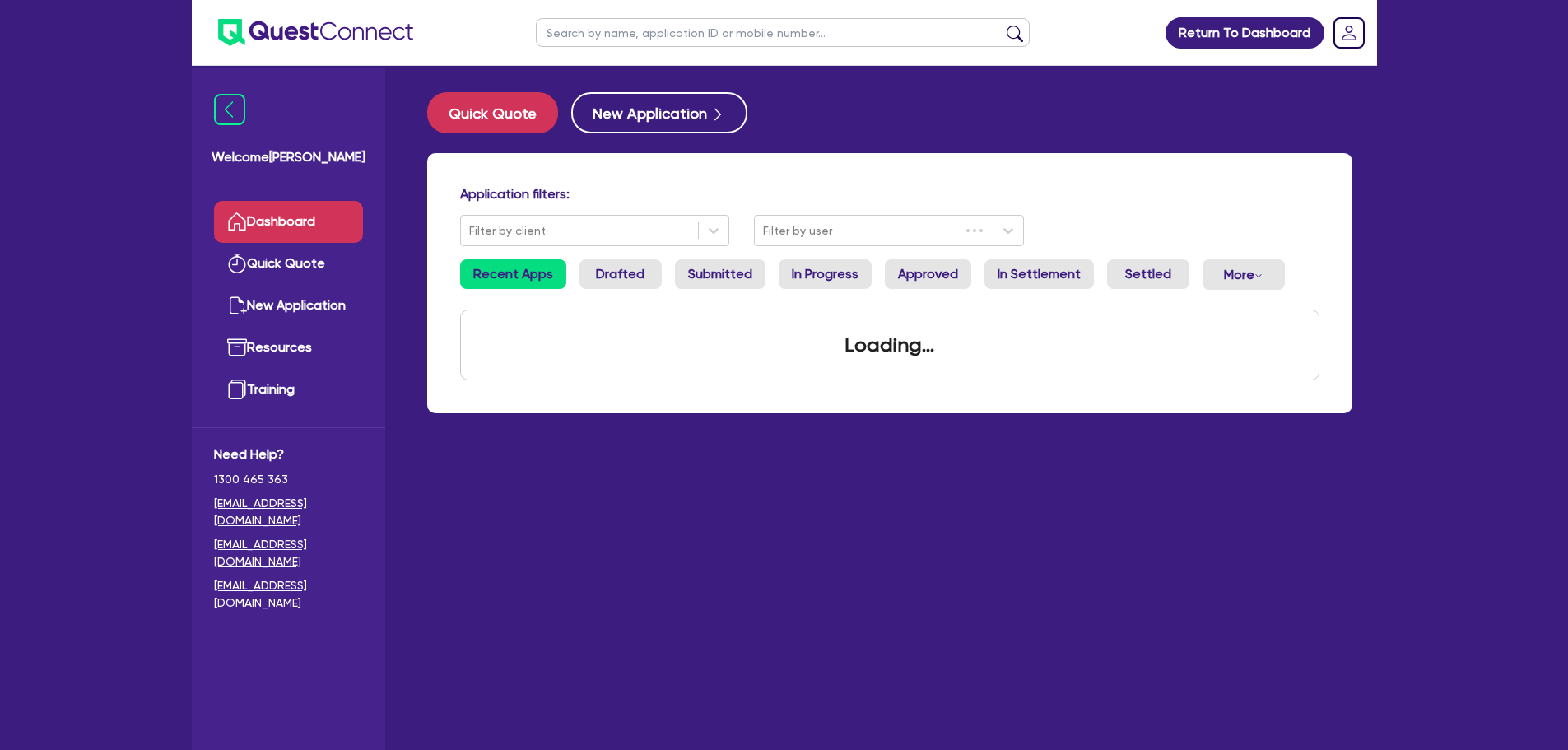
click at [586, 37] on input "text" at bounding box center [783, 33] width 494 height 29
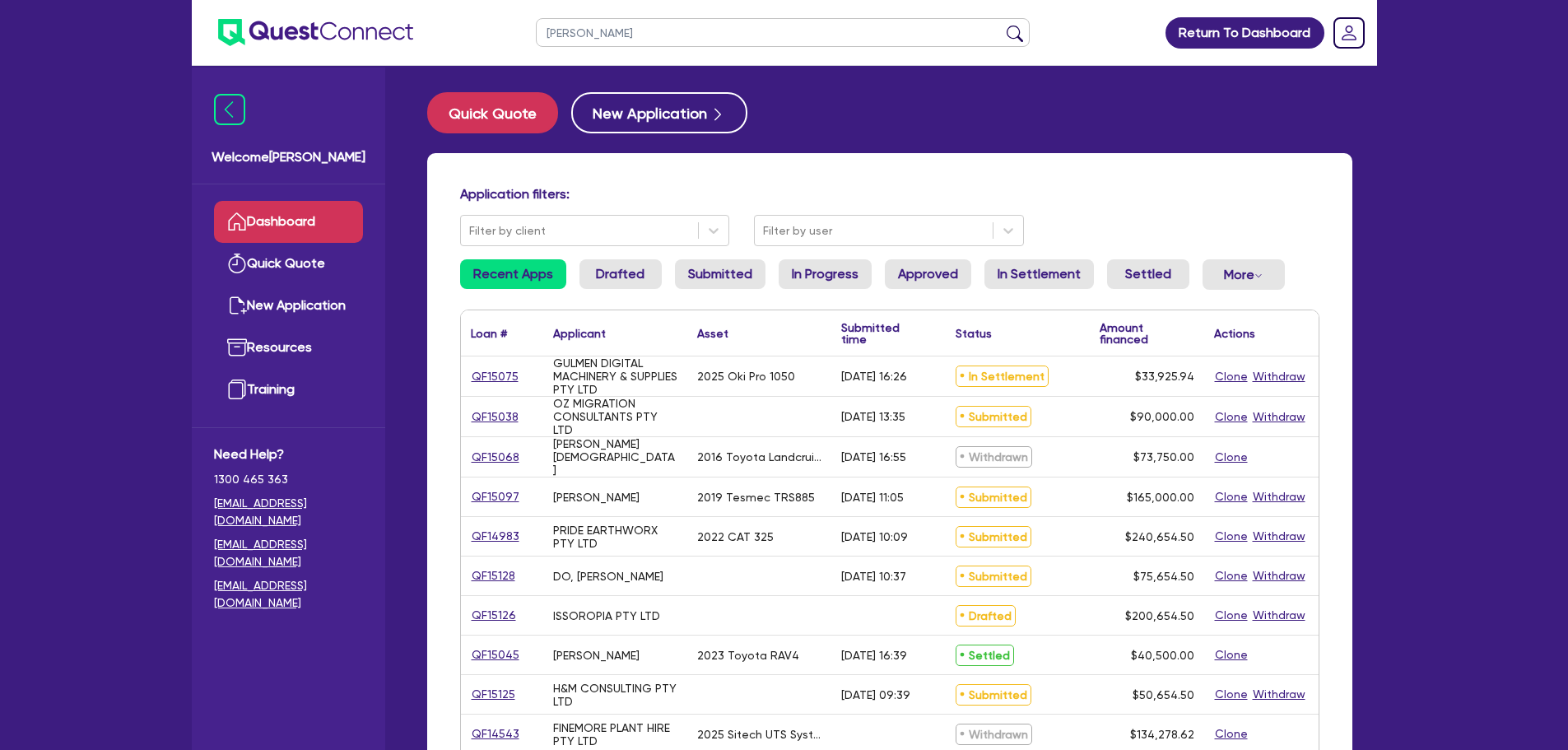
type input "jagdeep"
click at [1002, 24] on button "submit" at bounding box center [1014, 36] width 26 height 23
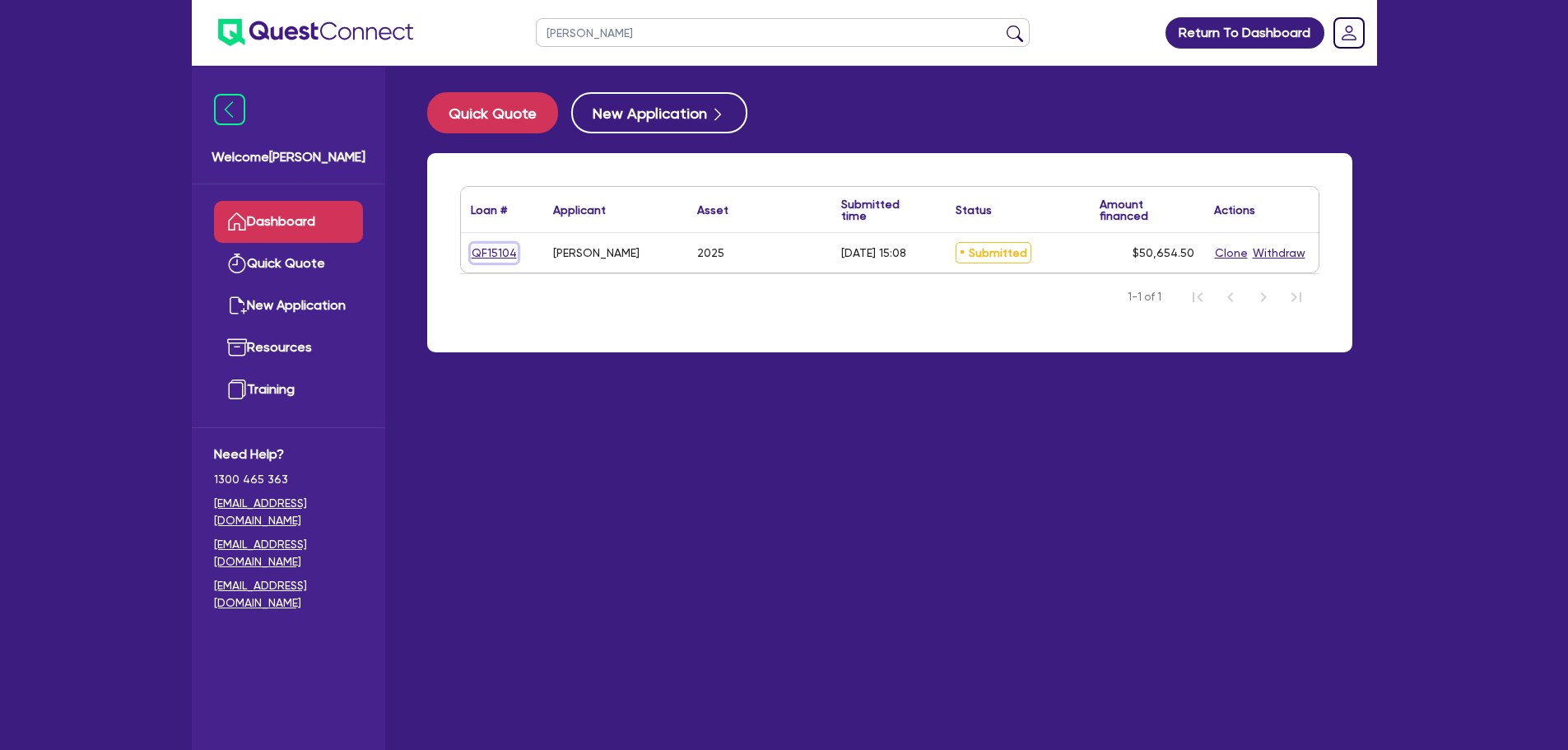
click at [503, 252] on link "QF15104" at bounding box center [494, 253] width 47 height 18
select select "CARS_AND_LIGHT_TRUCKS"
select select "PASSENGER_VEHICLES"
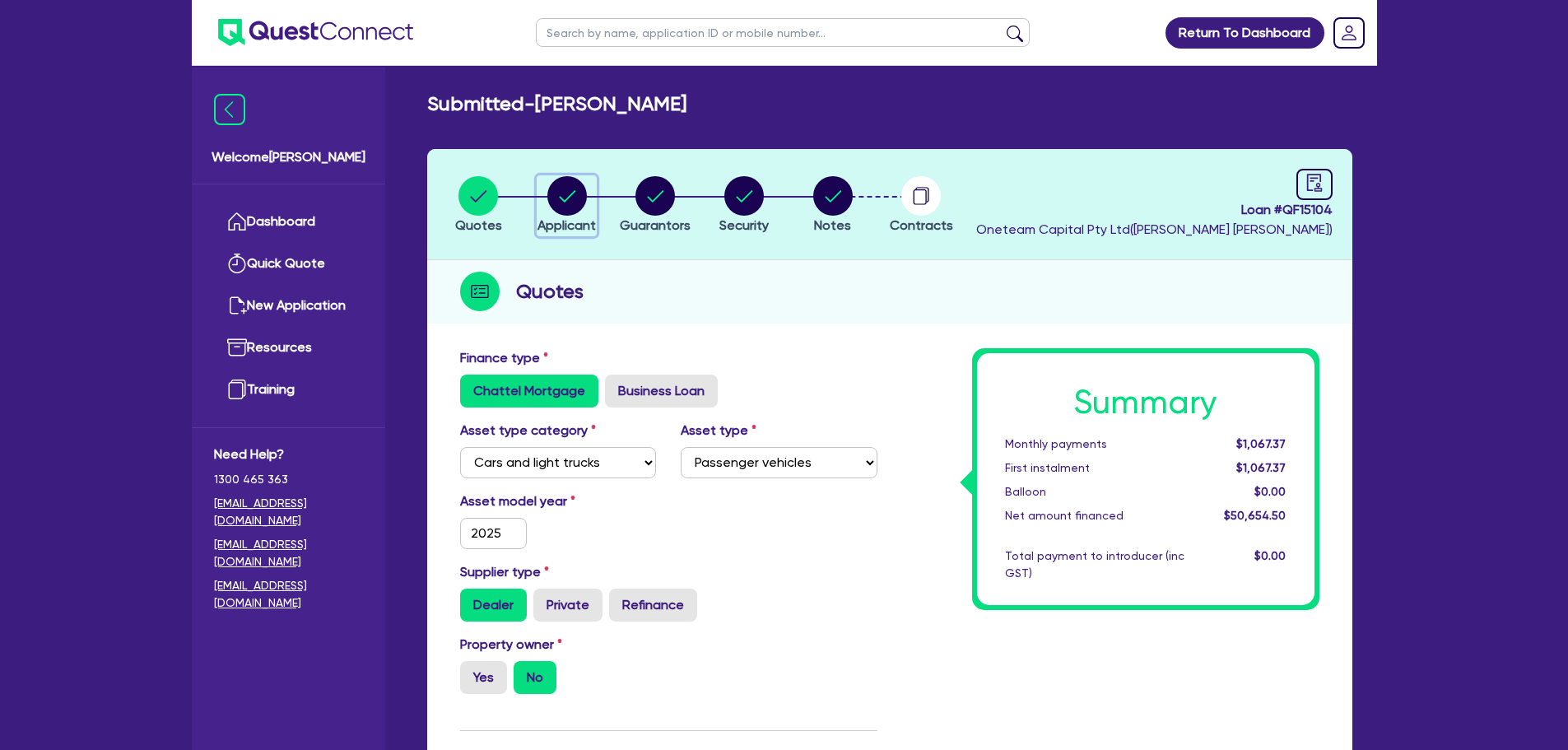
click at [579, 195] on circle "button" at bounding box center [567, 195] width 40 height 40
select select "SOLE_TRADER"
select select "TRANSPORT_WAREHOUSING"
select select "TAXI_LUXURY_CAR_SERVICES"
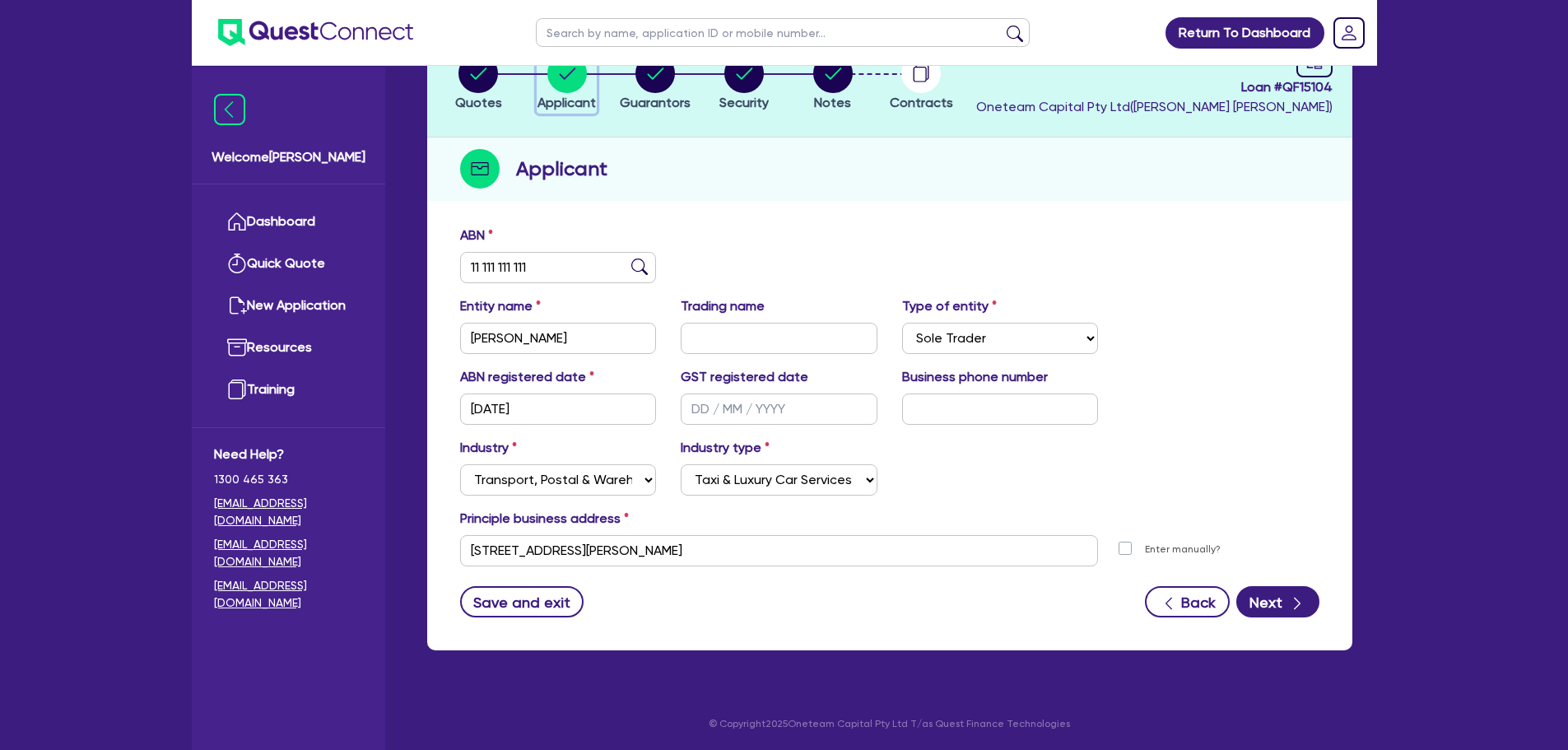
scroll to position [123, 0]
click at [657, 89] on circle "button" at bounding box center [655, 72] width 40 height 40
select select "MR"
select select "QLD"
select select "MARRIED"
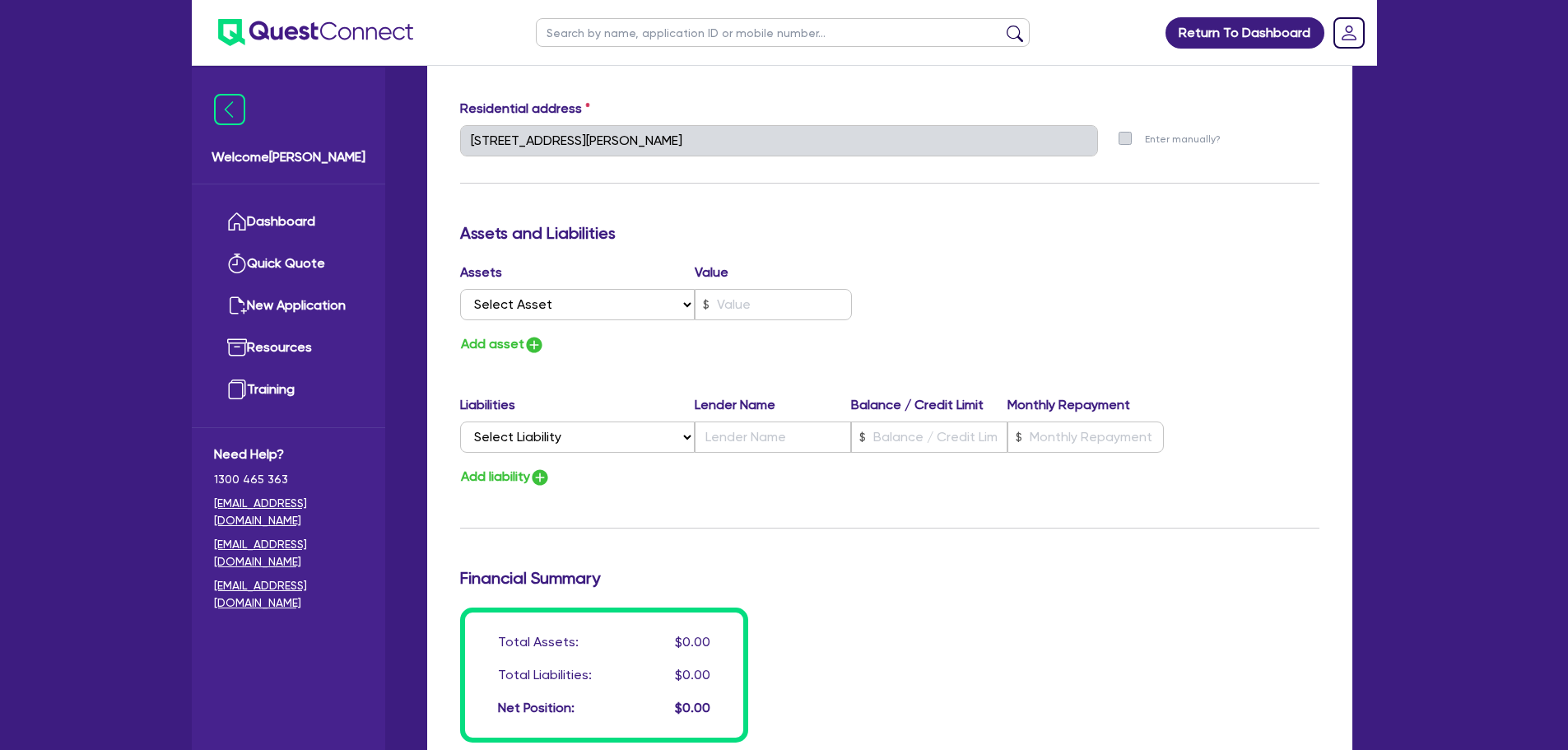
scroll to position [1172, 0]
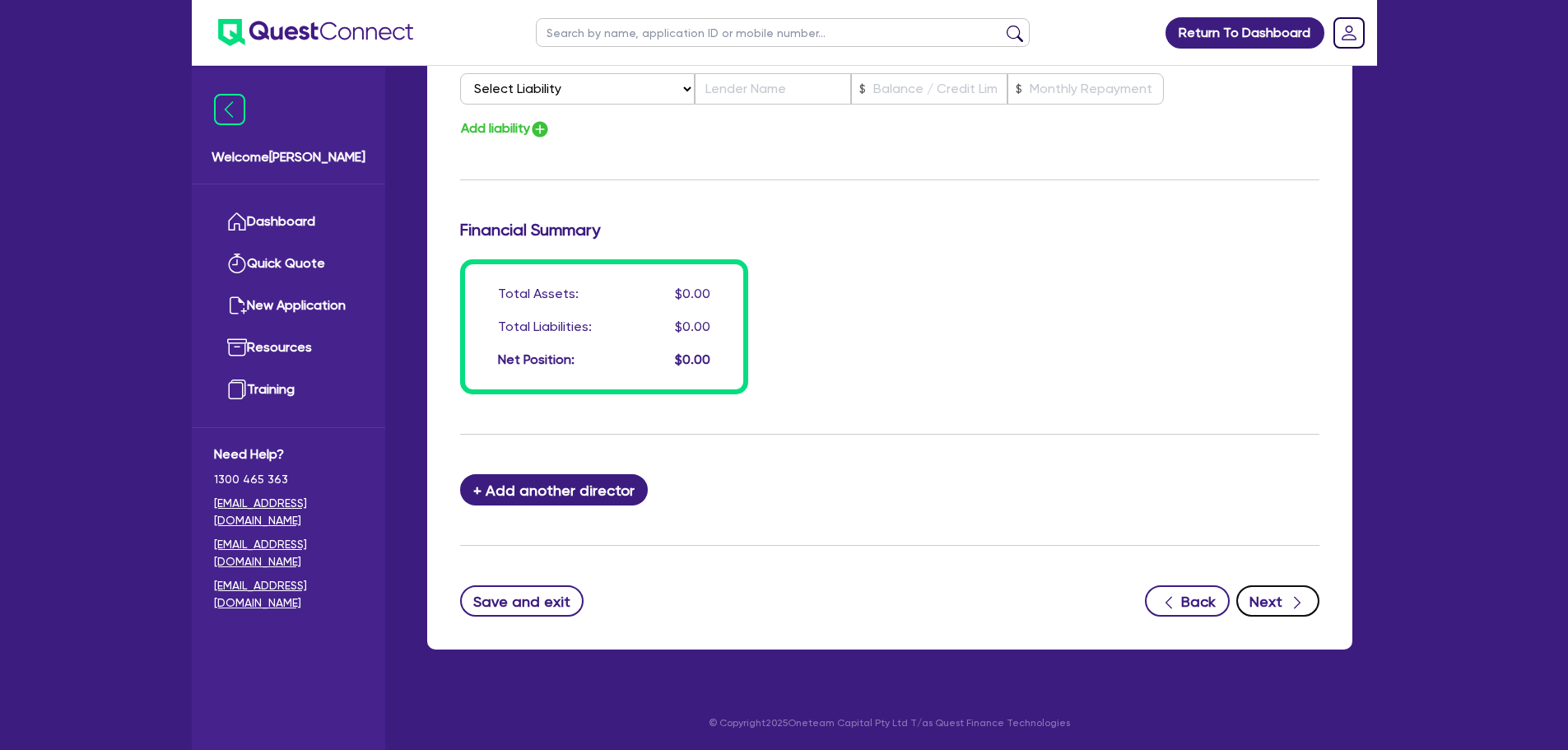
click at [1289, 602] on icon "button" at bounding box center [1297, 602] width 17 height 17
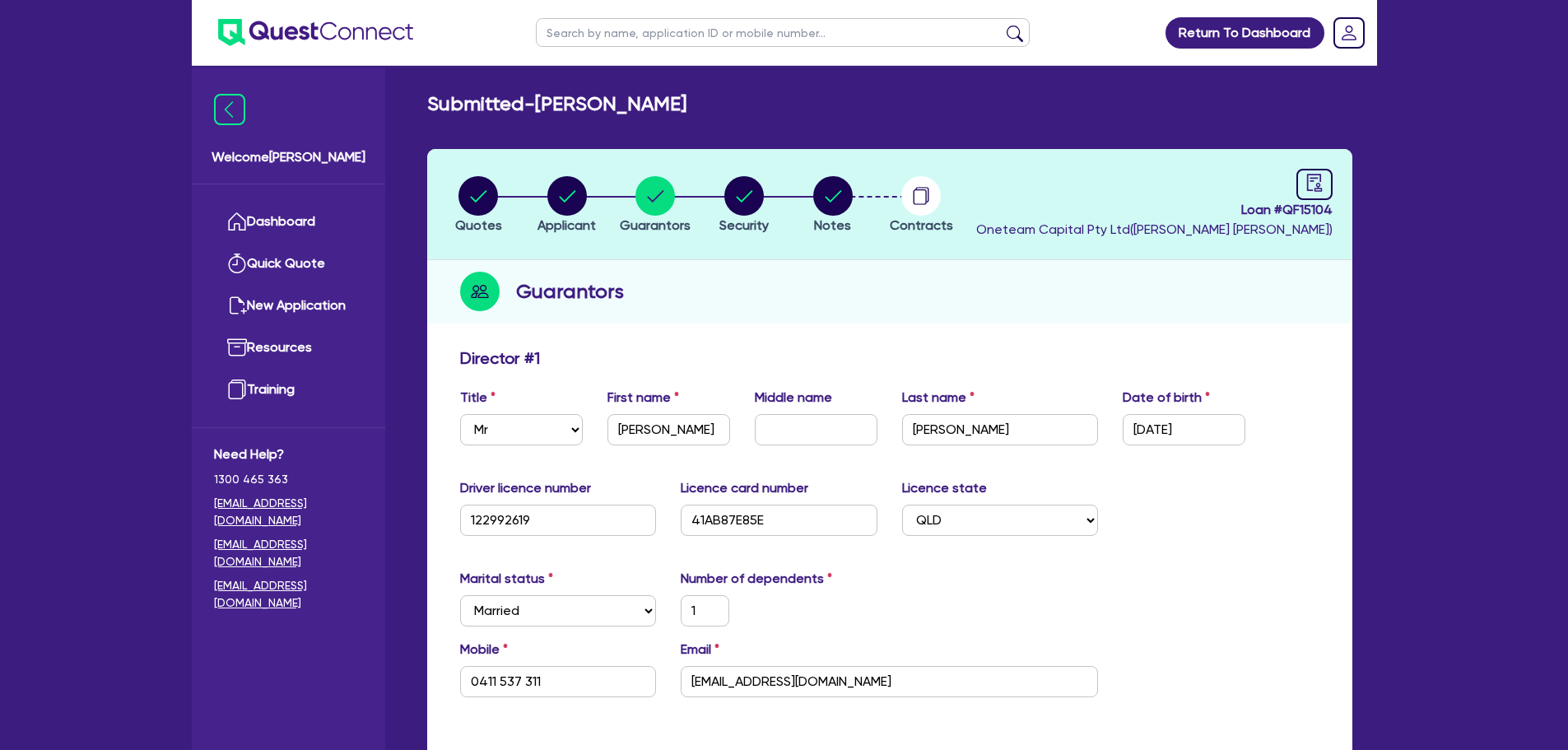
select select "CARS_AND_LIGHT_TRUCKS"
select select "PASSENGER_VEHICLES"
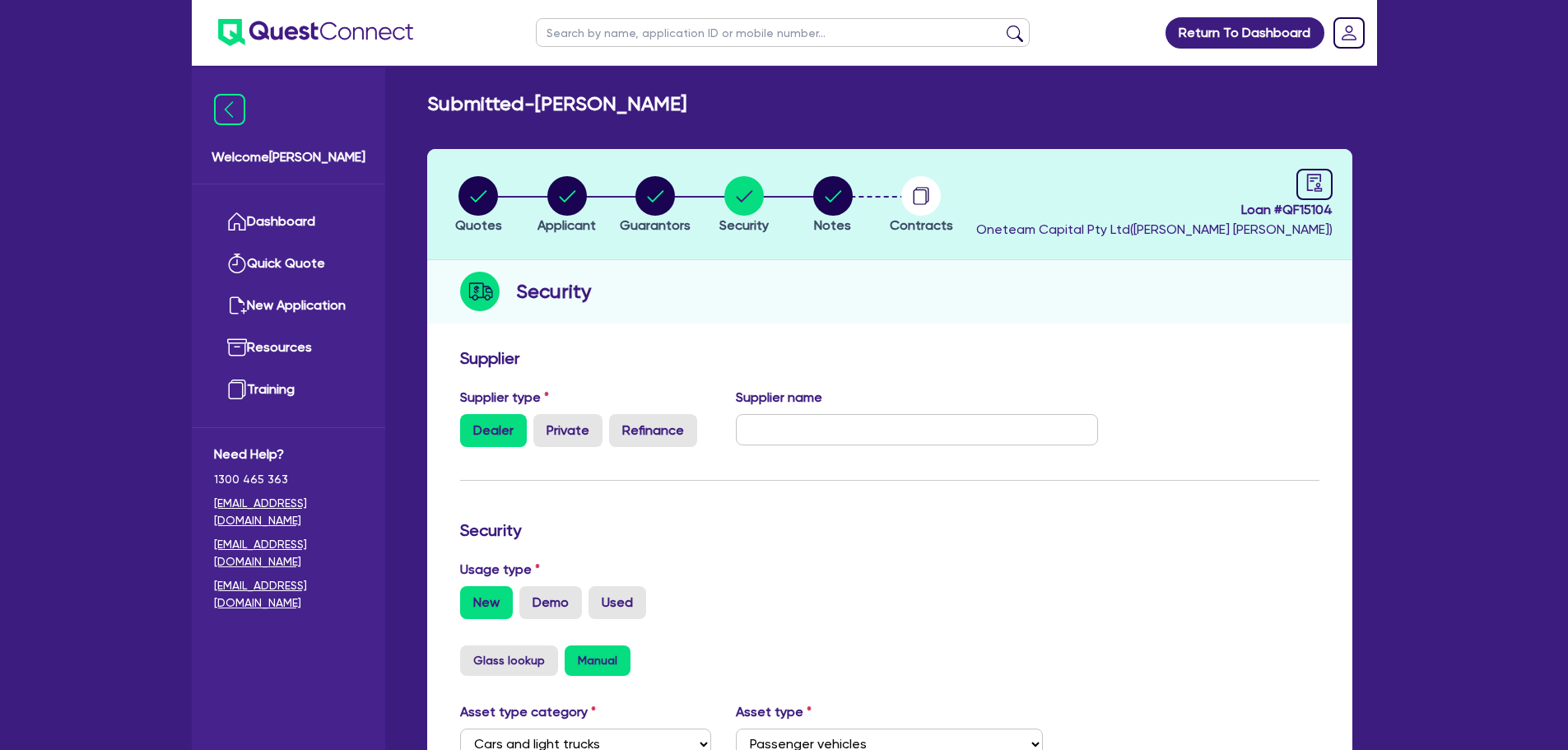
click at [645, 170] on header "Quotes Applicant Guarantors Security Notes Contracts Loan # QF15104 Oneteam Cap…" at bounding box center [890, 204] width 926 height 111
click at [648, 187] on circle "button" at bounding box center [655, 195] width 40 height 40
select select "MR"
select select "QLD"
select select "MARRIED"
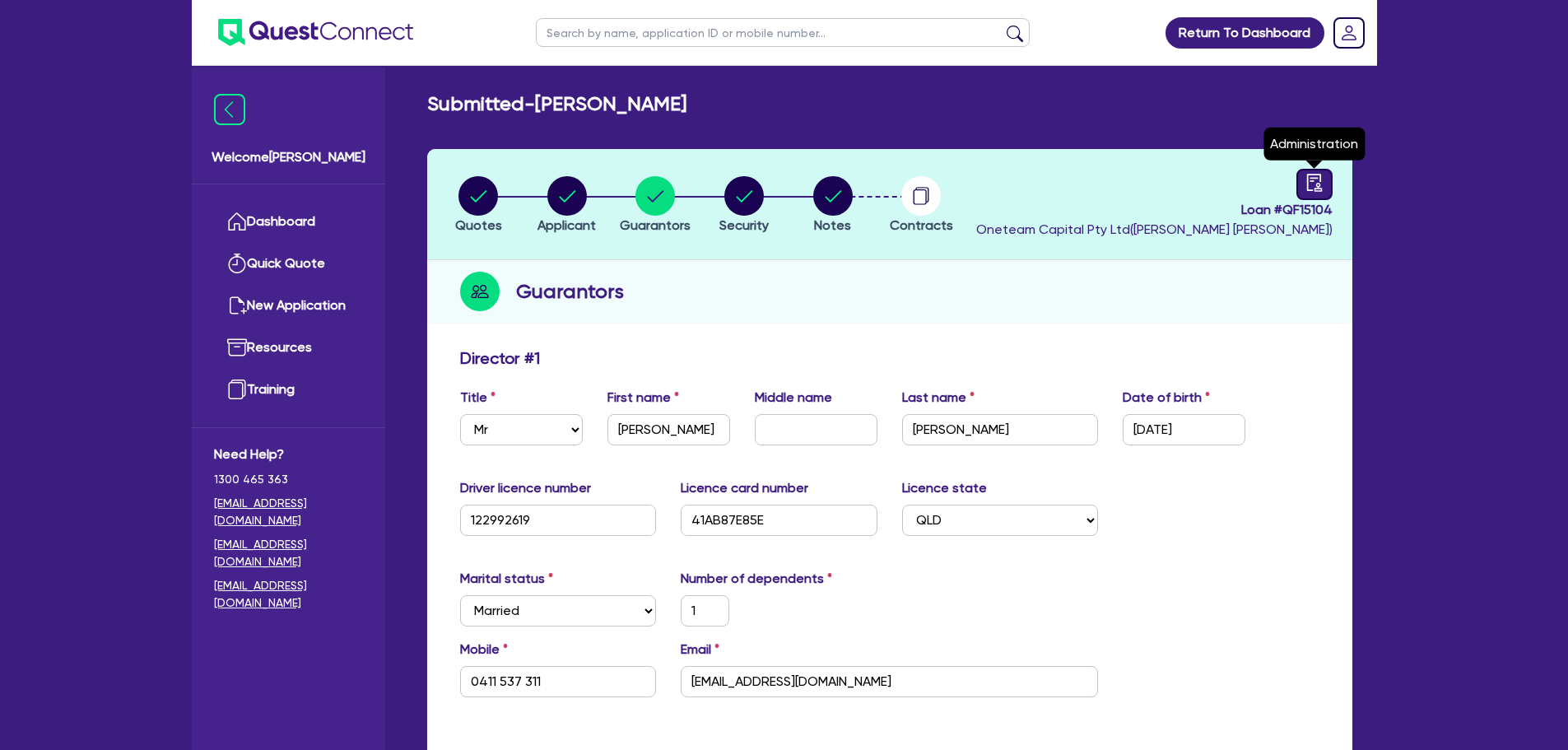
click at [1308, 175] on icon "audit" at bounding box center [1313, 183] width 15 height 17
select select "SUBMITTED_NEW"
select select "Other"
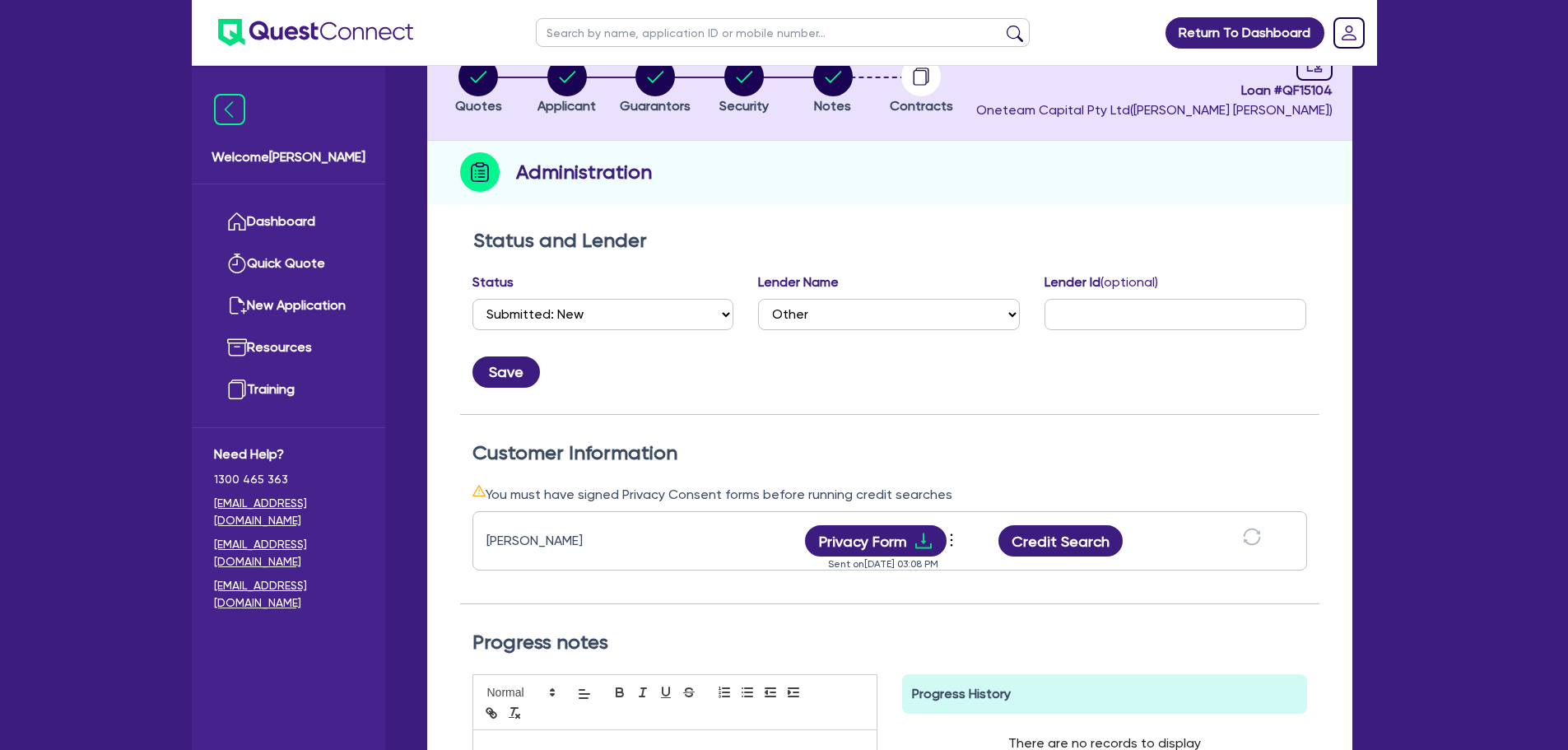
scroll to position [329, 0]
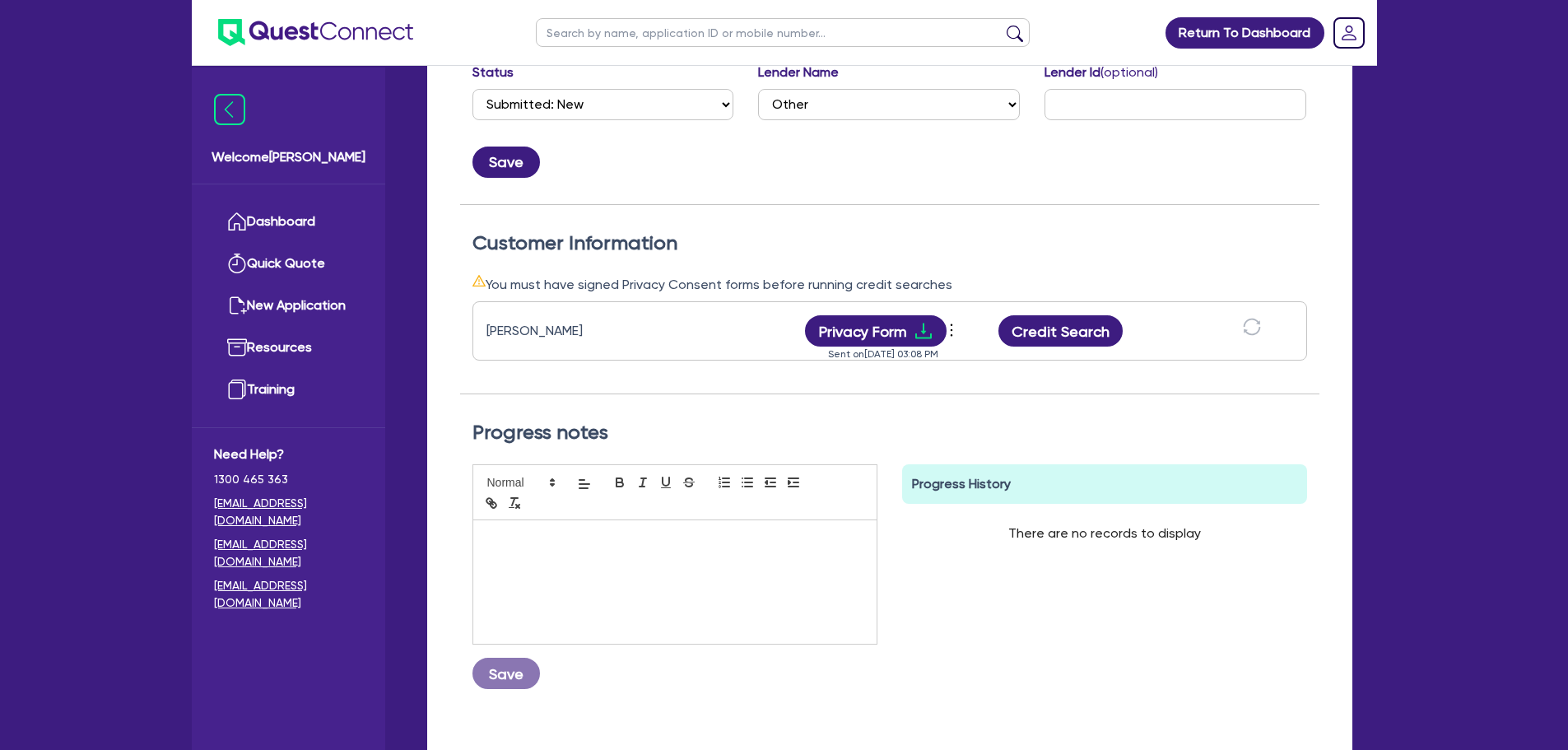
click at [997, 347] on div "Credit Search" at bounding box center [1062, 331] width 165 height 31
click at [1039, 329] on button "Credit Search" at bounding box center [1061, 331] width 125 height 31
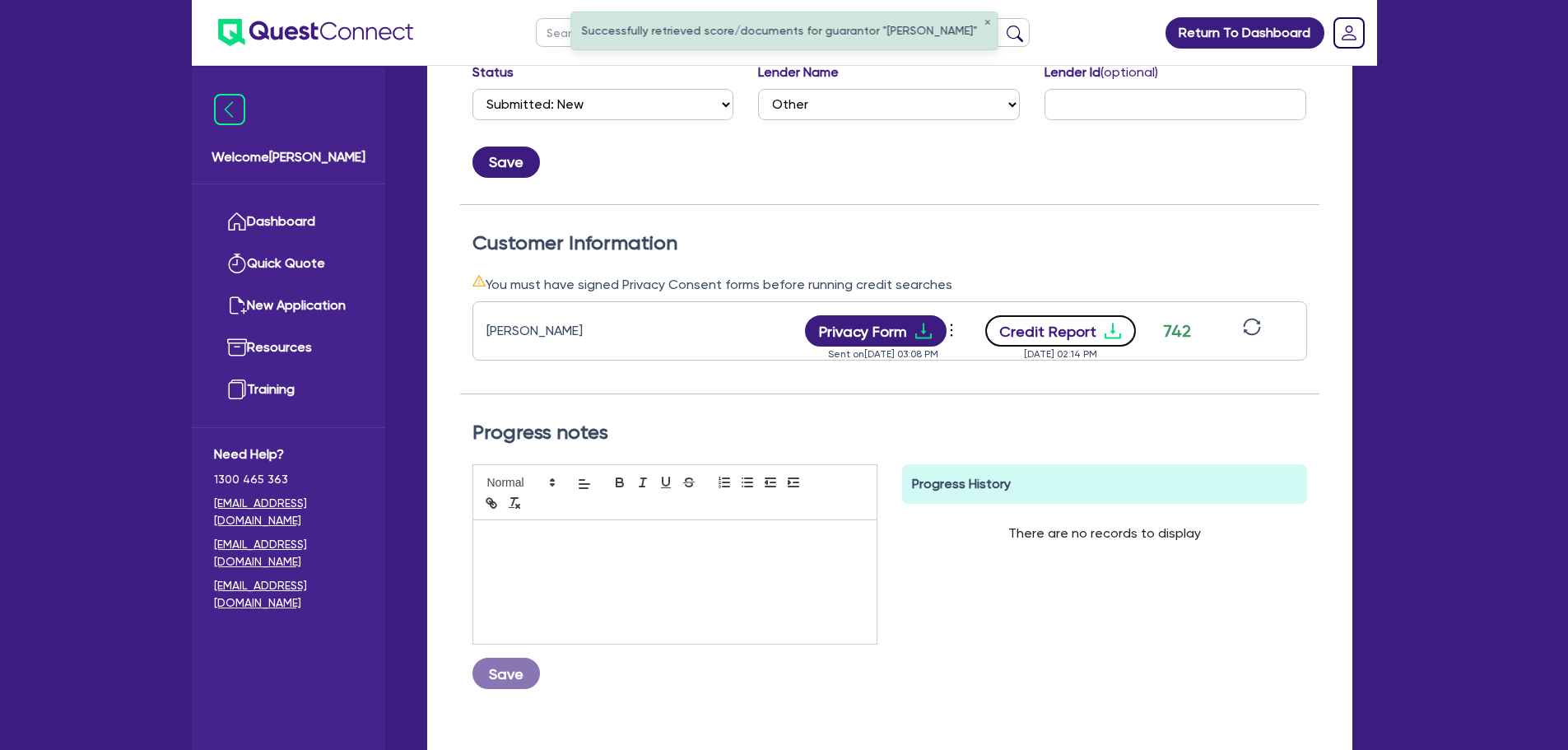
click at [1061, 324] on button "Credit Report" at bounding box center [1060, 331] width 151 height 31
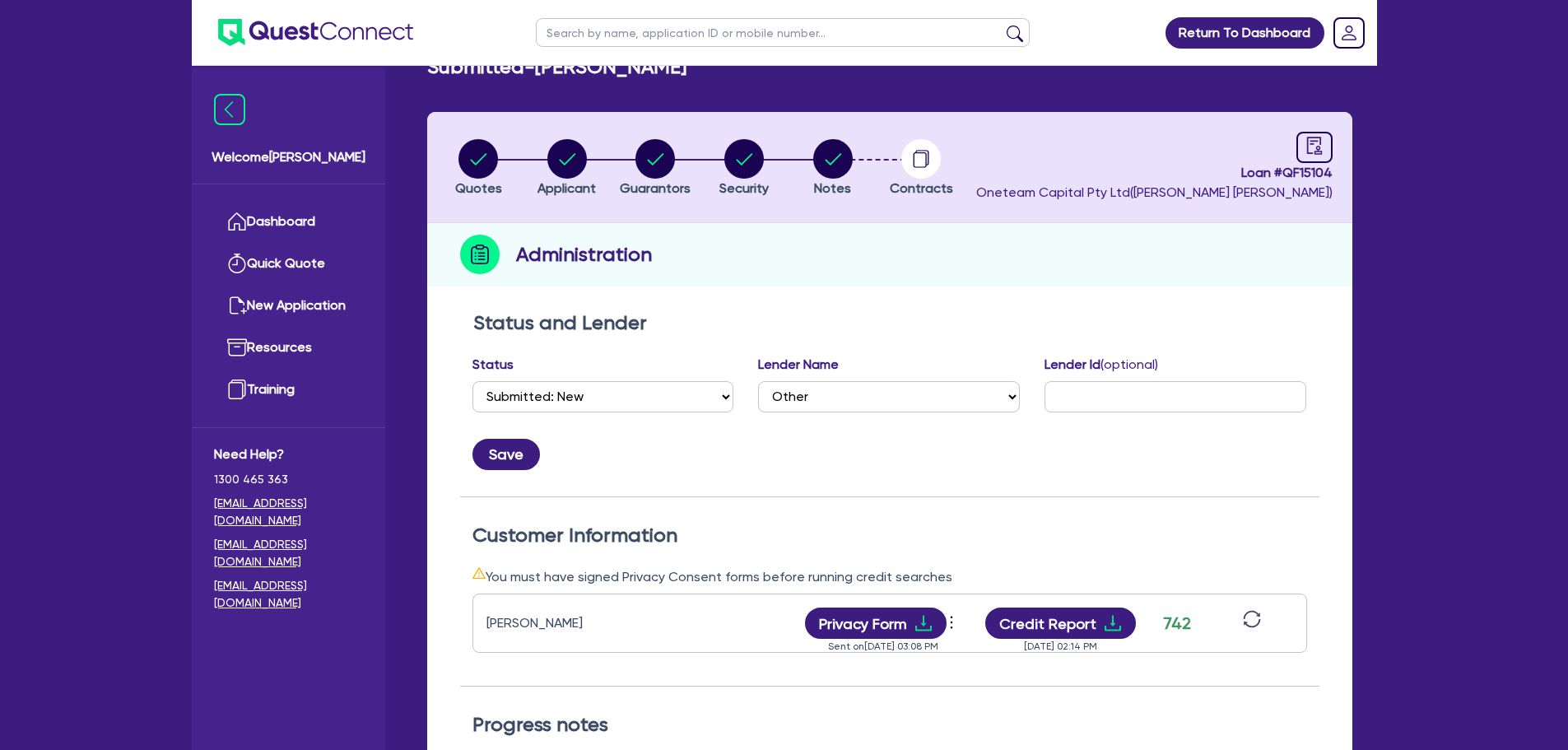
scroll to position [0, 0]
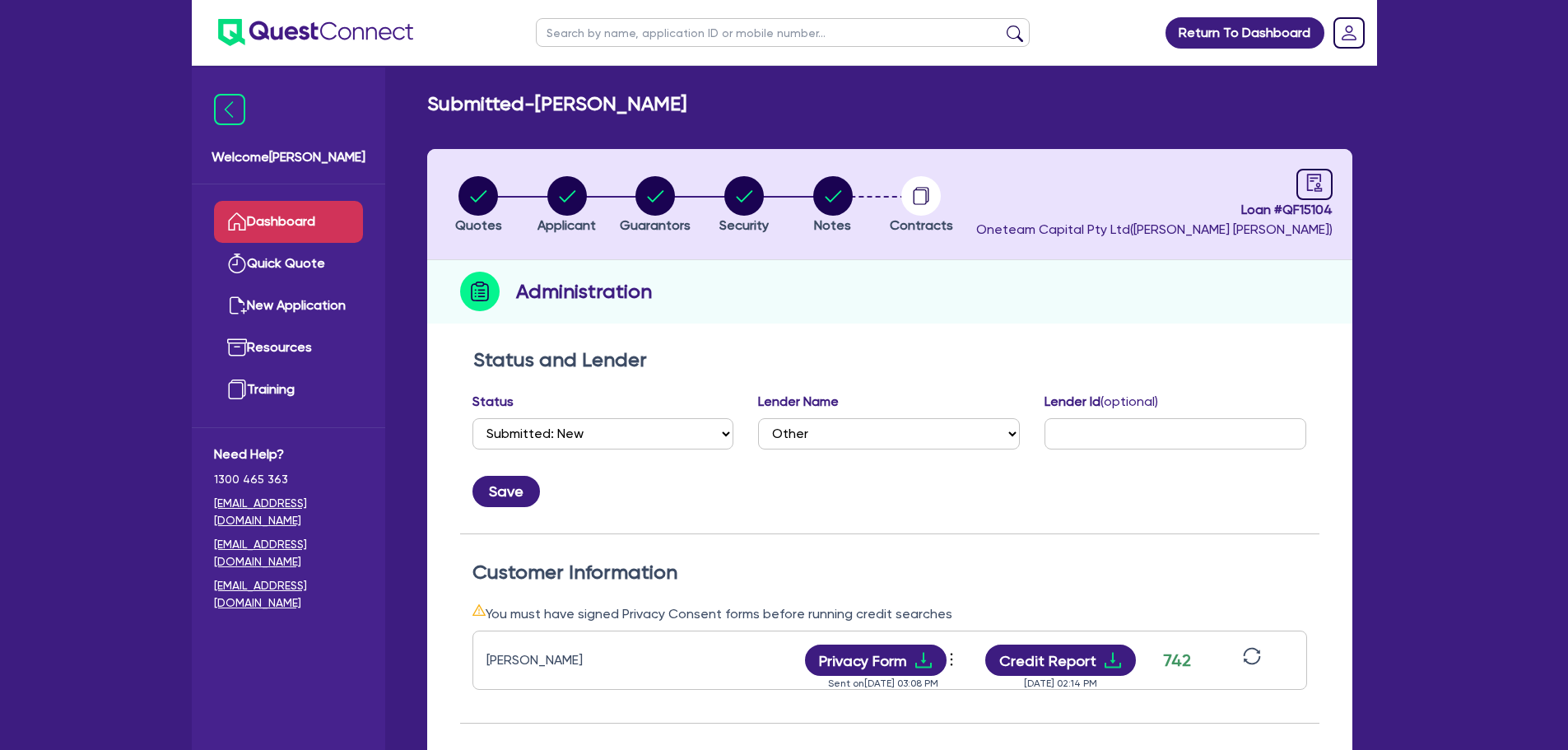
click at [315, 219] on link "Dashboard" at bounding box center [288, 222] width 149 height 42
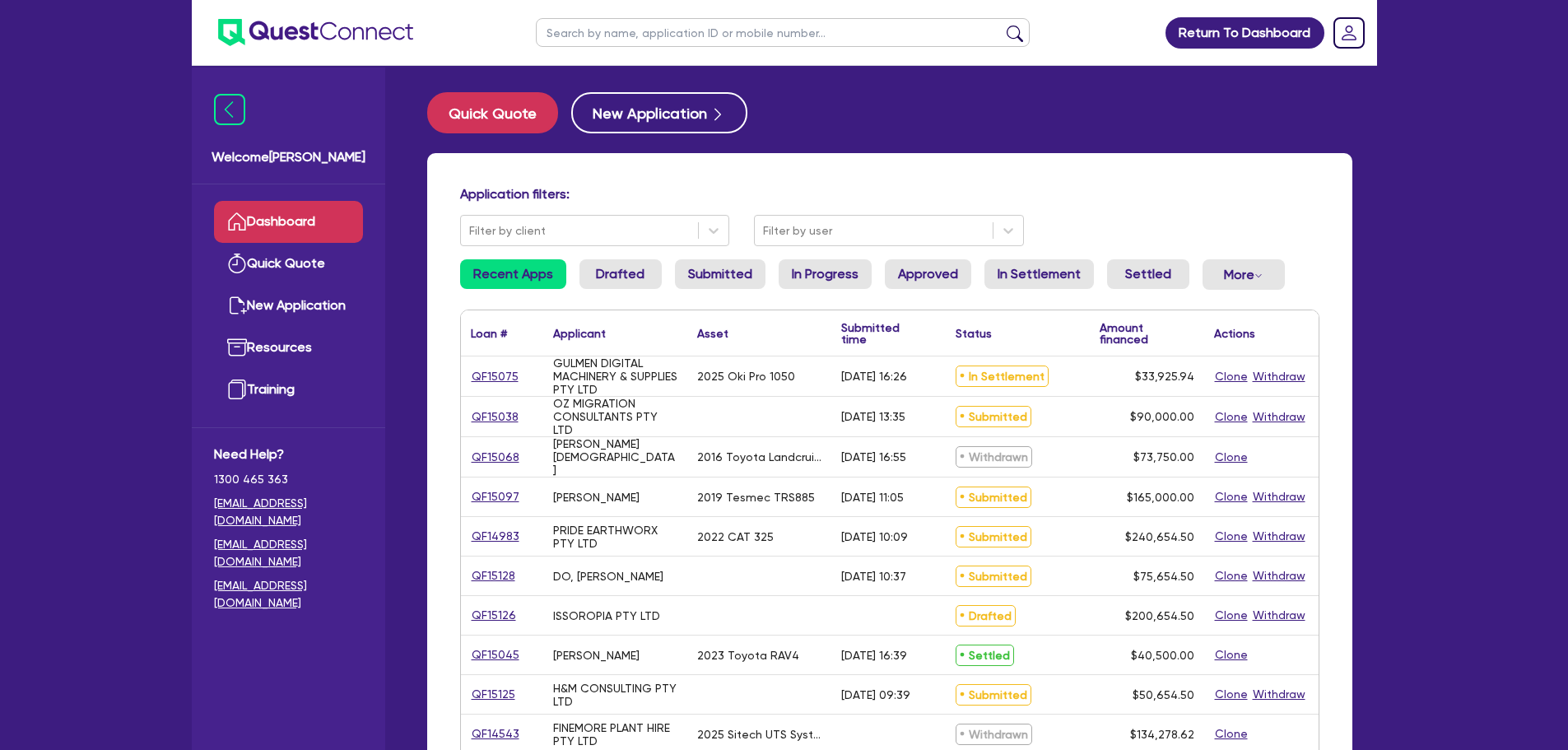
click at [706, 24] on input "text" at bounding box center [783, 33] width 494 height 29
type input "PH"
click at [1002, 24] on button "submit" at bounding box center [1014, 36] width 26 height 23
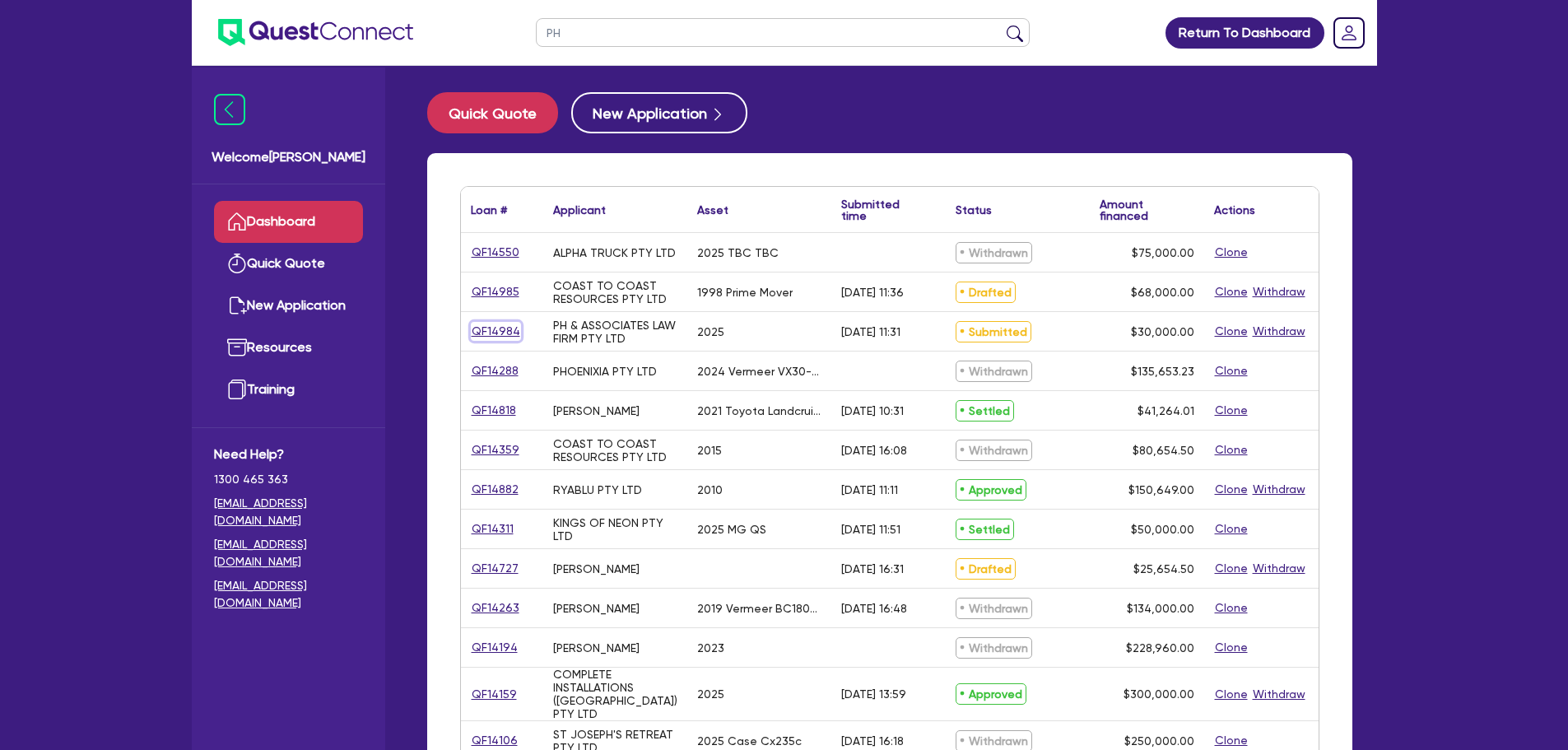
click at [510, 323] on link "QF14984" at bounding box center [496, 330] width 51 height 18
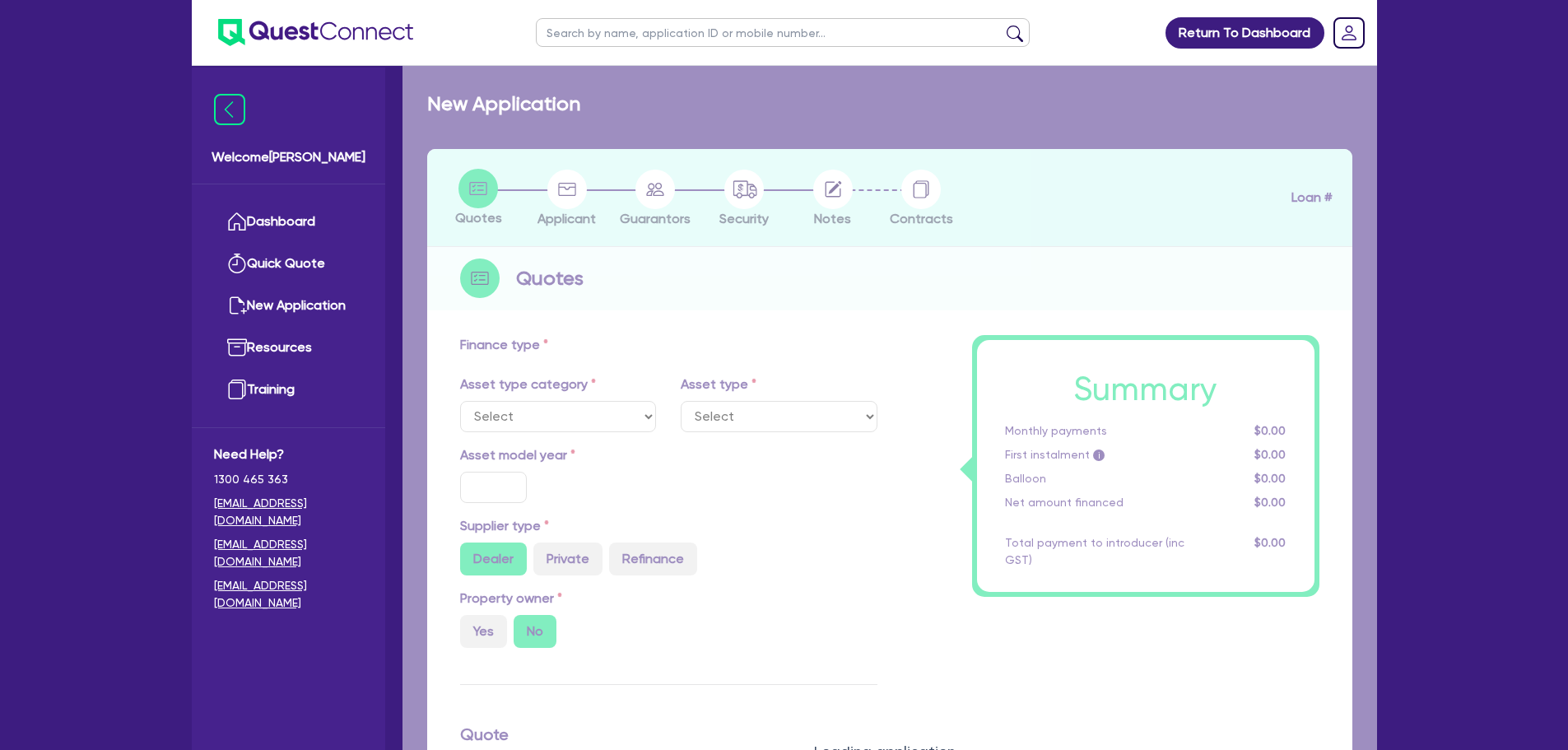
select select "CARS_AND_LIGHT_TRUCKS"
type input "2025"
type input "30,000"
type input "4"
type input "1,200"
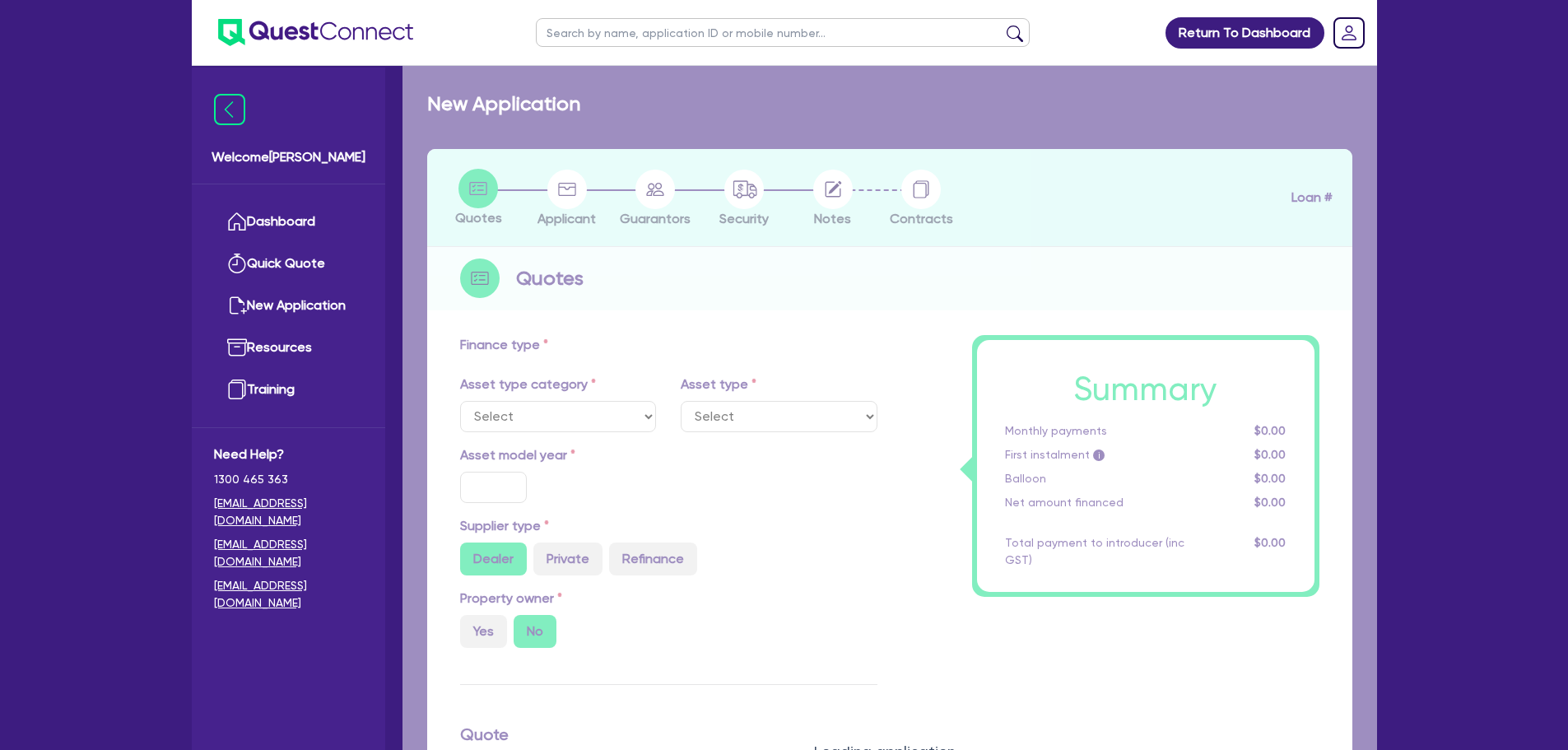
type input "8"
select select "PASSENGER_VEHICLES"
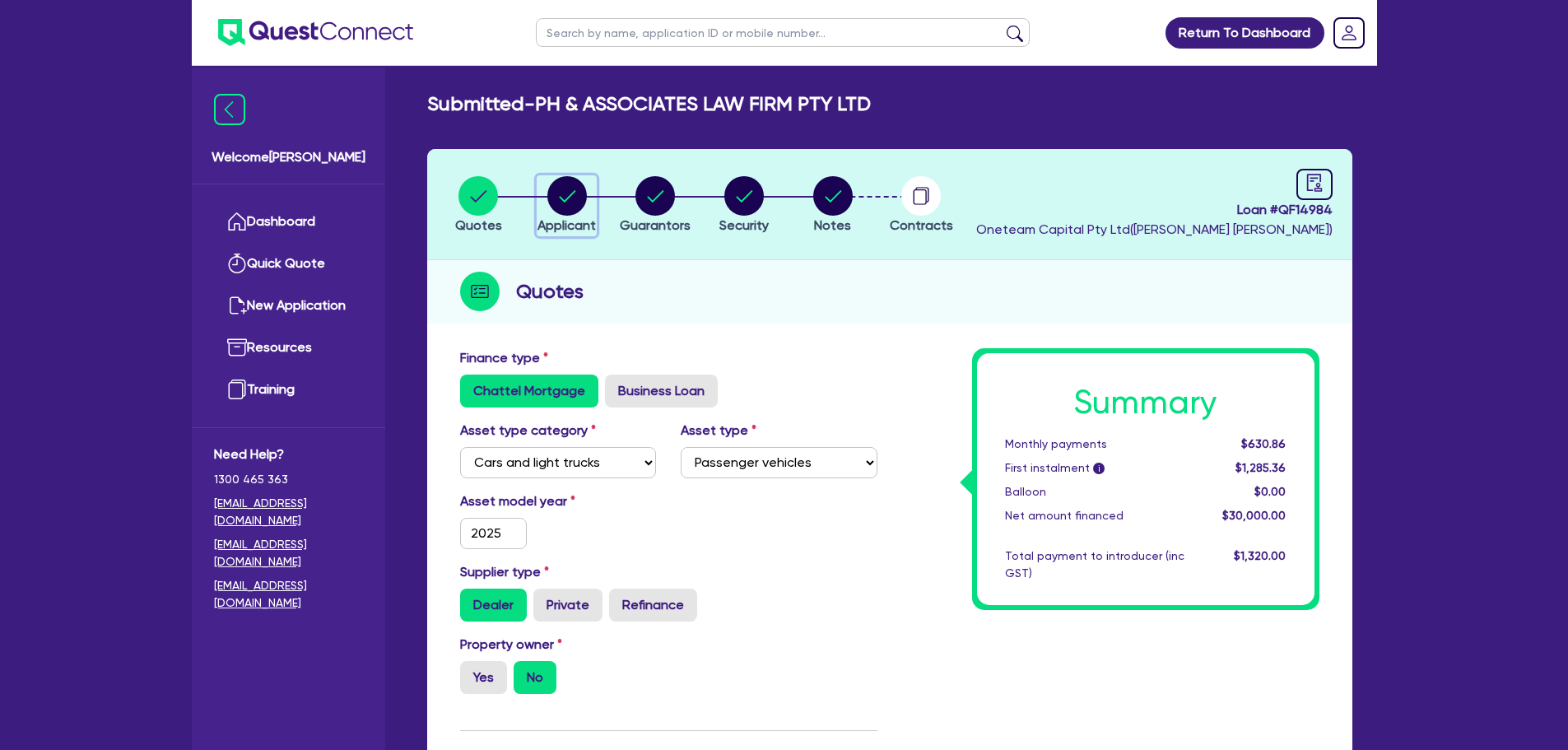
click at [569, 189] on circle "button" at bounding box center [567, 195] width 40 height 40
select select "COMPANY"
select select "PROFESSIONAL"
select select "LAWYERS"
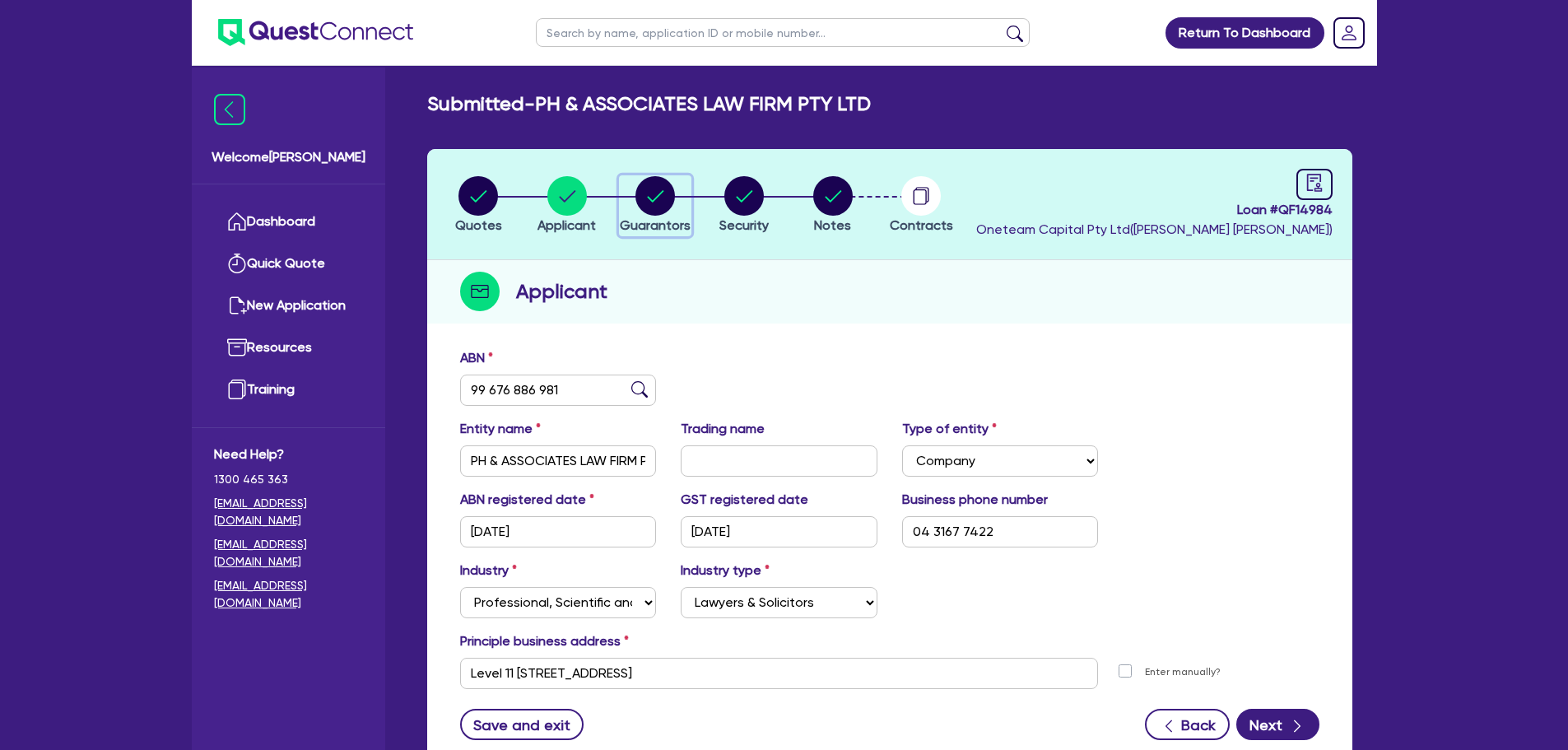
click at [657, 191] on circle "button" at bounding box center [655, 195] width 40 height 40
select select "MR"
select select "[GEOGRAPHIC_DATA]"
select select "SINGLE"
select select "CASH"
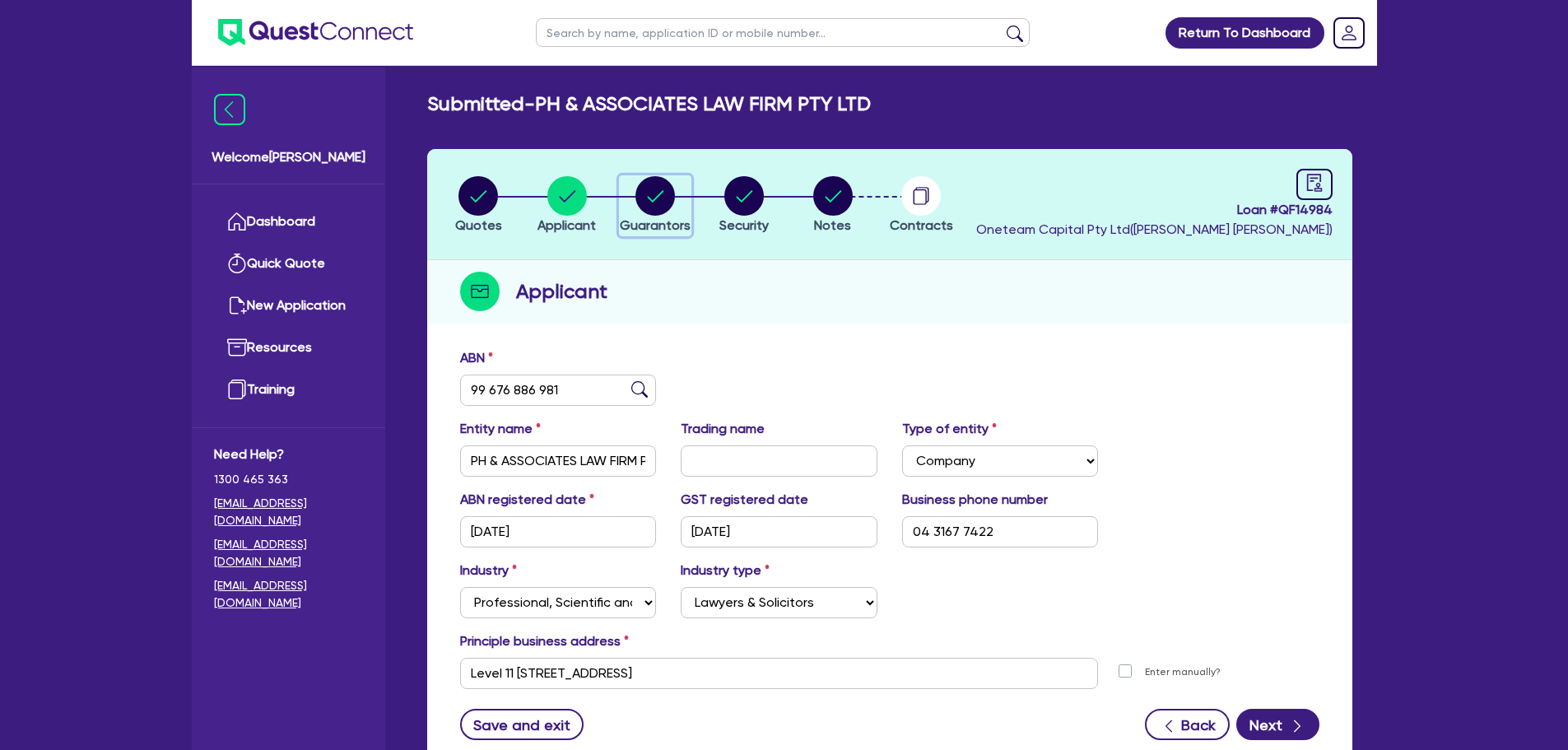
select select "VEHICLE"
select select "HOUSEHOLD_PERSONAL"
select select "VEHICLE"
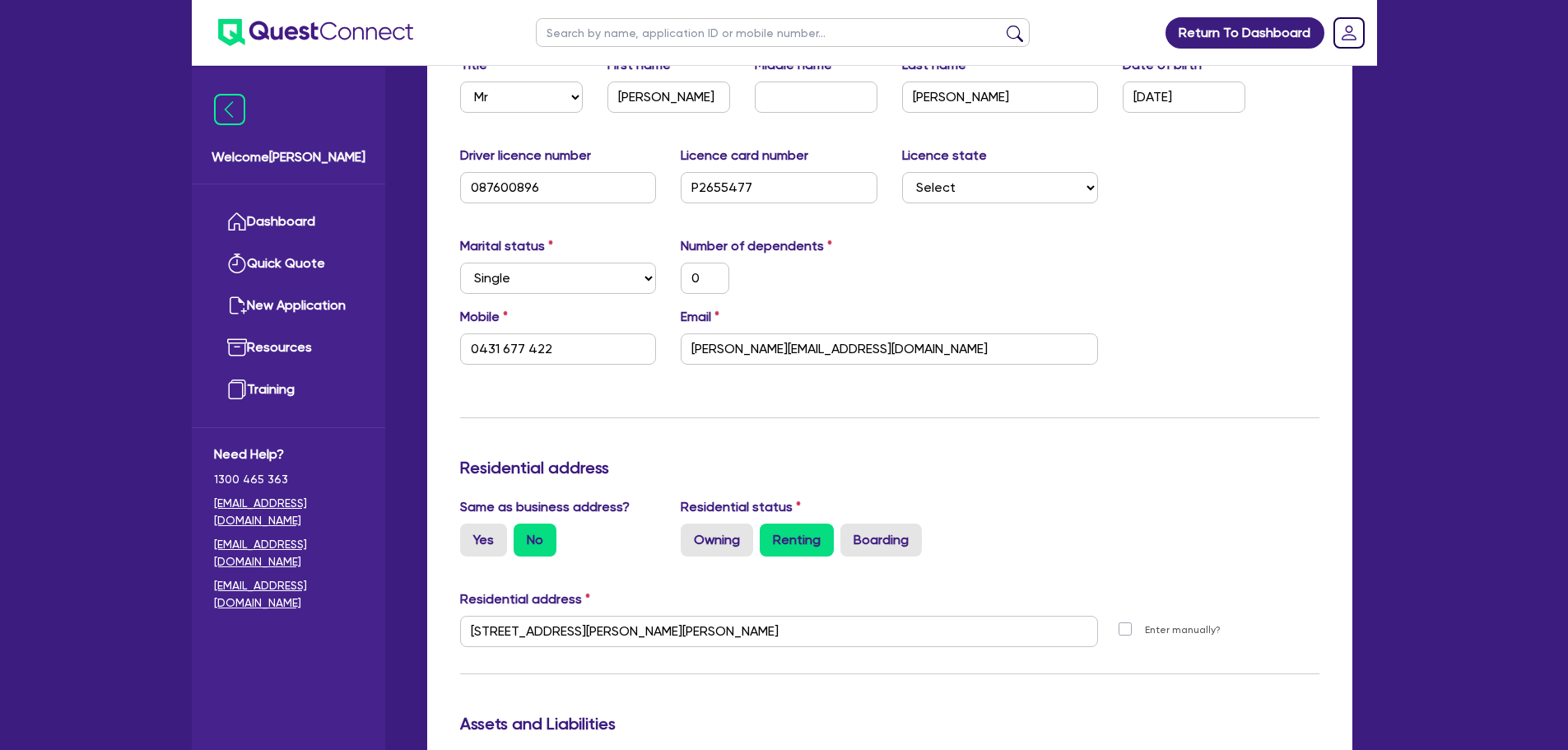
scroll to position [329, 0]
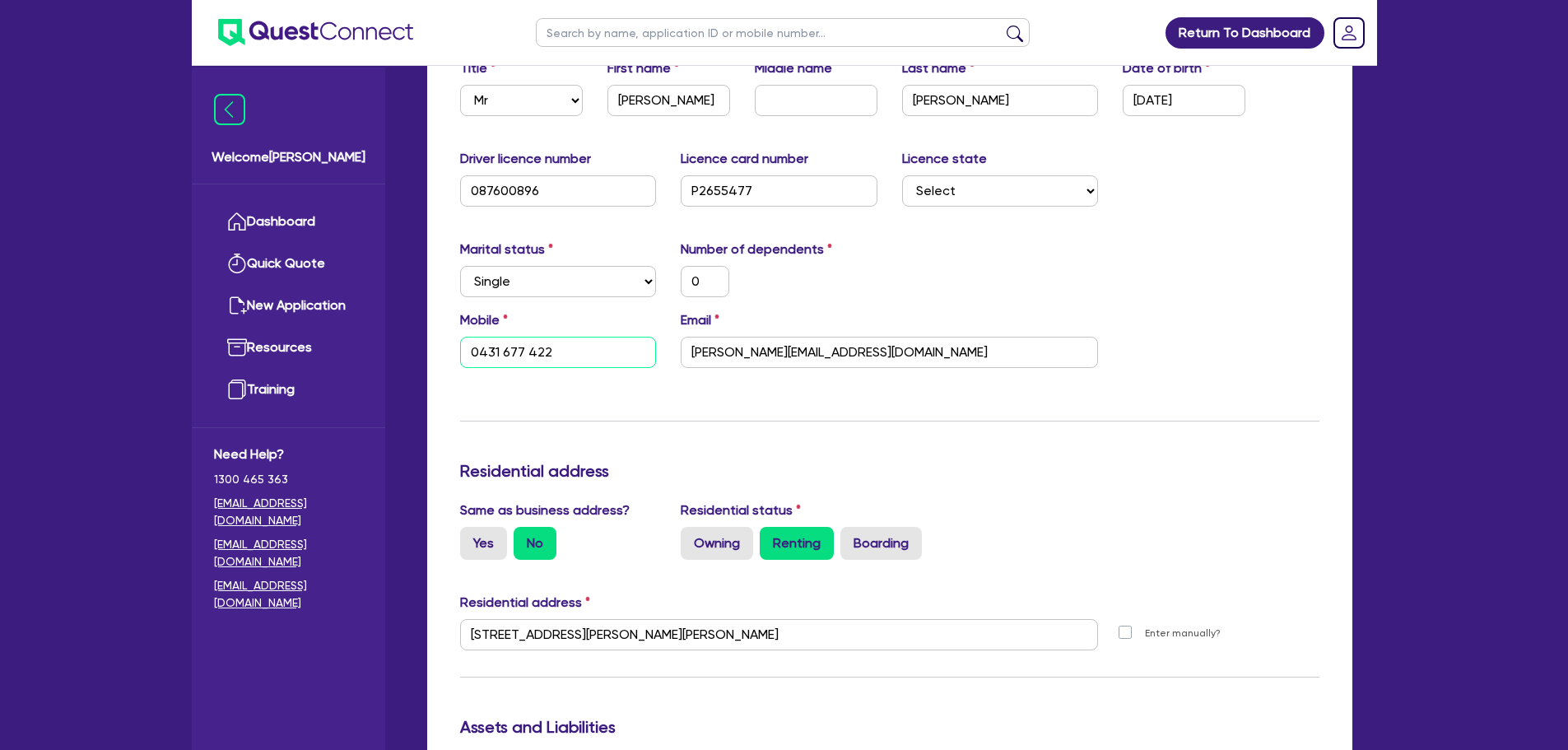
drag, startPoint x: 586, startPoint y: 348, endPoint x: 455, endPoint y: 352, distance: 131.1
click at [456, 352] on div "Mobile 0431 677 422" at bounding box center [559, 339] width 222 height 57
drag, startPoint x: 883, startPoint y: 358, endPoint x: 580, endPoint y: 356, distance: 303.0
click at [580, 356] on div "Mobile 0431 677 422 Email paul@phandassociates.com.au" at bounding box center [890, 346] width 884 height 71
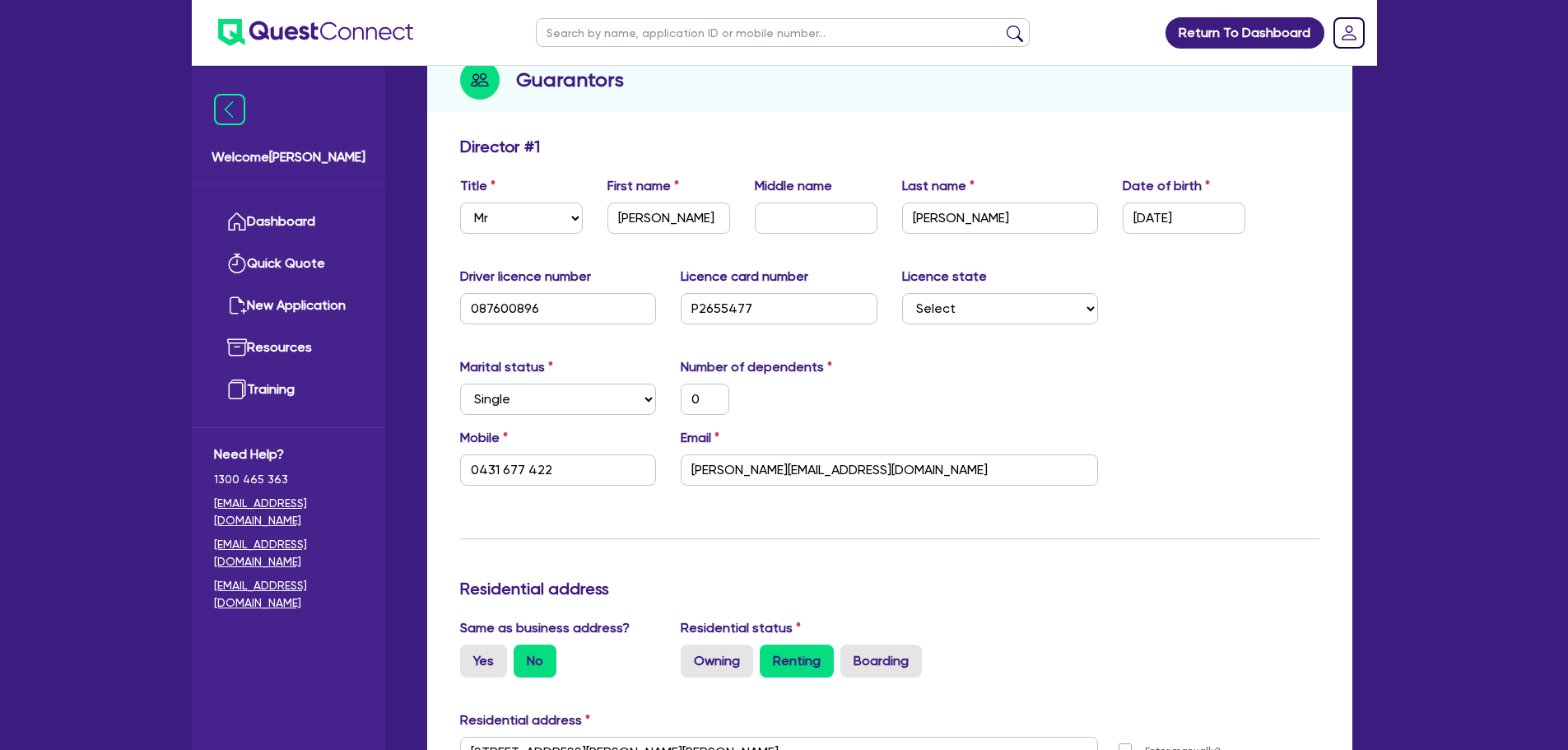
scroll to position [0, 0]
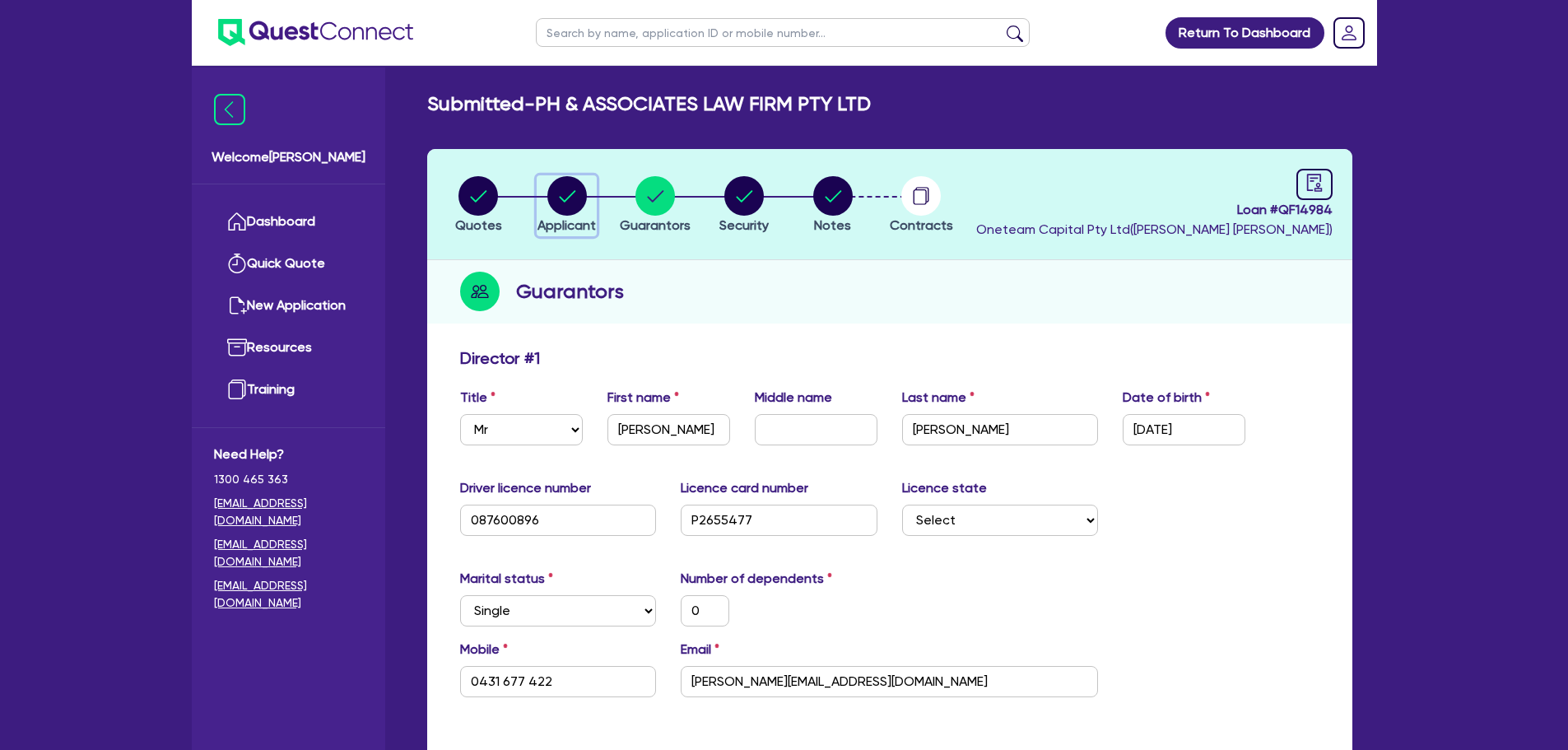
click at [572, 185] on circle "button" at bounding box center [567, 195] width 40 height 40
select select "COMPANY"
select select "PROFESSIONAL"
select select "LAWYERS"
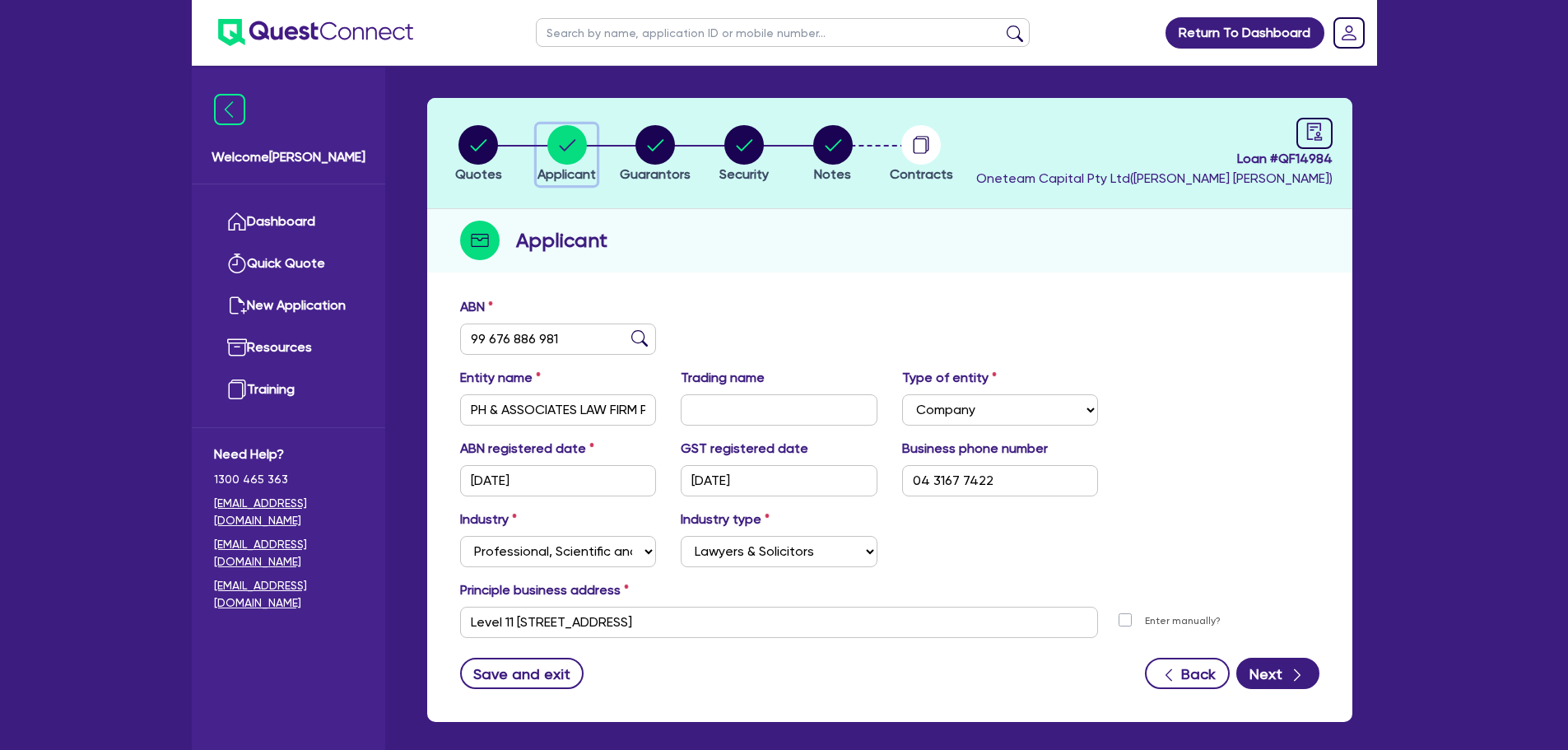
scroll to position [123, 0]
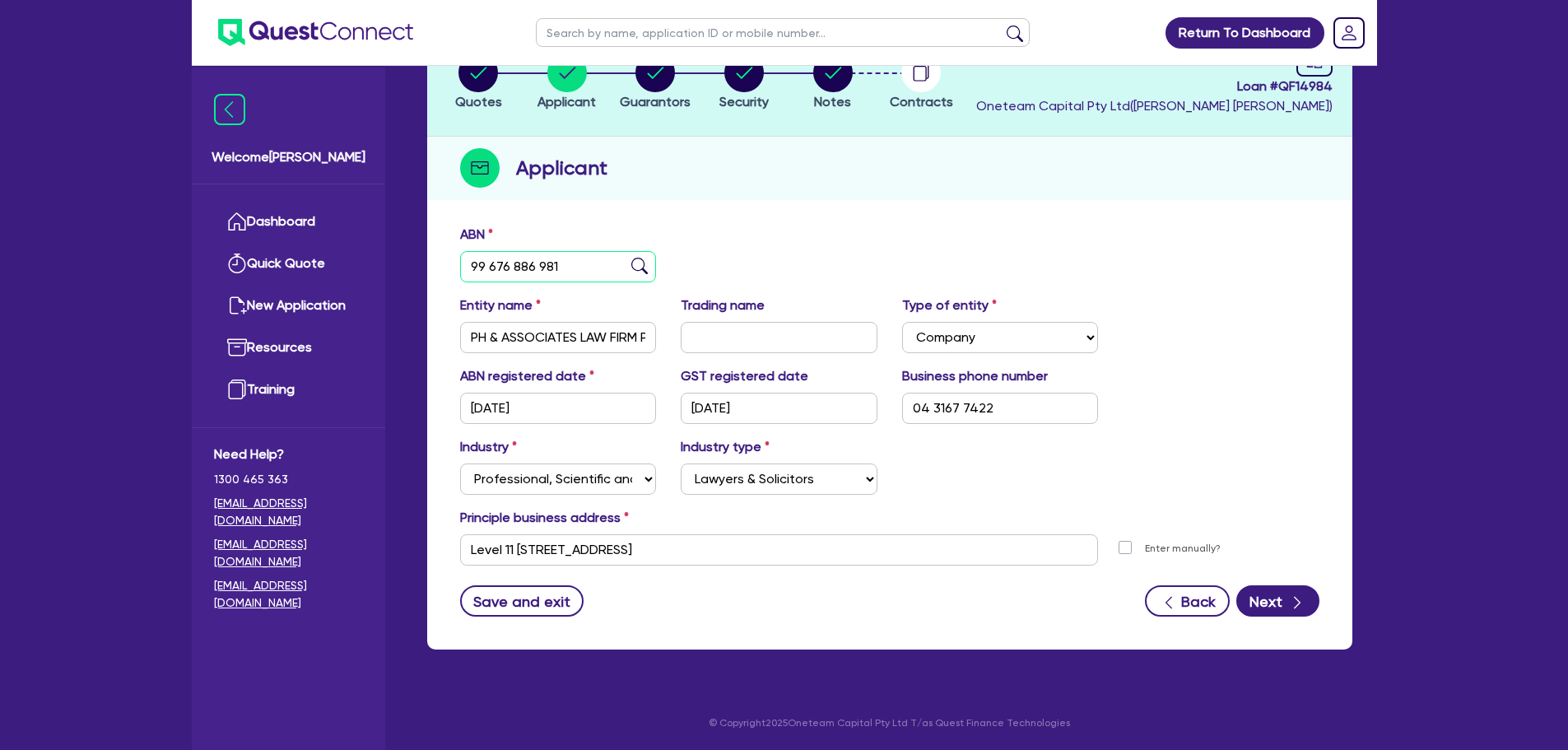
drag, startPoint x: 529, startPoint y: 267, endPoint x: 374, endPoint y: 261, distance: 155.1
click at [374, 261] on div "Welcome Rob Dashboard Quick Quote New Application Ref Company Ref Salesperson R…" at bounding box center [784, 313] width 1185 height 873
click at [647, 99] on span "Guarantors" at bounding box center [655, 102] width 71 height 16
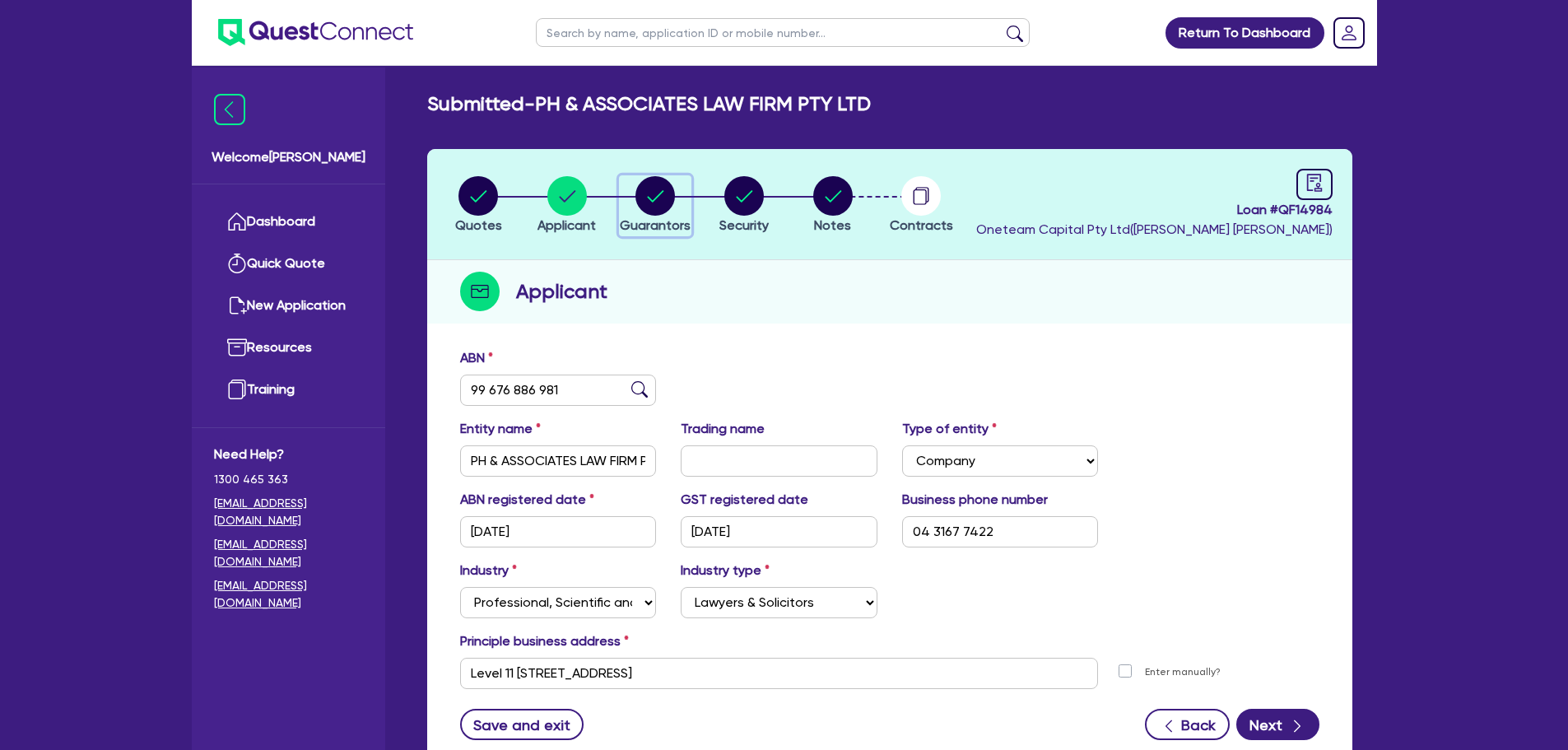
select select "MR"
select select "[GEOGRAPHIC_DATA]"
select select "SINGLE"
select select "CASH"
select select "VEHICLE"
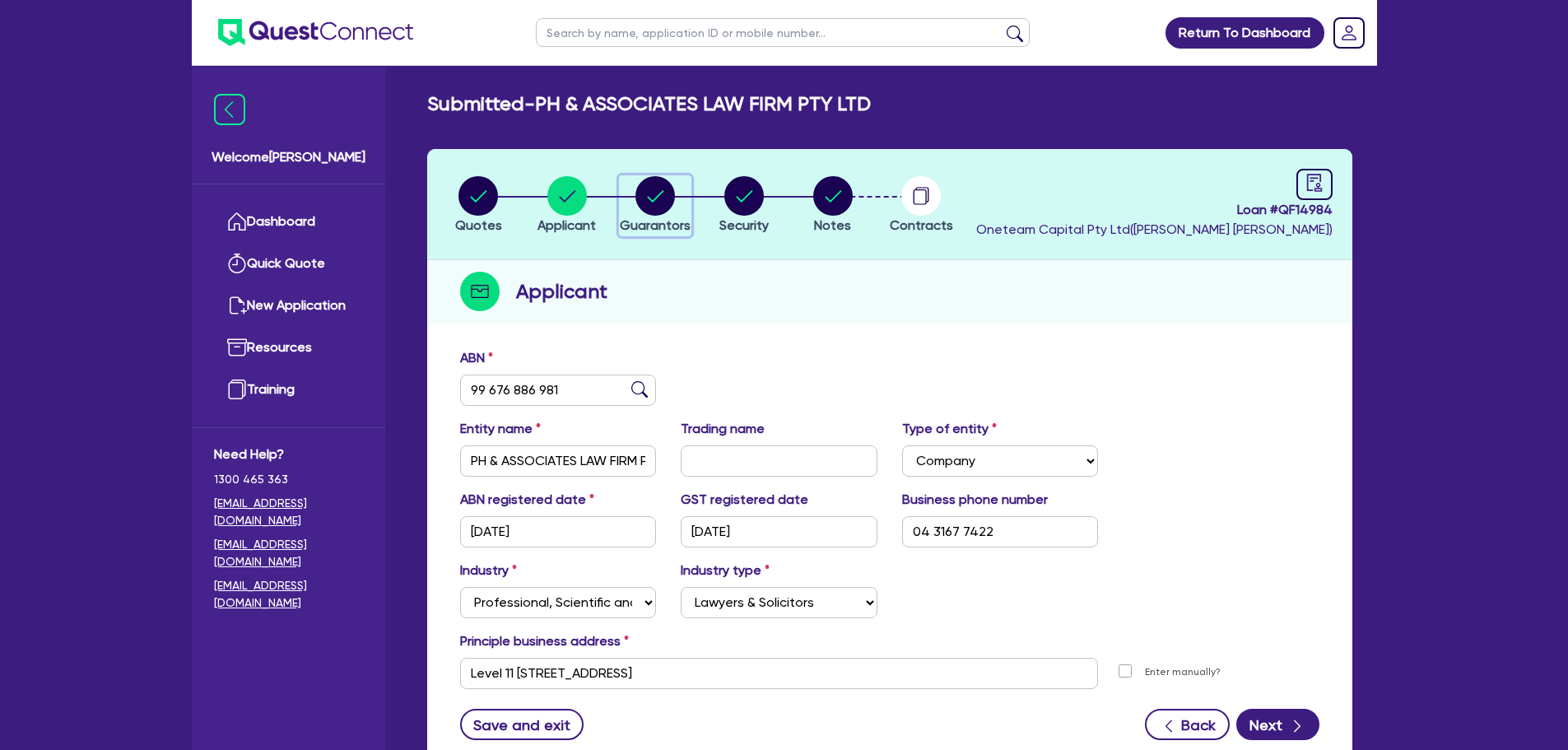
select select "HOUSEHOLD_PERSONAL"
select select "VEHICLE"
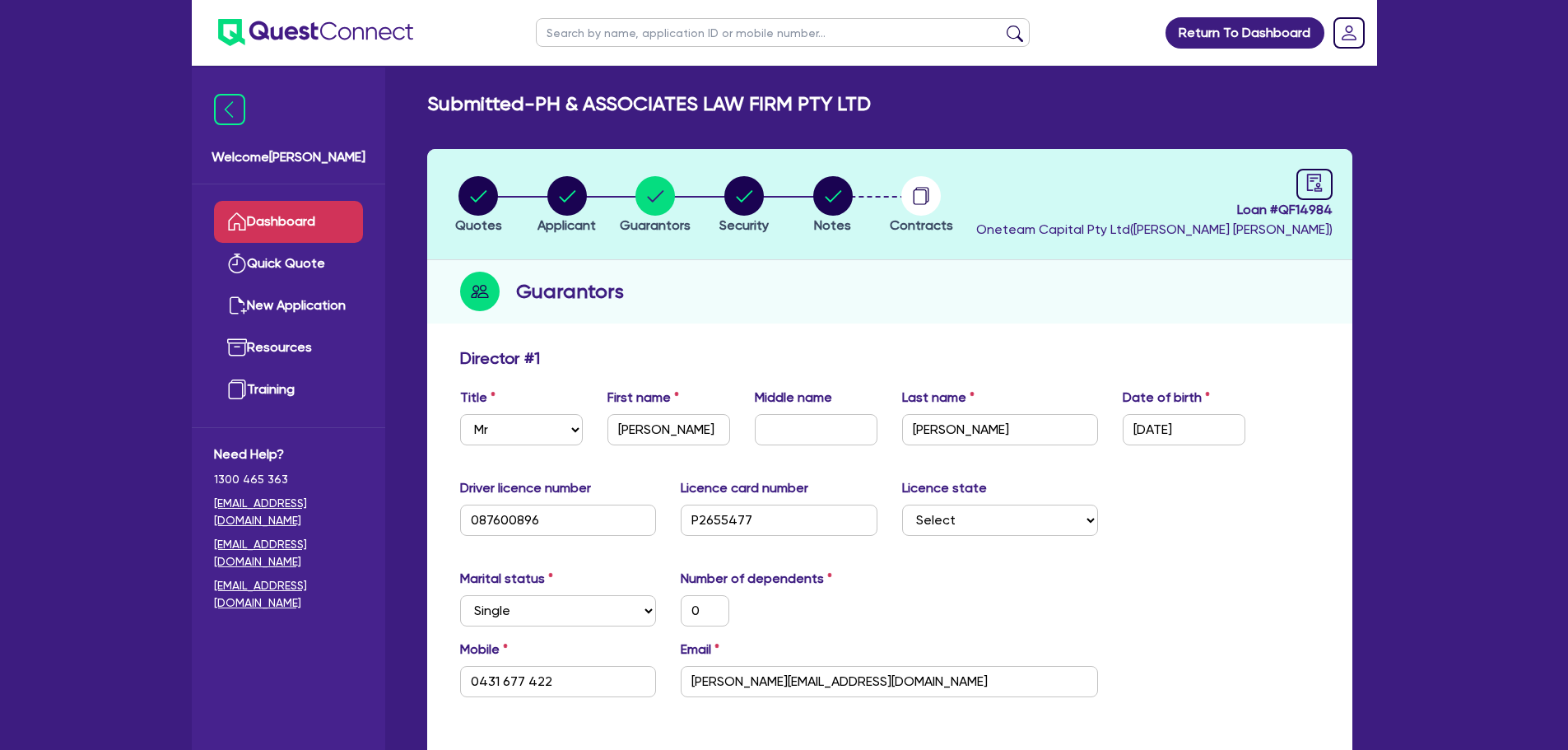
click at [269, 222] on link "Dashboard" at bounding box center [288, 222] width 149 height 42
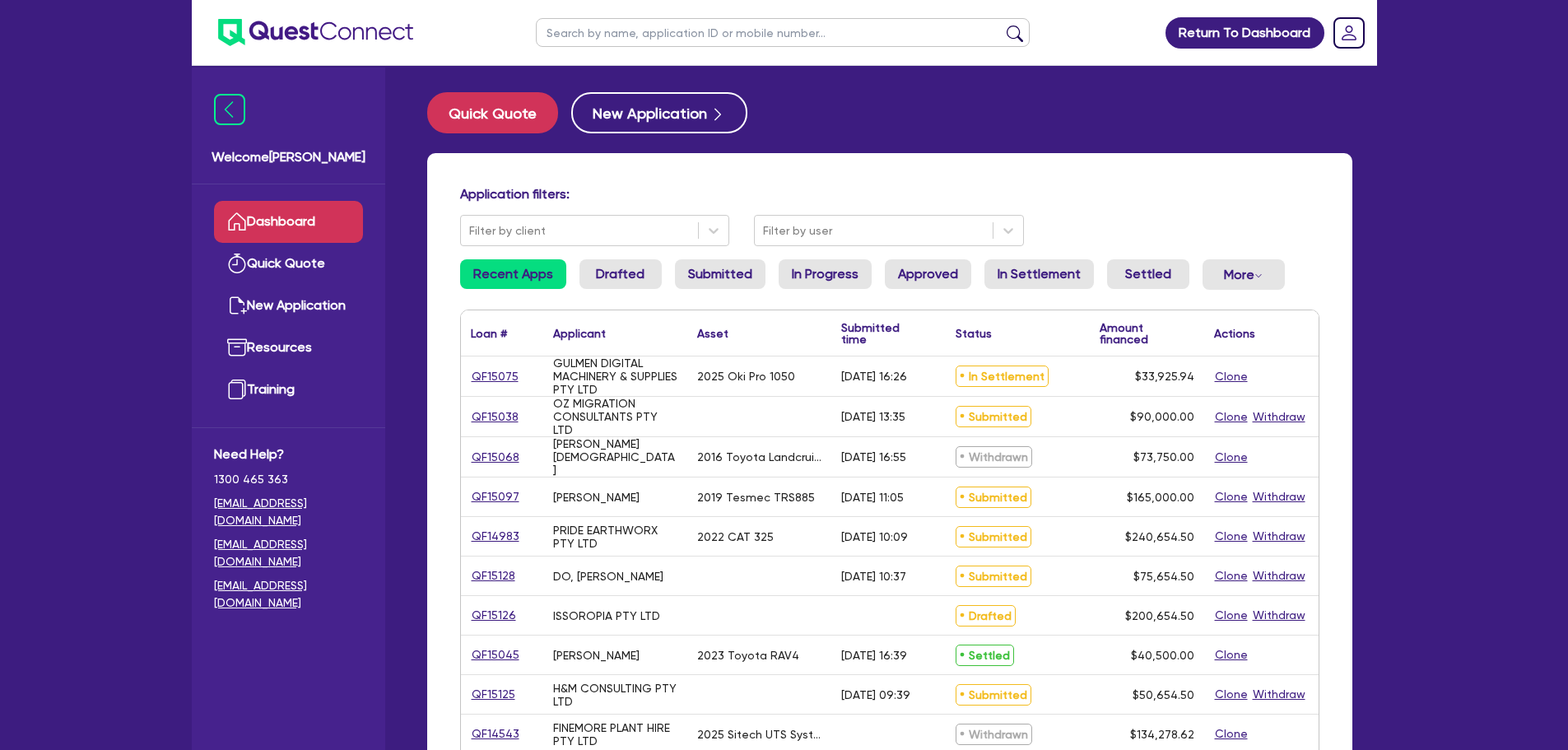
click at [672, 38] on input "text" at bounding box center [783, 33] width 494 height 29
type input "nanotech"
click at [1002, 24] on button "submit" at bounding box center [1014, 36] width 26 height 23
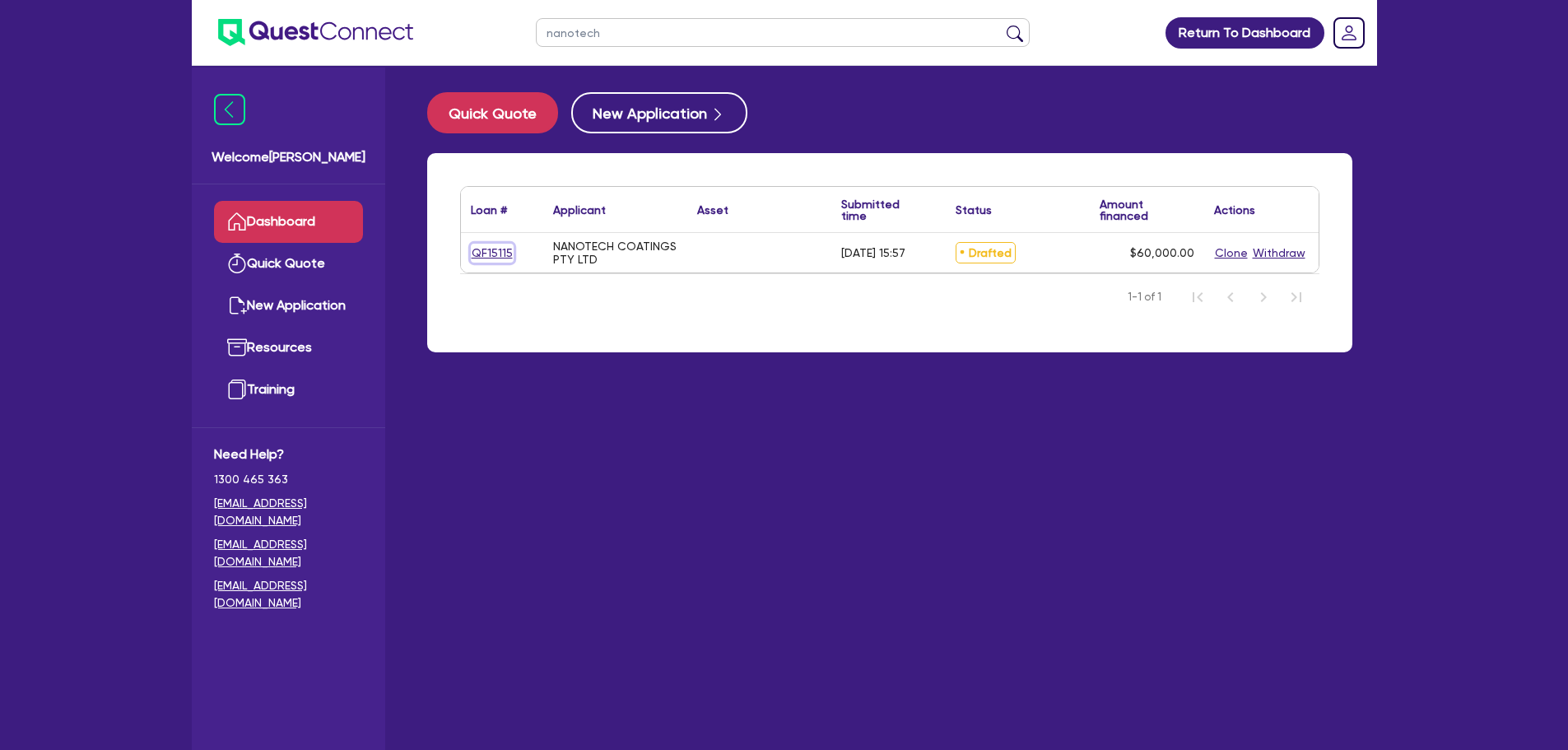
click at [494, 246] on link "QF15115" at bounding box center [493, 253] width 43 height 18
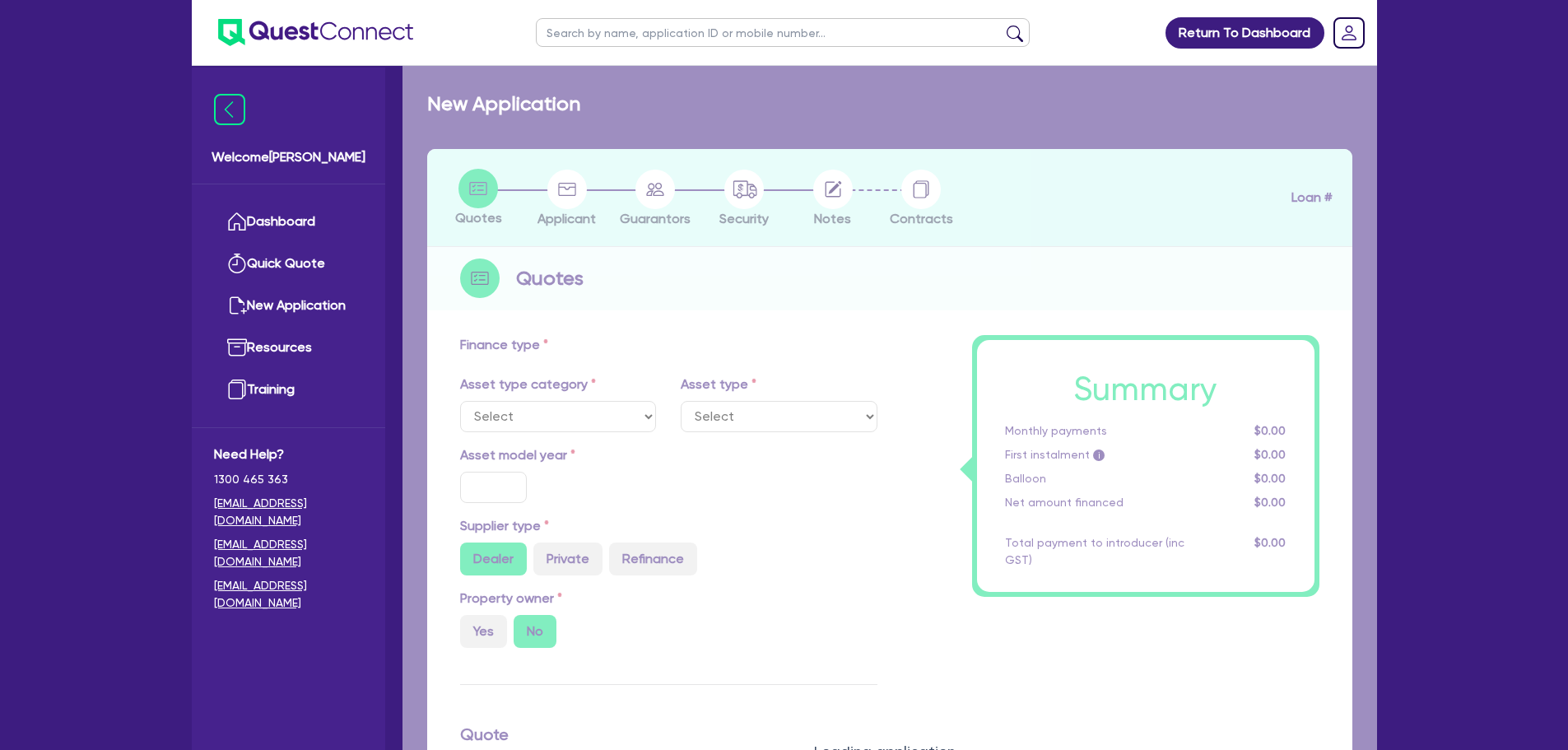
radio input "true"
type input "60,000"
type input "4"
type input "2,400"
type input "12"
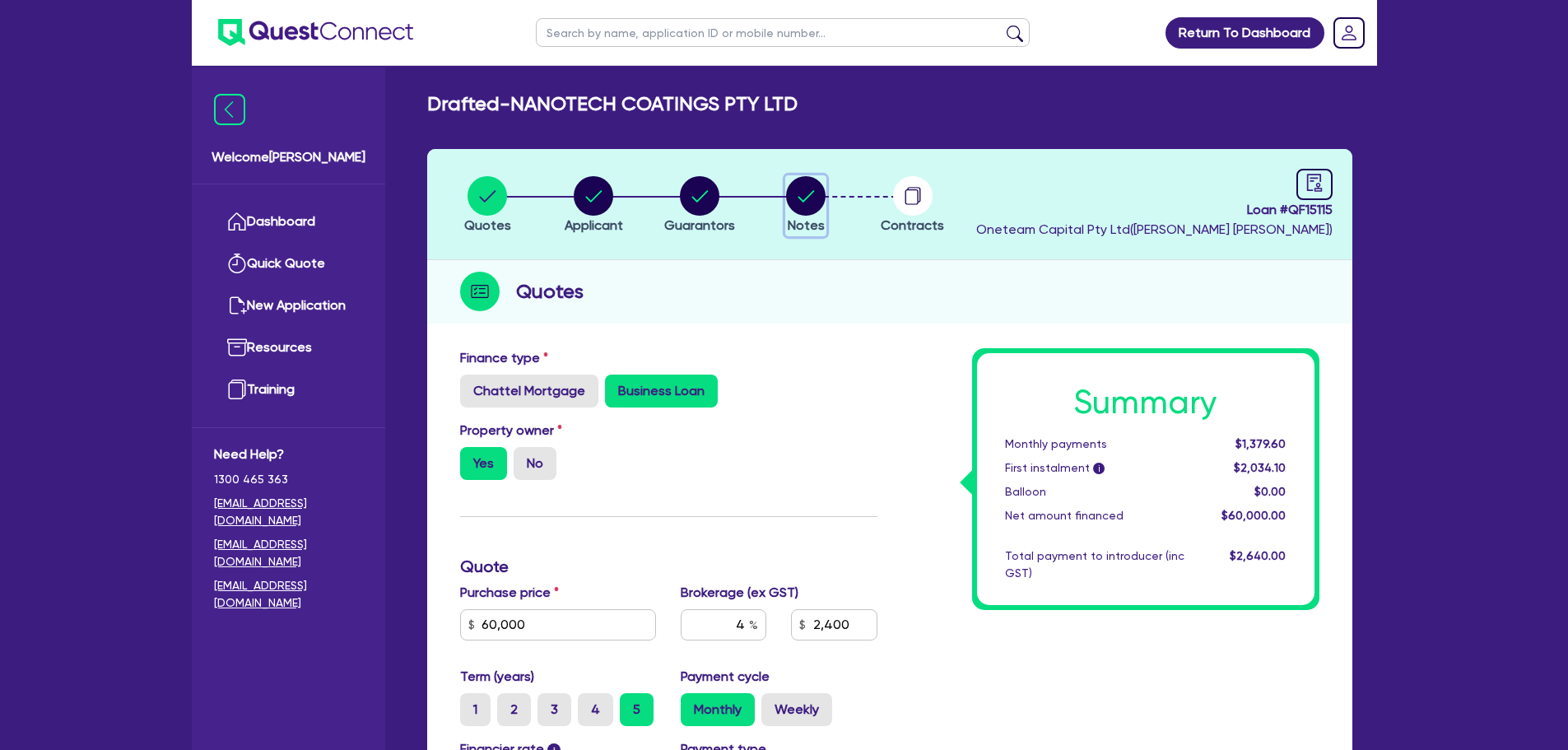
click at [807, 195] on circle "button" at bounding box center [805, 195] width 40 height 40
select select "Other"
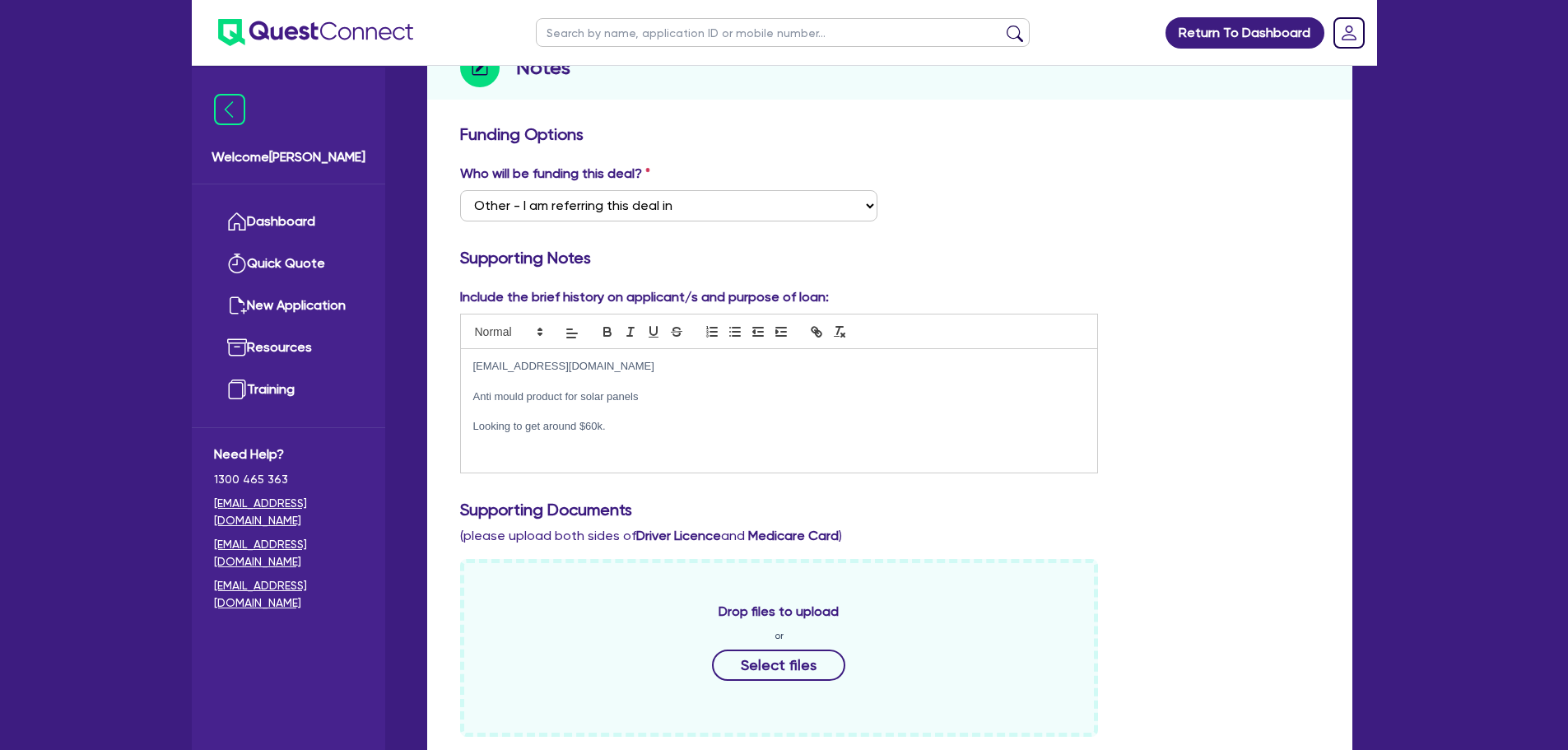
scroll to position [494, 0]
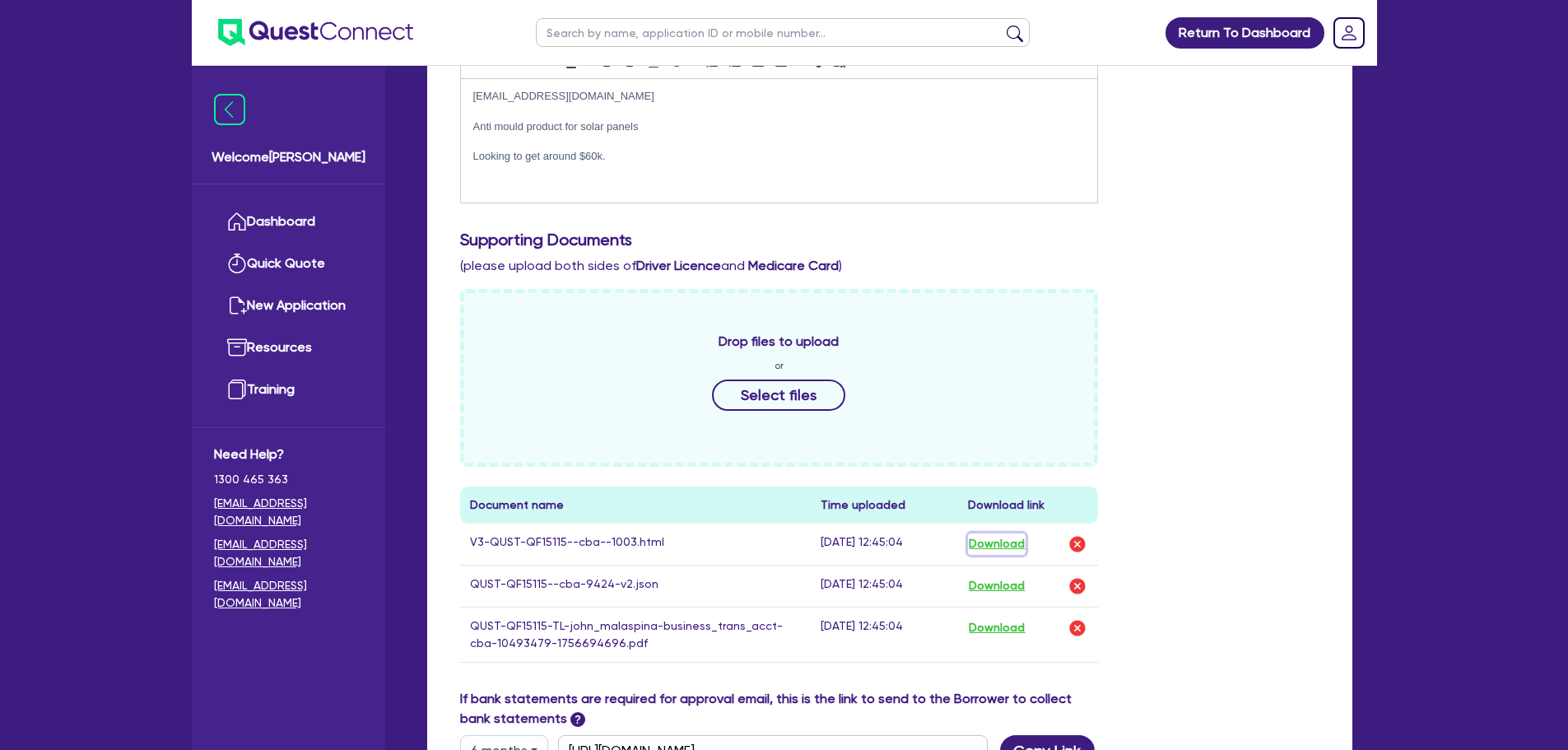
click at [1015, 551] on button "Download" at bounding box center [997, 544] width 57 height 21
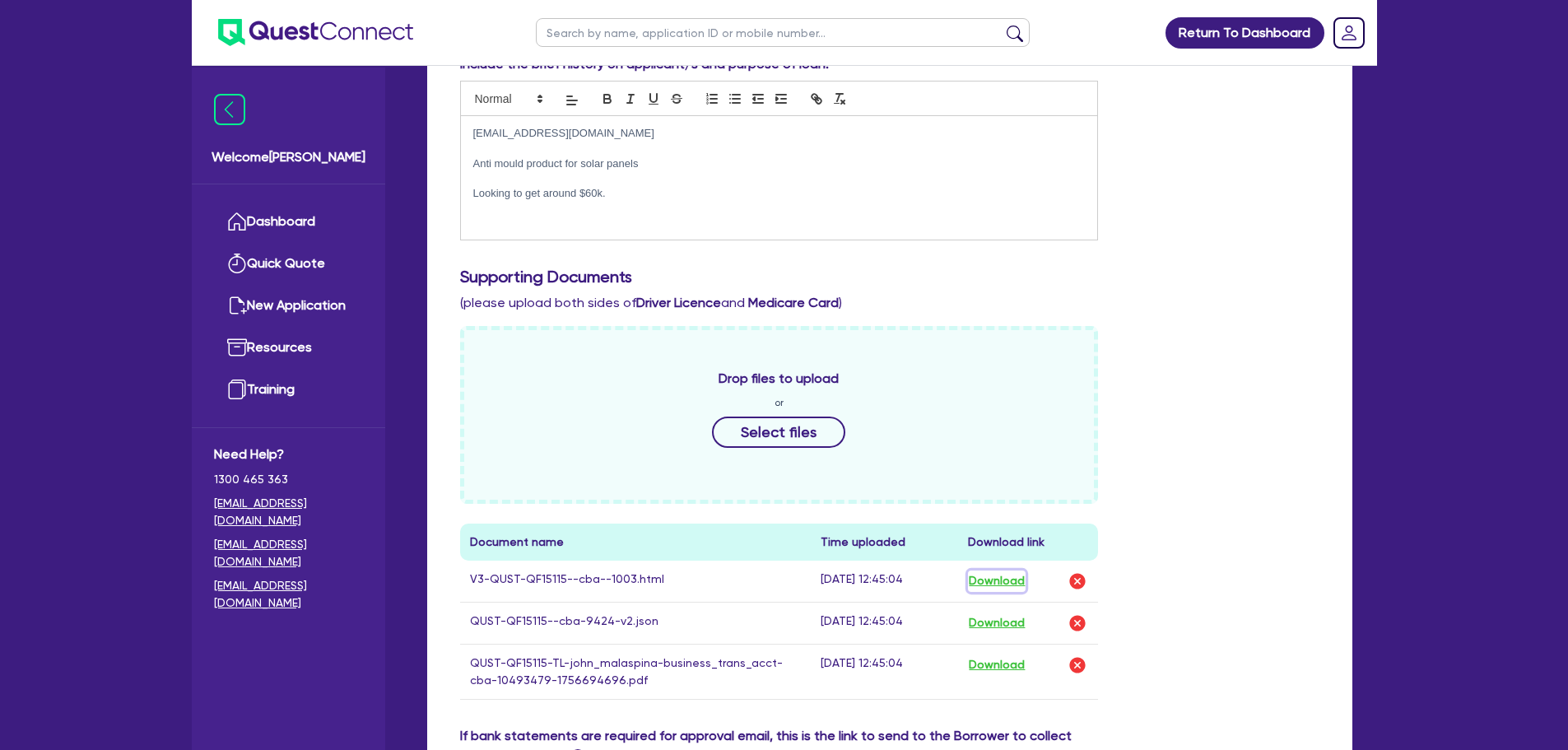
scroll to position [412, 0]
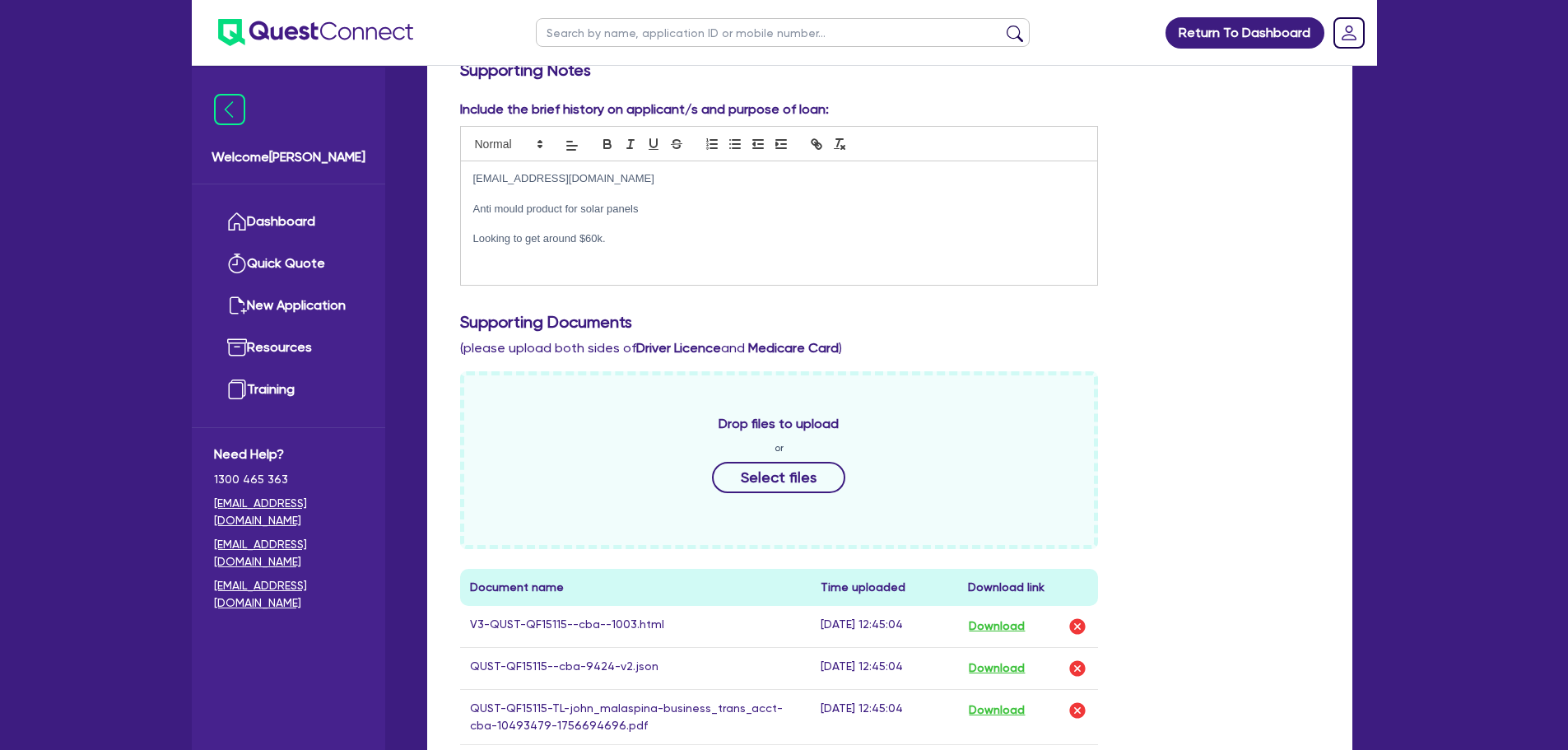
drag, startPoint x: 613, startPoint y: 235, endPoint x: 470, endPoint y: 183, distance: 152.2
click at [470, 183] on div "johnmalaspina1977@gmail.com Anti mould product for solar panels Looking to get …" at bounding box center [780, 222] width 637 height 123
click at [301, 222] on link "Dashboard" at bounding box center [288, 222] width 149 height 42
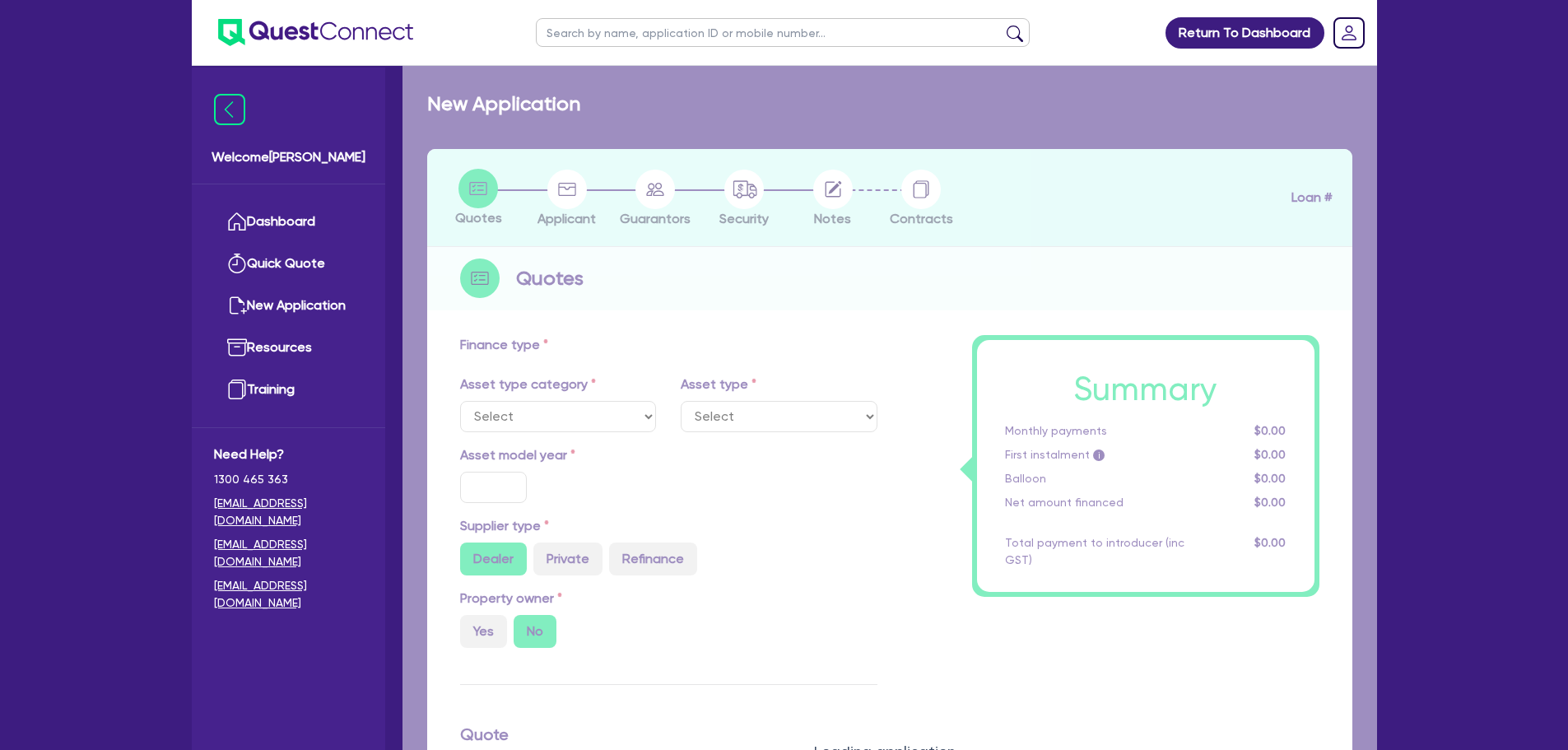
type input "75,000"
type input "4"
type input "3,026.18"
type input "10"
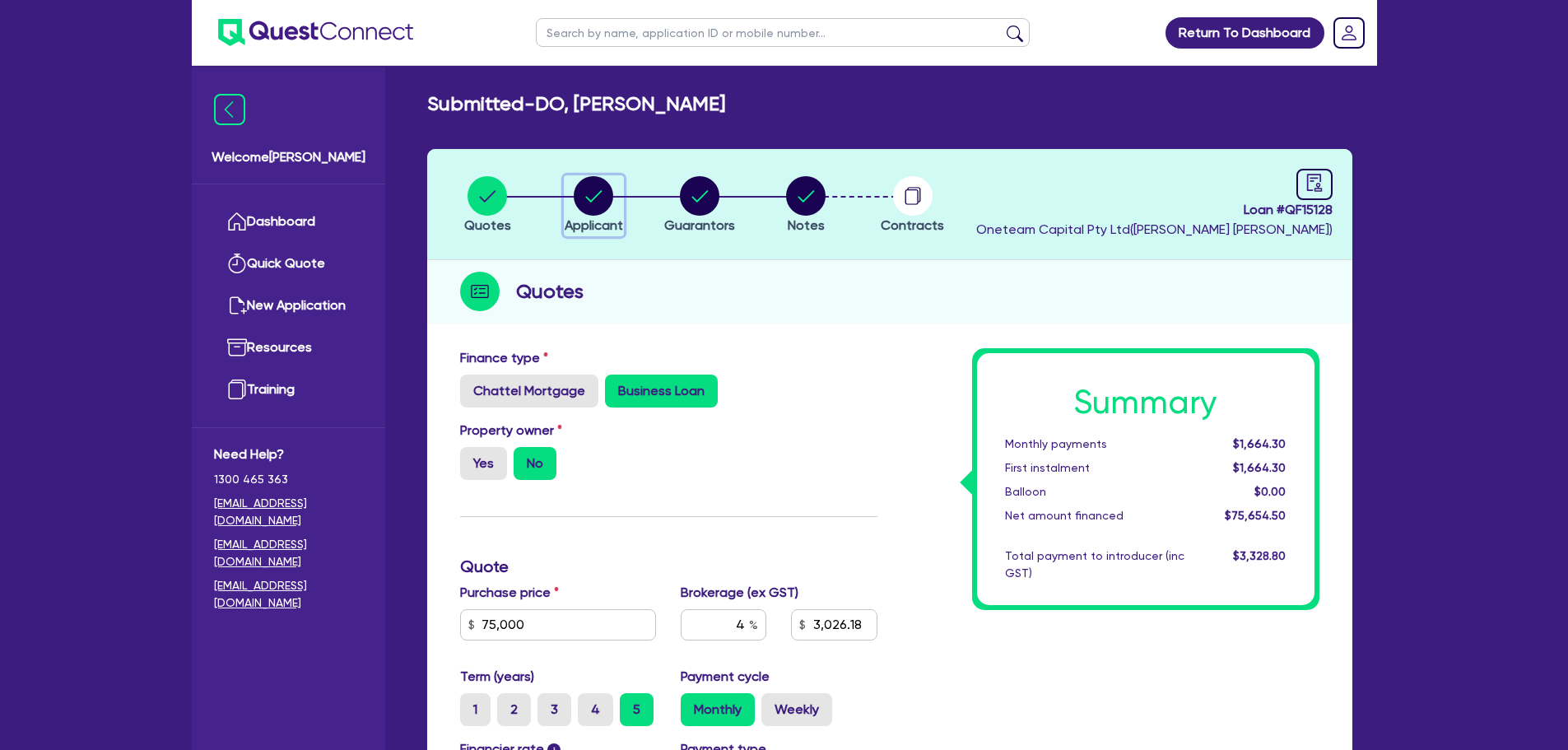
click at [607, 193] on circle "button" at bounding box center [594, 195] width 40 height 40
select select "SOLE_TRADER"
select select "BUILDING_CONSTRUCTION"
select select "BUSINESSES_INFRASTRUCTURE_PROJECT"
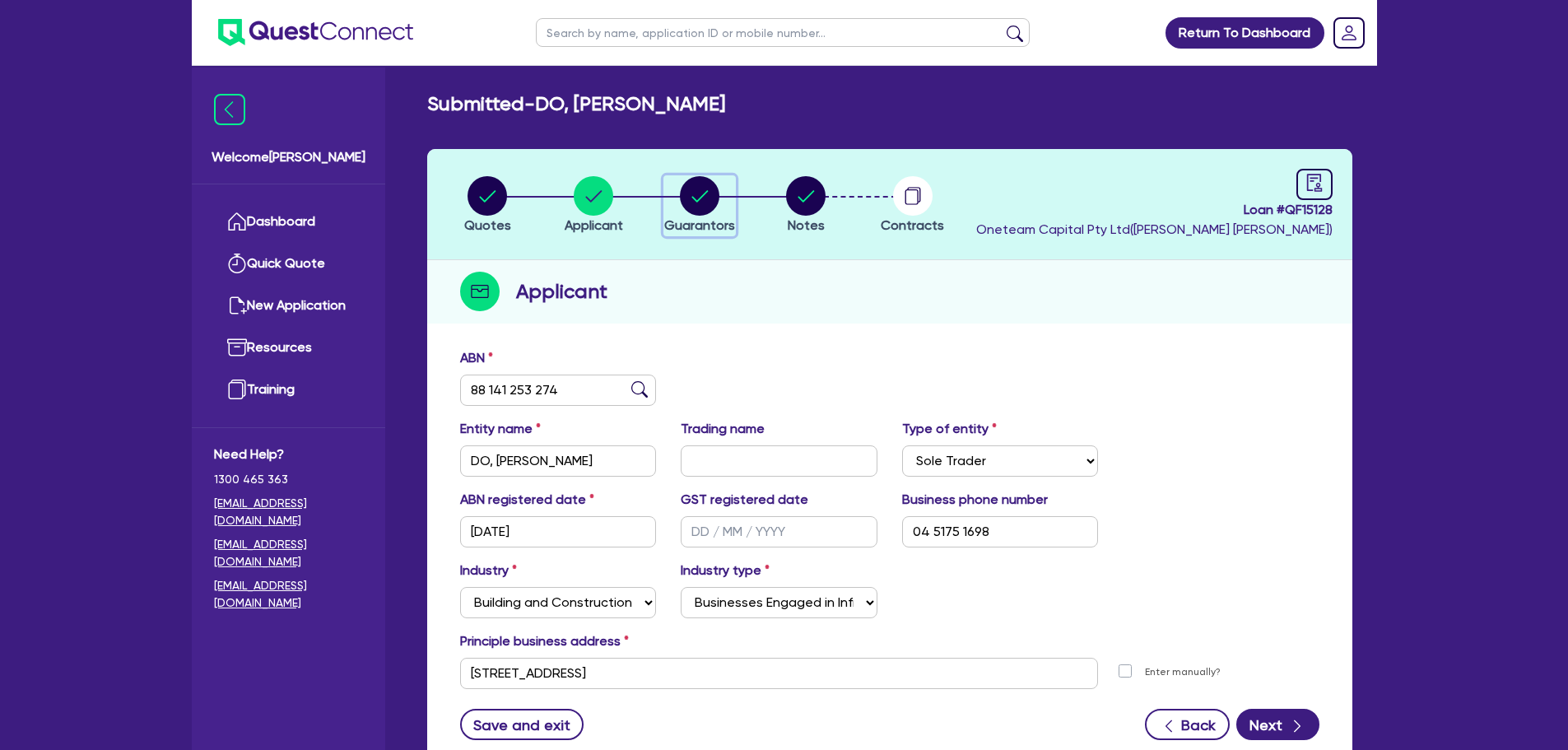
click at [704, 201] on circle "button" at bounding box center [699, 195] width 40 height 40
select select "MR"
select select "SINGLE"
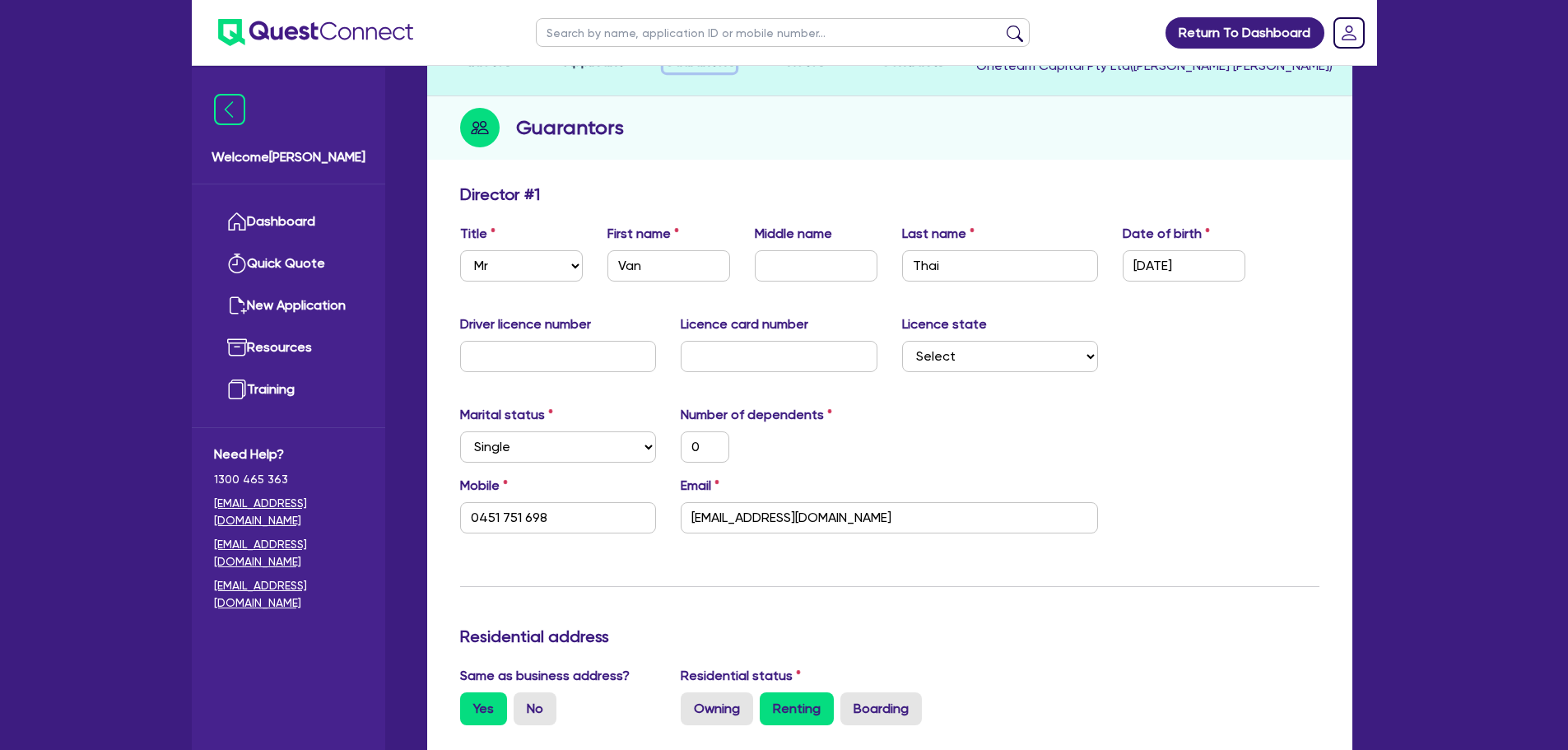
scroll to position [165, 0]
click at [584, 340] on input "text" at bounding box center [559, 356] width 197 height 31
click at [685, 266] on input "Van" at bounding box center [668, 265] width 122 height 31
type input "Van"
type input "0"
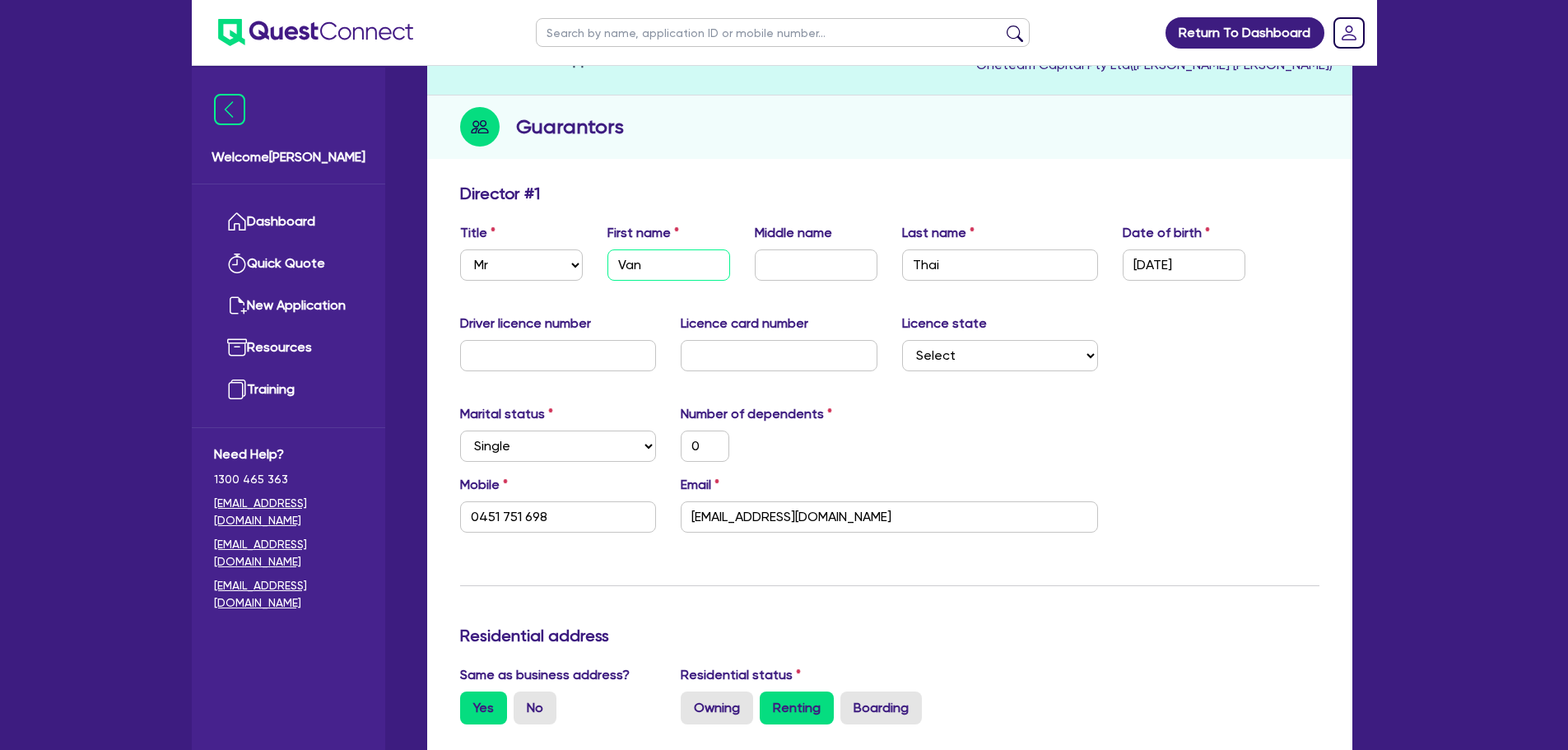
type input "0451 751 698"
type input "Van T"
type input "0"
type input "0451 751 698"
type input "Van Th"
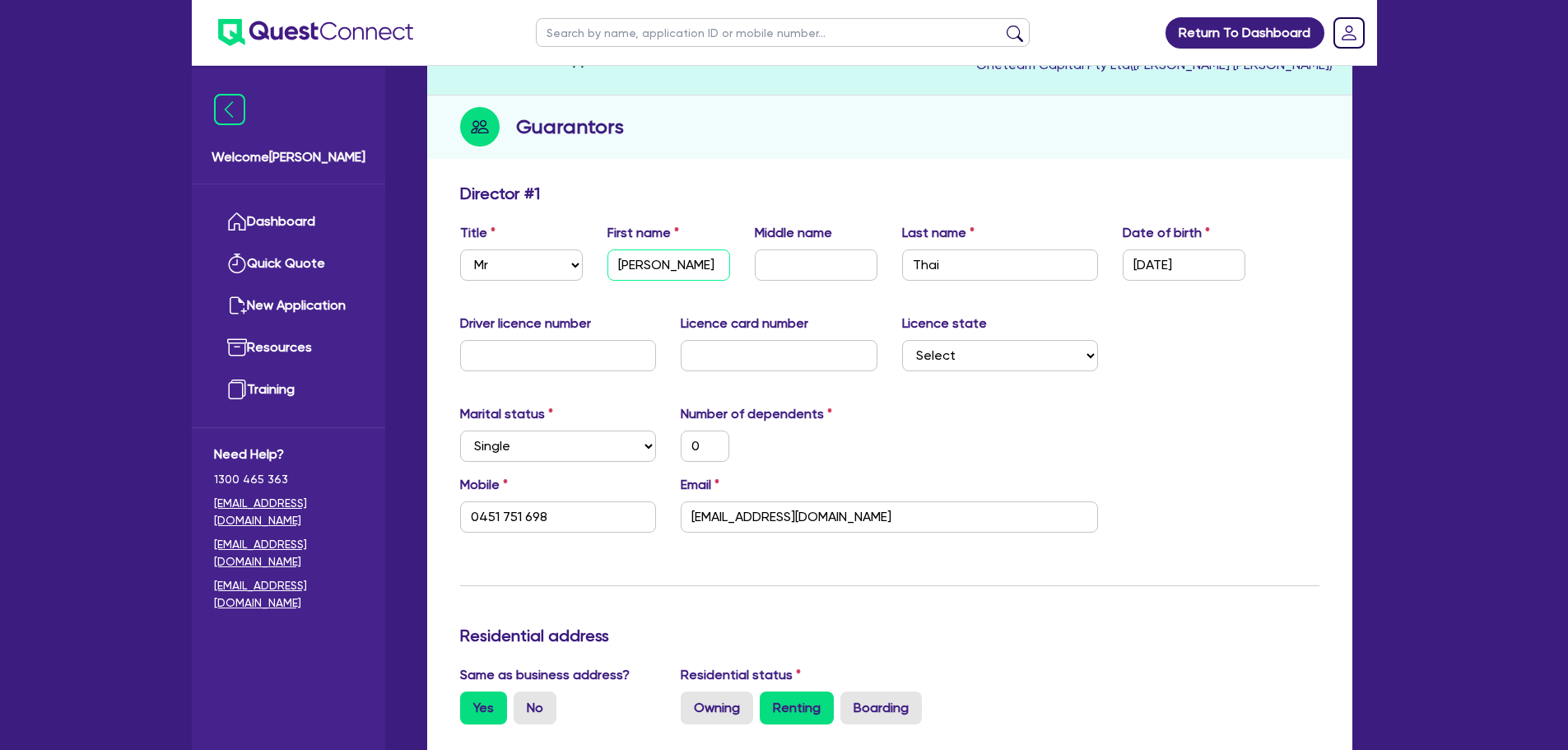
type input "0"
type input "0451 751 698"
type input "Van Tha"
type input "0"
type input "0451 751 698"
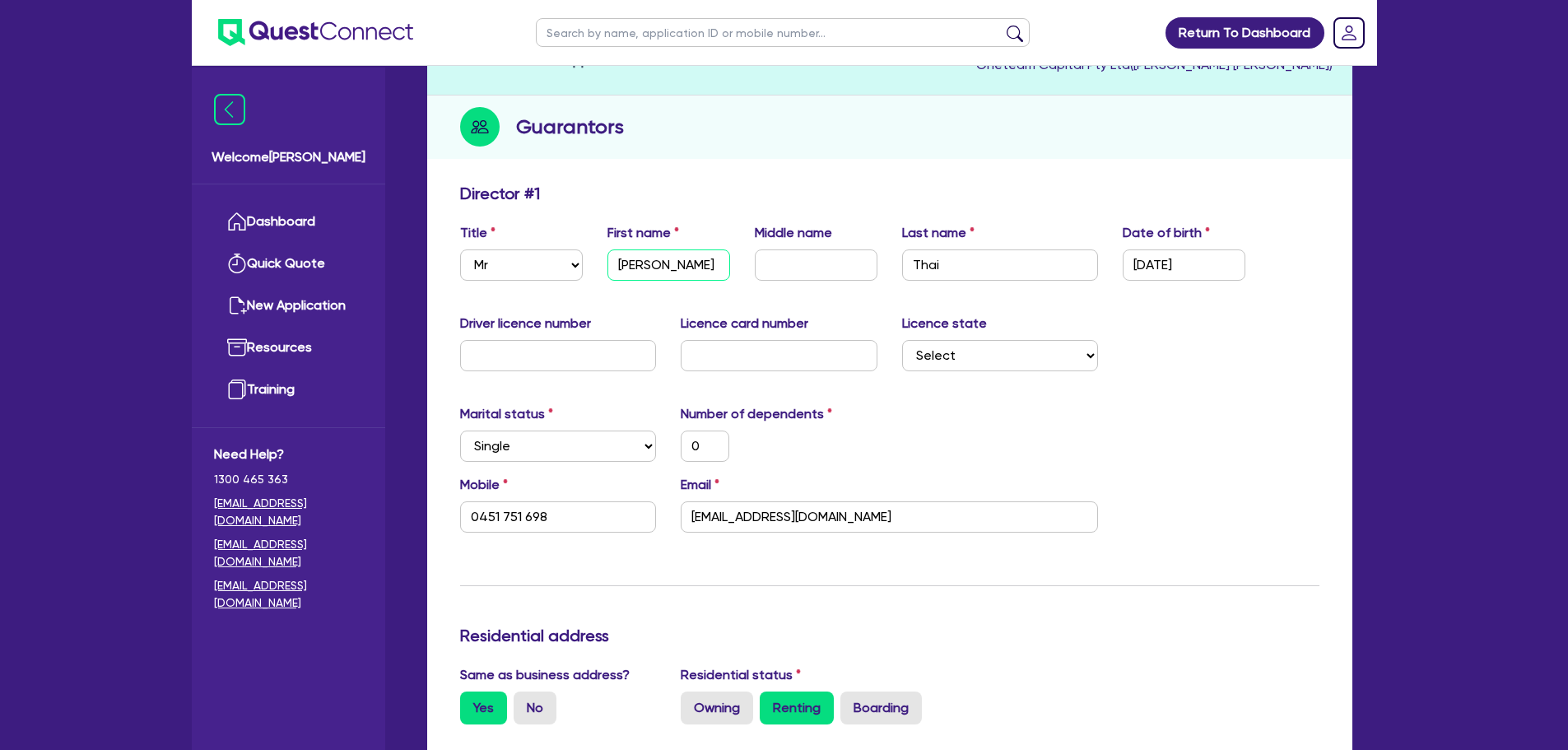
type input "Van Thai"
type input "0"
type input "0451 751 698"
type input "Van Thai"
type input "V"
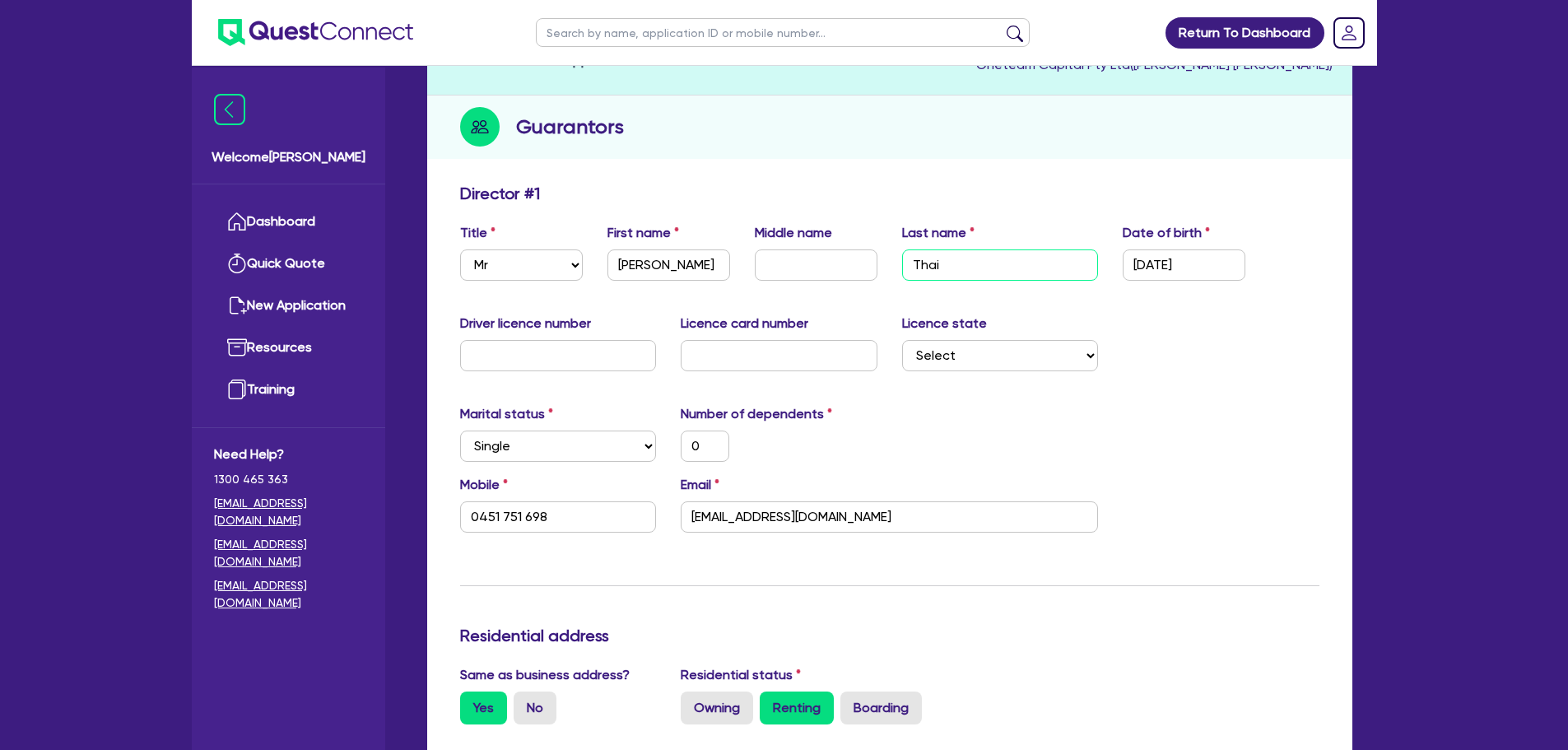
type input "0"
type input "0451 751 698"
type input "Vo"
type input "0"
type input "0451 751 698"
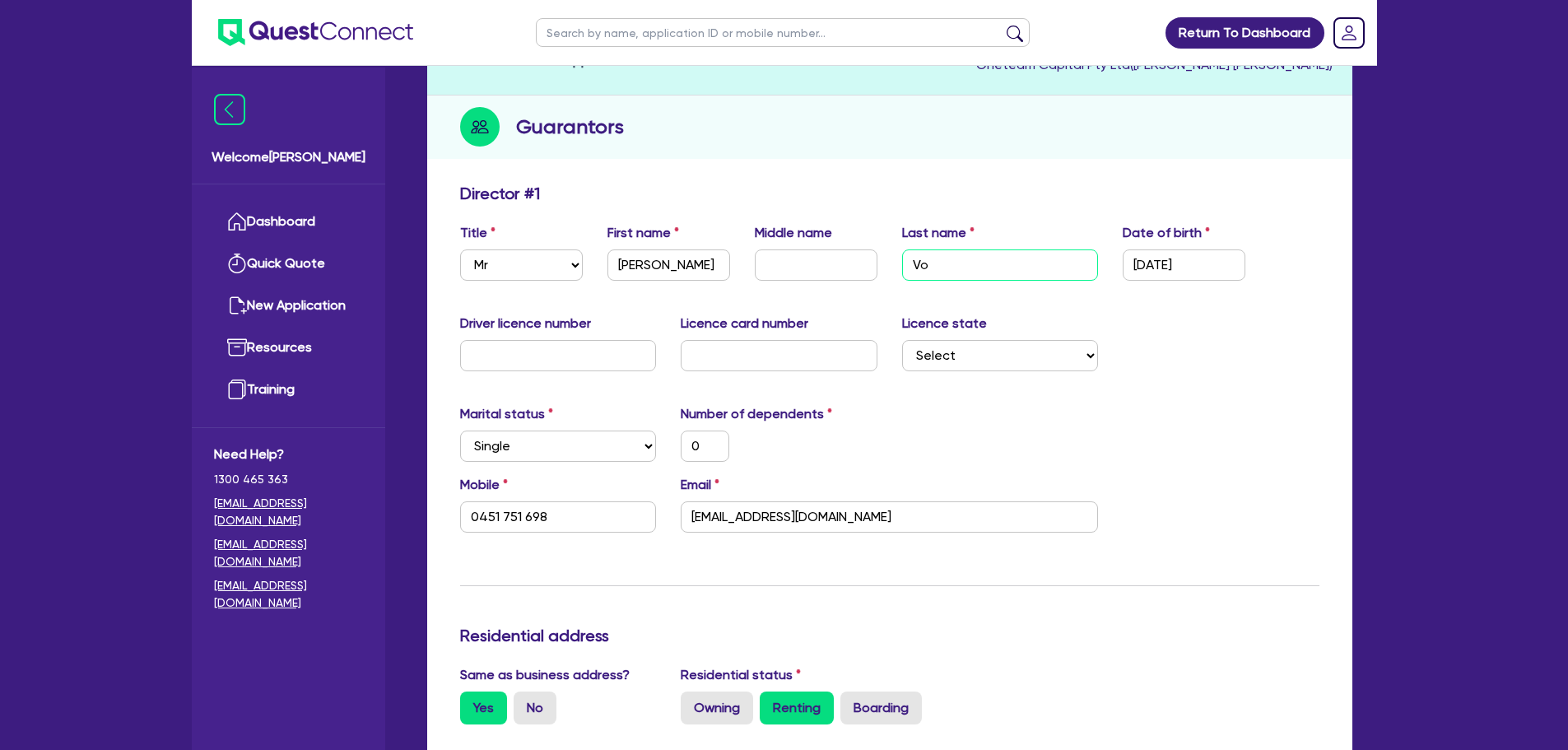
type input "Vo"
type input "0"
type input "0451 751 698"
type input "Vo"
click at [1224, 354] on div "Driver licence number Licence card number Licence state Select NSW VIC QLD TAS …" at bounding box center [890, 349] width 884 height 71
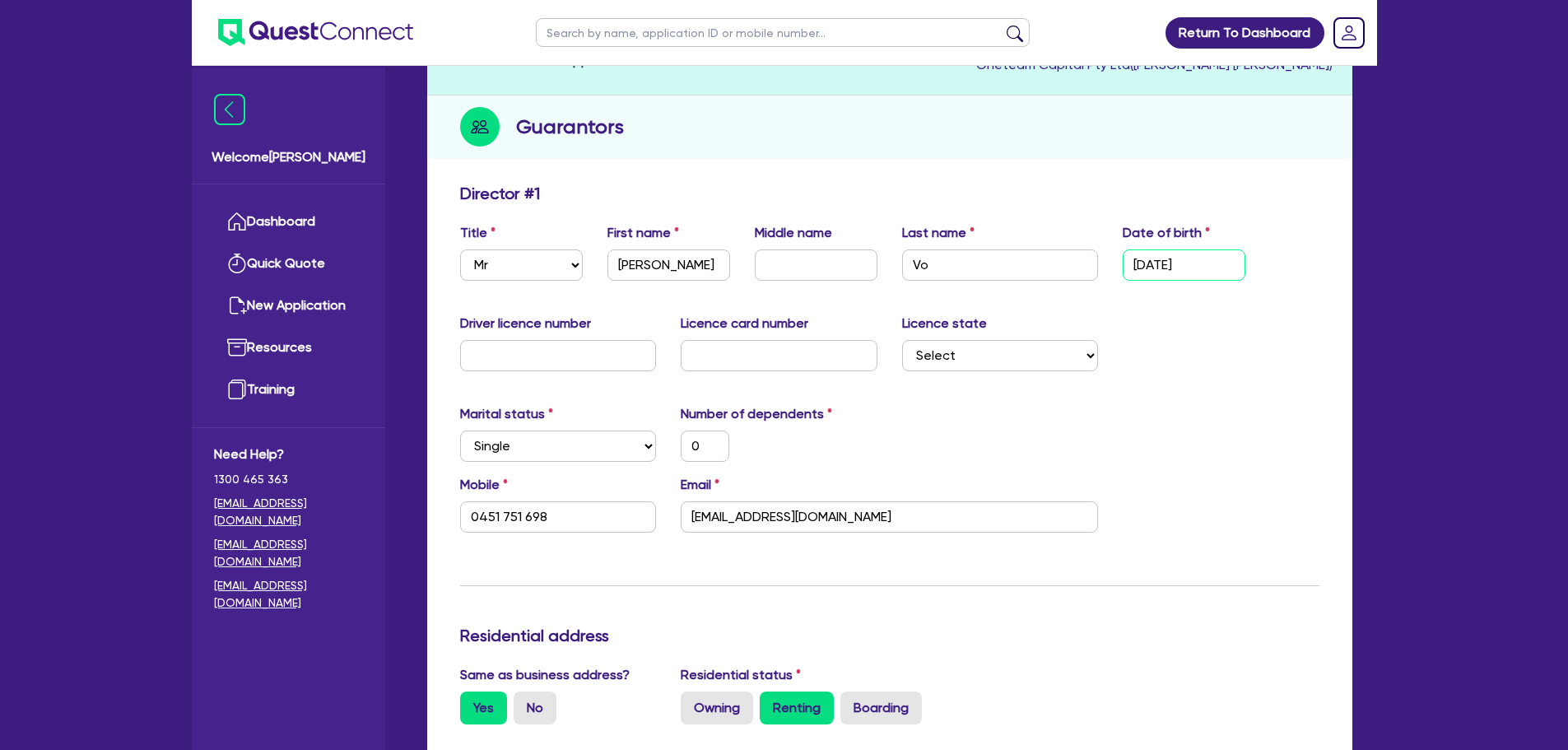
drag, startPoint x: 1154, startPoint y: 272, endPoint x: 1235, endPoint y: 256, distance: 82.6
click at [1197, 267] on input "01/01/2000" at bounding box center [1184, 265] width 122 height 31
drag, startPoint x: 1211, startPoint y: 258, endPoint x: 1225, endPoint y: 271, distance: 19.1
click at [1210, 259] on input "01/01/2000" at bounding box center [1184, 265] width 122 height 31
type input "01/01/200"
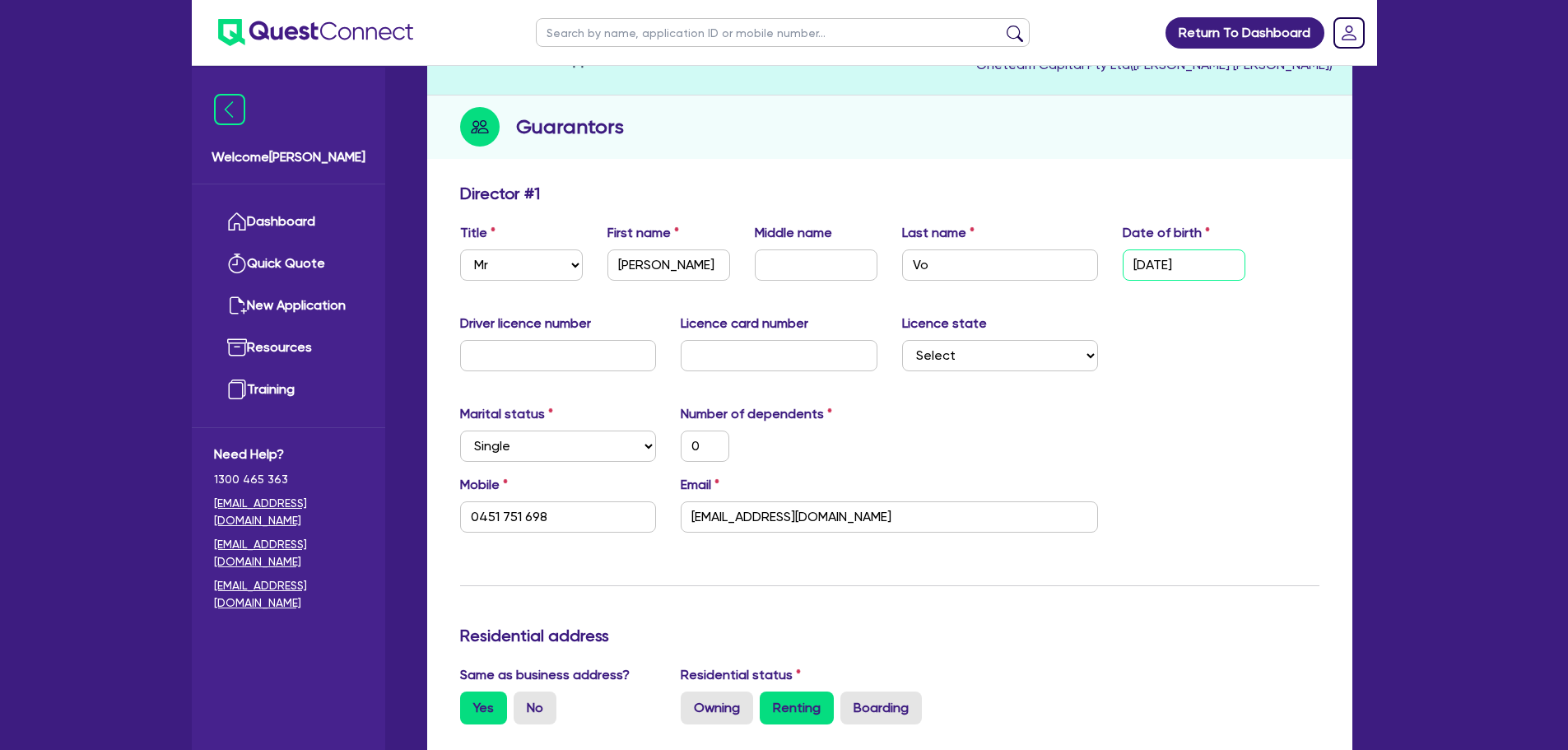
type input "0"
type input "0451 751 698"
type input "01/01/20"
type input "0"
type input "0451 751 698"
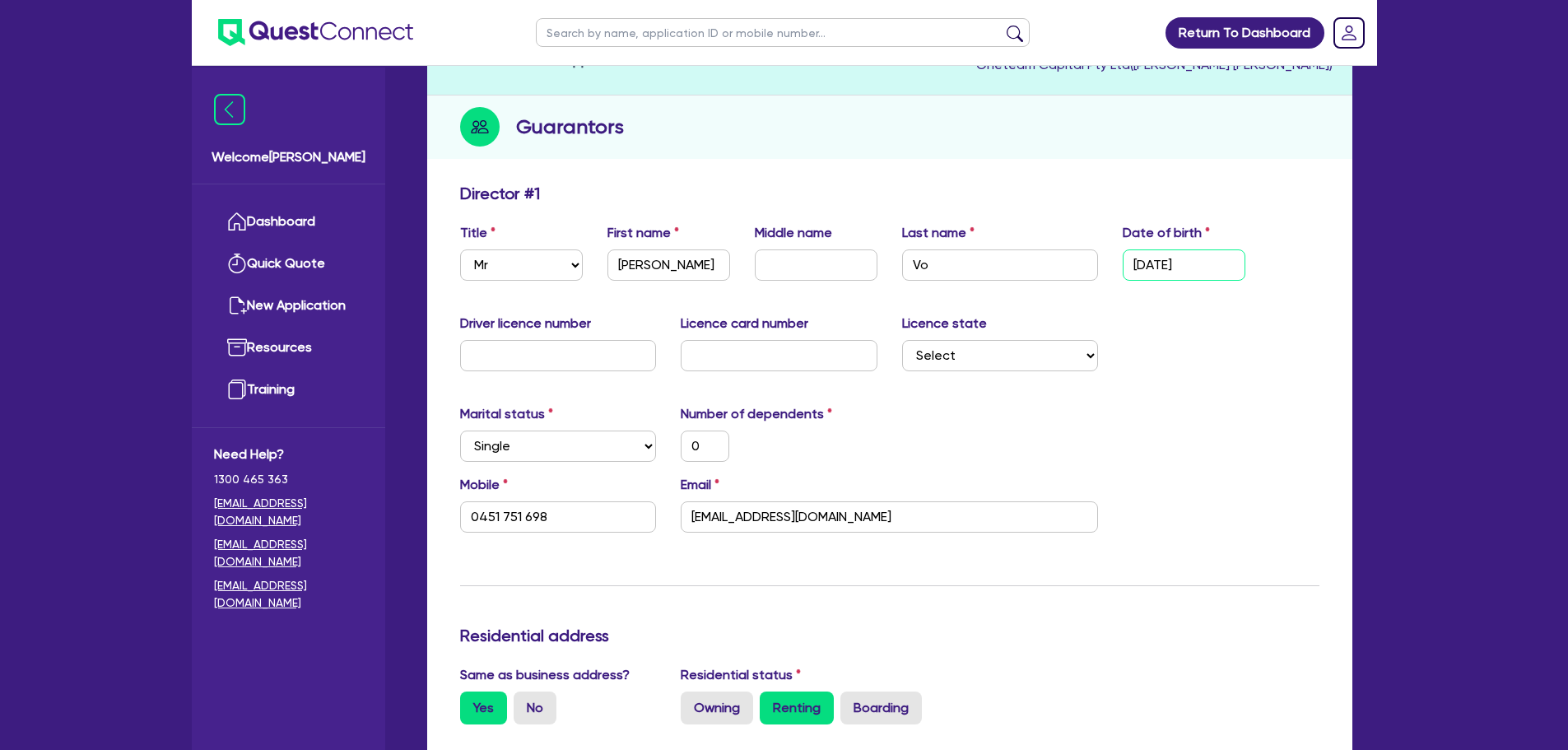
type input "01/01/2"
type input "0"
type input "0451 751 698"
type input "01/01/"
type input "0"
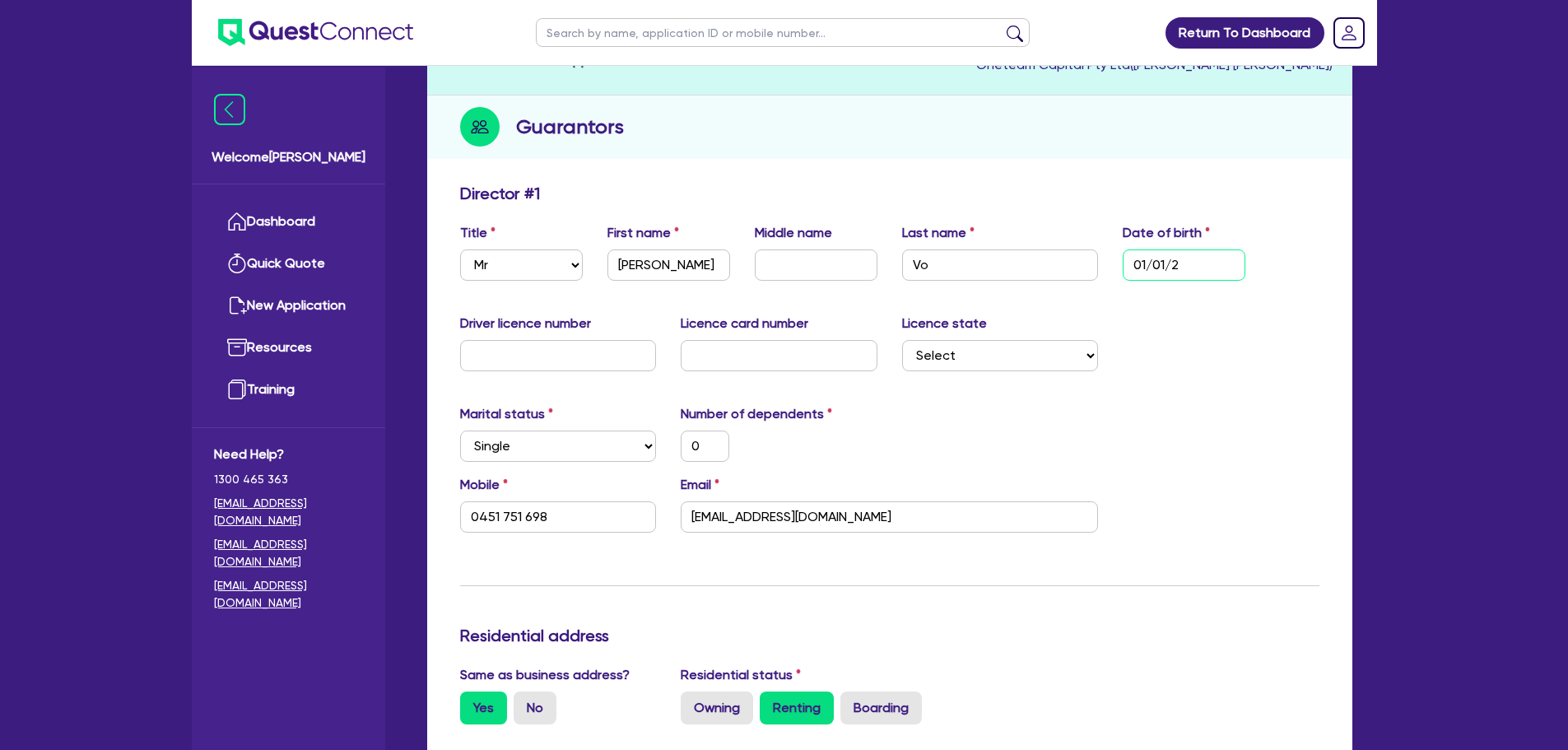
type input "0451 751 698"
type input "01/0 /"
type input "0"
type input "0451 751 698"
type input "01/05/"
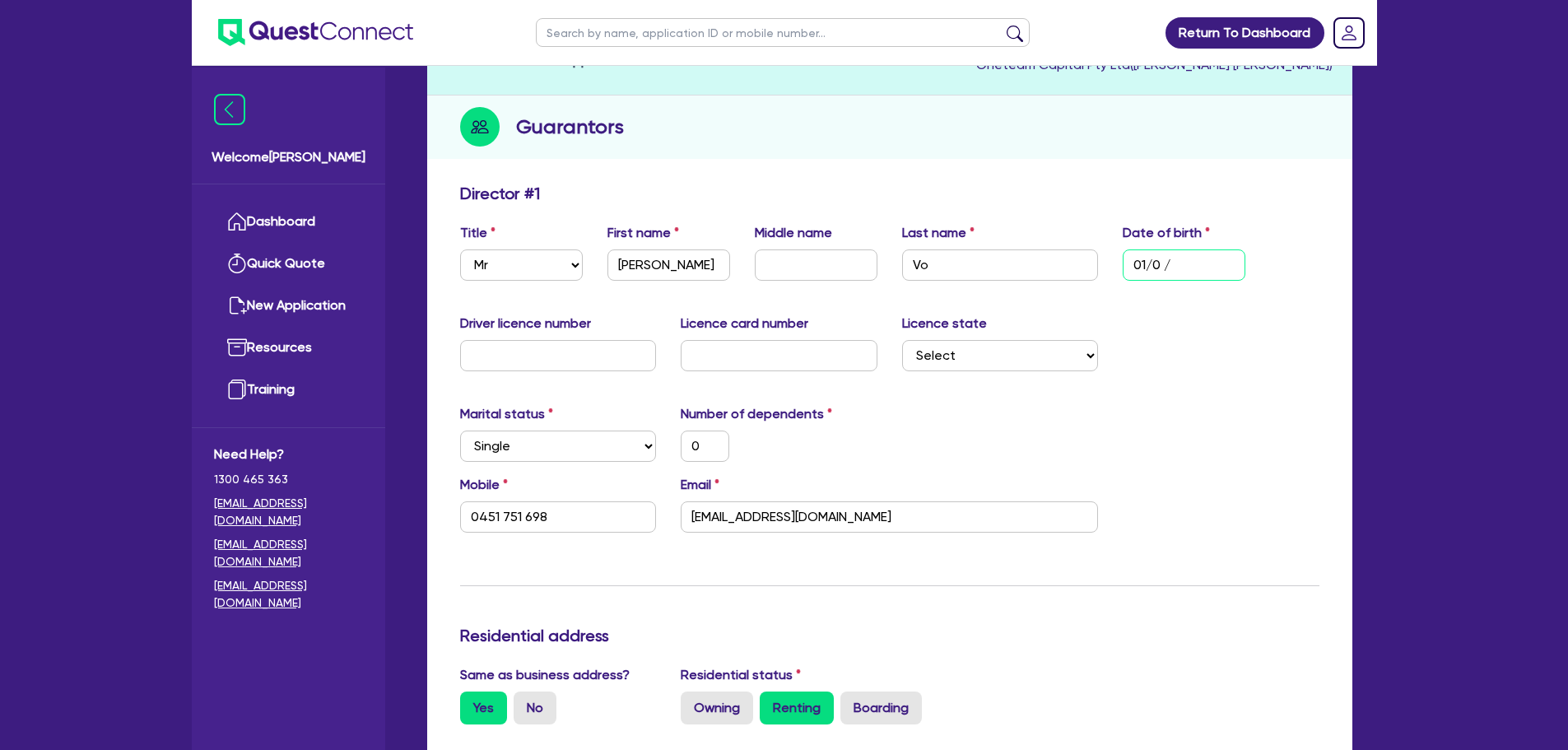
type input "0"
type input "0451 751 698"
type input "01/05/1"
type input "0"
type input "0451 751 698"
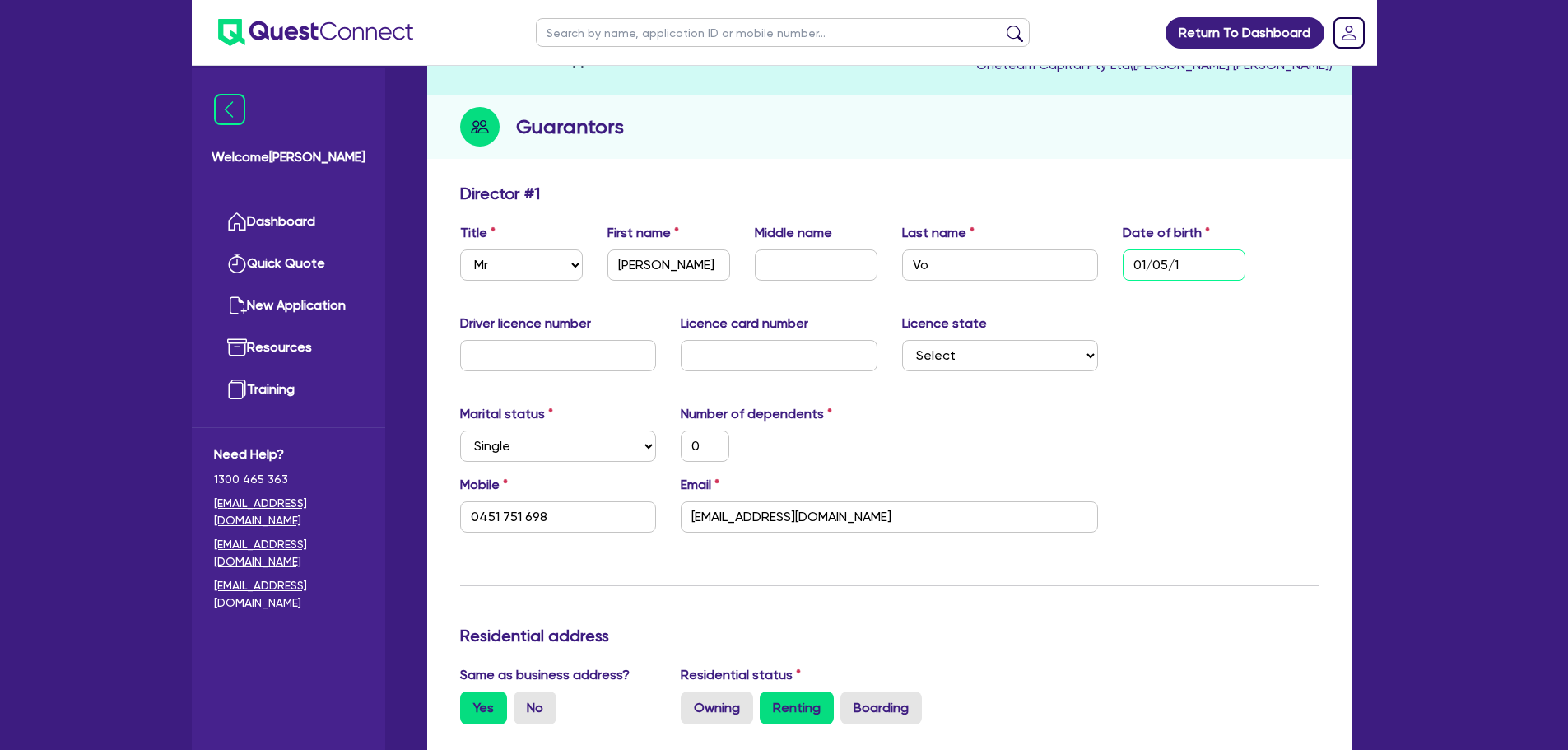
type input "01/05/19"
type input "0"
type input "0451 751 698"
type input "01/05/199"
type input "0"
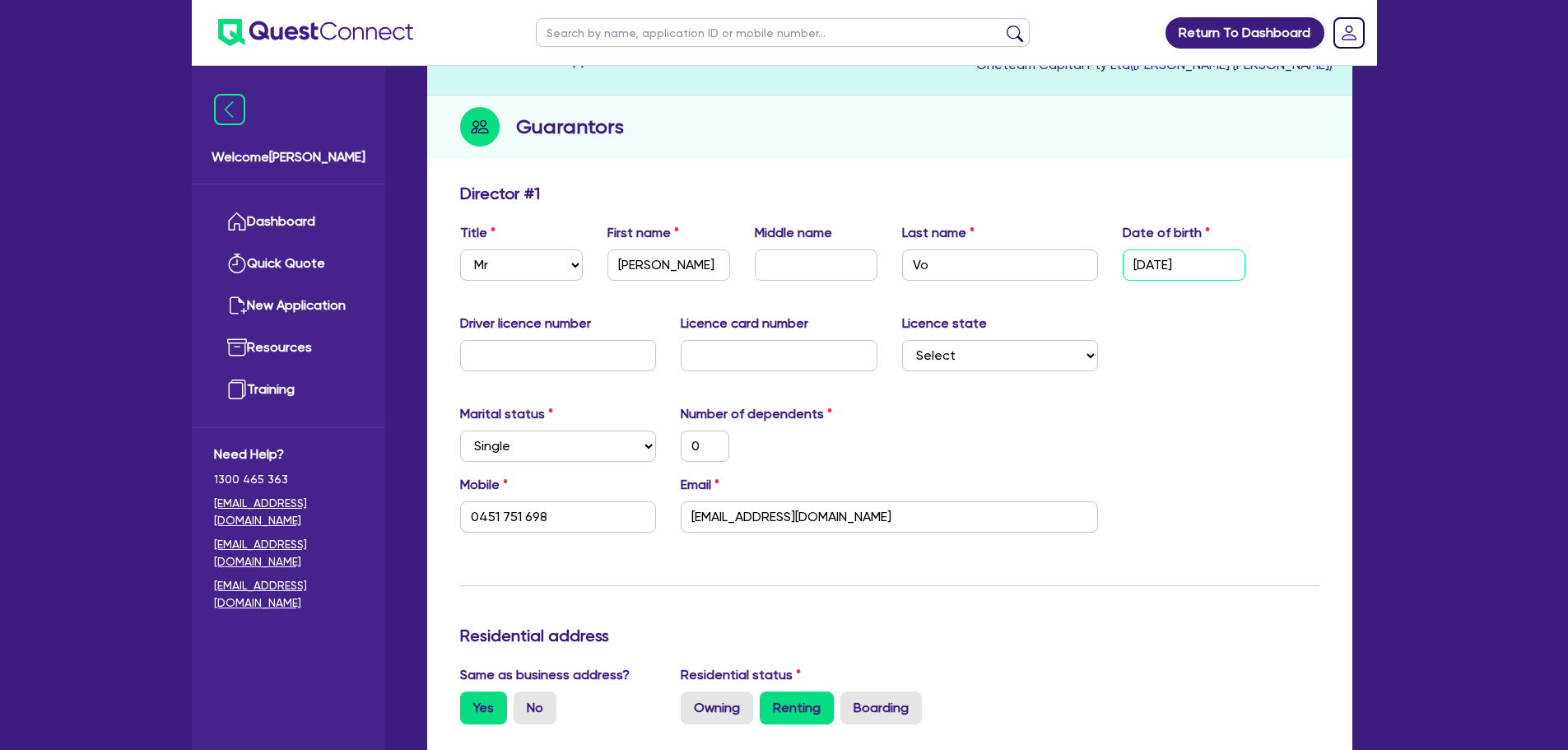
type input "0451 751 698"
type input "01/05/1992"
type input "0"
type input "0451 751 698"
type input "01/05/1992"
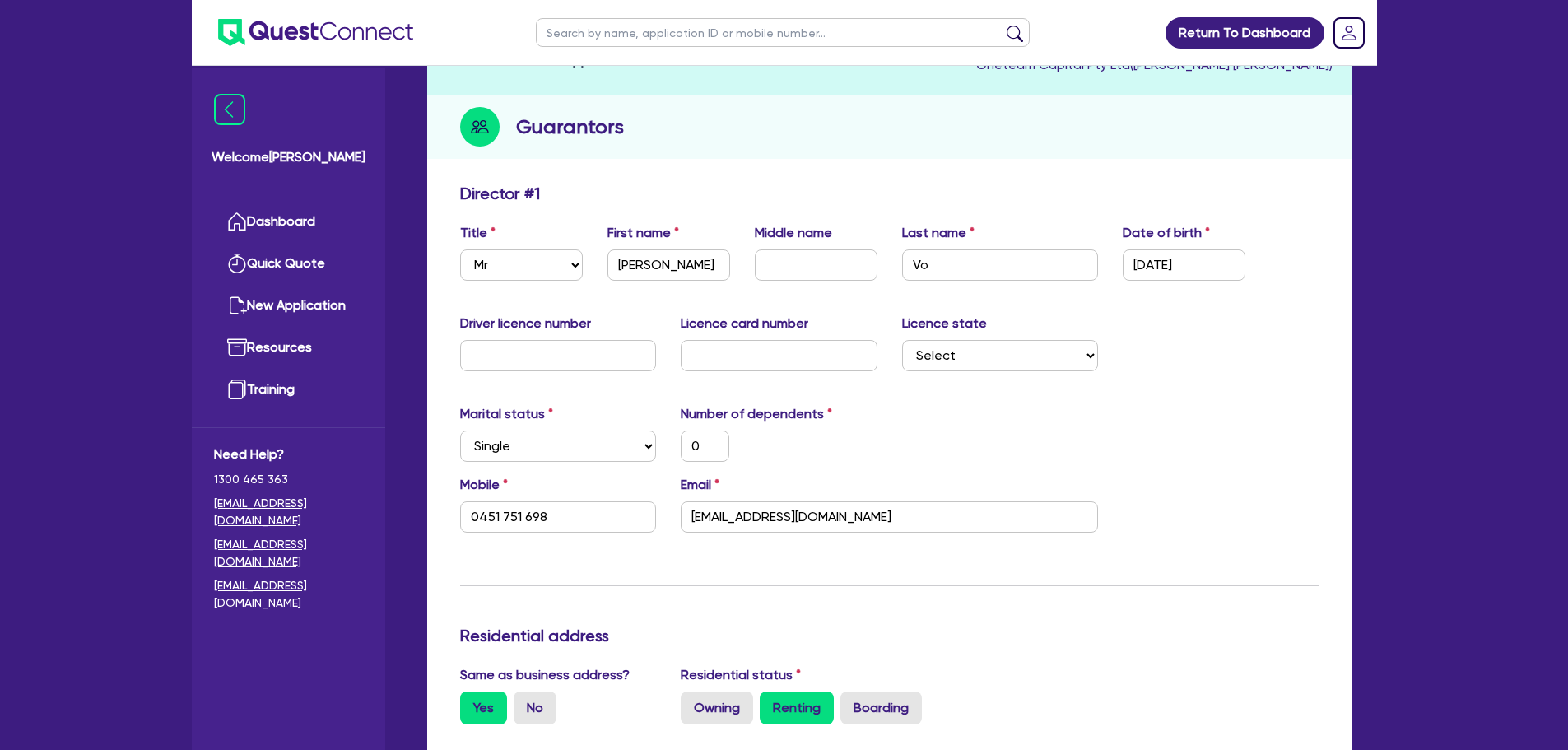
click at [901, 423] on div "Marital status Select Single Married De Facto / Partner Number of dependents 0" at bounding box center [890, 439] width 884 height 71
click at [528, 335] on div "Driver licence number" at bounding box center [559, 342] width 222 height 57
click at [535, 354] on input "text" at bounding box center [559, 356] width 197 height 31
click at [652, 354] on input "text" at bounding box center [559, 356] width 197 height 31
click at [596, 364] on input "text" at bounding box center [559, 356] width 197 height 31
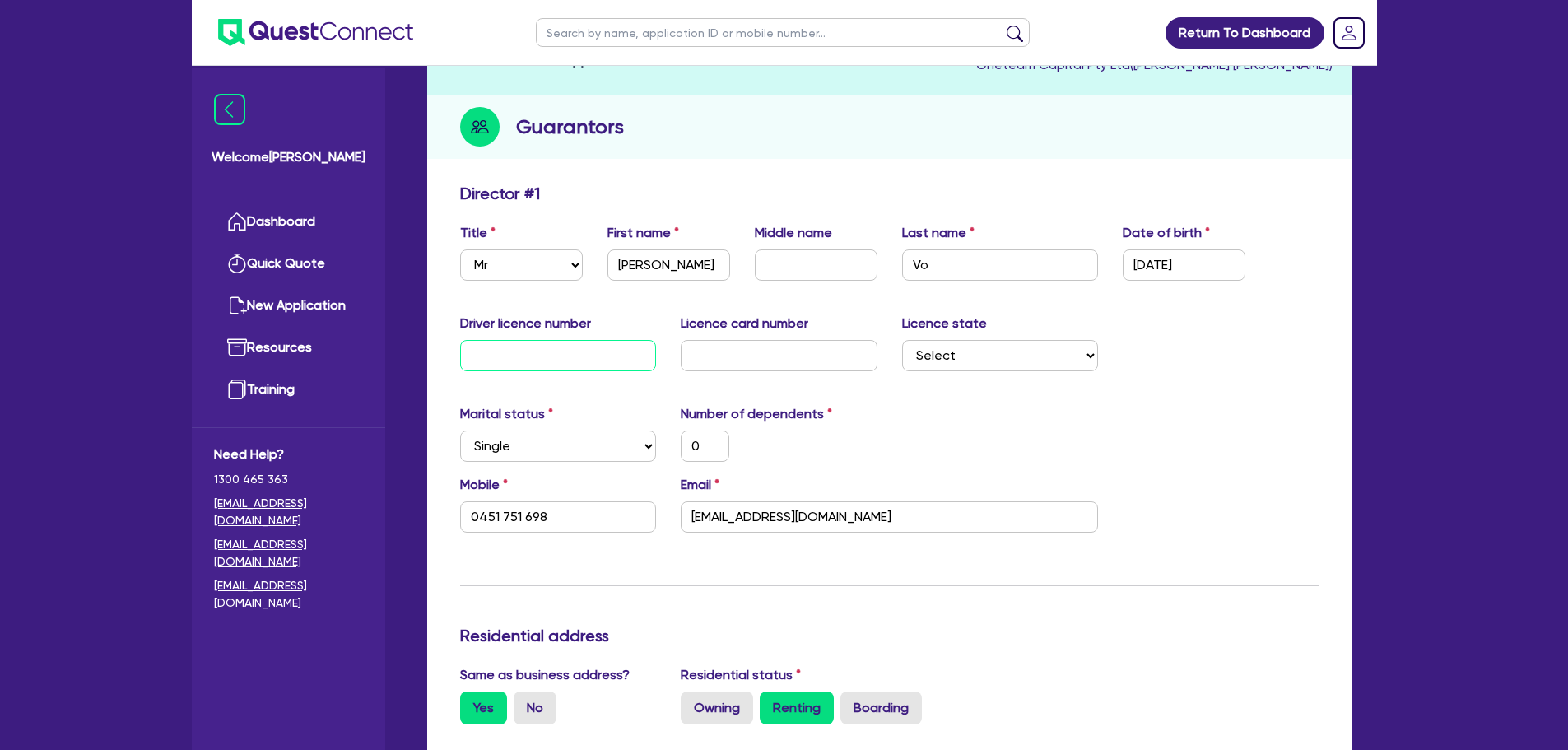
type input "0"
type input "0451 751 698"
type input "07"
type input "0"
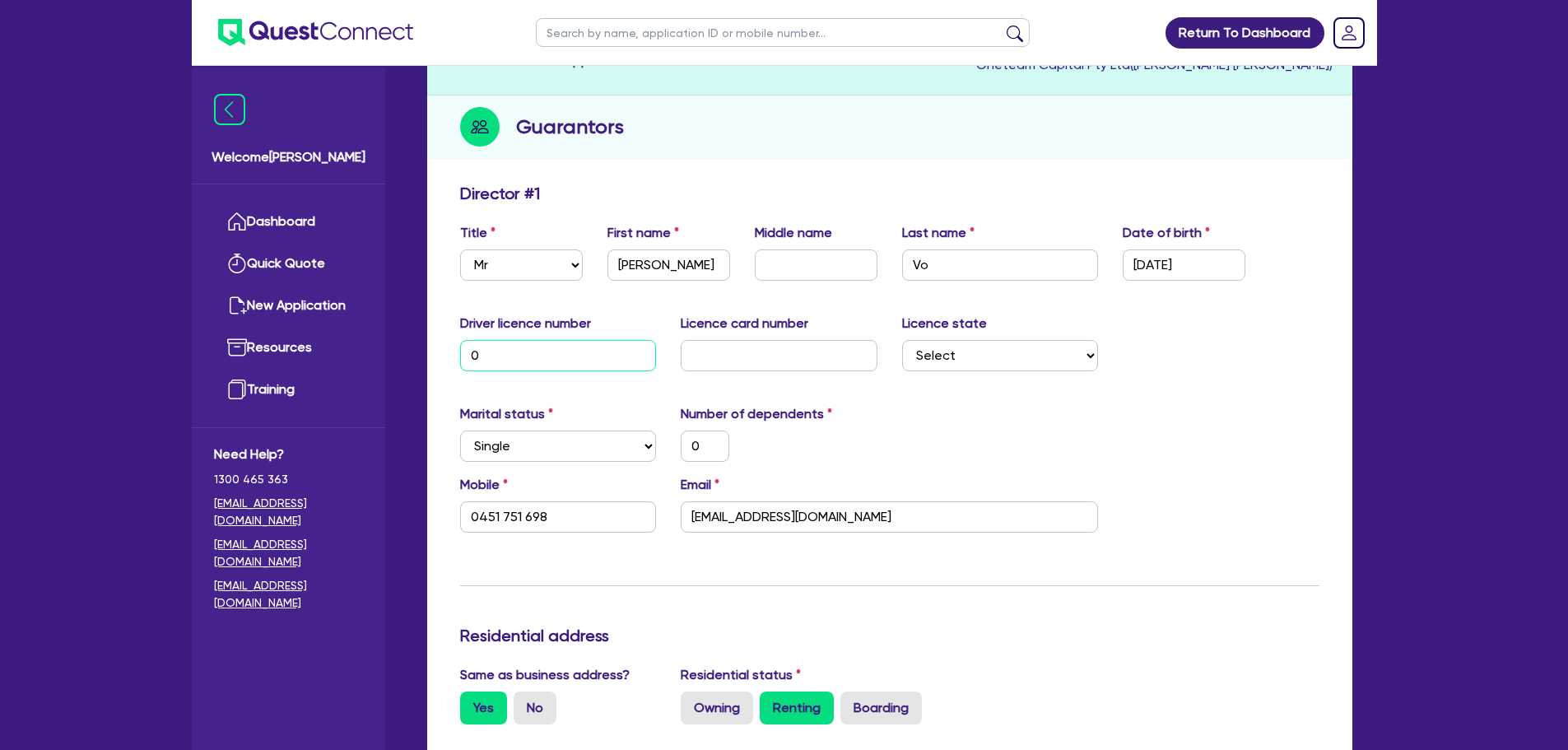
type input "0451 751 698"
type input "072"
type input "0"
type input "0451 751 698"
type input "0723"
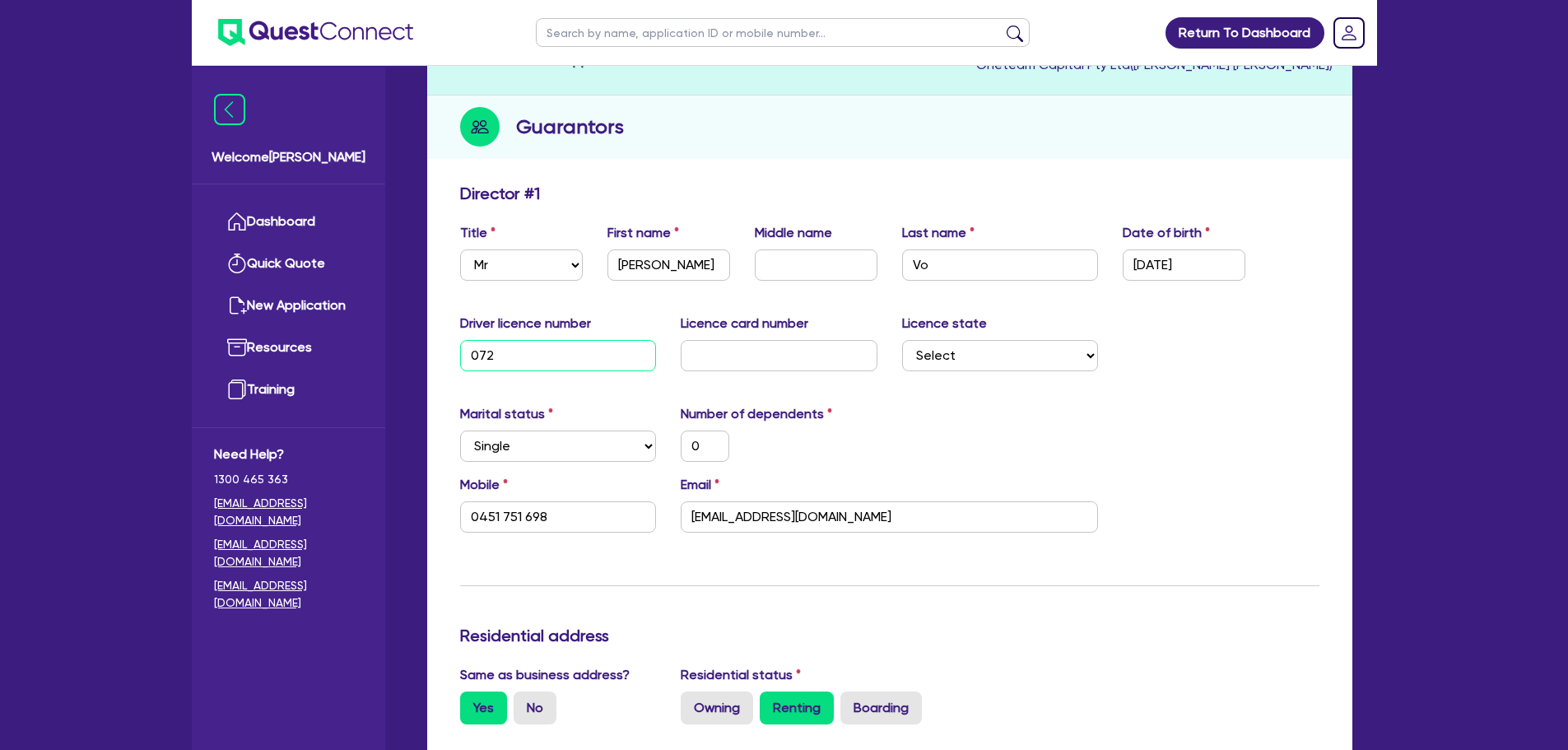
type input "0"
type input "0451 751 698"
type input "07230"
type input "0"
type input "0451 751 698"
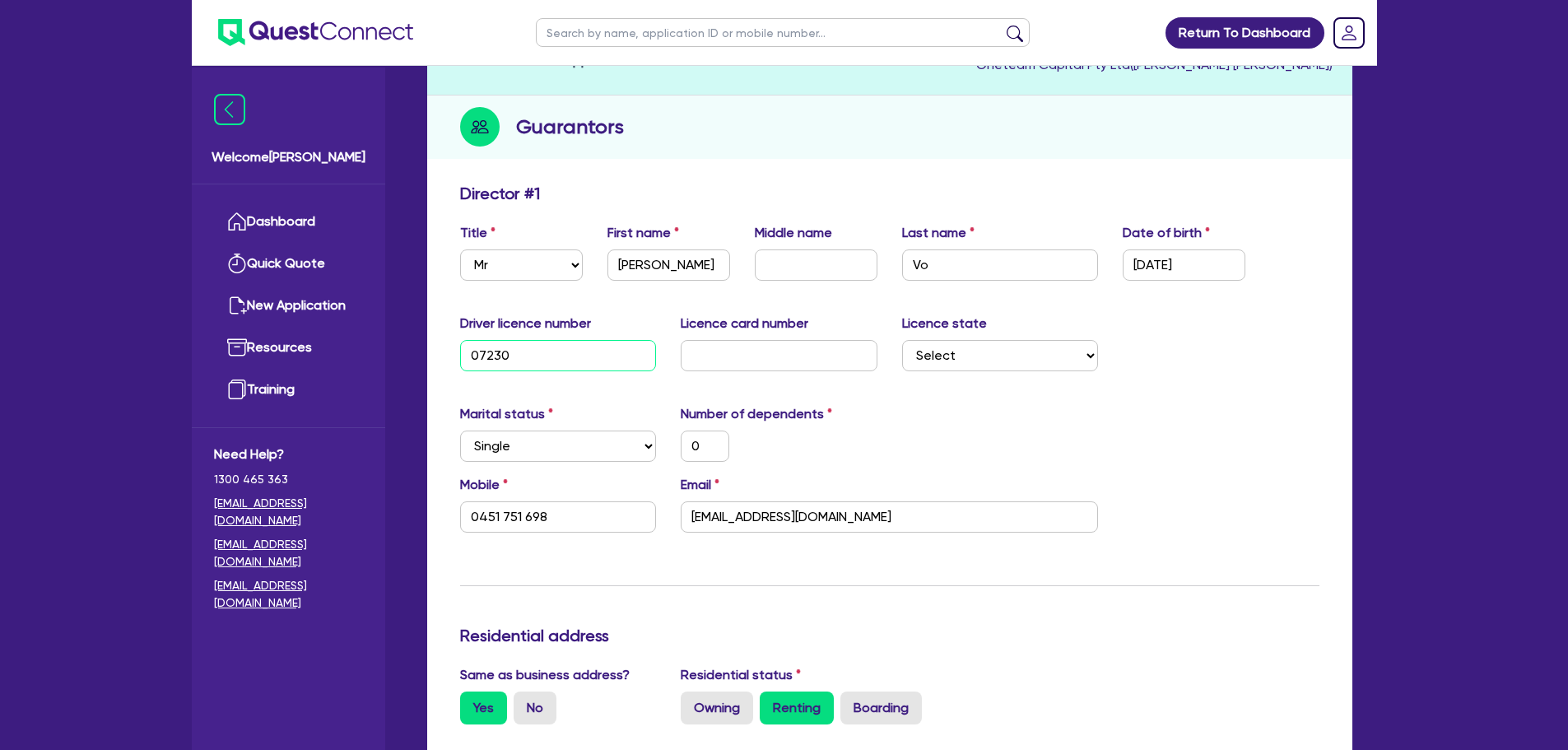
type input "072300"
type input "0"
type input "0451 751 698"
type input "0723007"
type input "0"
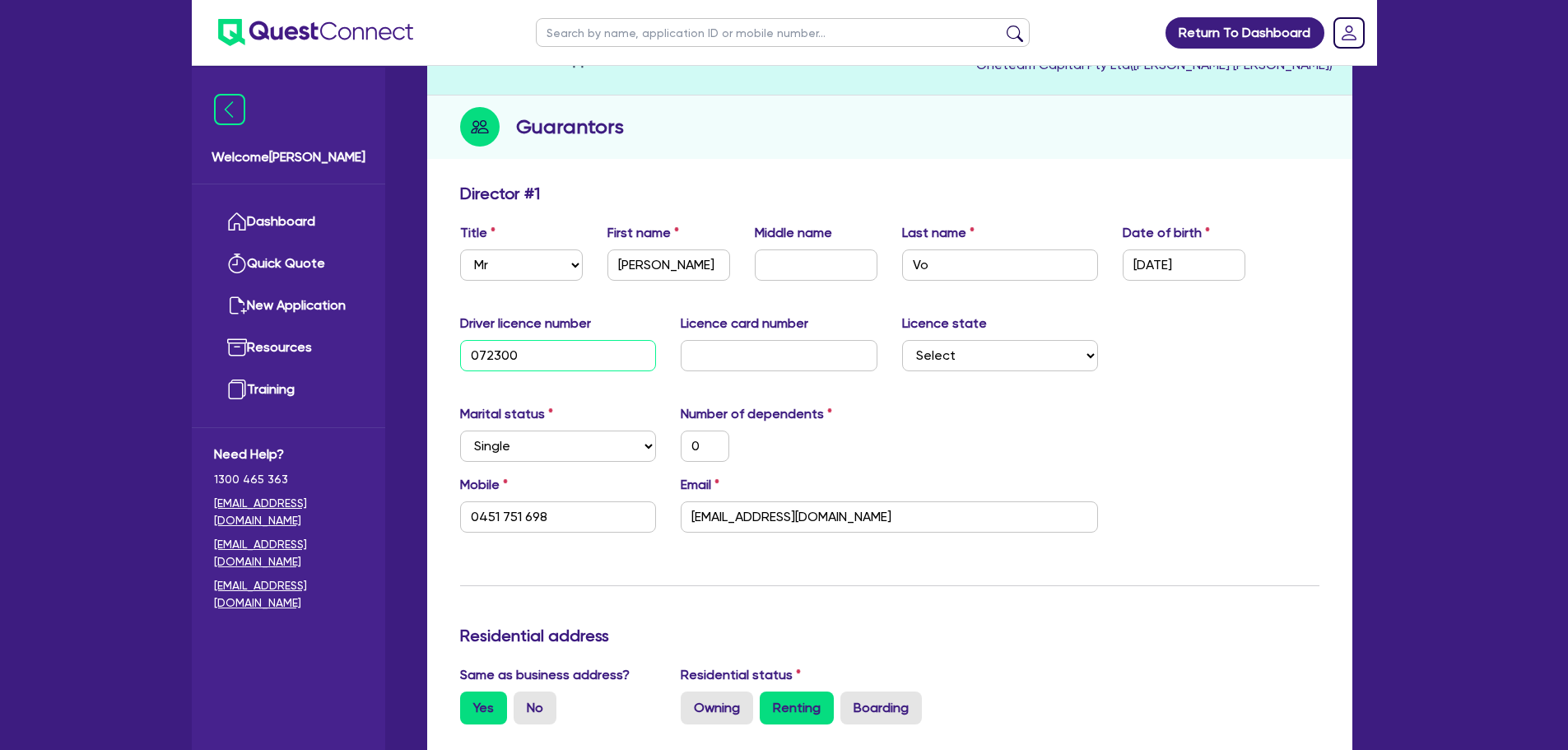
type input "0451 751 698"
type input "07230077"
type input "0"
type input "0451 751 698"
type input "072300772"
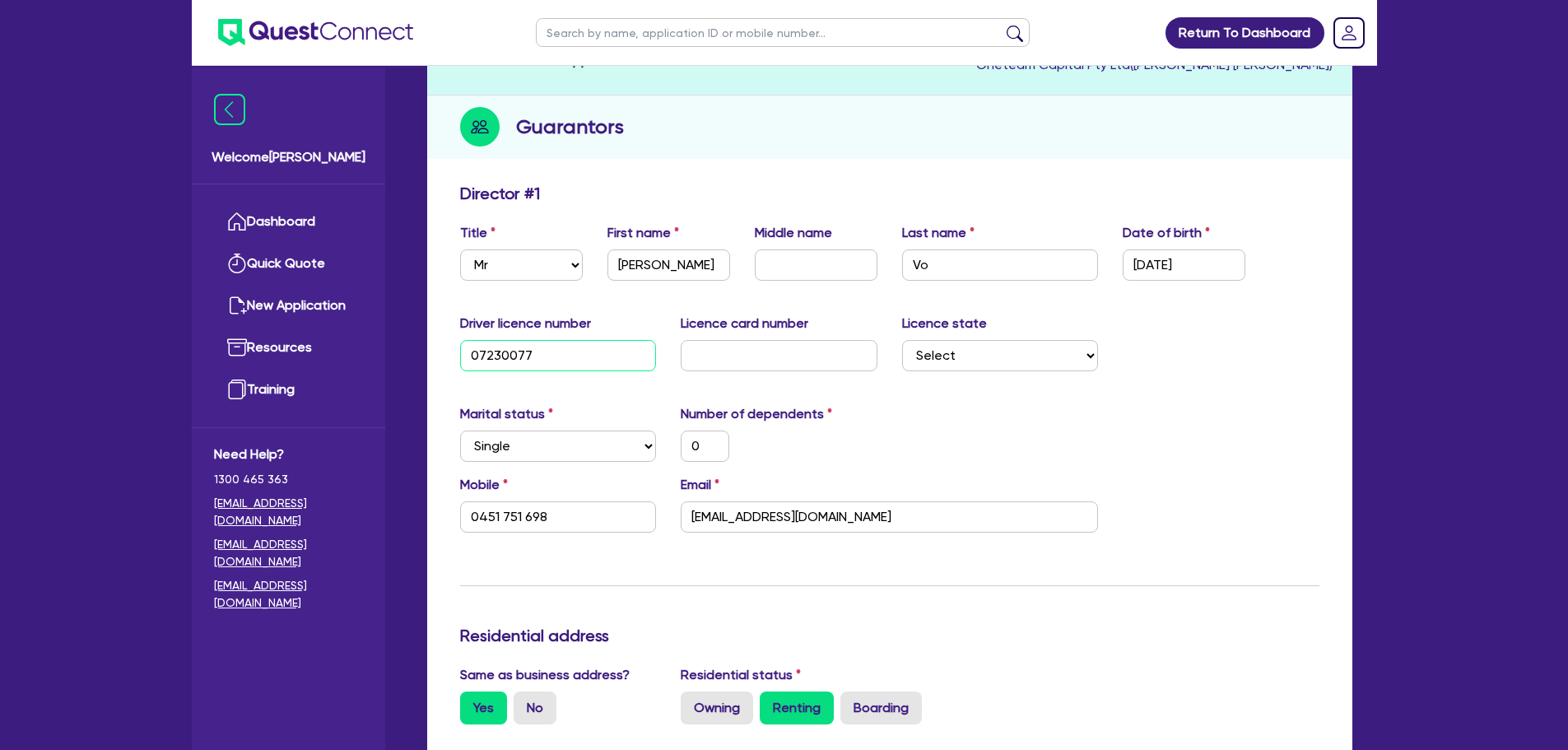
type input "0"
type input "0451 751 698"
type input "072300772"
click at [930, 361] on select "Select NSW VIC QLD TAS ACT SA NT WA" at bounding box center [1001, 356] width 197 height 31
select select "QLD"
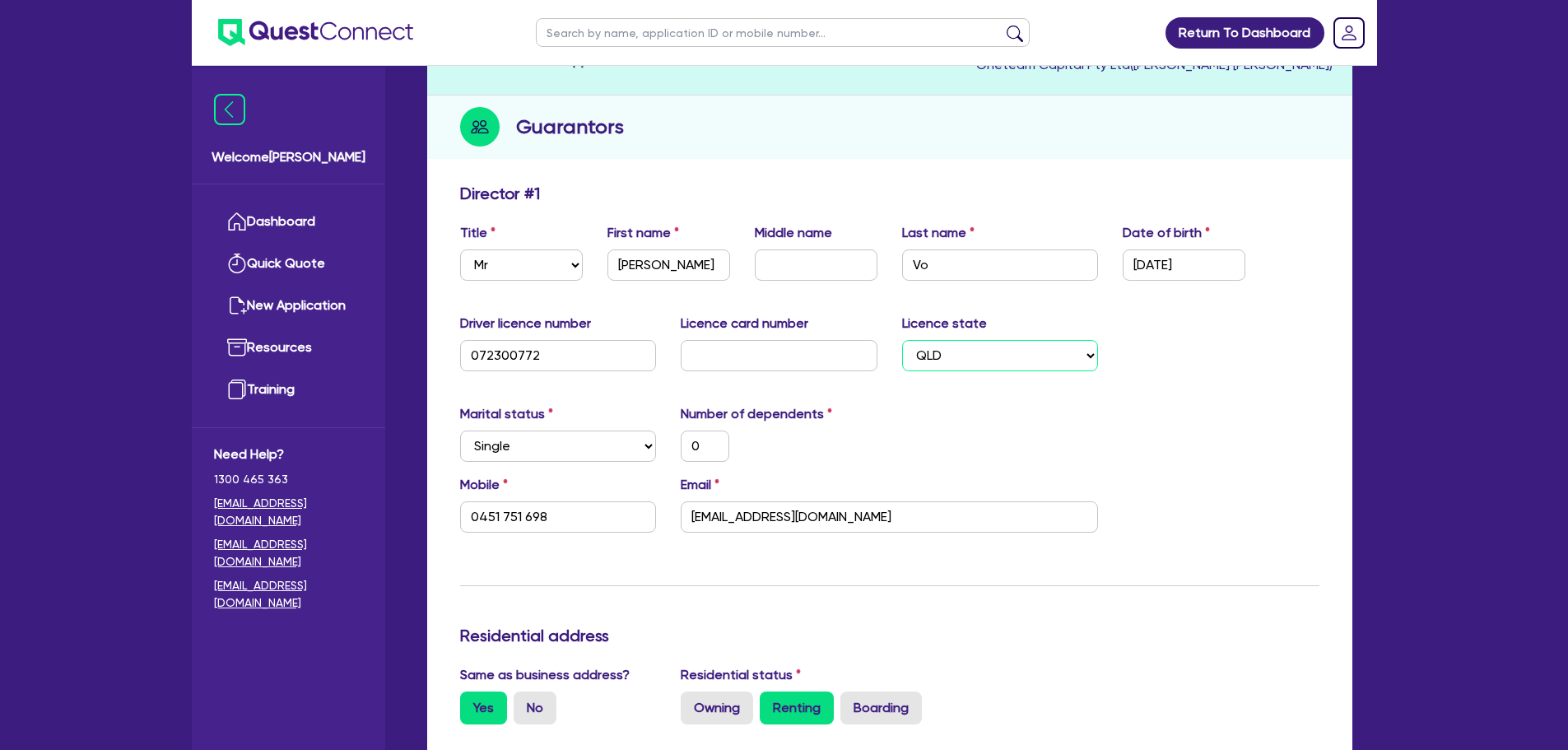
click at [903, 340] on select "Select NSW VIC QLD TAS ACT SA NT WA" at bounding box center [1001, 356] width 197 height 31
type input "0"
type input "0451 751 698"
click at [799, 345] on input "text" at bounding box center [779, 356] width 197 height 31
click at [767, 362] on input "text" at bounding box center [779, 356] width 197 height 31
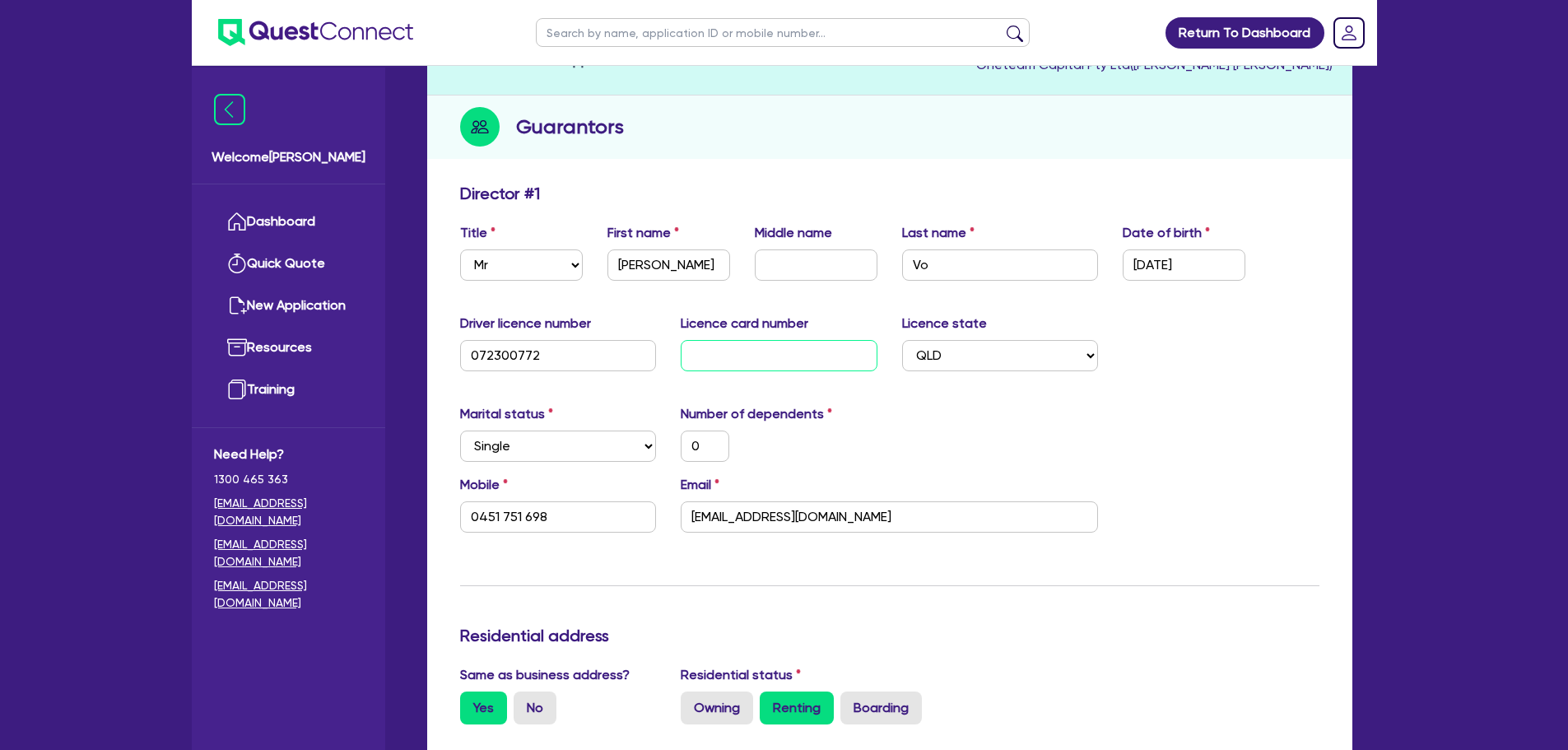
type input "1"
type input "0"
type input "0451 751 698"
type input "17"
type input "0"
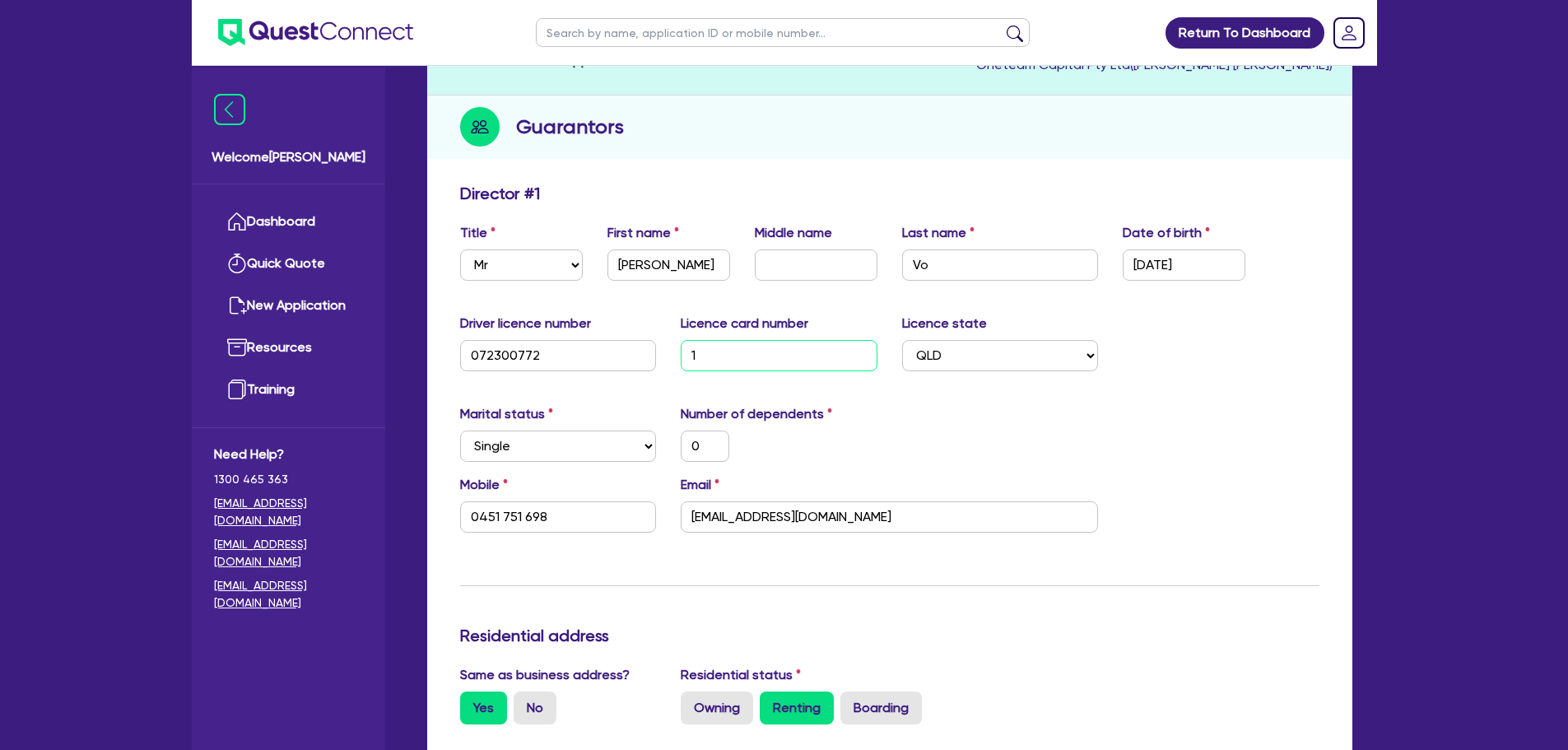
type input "0451 751 698"
type input "17B"
type input "0"
type input "0451 751 698"
type input "17B0"
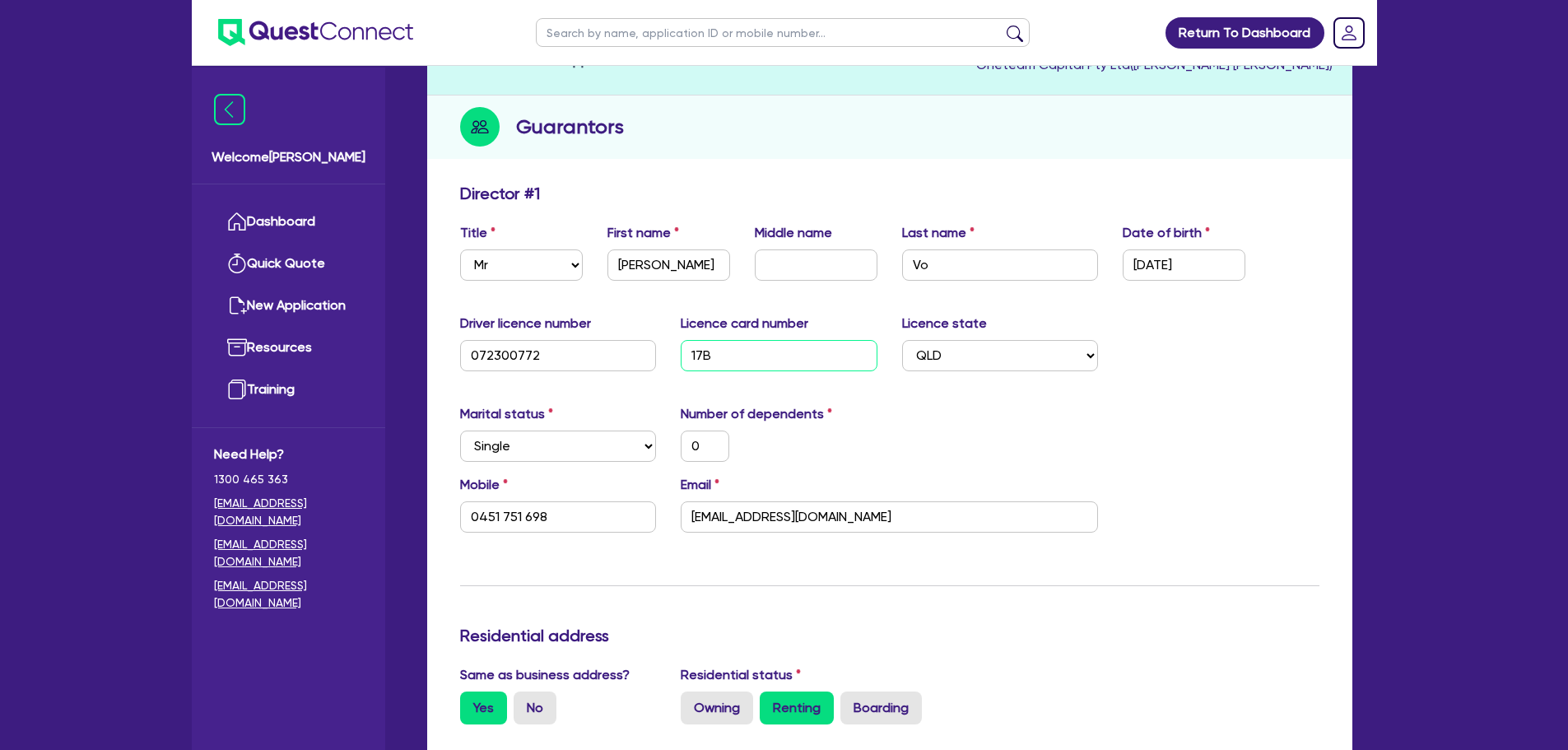
type input "0"
type input "0451 751 698"
type input "17B04"
type input "0"
type input "0451 751 698"
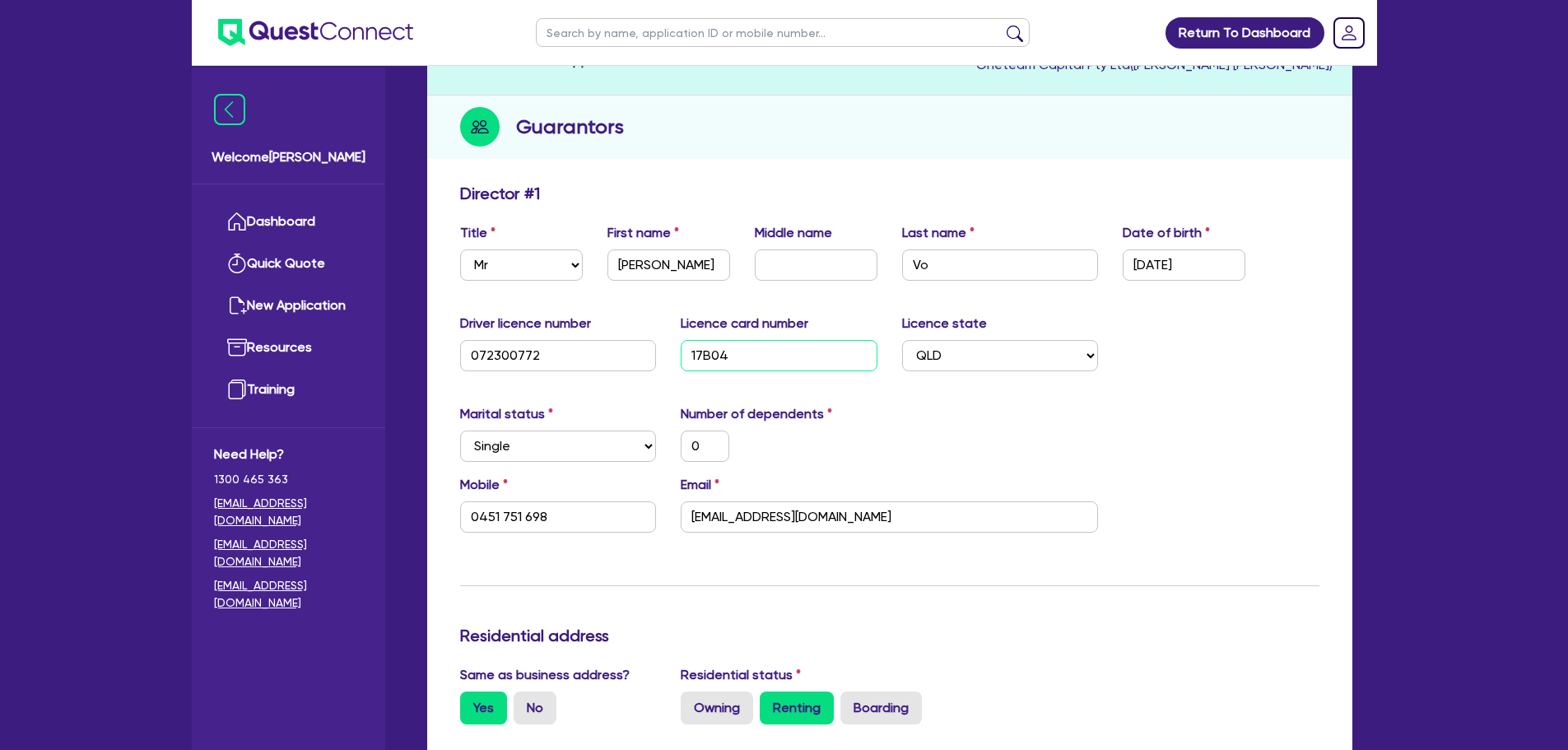
type input "17B04E"
type input "0"
type input "0451 751 698"
type input "17B04EF"
type input "0"
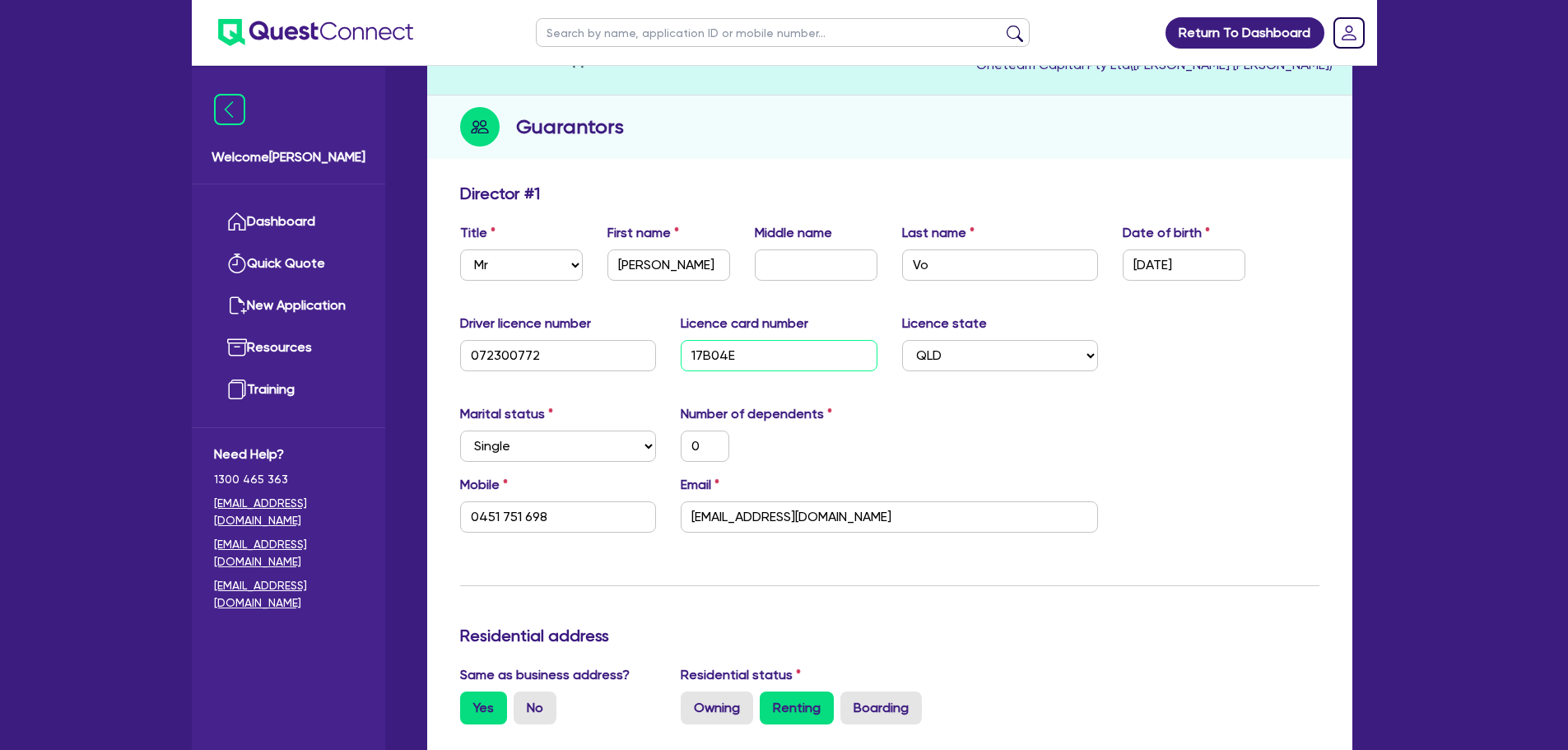
type input "0451 751 698"
type input "17B04EFD"
type input "0"
type input "0451 751 698"
type input "17B04EFDB"
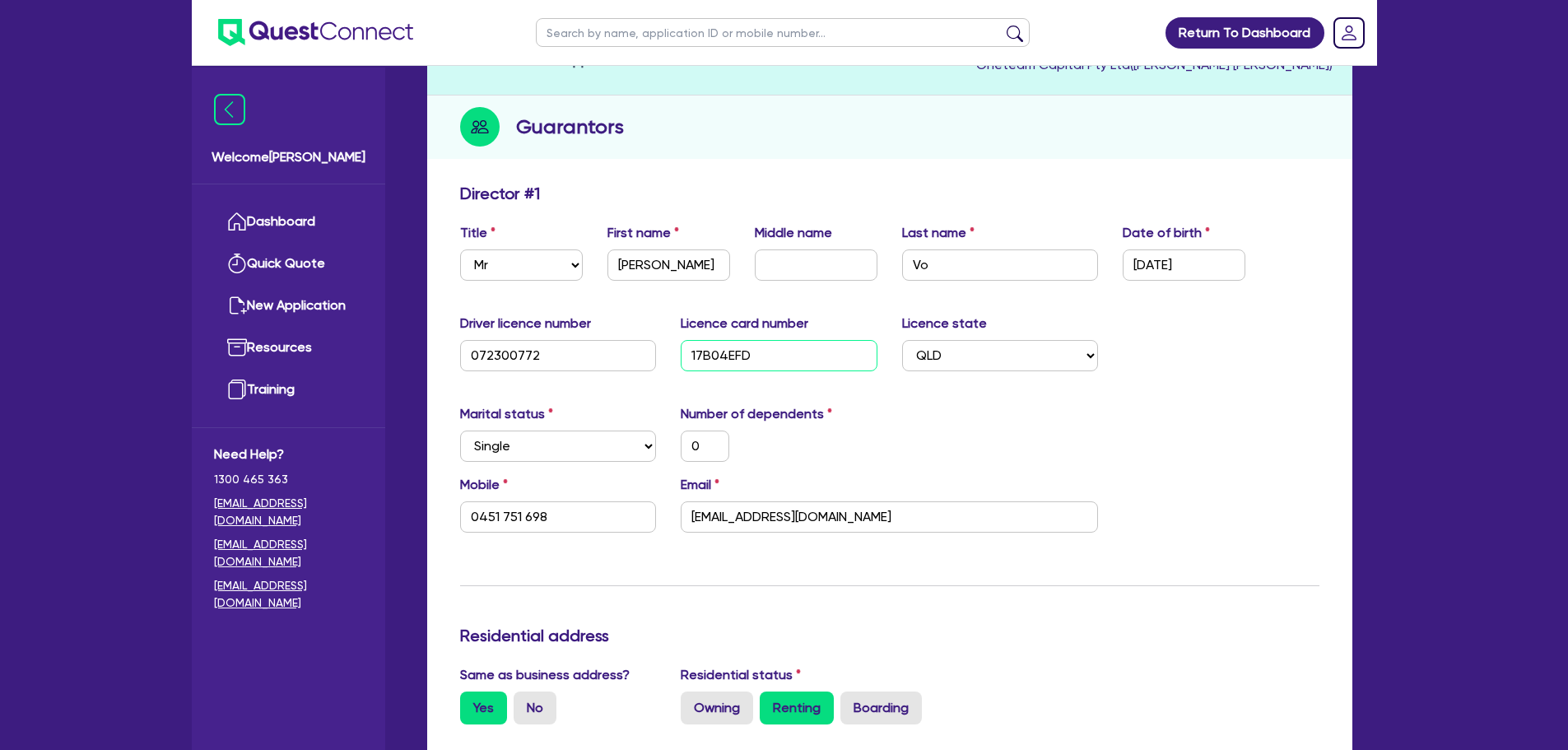
type input "0"
type input "0451 751 698"
type input "17B04EFDB3"
type input "0"
type input "0451 751 698"
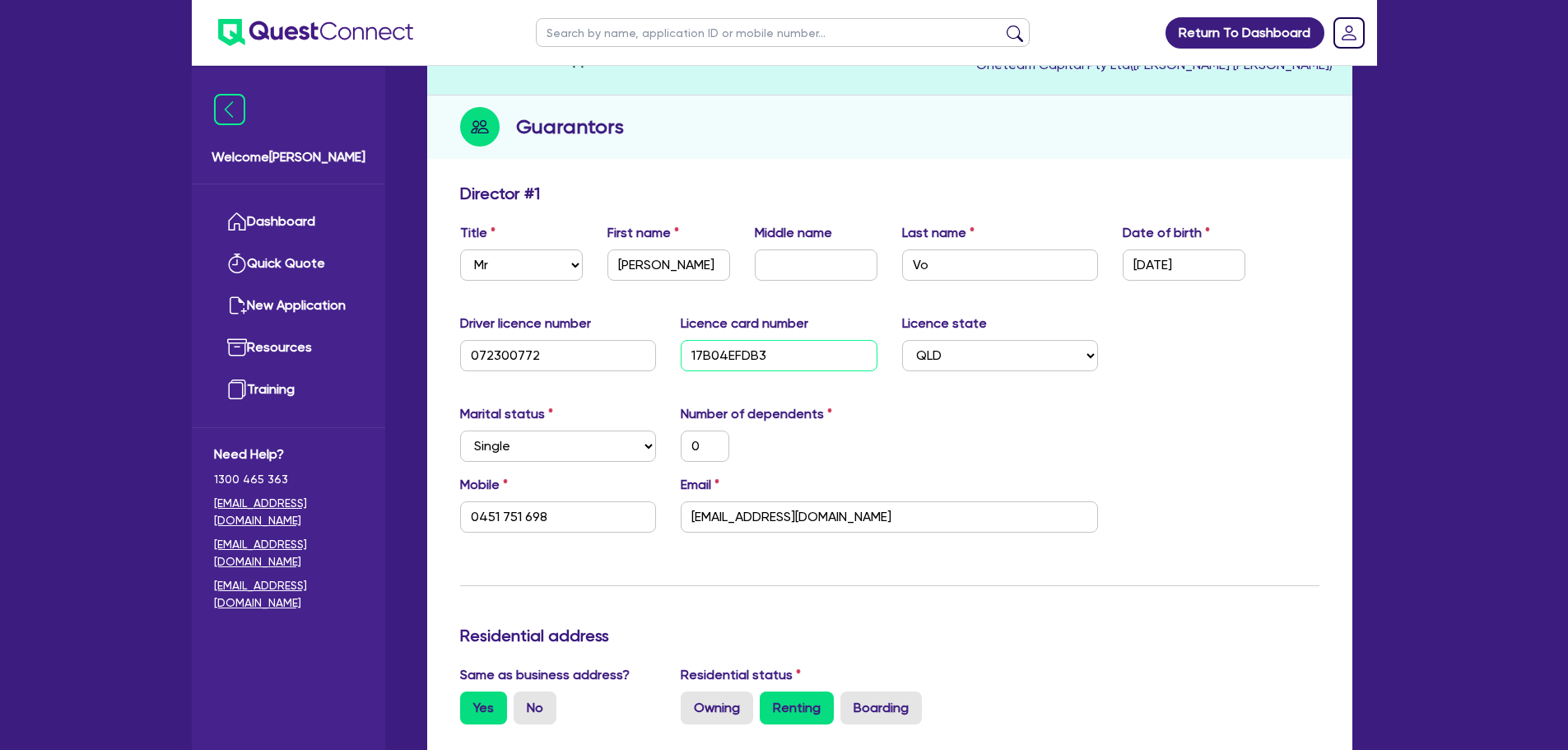
type input "17B04EFDB3"
click at [1209, 362] on div "Driver licence number 072300772 Licence card number 17B04EFDB3 Licence state Se…" at bounding box center [890, 349] width 884 height 71
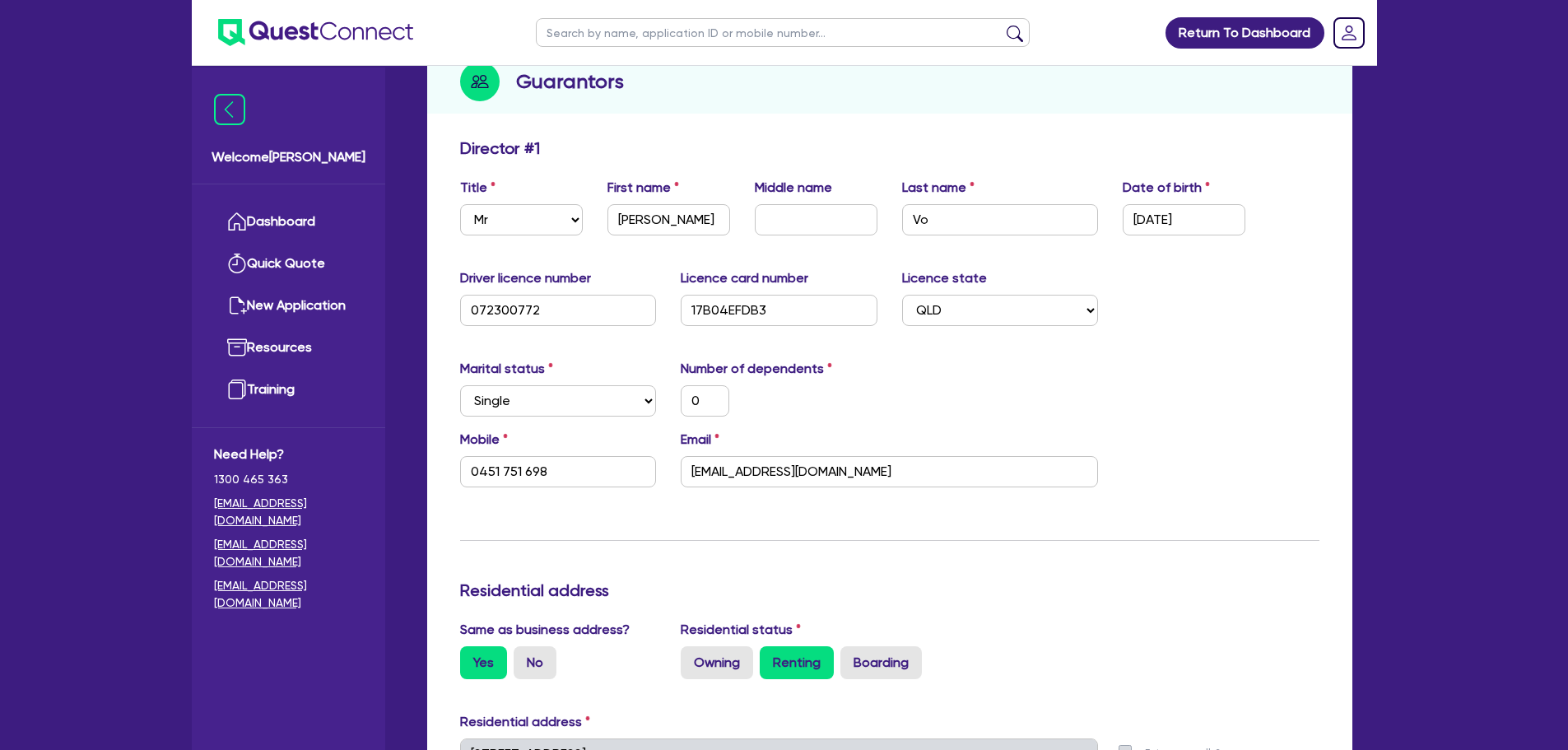
scroll to position [0, 0]
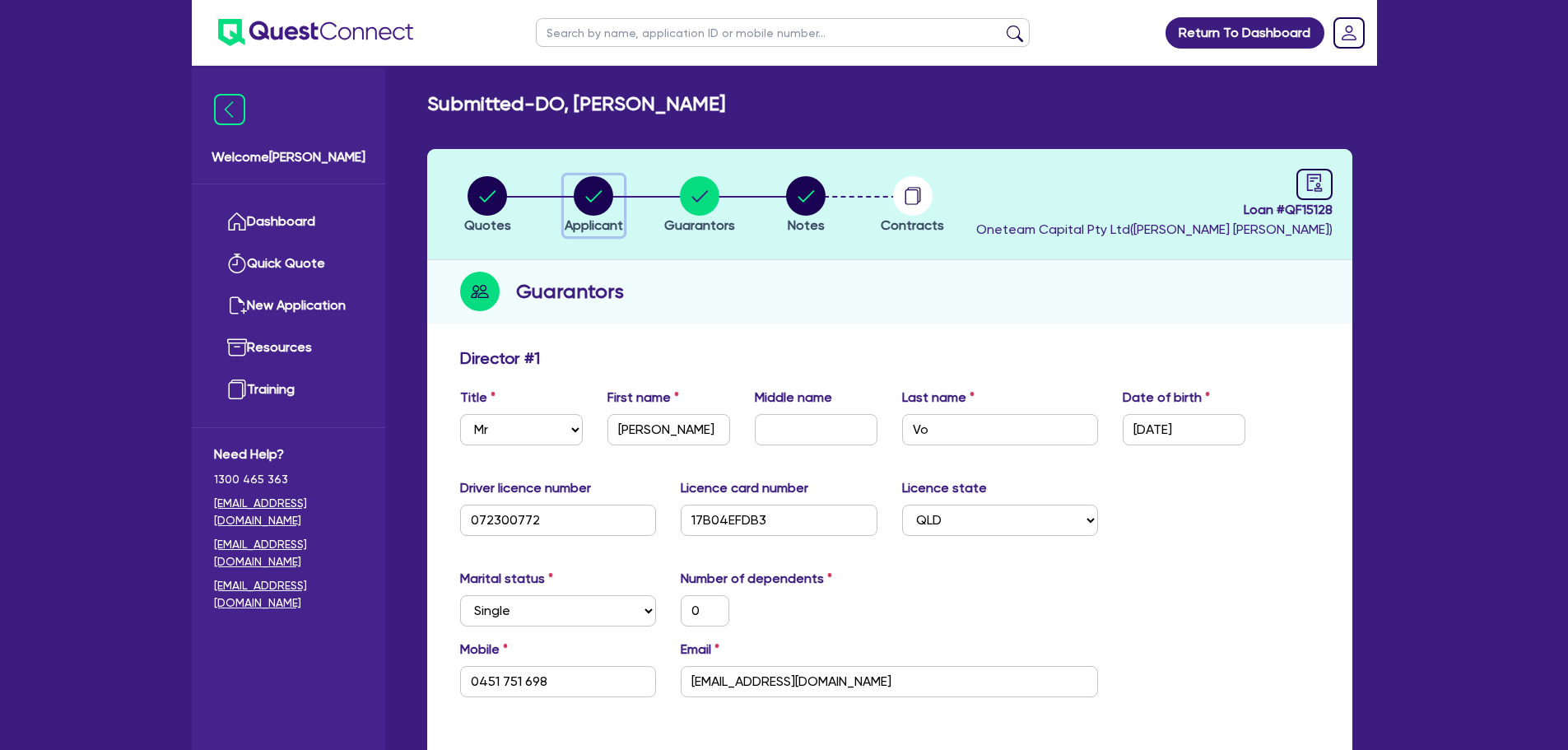
click at [590, 197] on circle "button" at bounding box center [594, 195] width 40 height 40
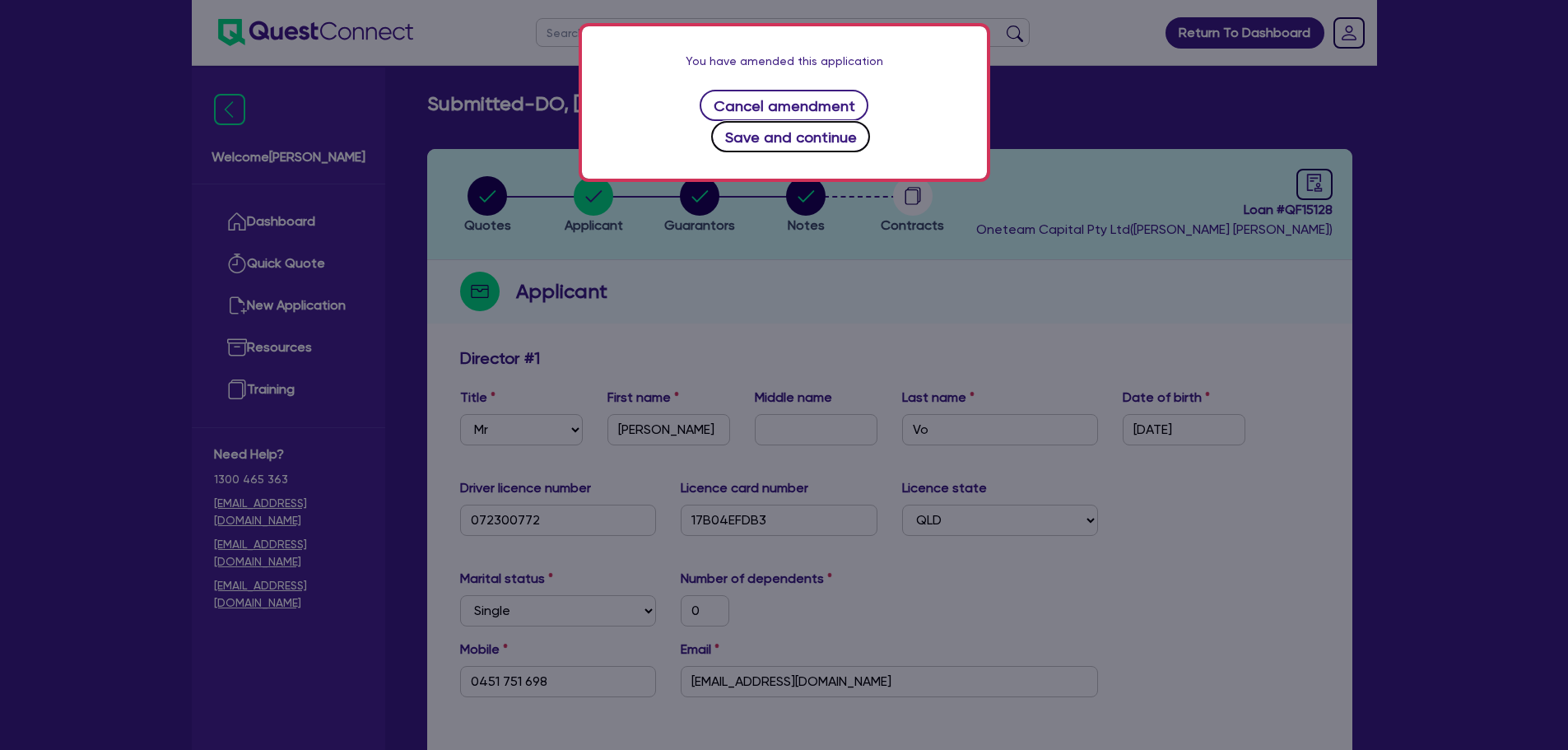
click at [870, 121] on button "Save and continue" at bounding box center [791, 137] width 159 height 31
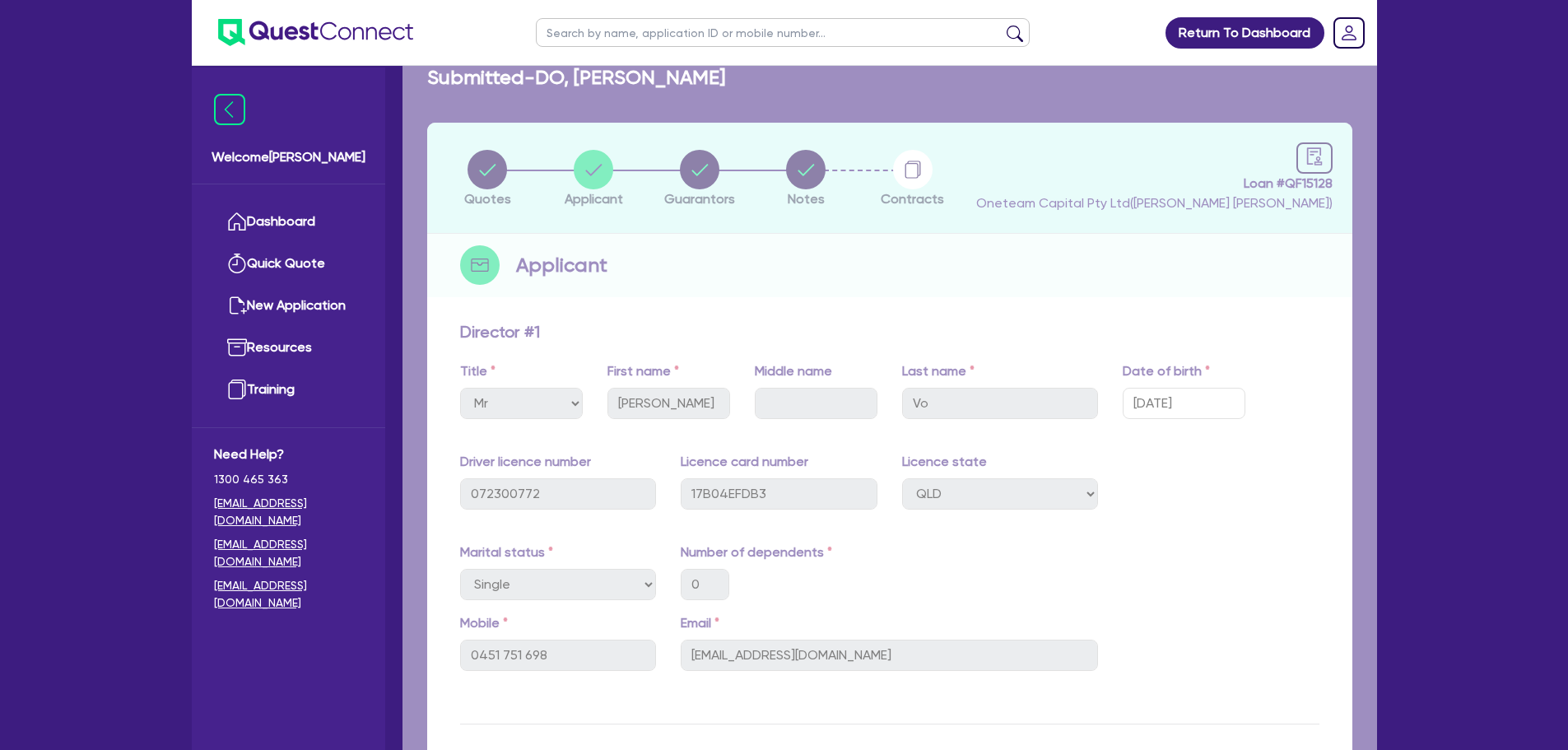
select select "SOLE_TRADER"
select select "BUILDING_CONSTRUCTION"
select select "BUSINESSES_INFRASTRUCTURE_PROJECT"
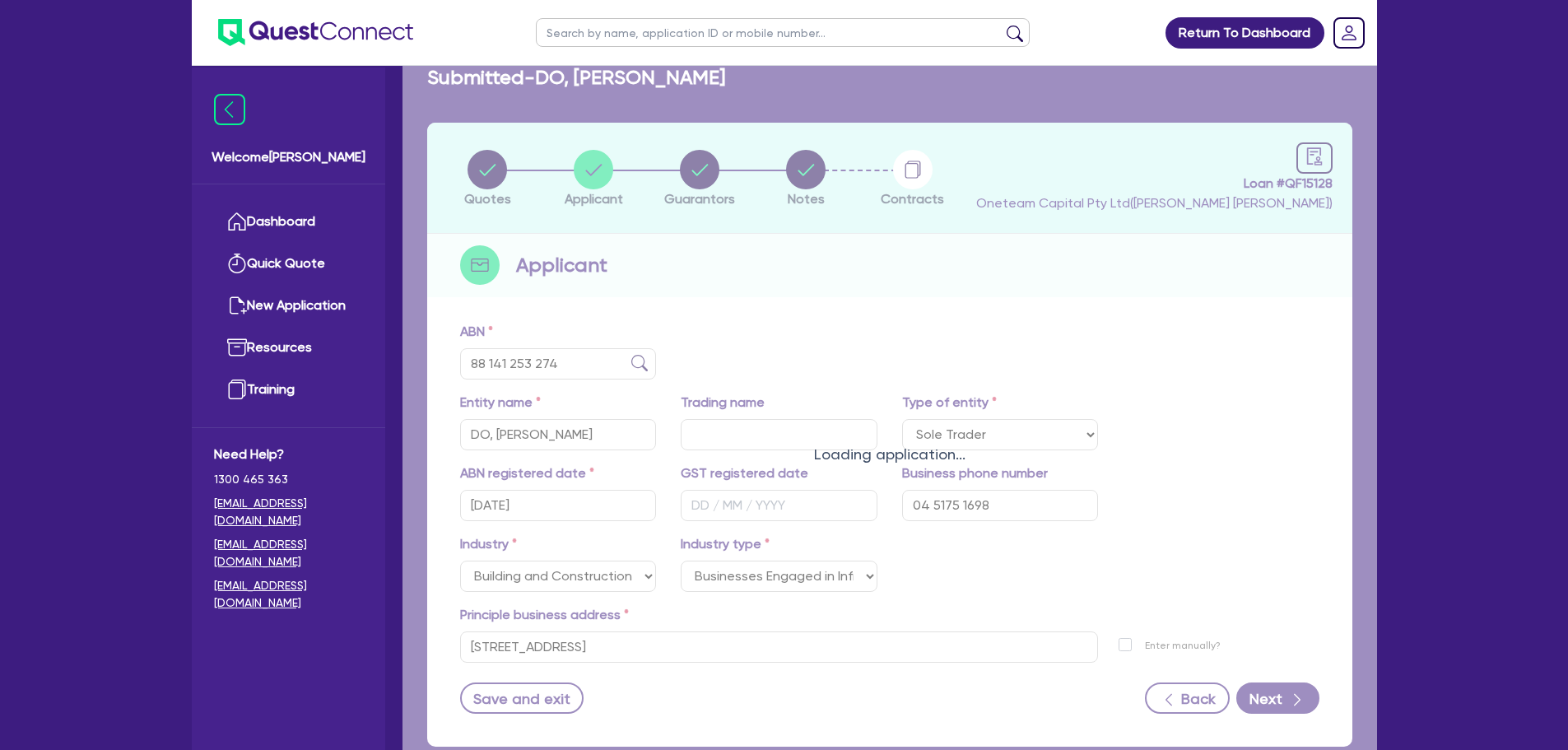
scroll to position [123, 0]
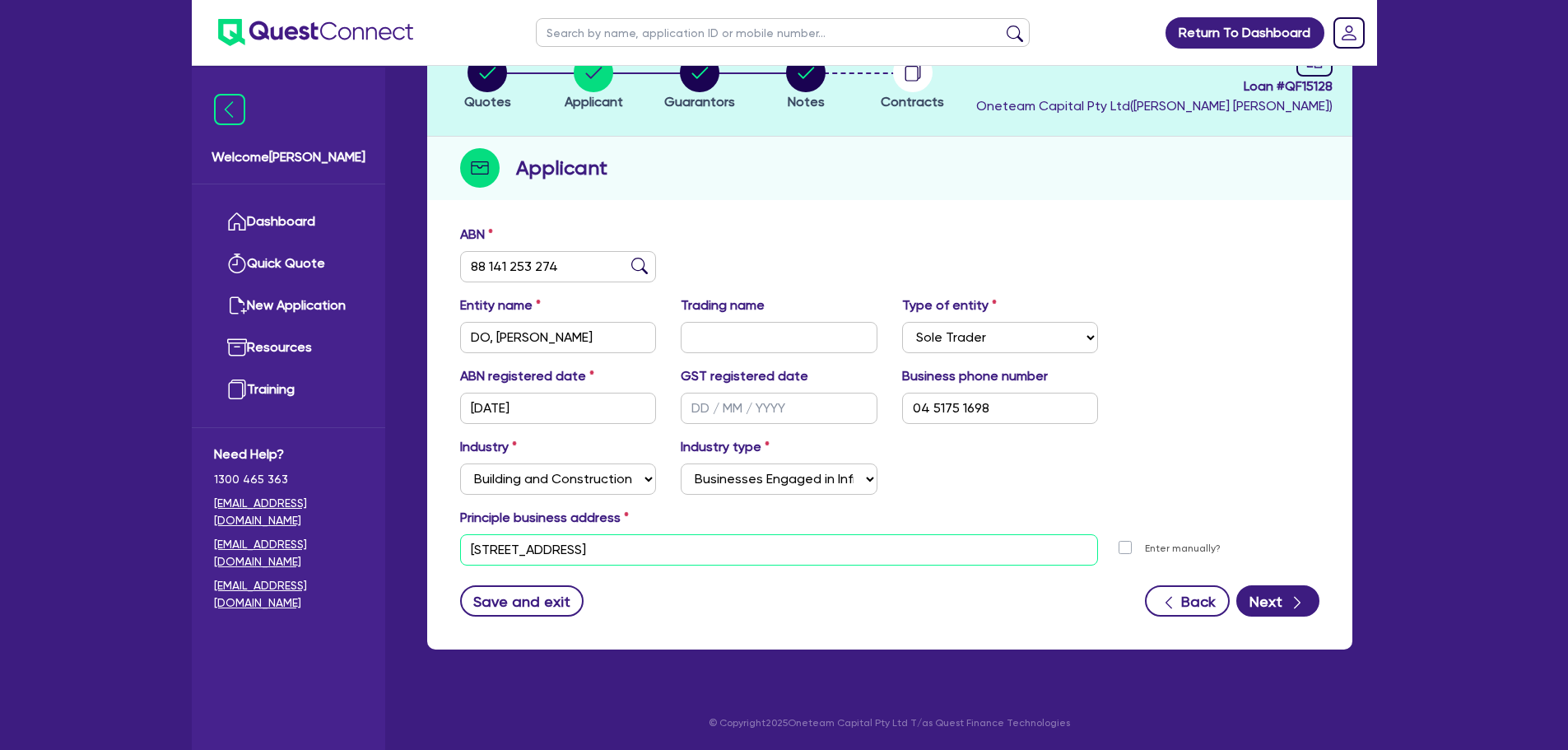
drag, startPoint x: 652, startPoint y: 543, endPoint x: 433, endPoint y: 543, distance: 219.0
click at [433, 543] on div "ABN 88 141 253 274 Entity name DO, VAN ANH THI Trading name Type of entity Sele…" at bounding box center [890, 433] width 926 height 433
click at [640, 562] on input "11 York St Sydney NSW 2000" at bounding box center [780, 550] width 639 height 31
drag, startPoint x: 659, startPoint y: 553, endPoint x: 432, endPoint y: 561, distance: 227.1
click at [433, 556] on div "ABN 88 141 253 274 Entity name DO, VAN ANH THI Trading name Type of entity Sele…" at bounding box center [890, 433] width 926 height 433
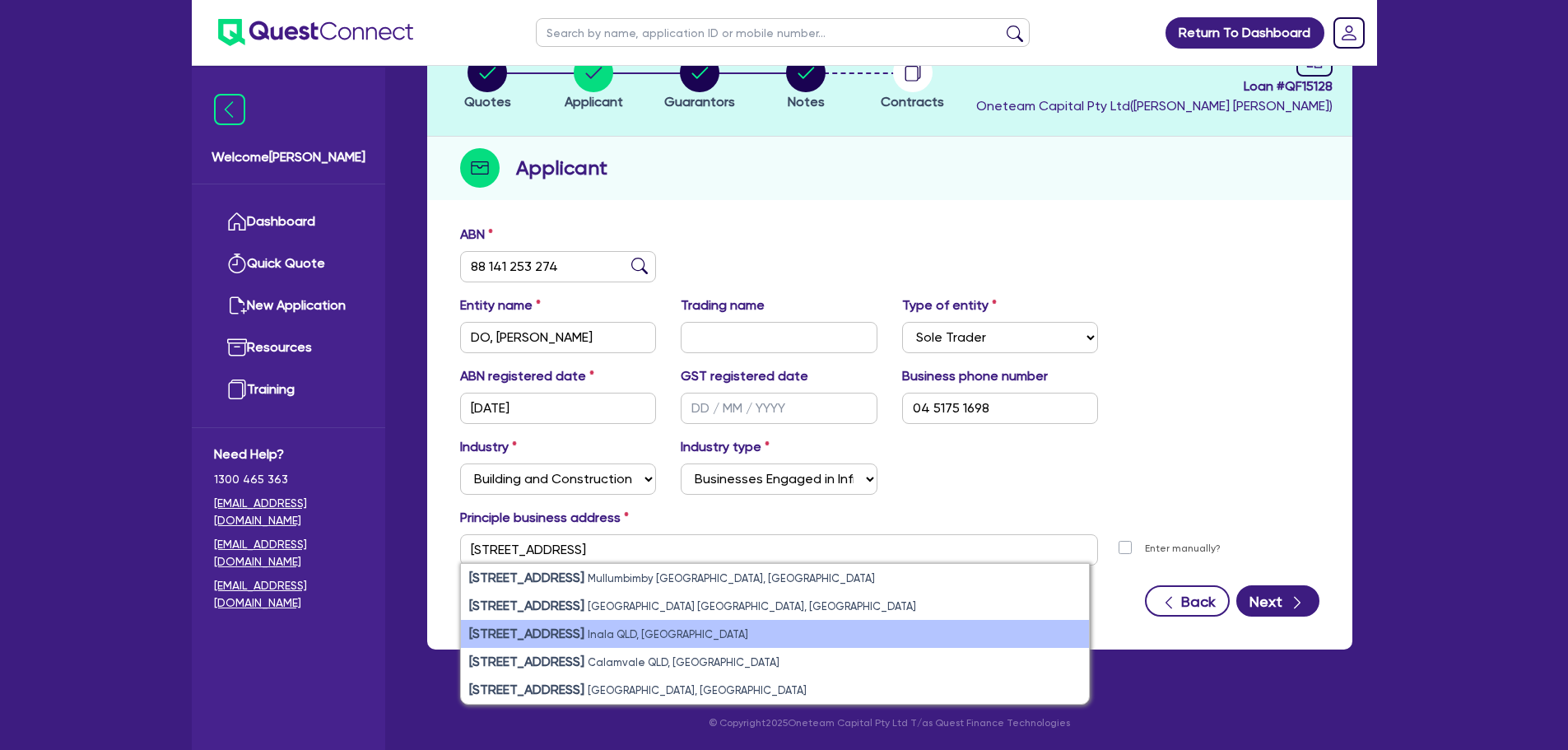
click at [588, 635] on small "Inala QLD, Australia" at bounding box center [667, 634] width 160 height 13
type input "40 Azalea St Inala QLD 4077"
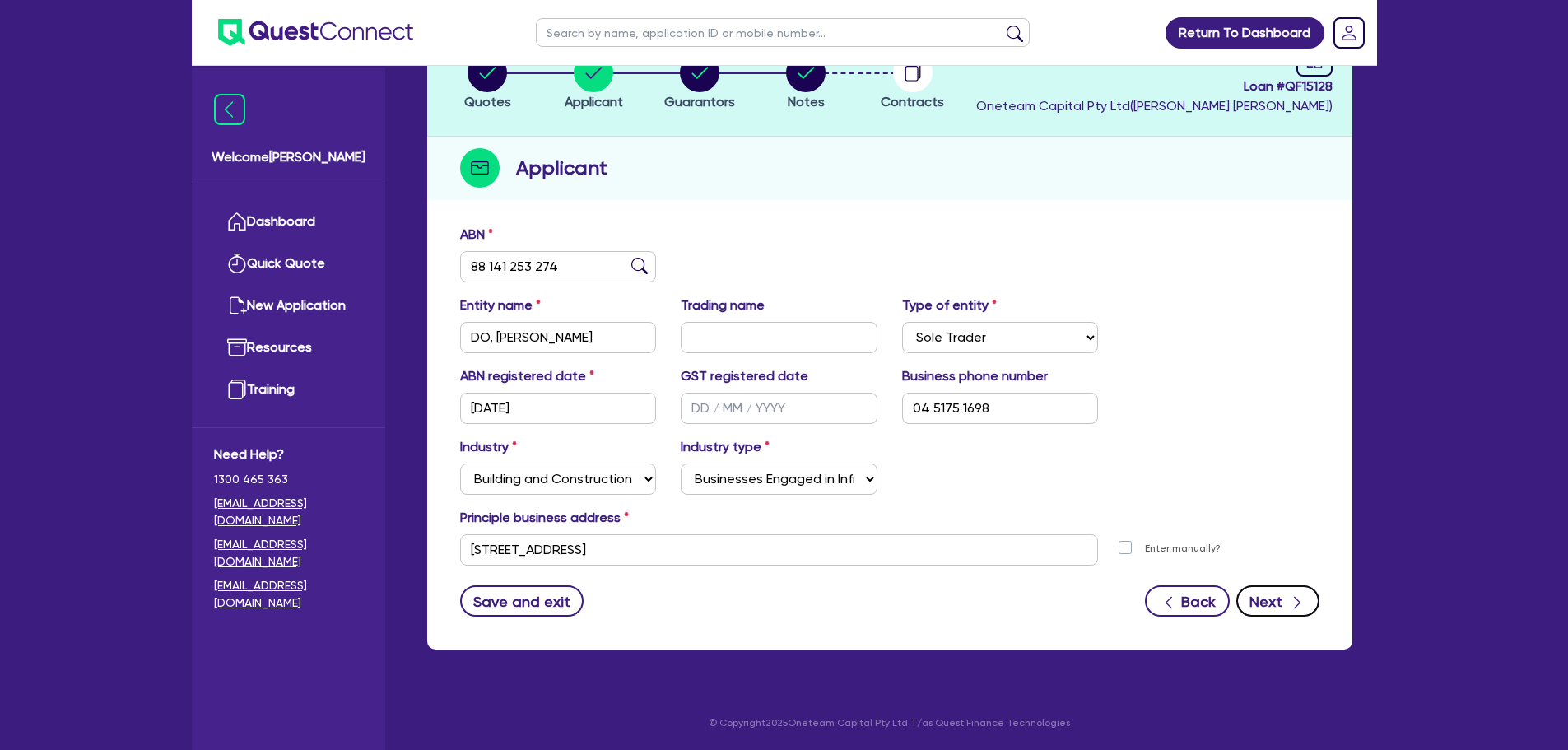
click at [1278, 609] on button "Next" at bounding box center [1278, 601] width 84 height 31
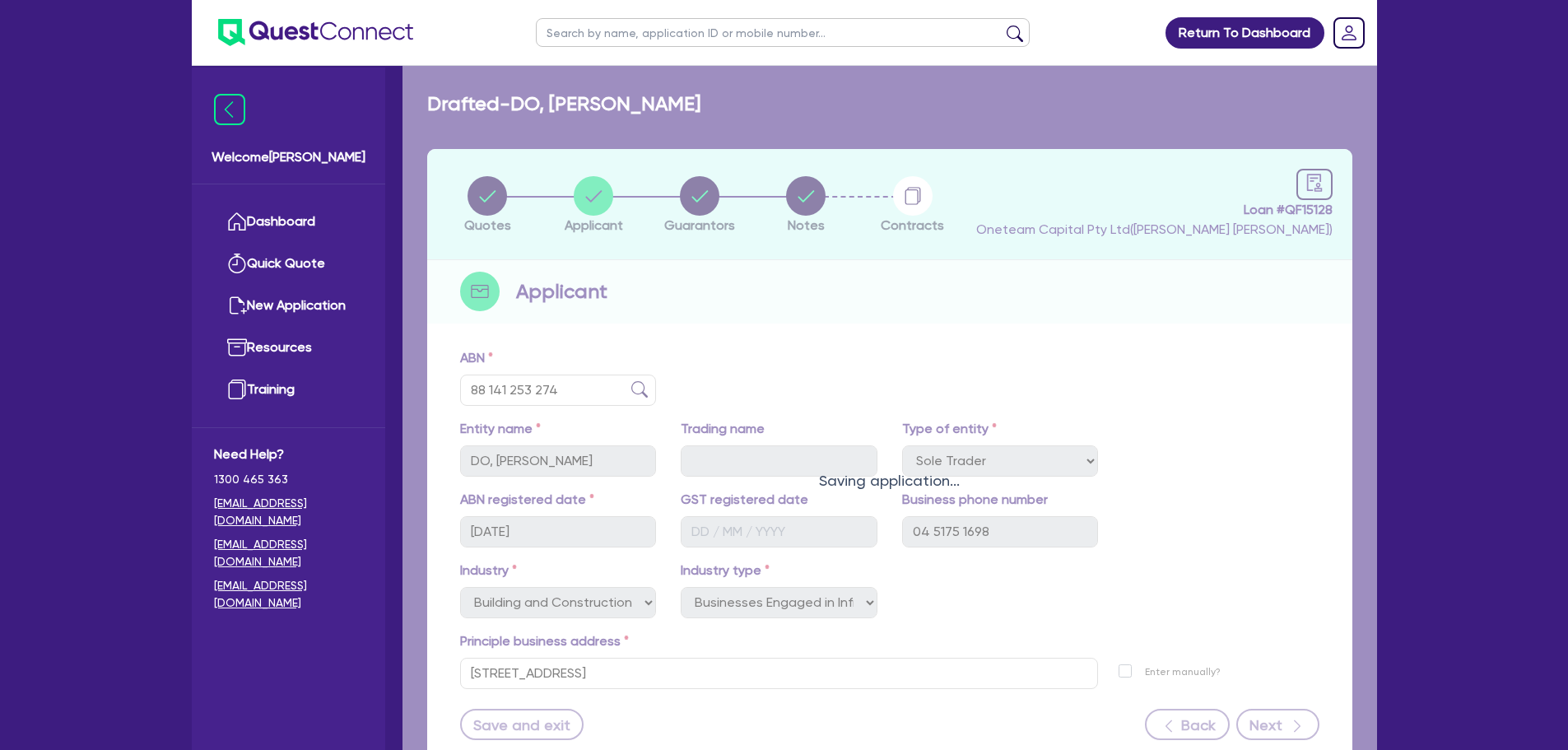
select select "MR"
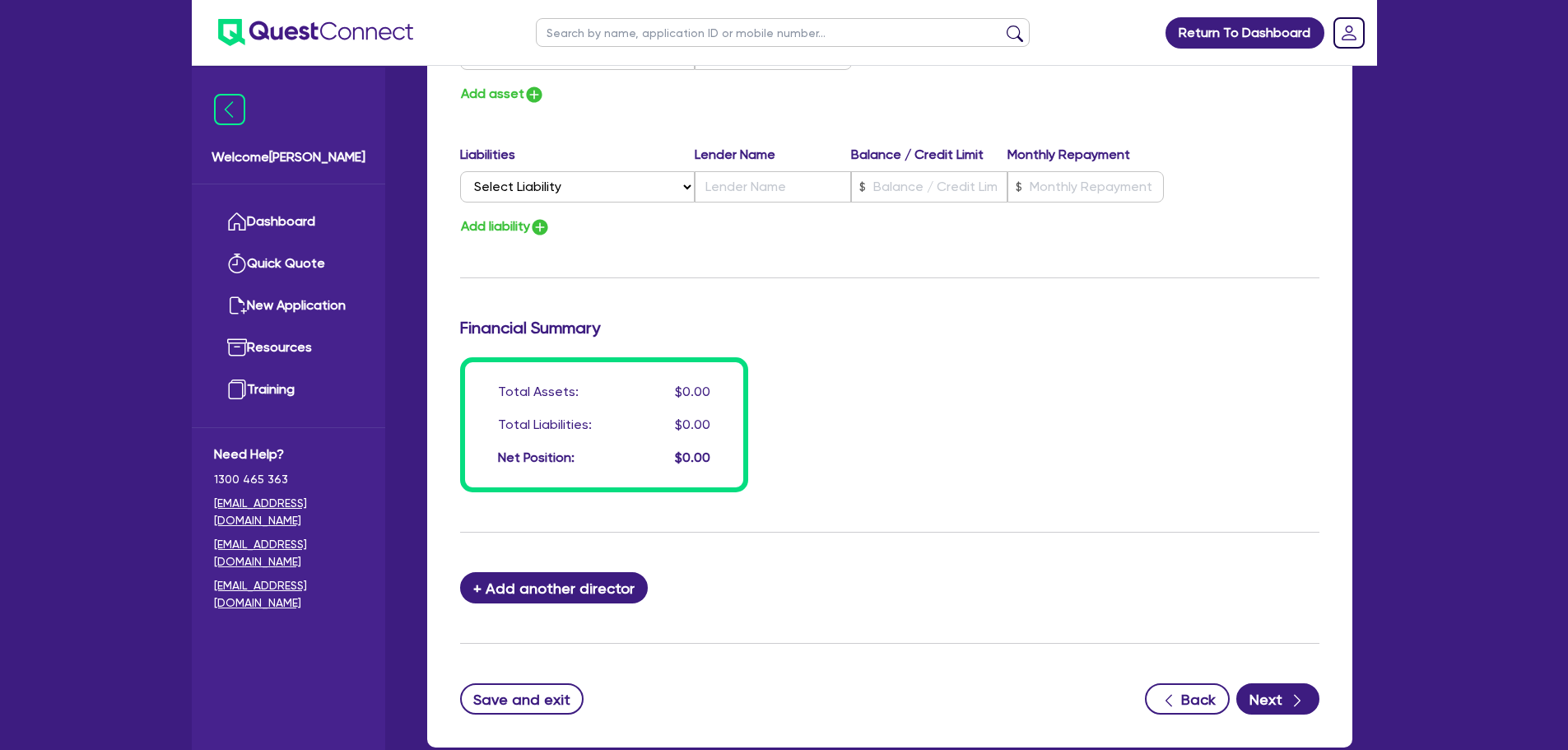
scroll to position [1172, 0]
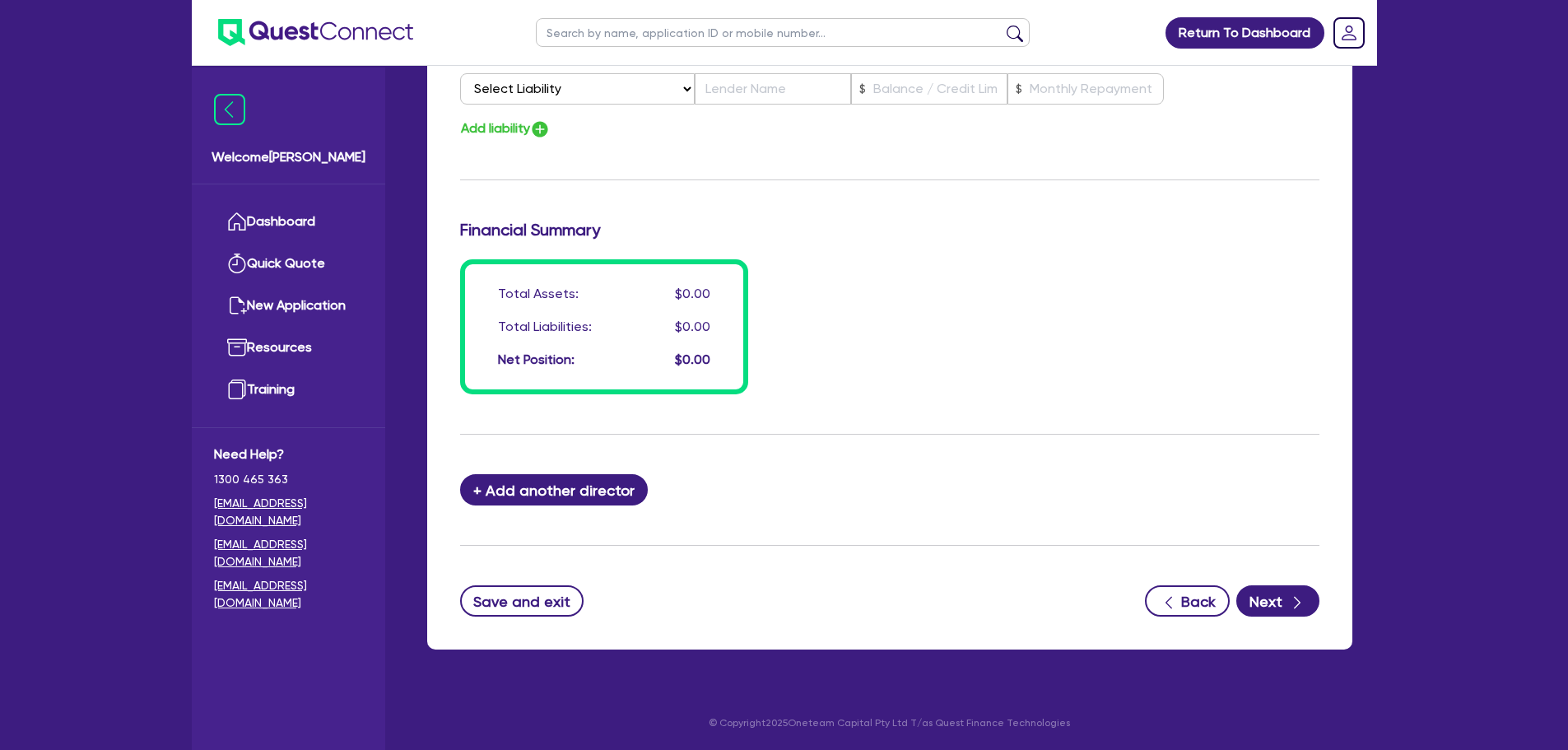
click at [1288, 610] on div "button" at bounding box center [1297, 601] width 18 height 20
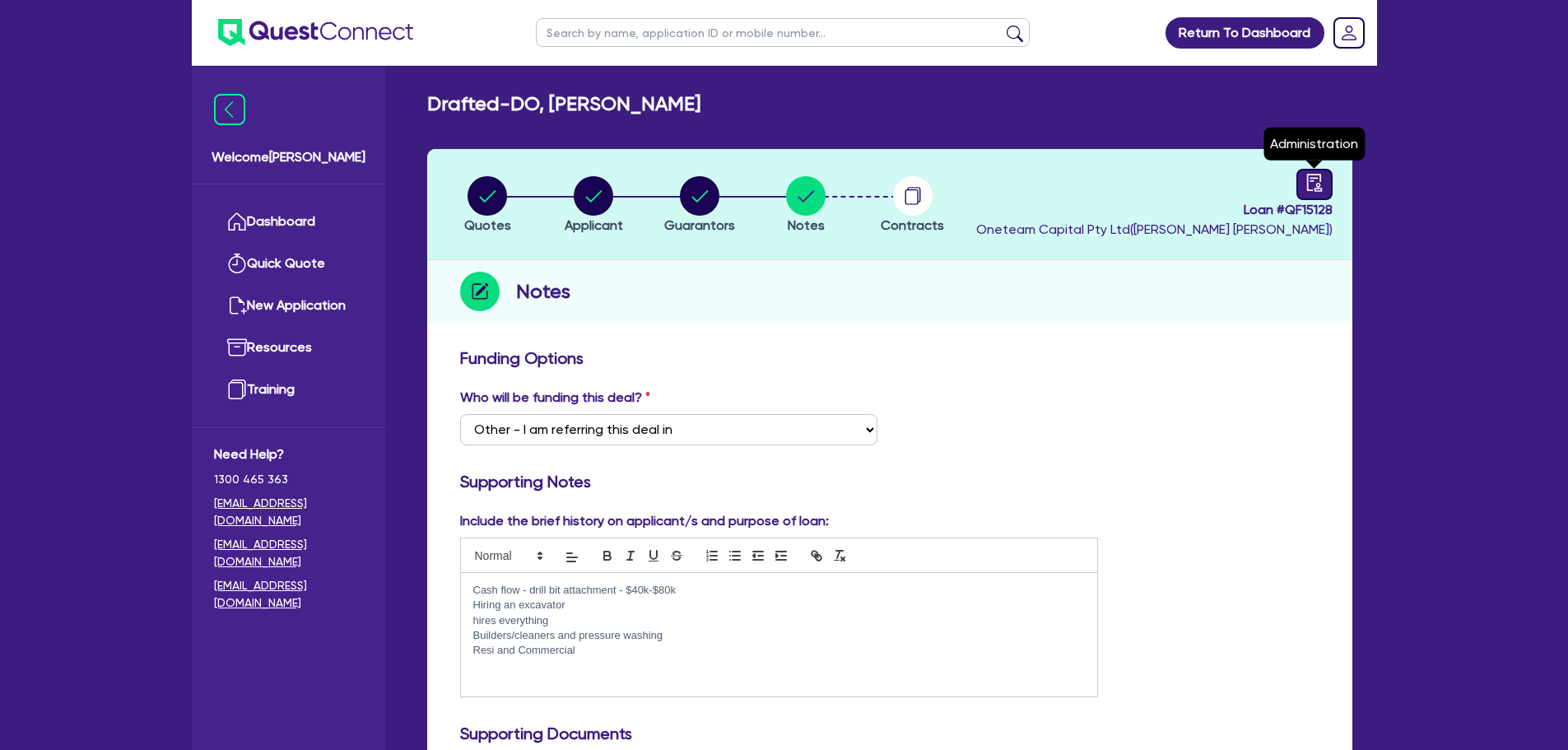
click at [1309, 172] on link at bounding box center [1314, 185] width 36 height 31
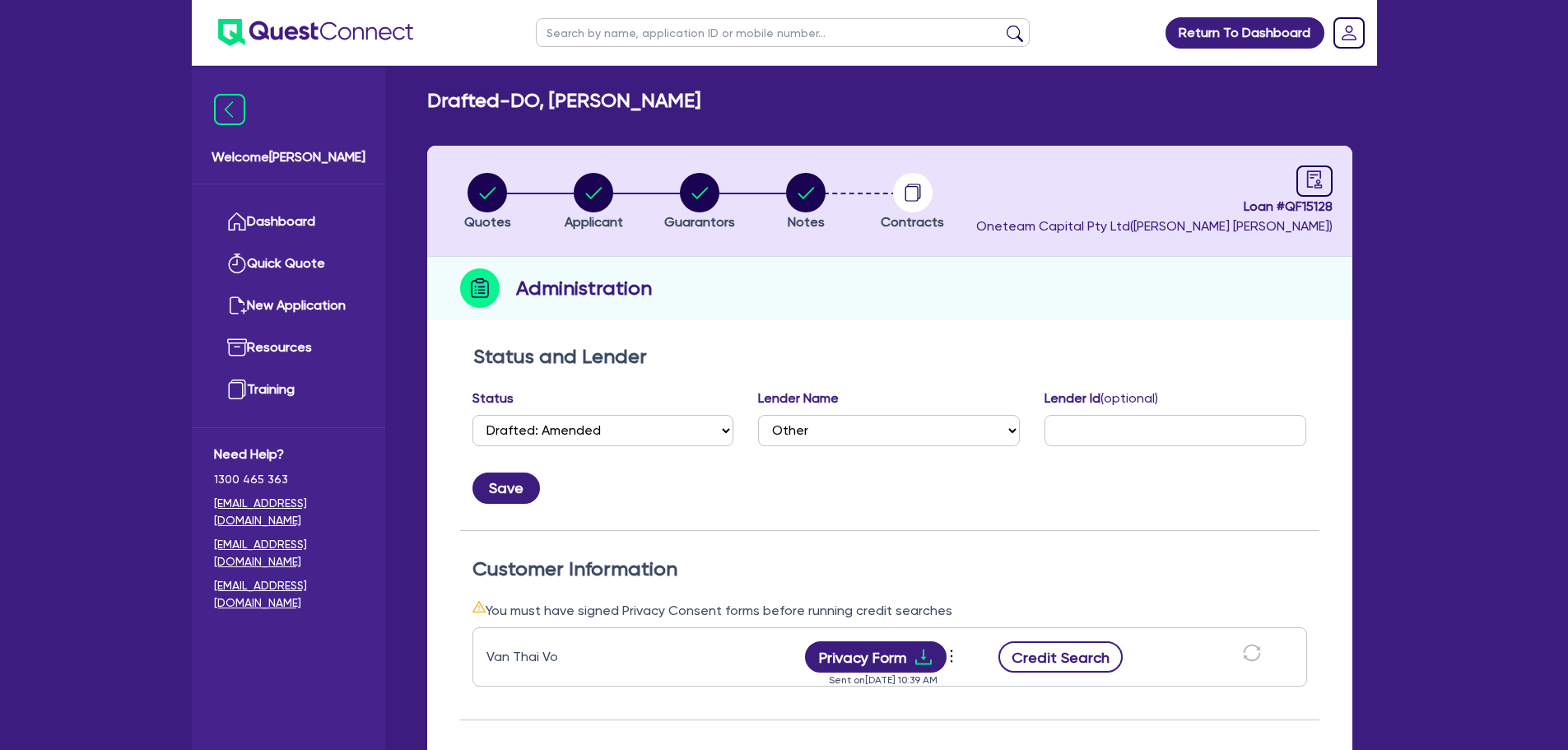
scroll to position [247, 0]
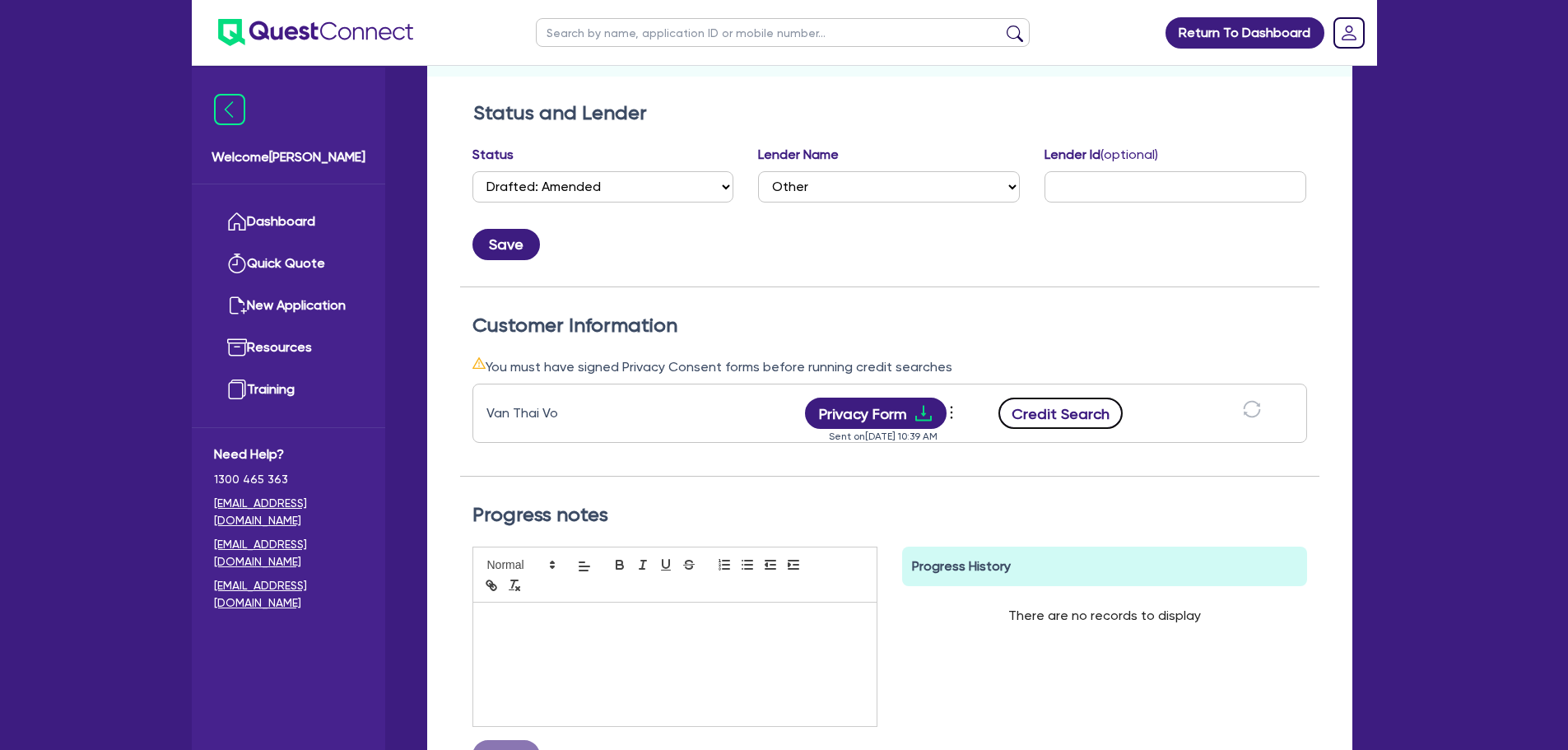
click at [1077, 417] on button "Credit Search" at bounding box center [1061, 413] width 125 height 31
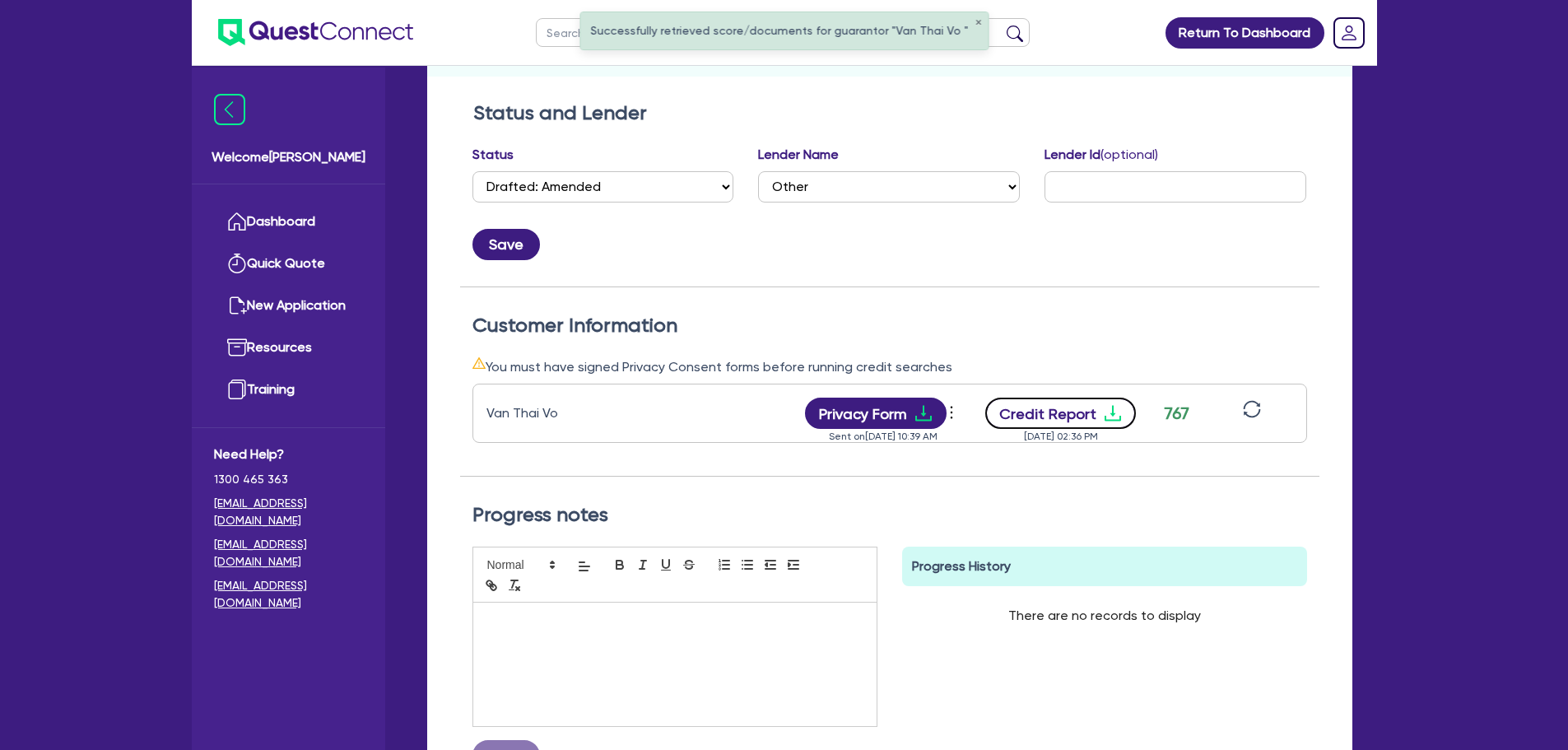
click at [1067, 407] on button "Credit Report" at bounding box center [1060, 413] width 151 height 31
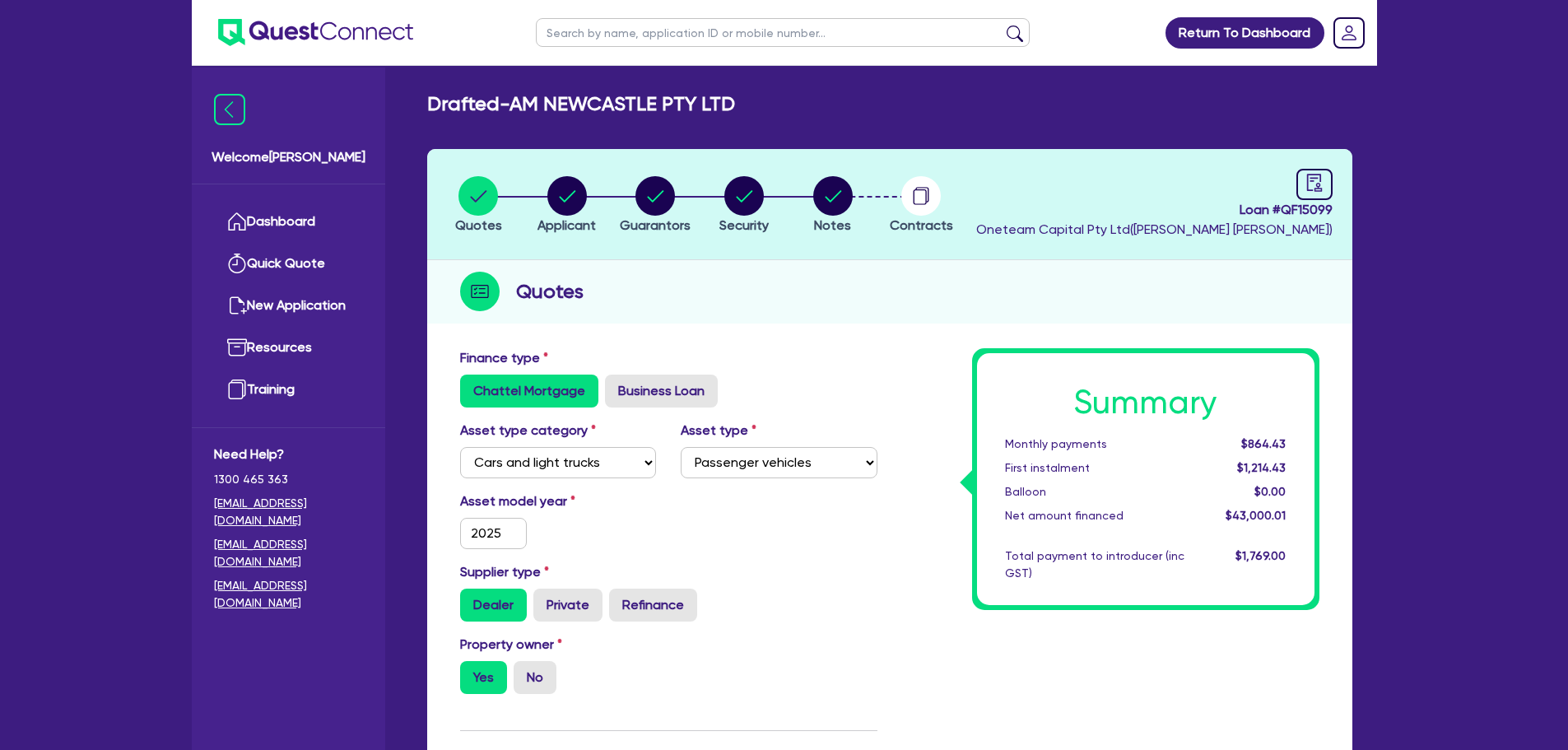
select select "CARS_AND_LIGHT_TRUCKS"
select select "PASSENGER_VEHICLES"
click at [329, 222] on link "Dashboard" at bounding box center [288, 222] width 149 height 42
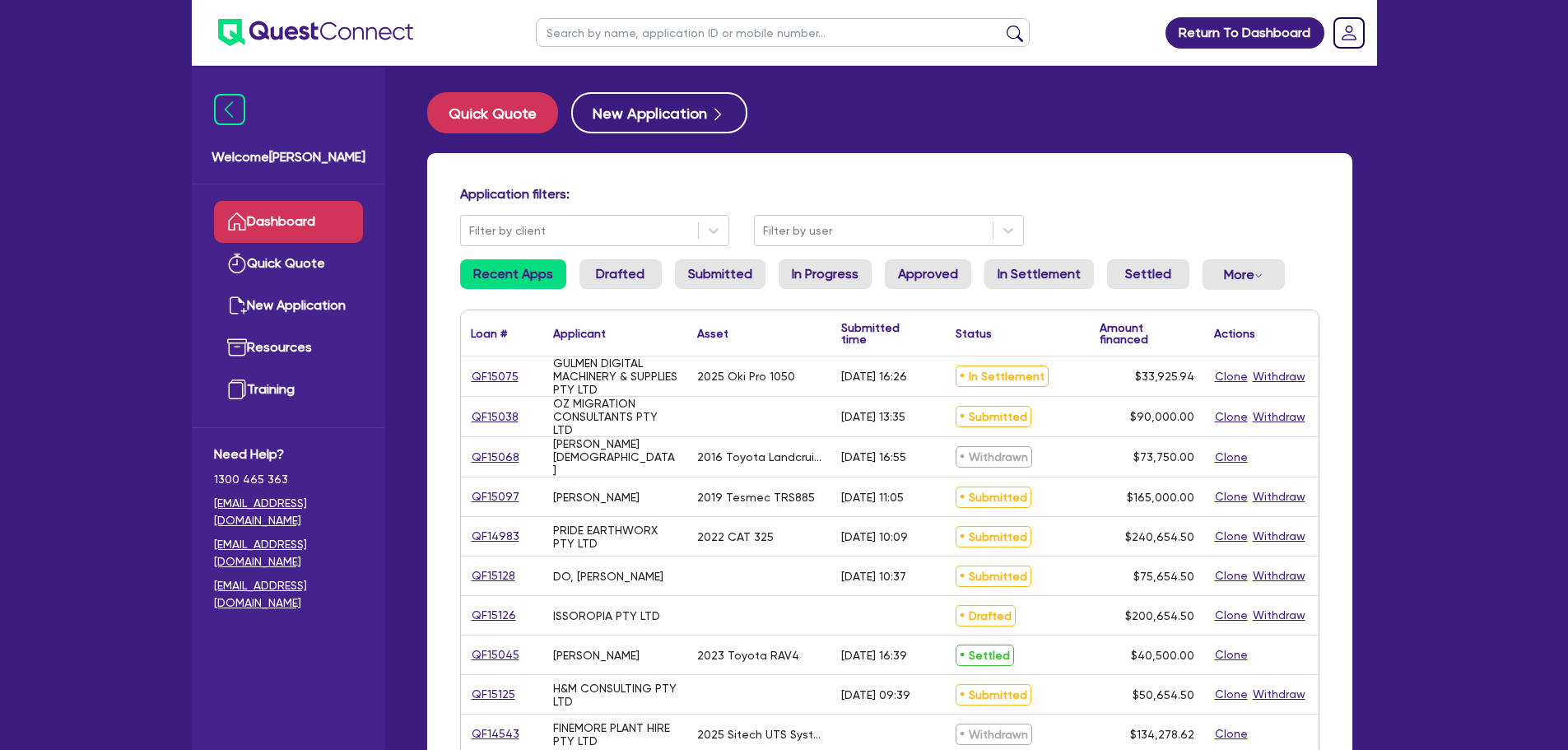
drag, startPoint x: 619, startPoint y: 19, endPoint x: 613, endPoint y: 33, distance: 15.2
click at [619, 19] on input "text" at bounding box center [783, 33] width 494 height 29
type input "brisbane"
click at [1002, 24] on button "submit" at bounding box center [1014, 36] width 26 height 23
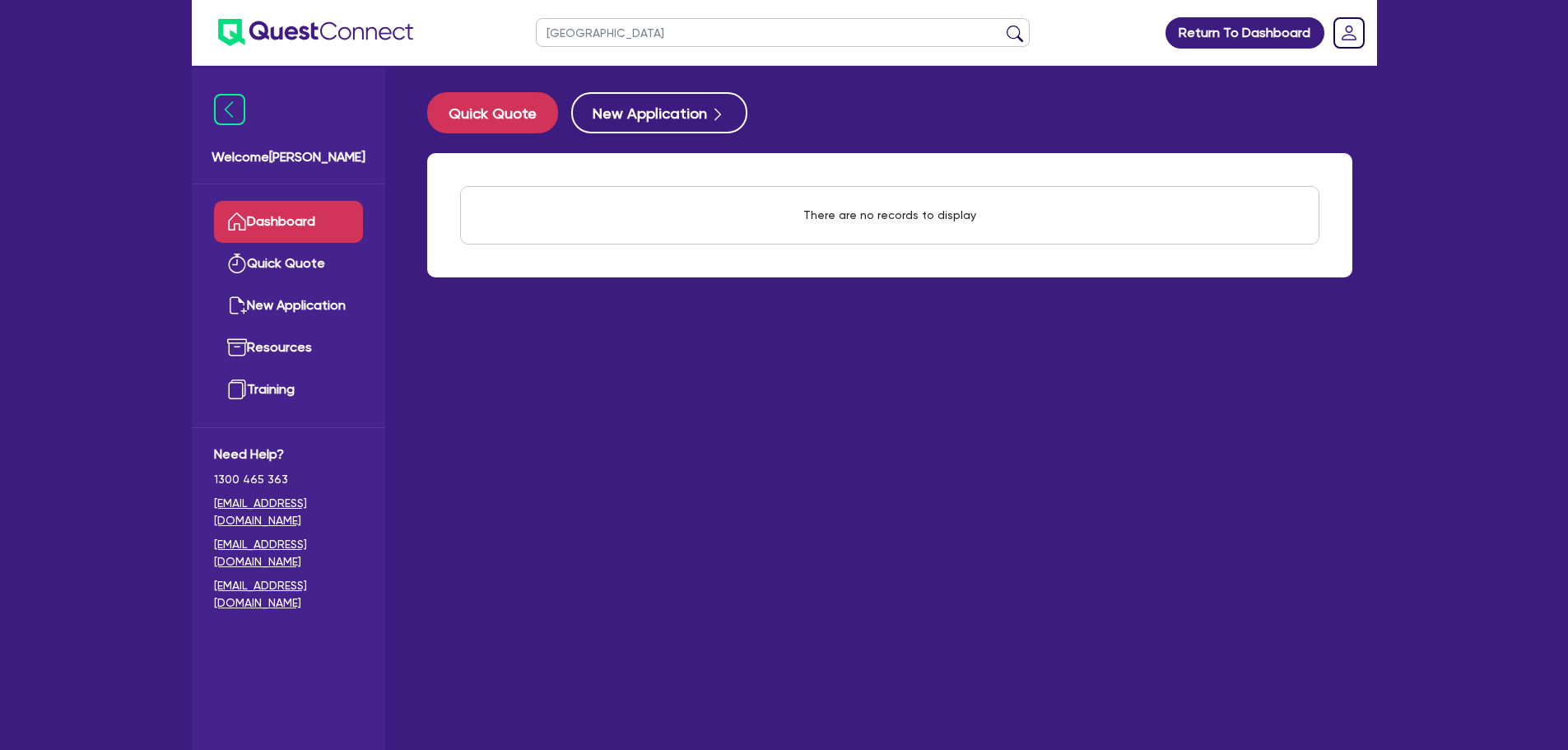
drag, startPoint x: 656, startPoint y: 40, endPoint x: 508, endPoint y: 37, distance: 148.0
click at [508, 37] on header "brisbane Return To Dashboard Edit Profile Logout" at bounding box center [784, 33] width 1185 height 66
click at [531, 52] on ul at bounding box center [783, 32] width 527 height 65
click at [1006, 112] on div "Quick Quote New Application" at bounding box center [890, 113] width 926 height 41
click at [291, 218] on link "Dashboard" at bounding box center [288, 222] width 149 height 42
